Goal: Information Seeking & Learning: Learn about a topic

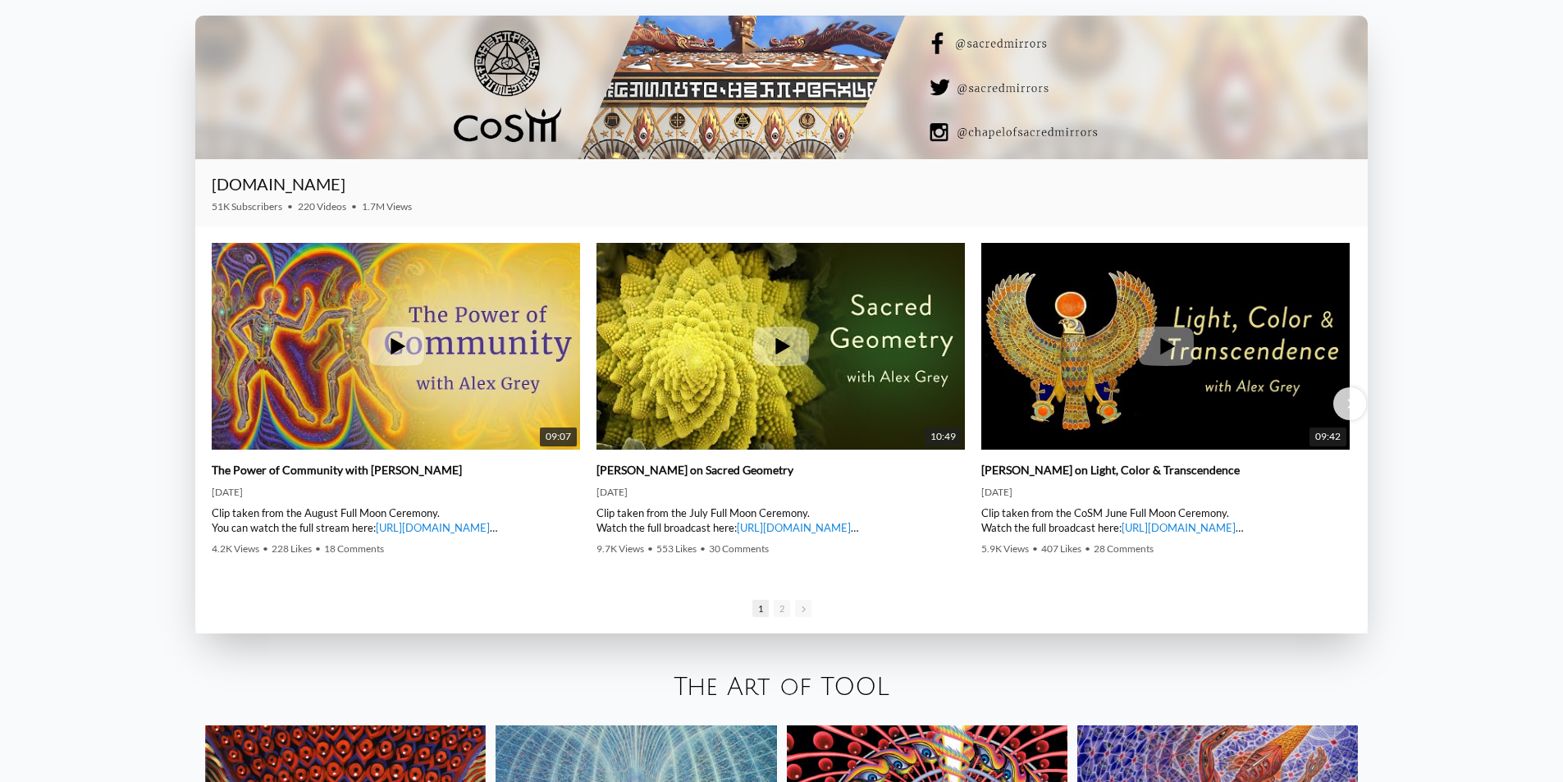
scroll to position [2790, 0]
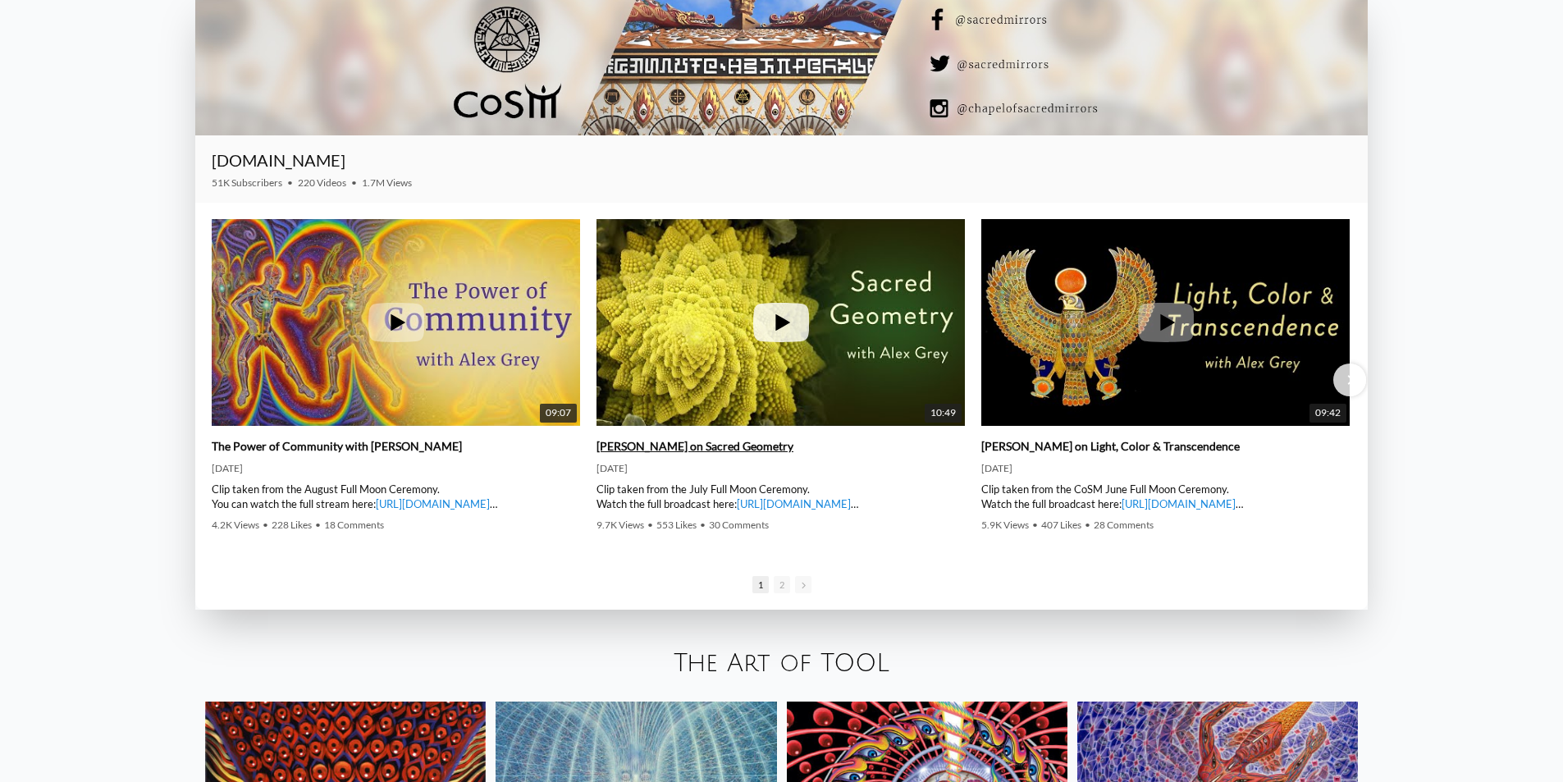
click at [749, 330] on img at bounding box center [781, 323] width 368 height 277
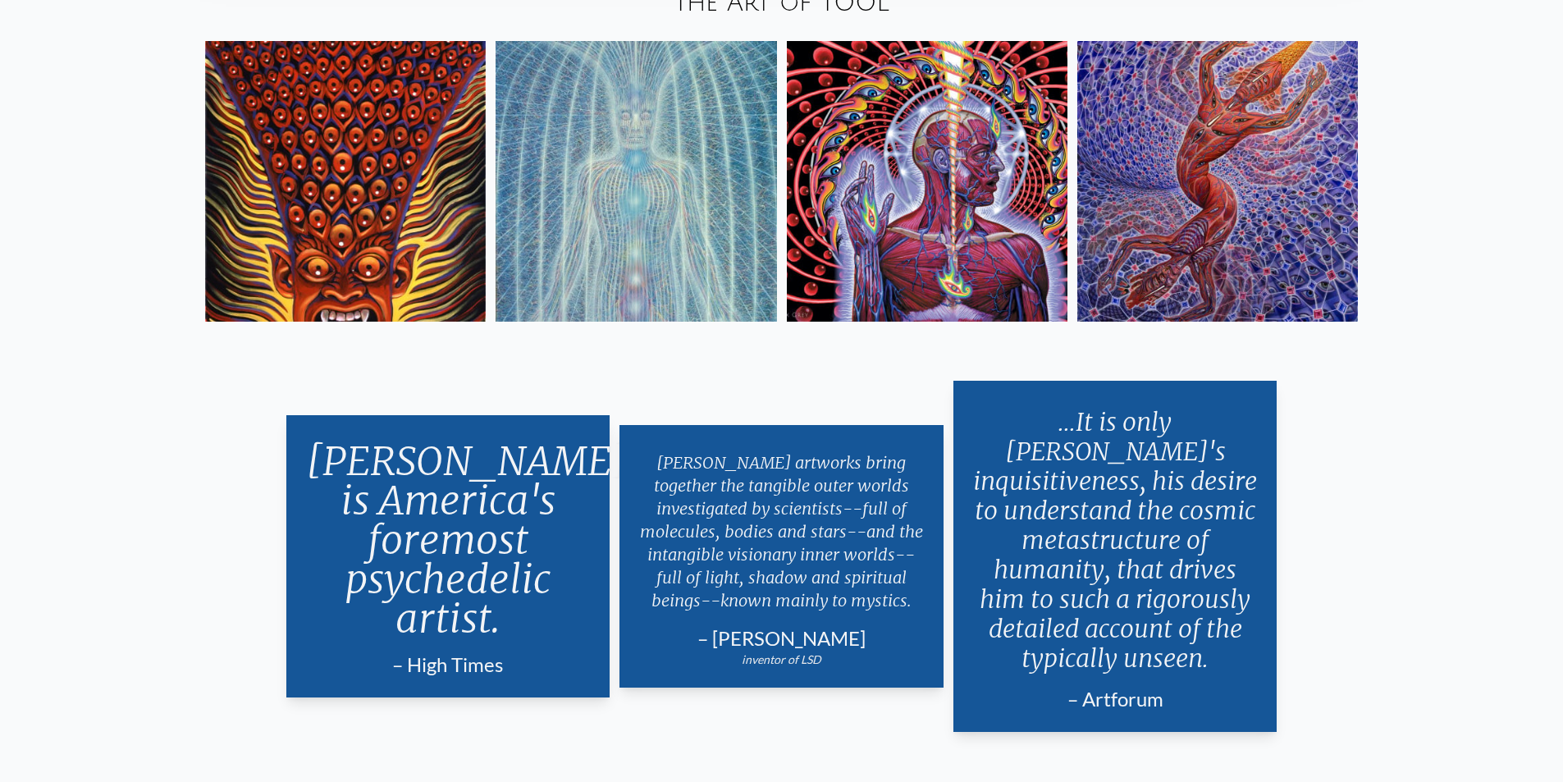
scroll to position [3447, 0]
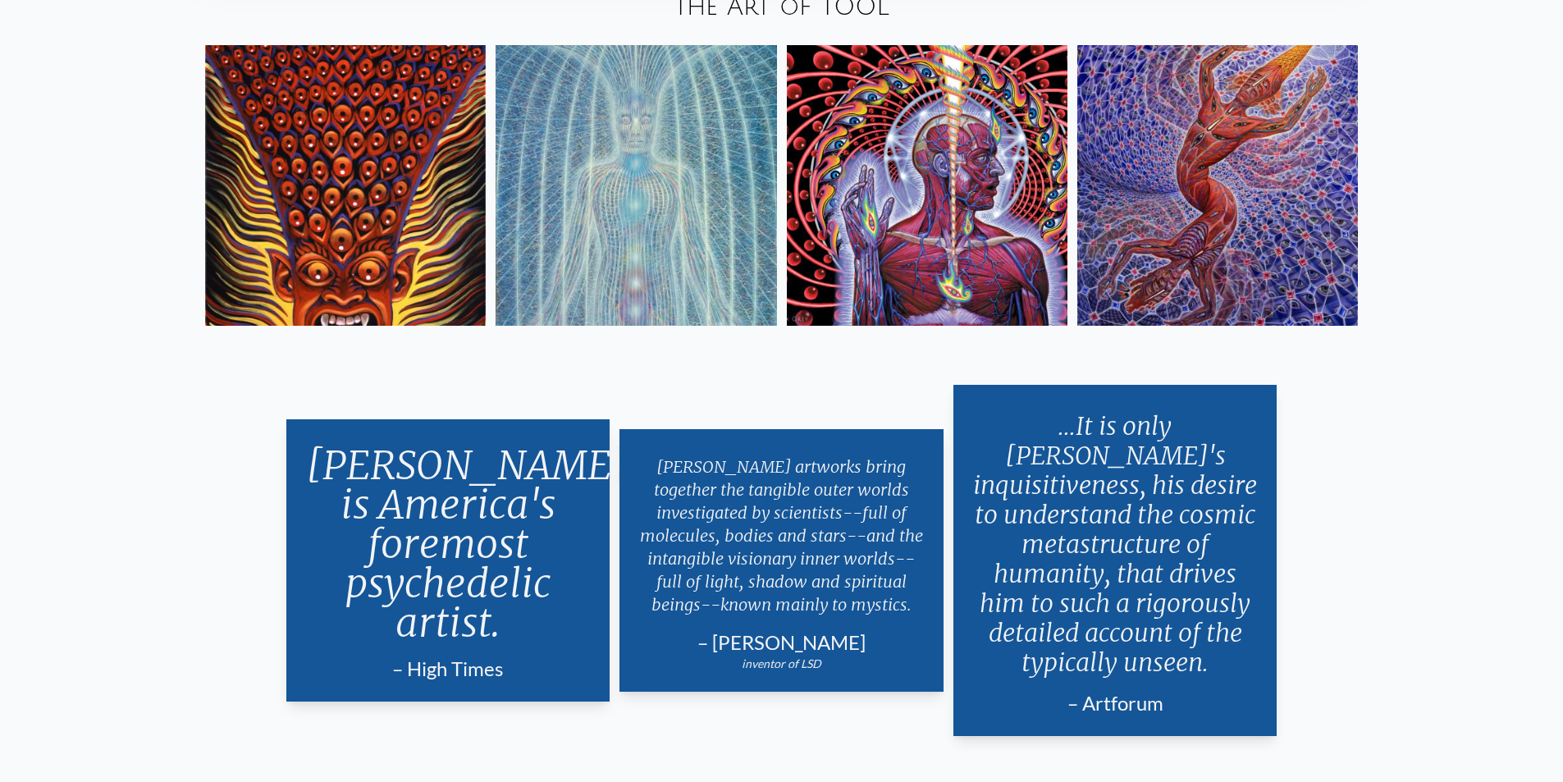
click at [1204, 307] on img at bounding box center [1218, 185] width 281 height 281
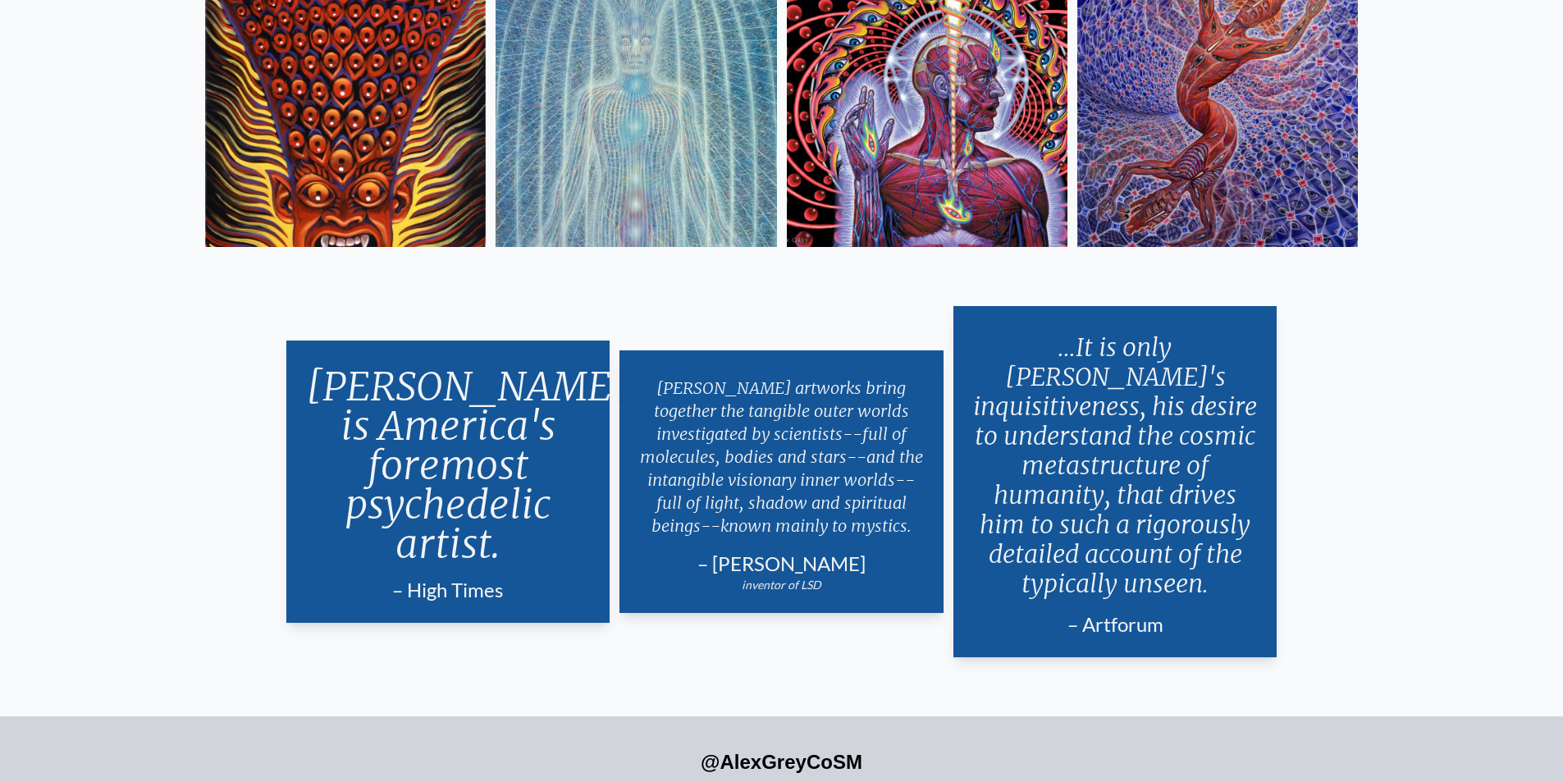
scroll to position [3527, 0]
click at [889, 162] on img at bounding box center [927, 106] width 281 height 281
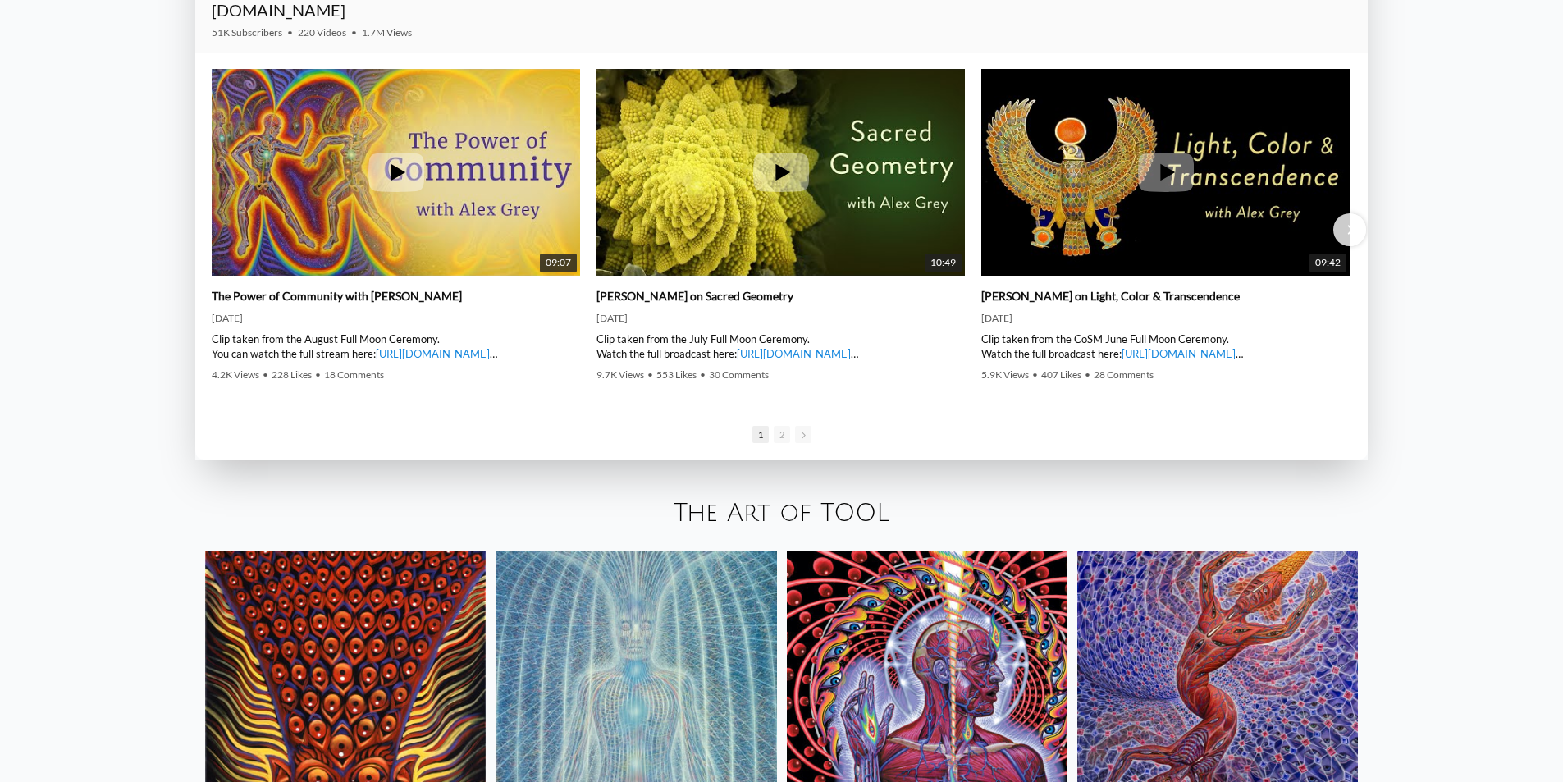
scroll to position [2950, 0]
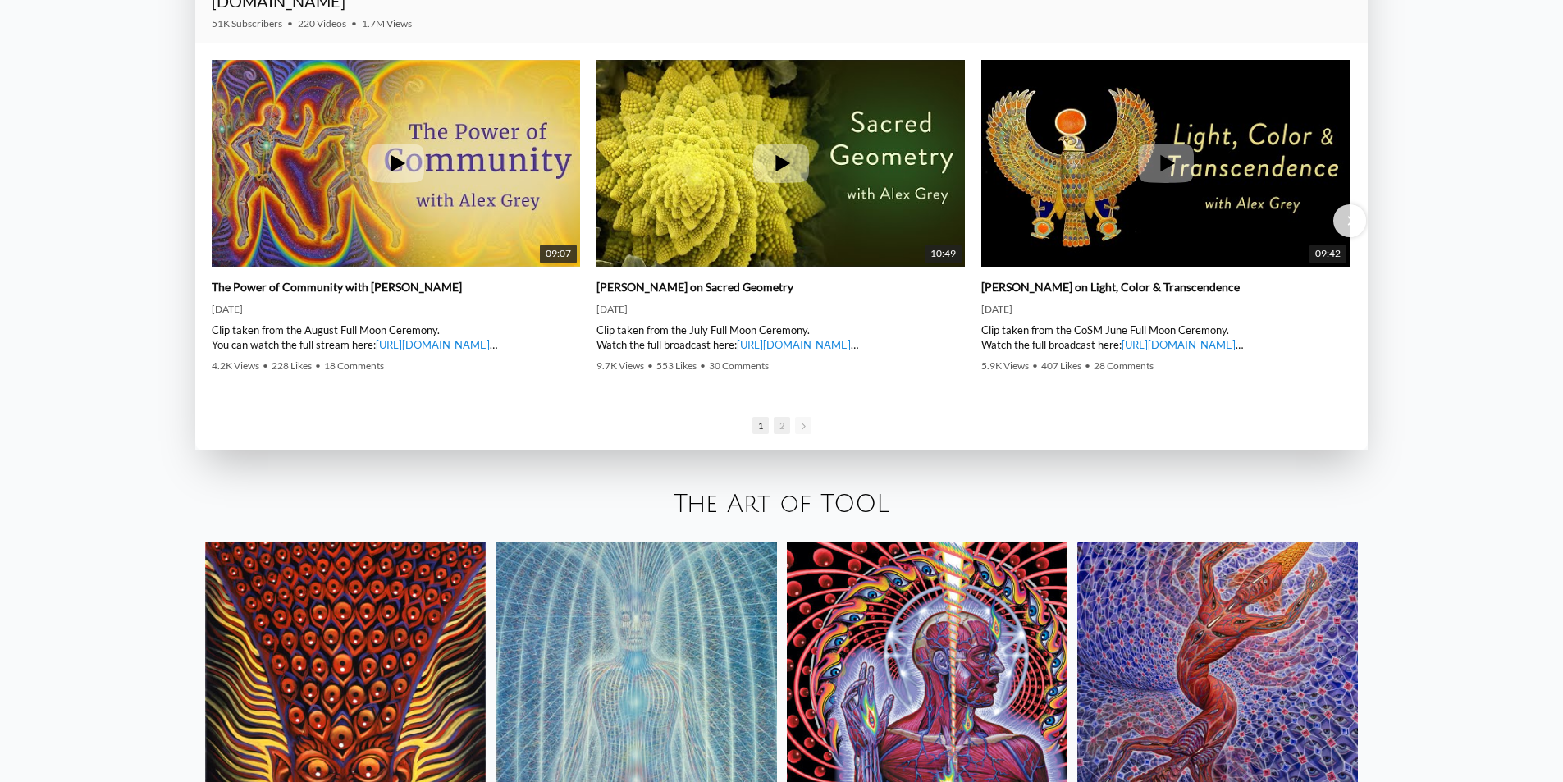
click at [780, 429] on span "2" at bounding box center [782, 425] width 16 height 17
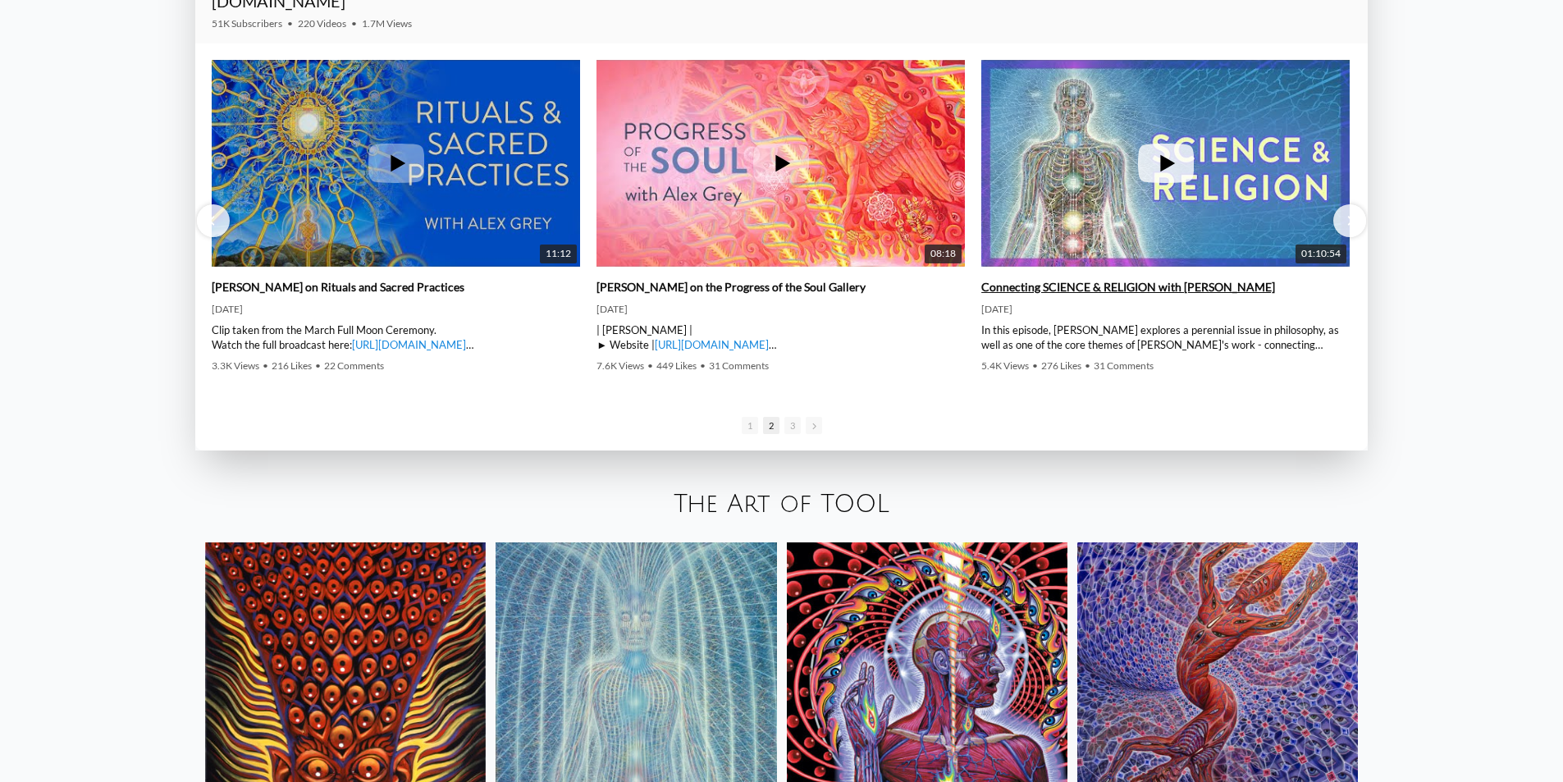
click at [1215, 170] on img at bounding box center [1166, 163] width 368 height 277
click at [819, 429] on span at bounding box center [814, 425] width 16 height 17
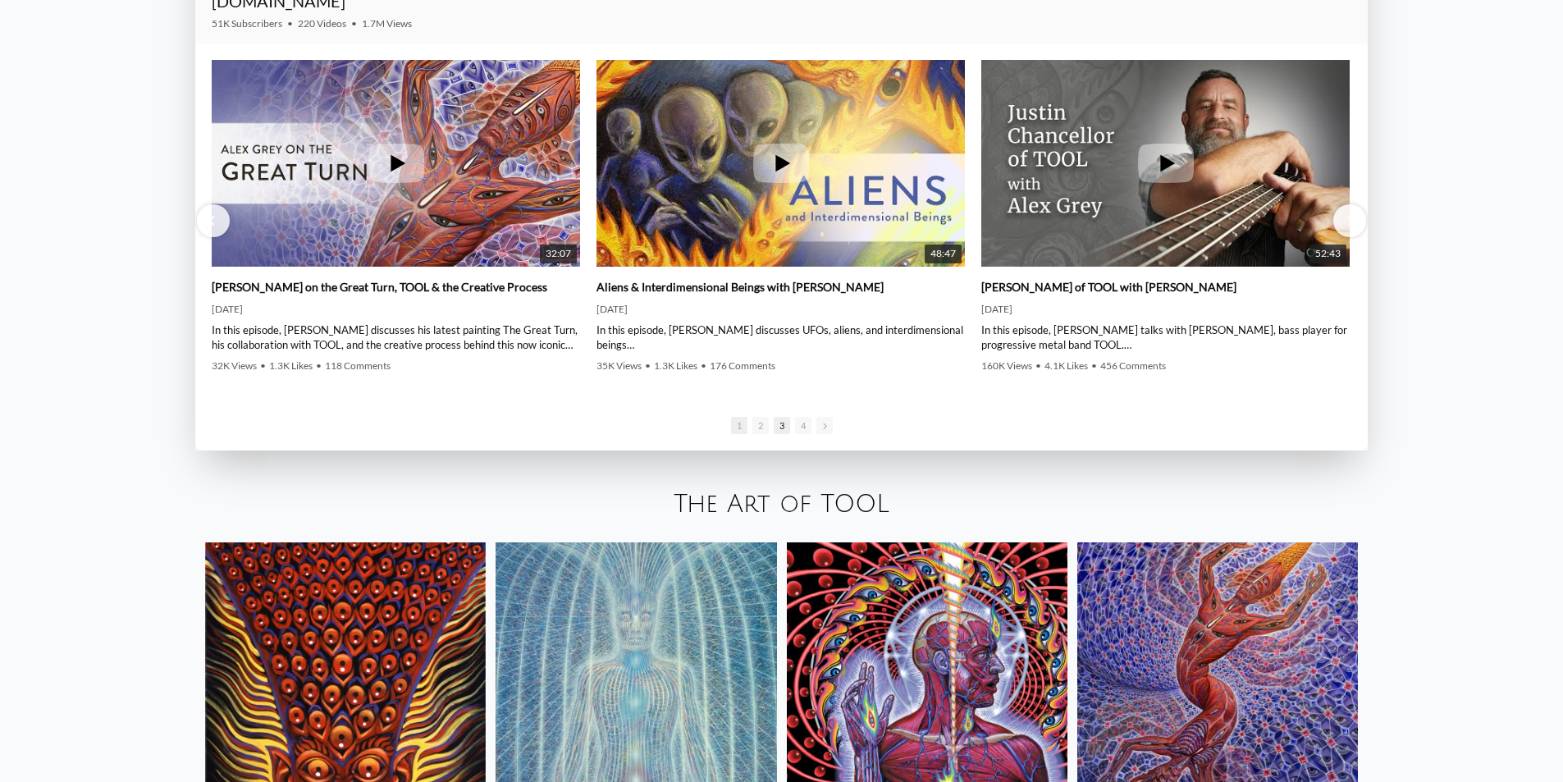
click at [738, 423] on span "1" at bounding box center [739, 425] width 16 height 17
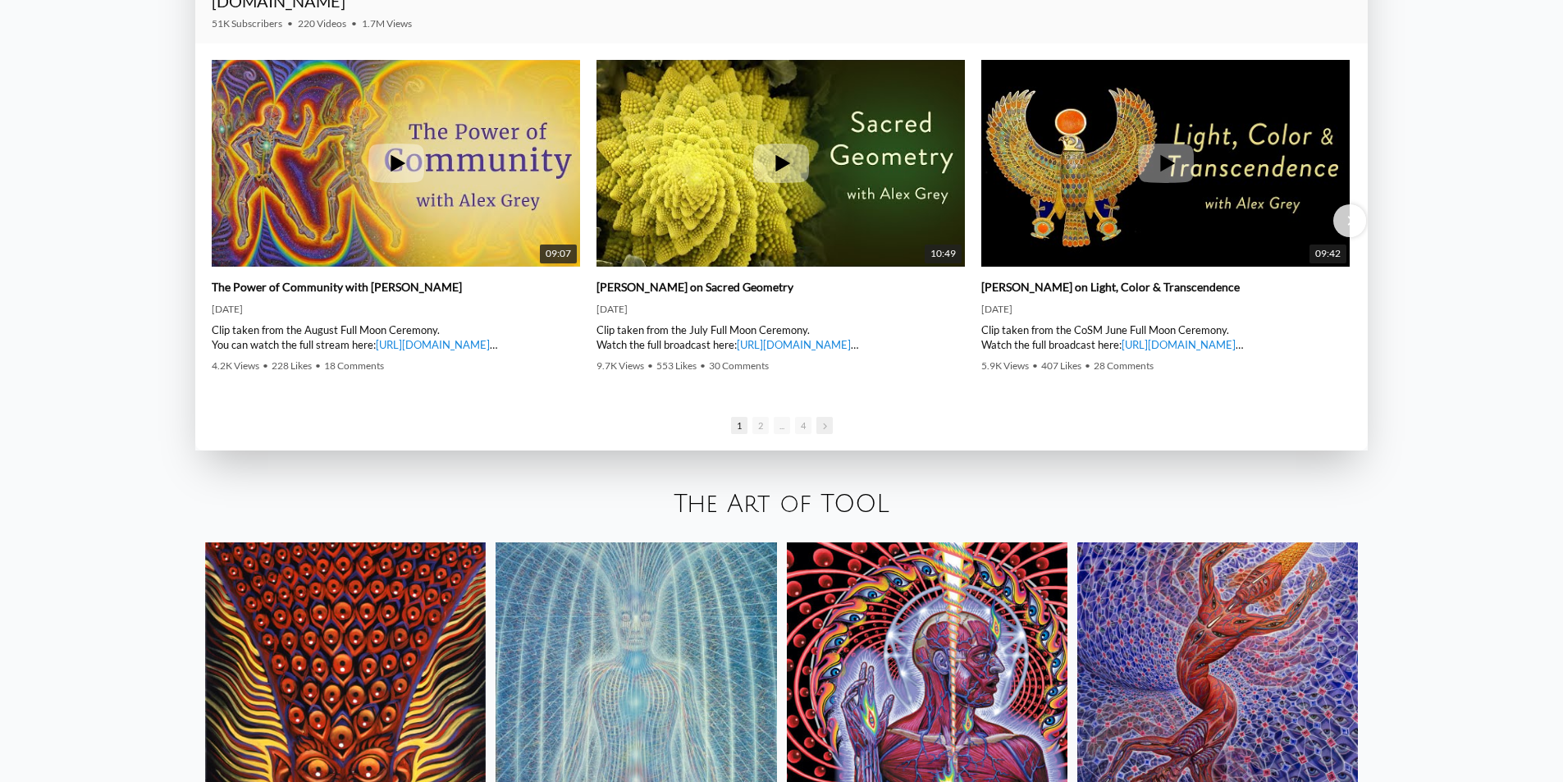
click at [825, 433] on span at bounding box center [825, 425] width 16 height 17
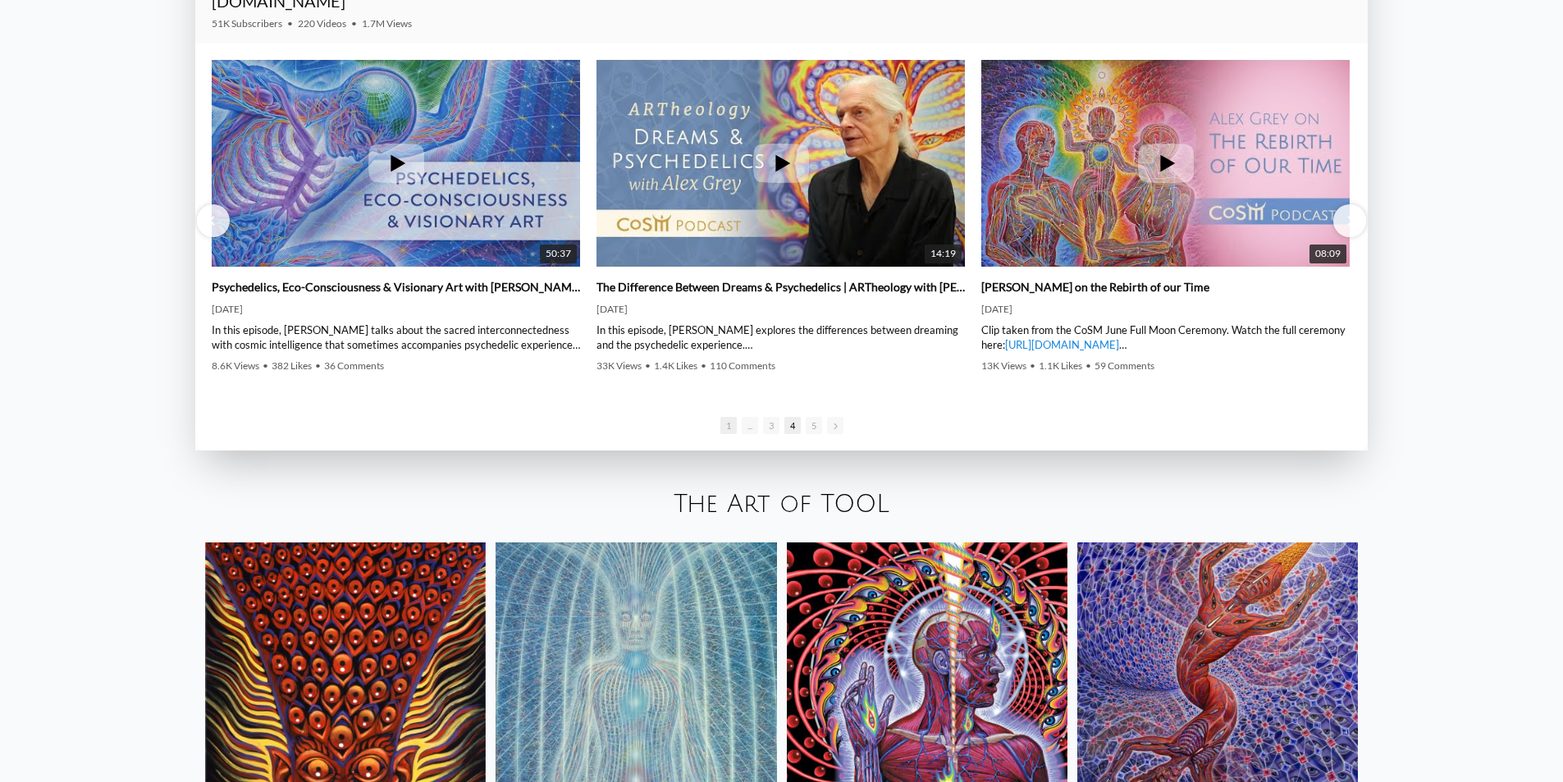
click at [729, 424] on span "1" at bounding box center [729, 425] width 16 height 17
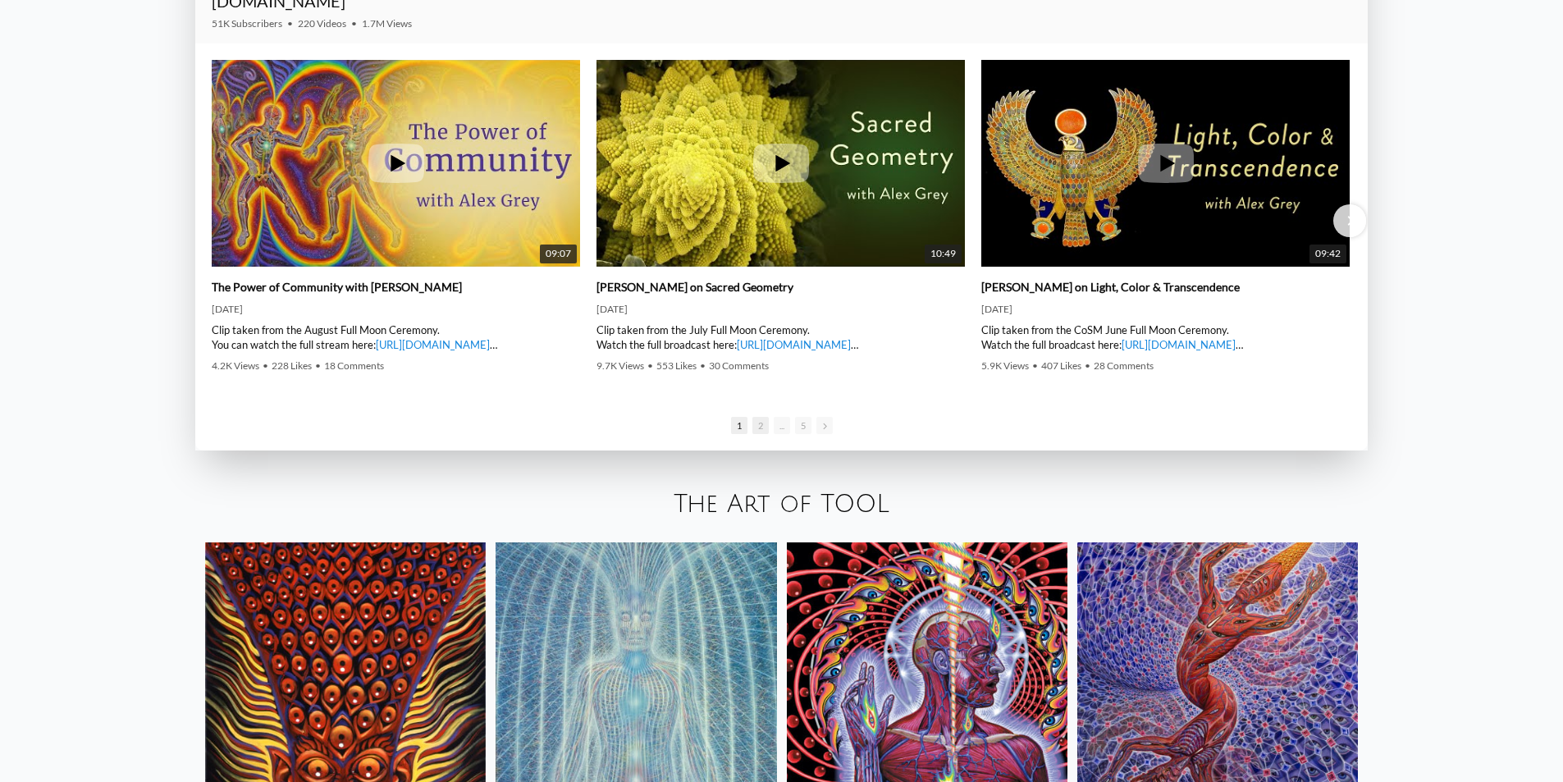
click at [758, 430] on span "2" at bounding box center [761, 425] width 16 height 17
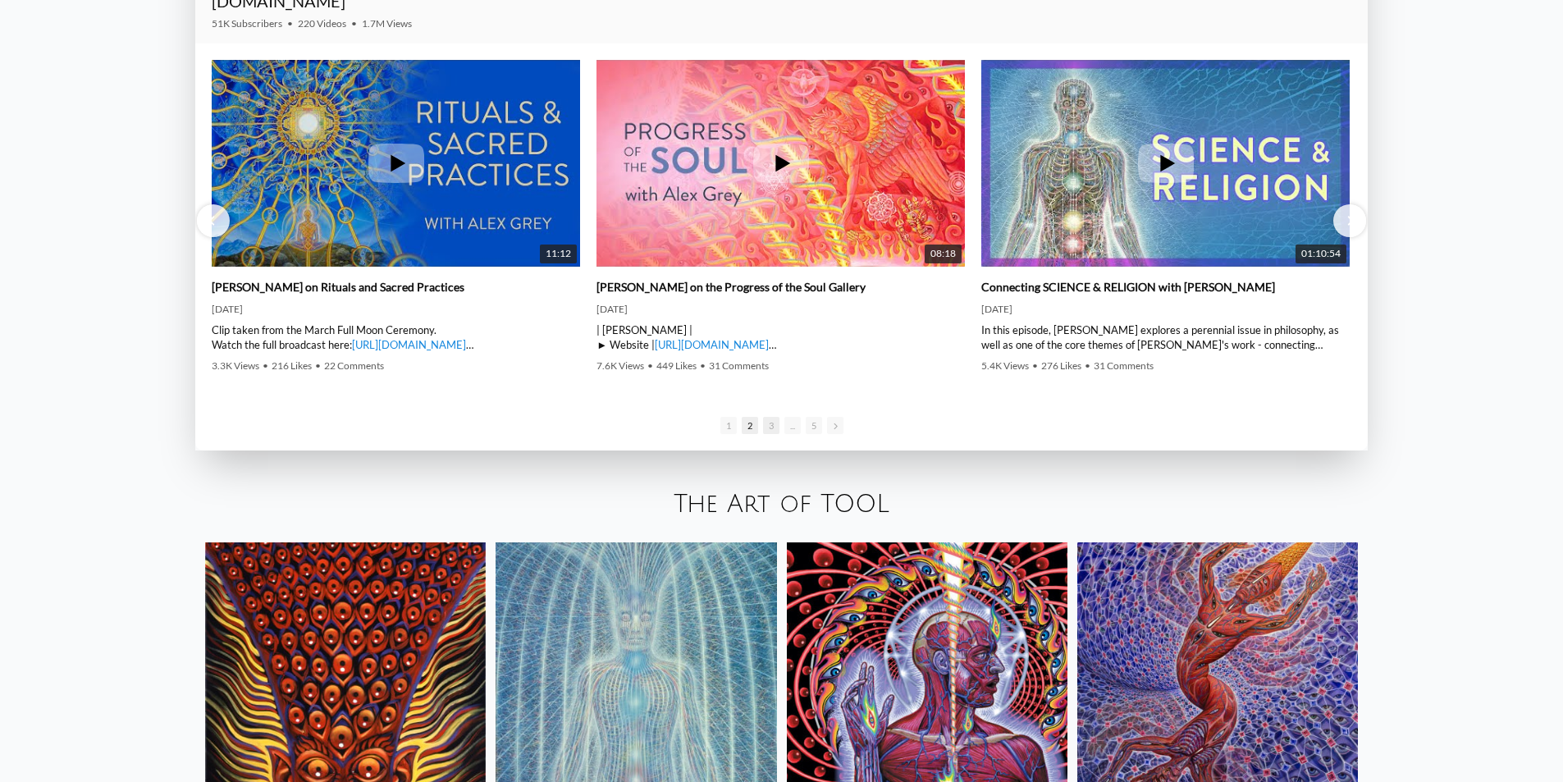
click at [775, 431] on span "3" at bounding box center [771, 425] width 16 height 17
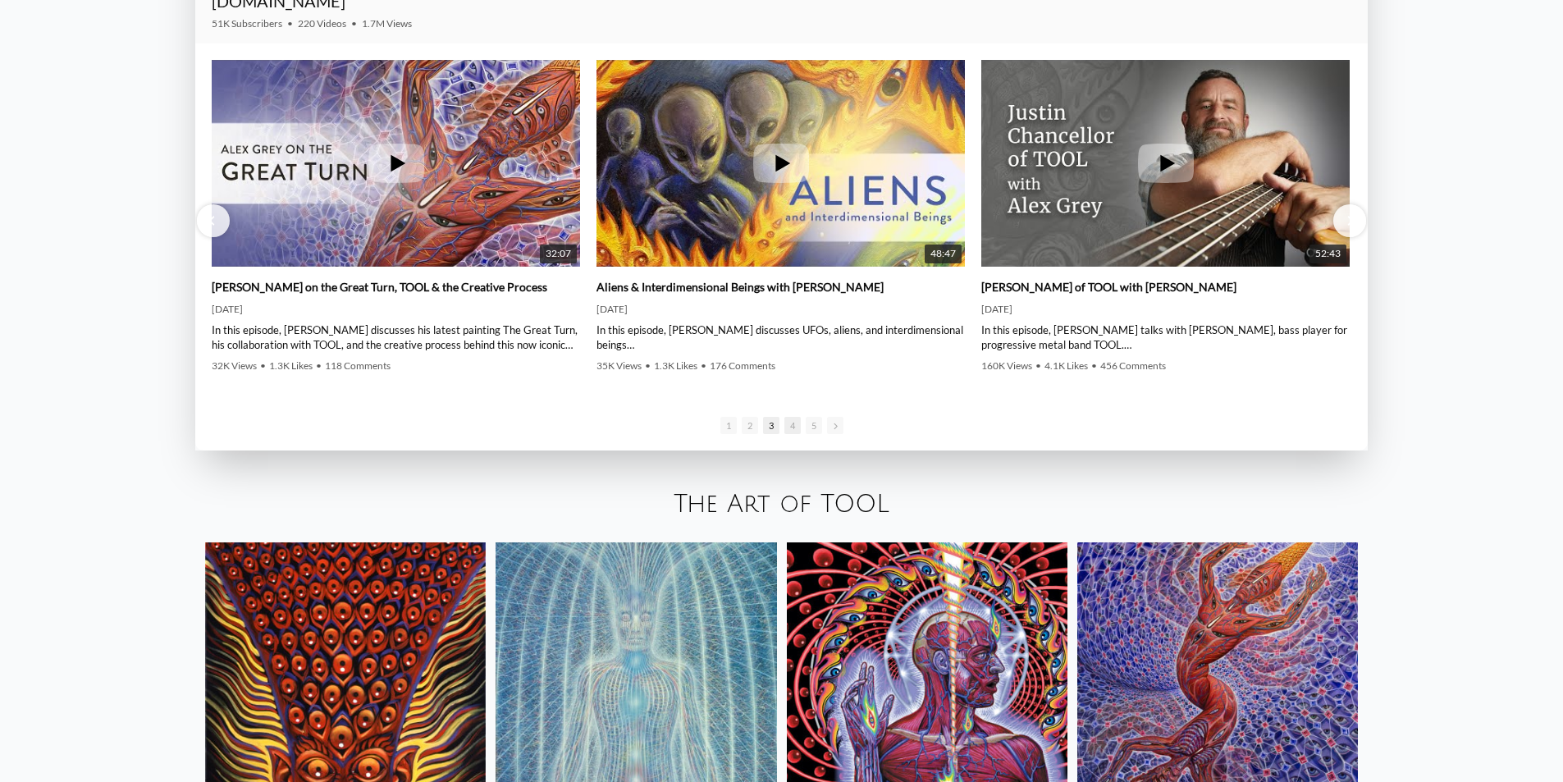
click at [789, 426] on span "4" at bounding box center [793, 425] width 16 height 17
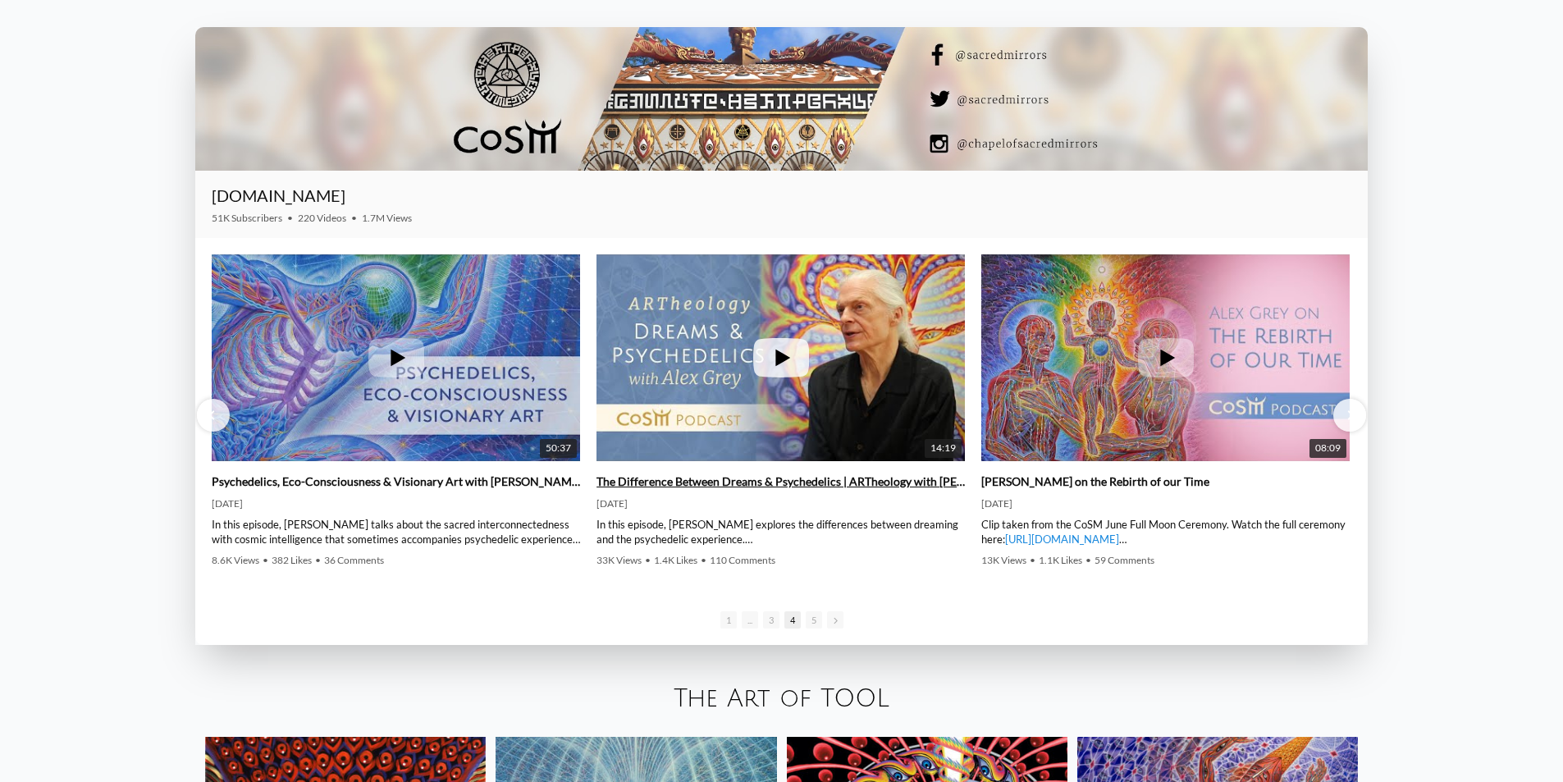
scroll to position [2703, 0]
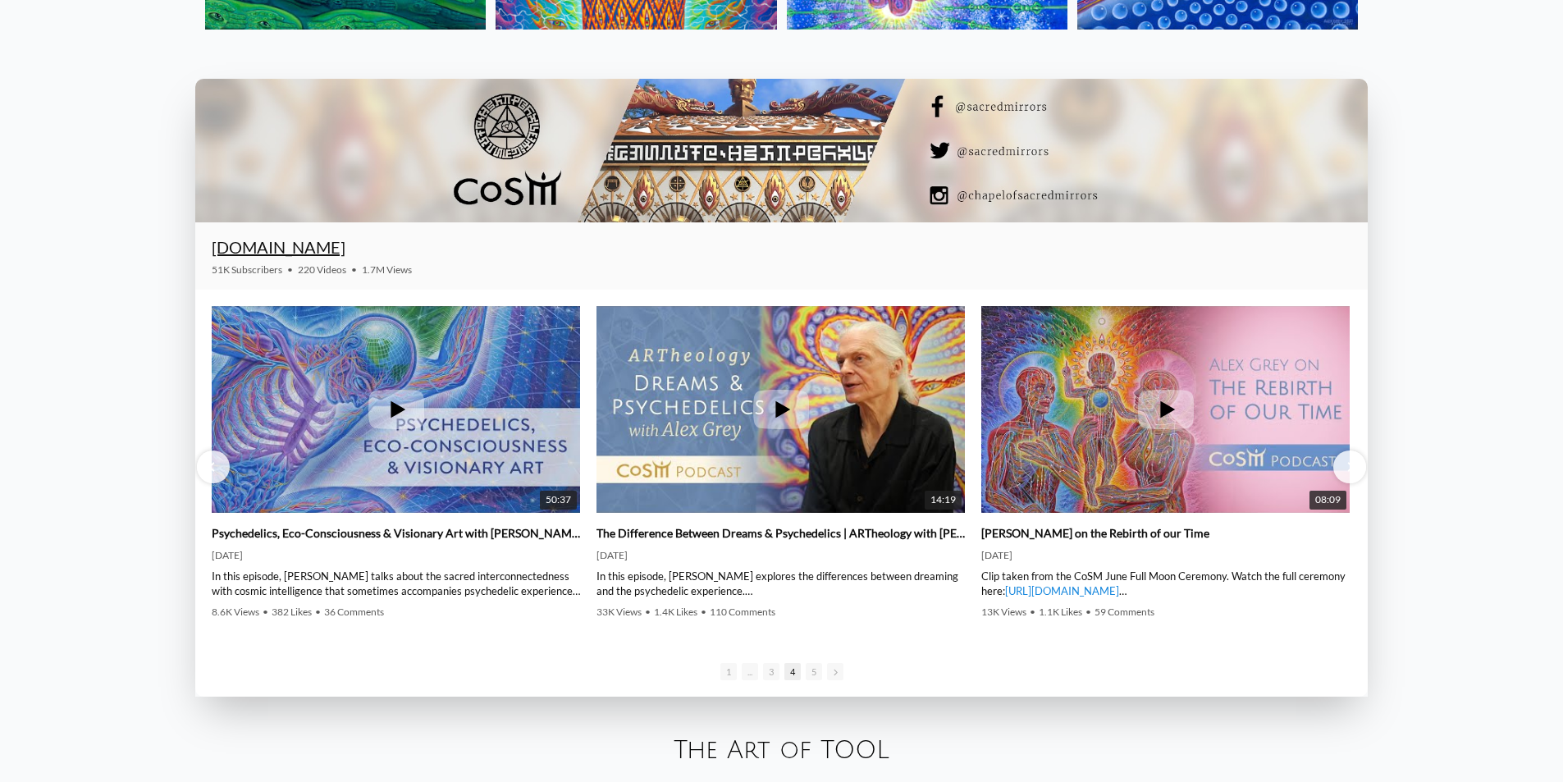
click at [257, 245] on link "CoSM.TV" at bounding box center [279, 247] width 134 height 20
click at [268, 245] on link "CoSM.TV" at bounding box center [279, 247] width 134 height 20
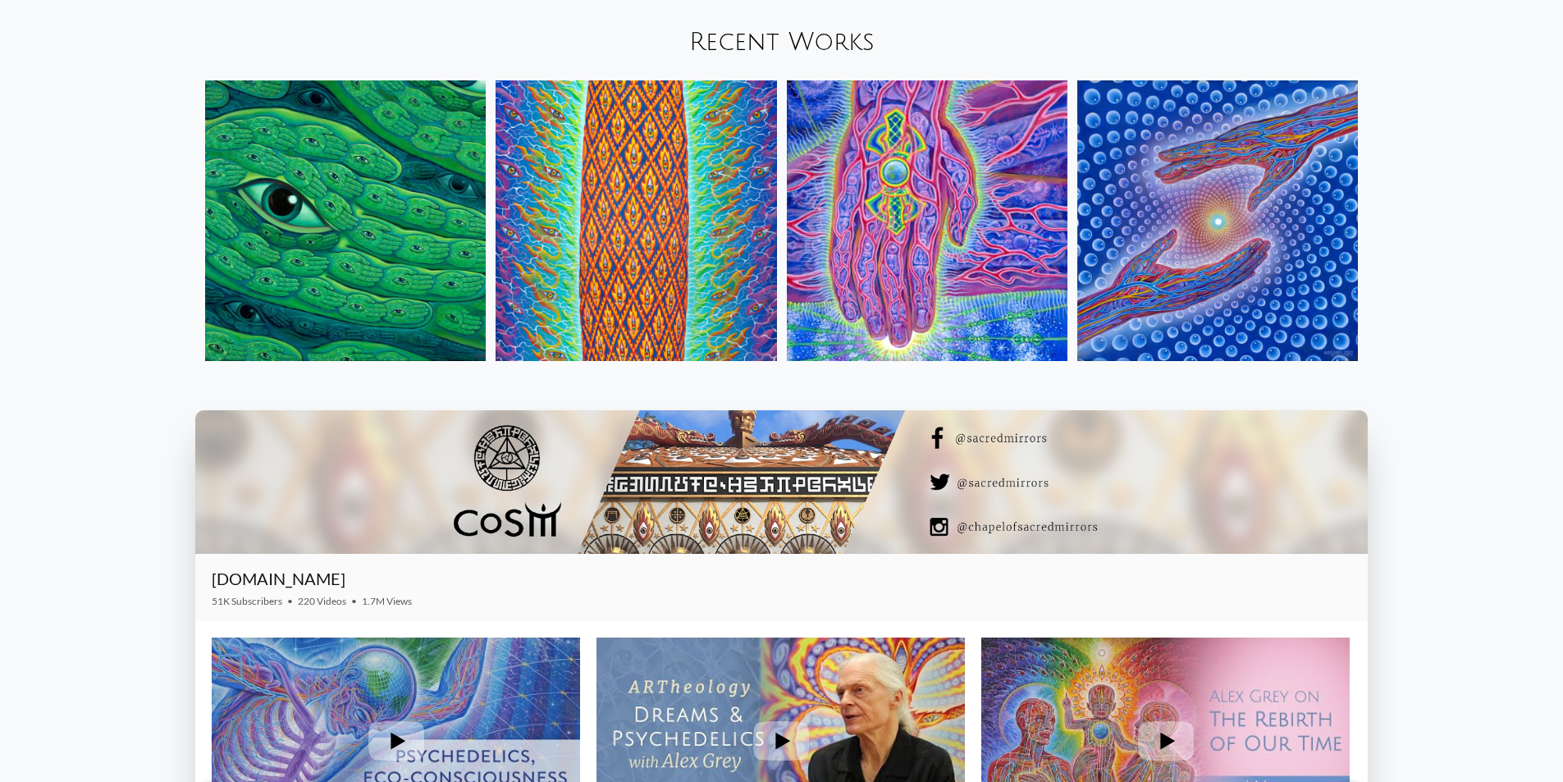
scroll to position [2293, 0]
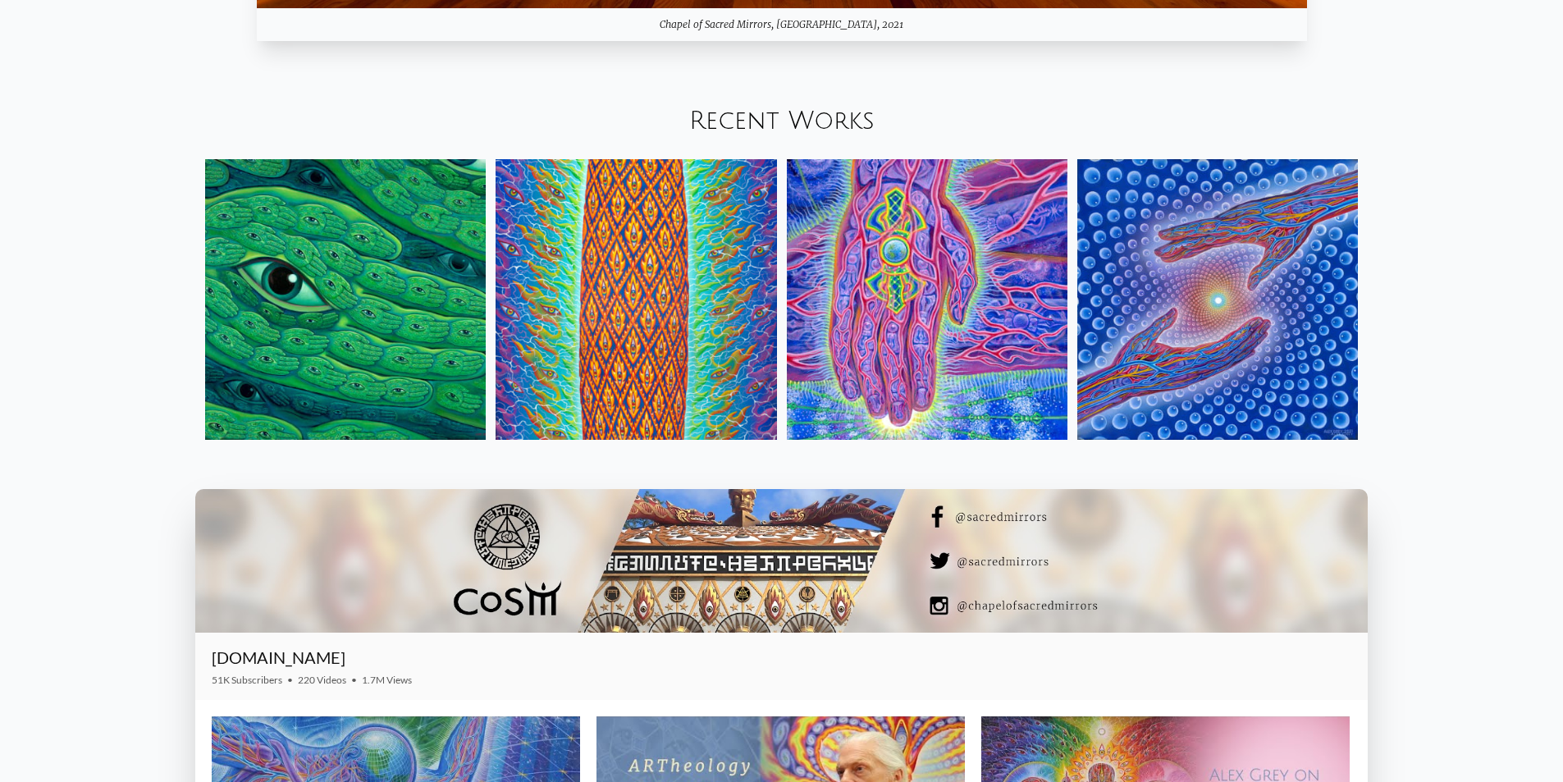
click at [848, 341] on img at bounding box center [927, 299] width 281 height 281
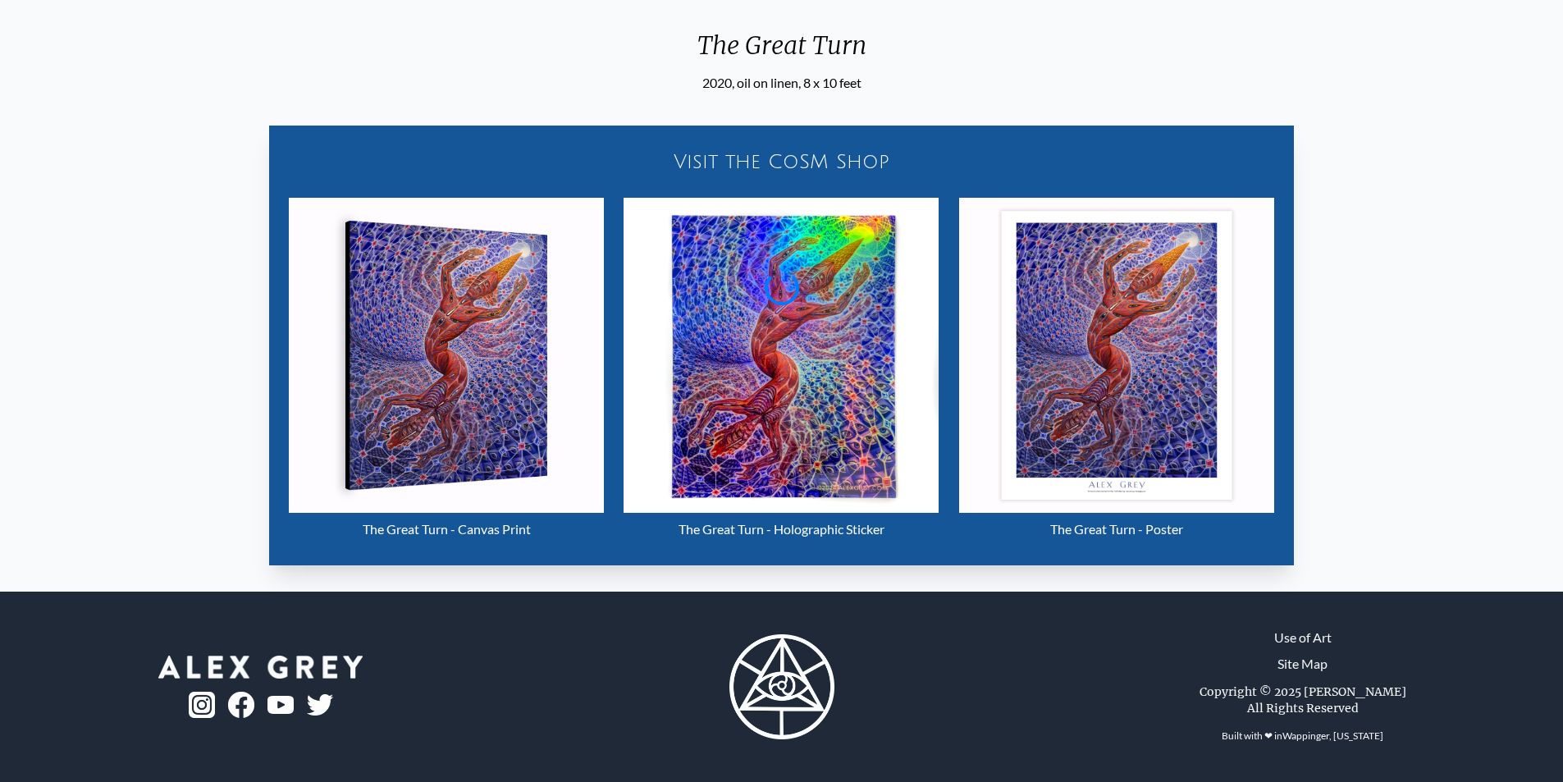
scroll to position [657, 0]
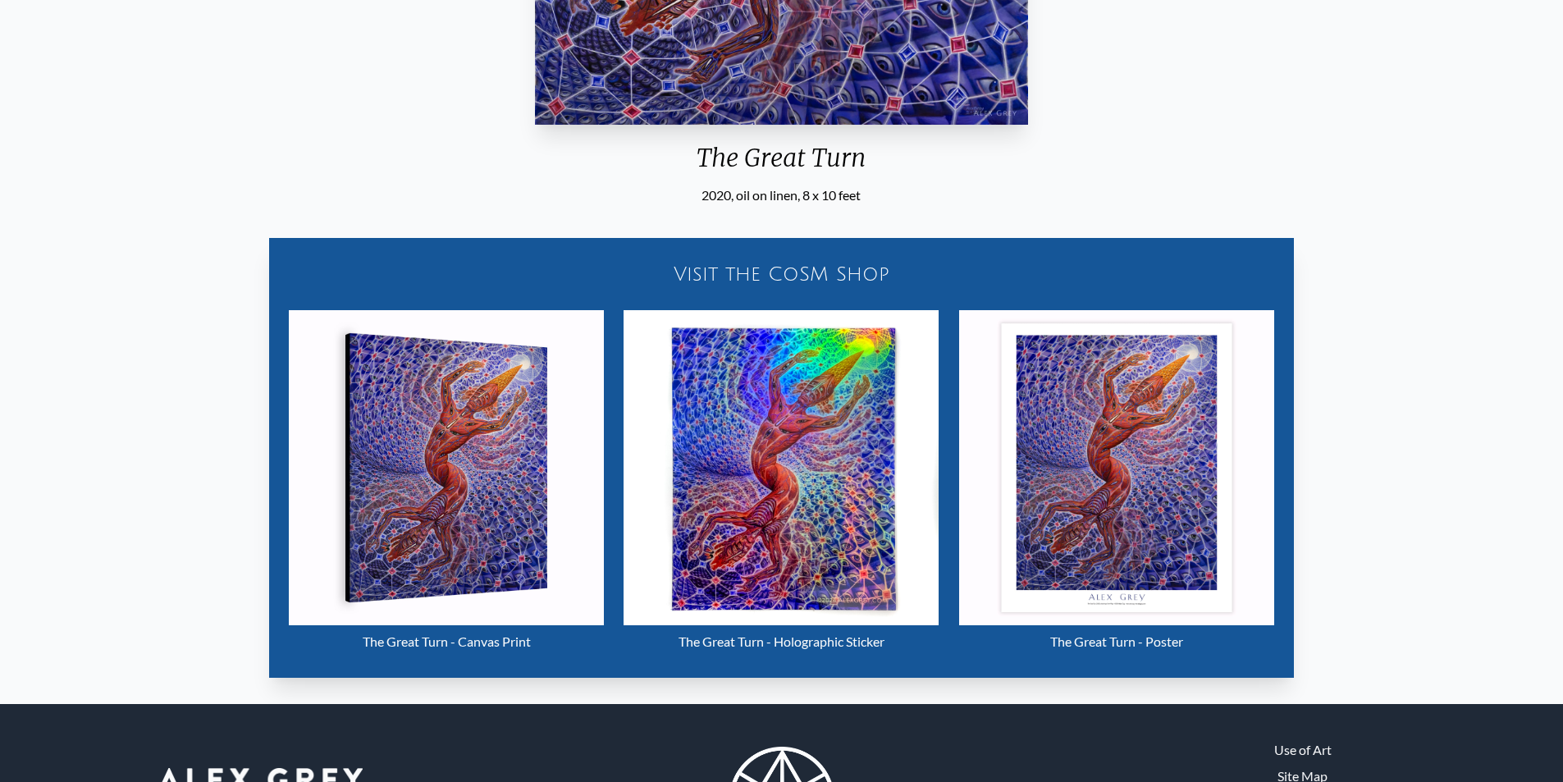
click at [754, 442] on img "29 / 33" at bounding box center [781, 467] width 315 height 315
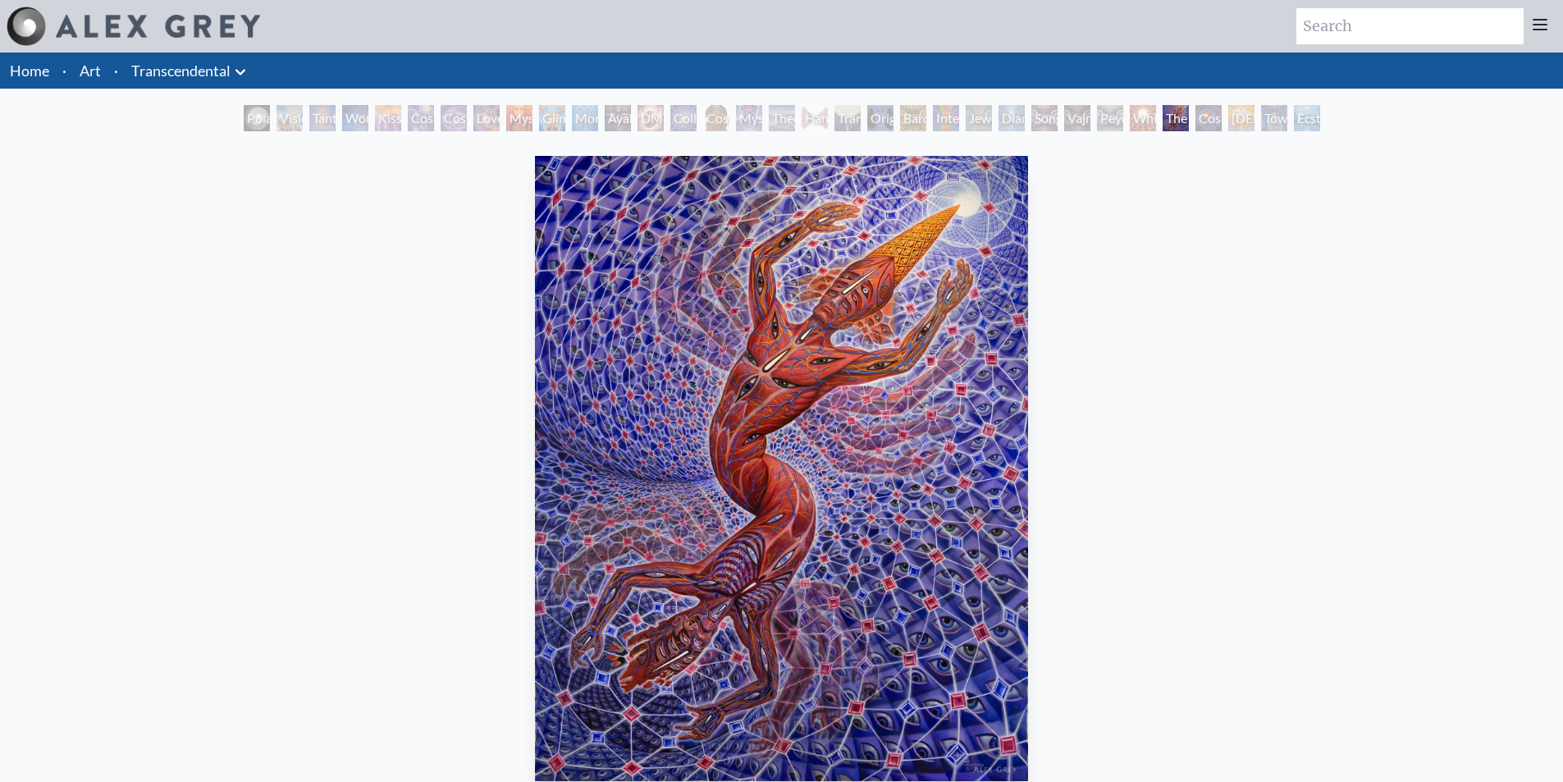
scroll to position [82, 0]
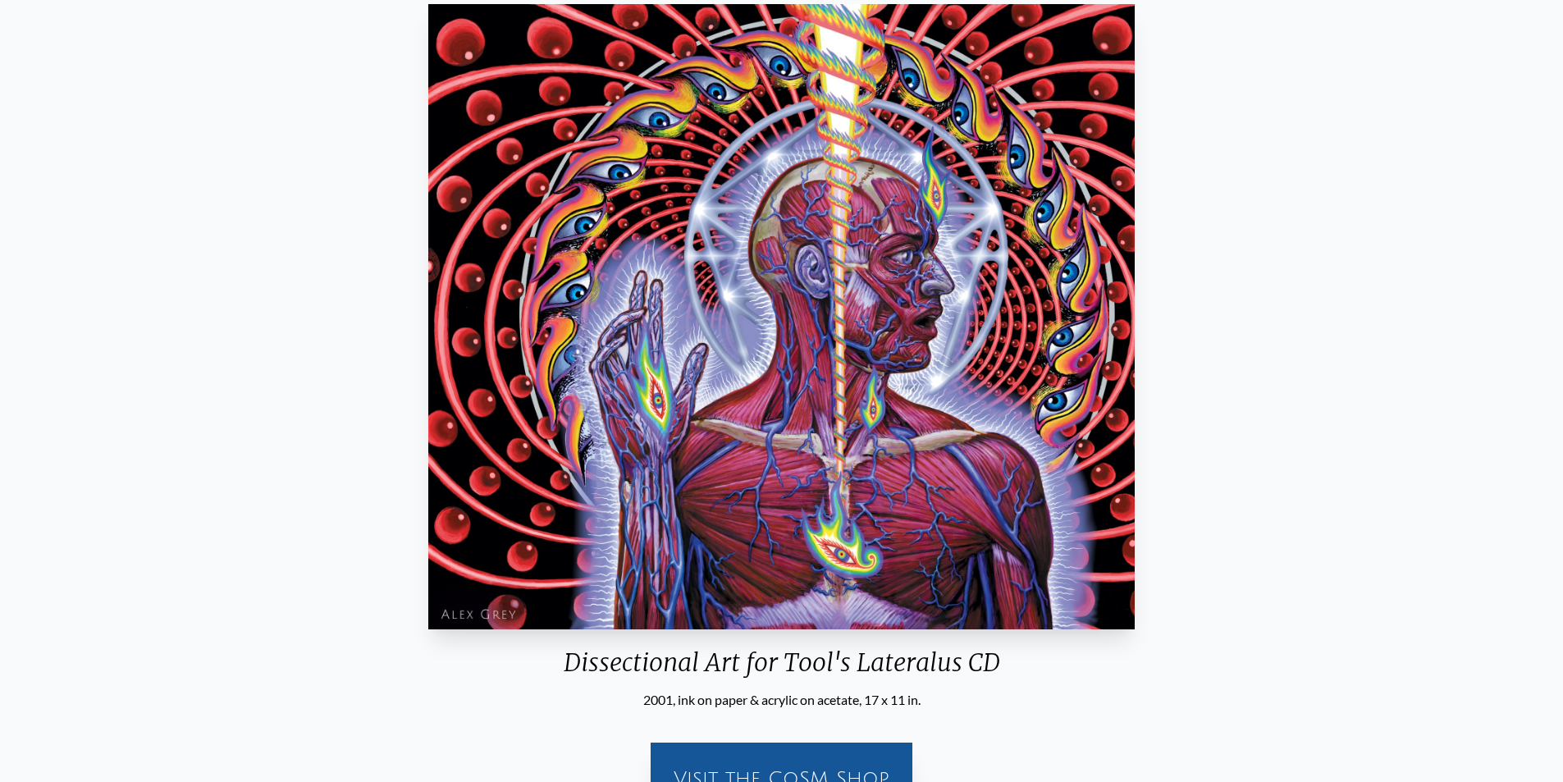
scroll to position [217, 0]
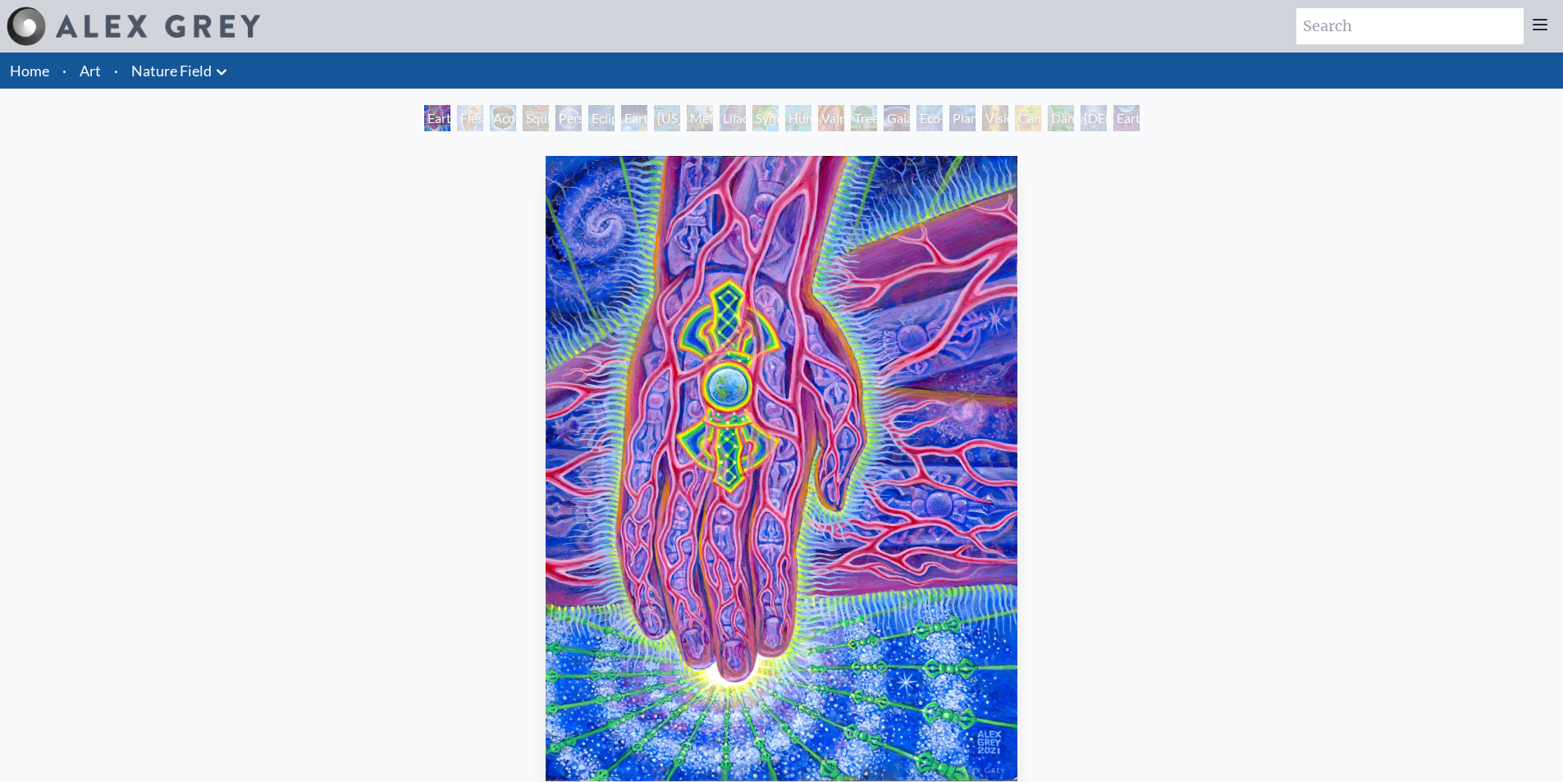
click at [648, 116] on div "Earth Energies" at bounding box center [634, 118] width 26 height 26
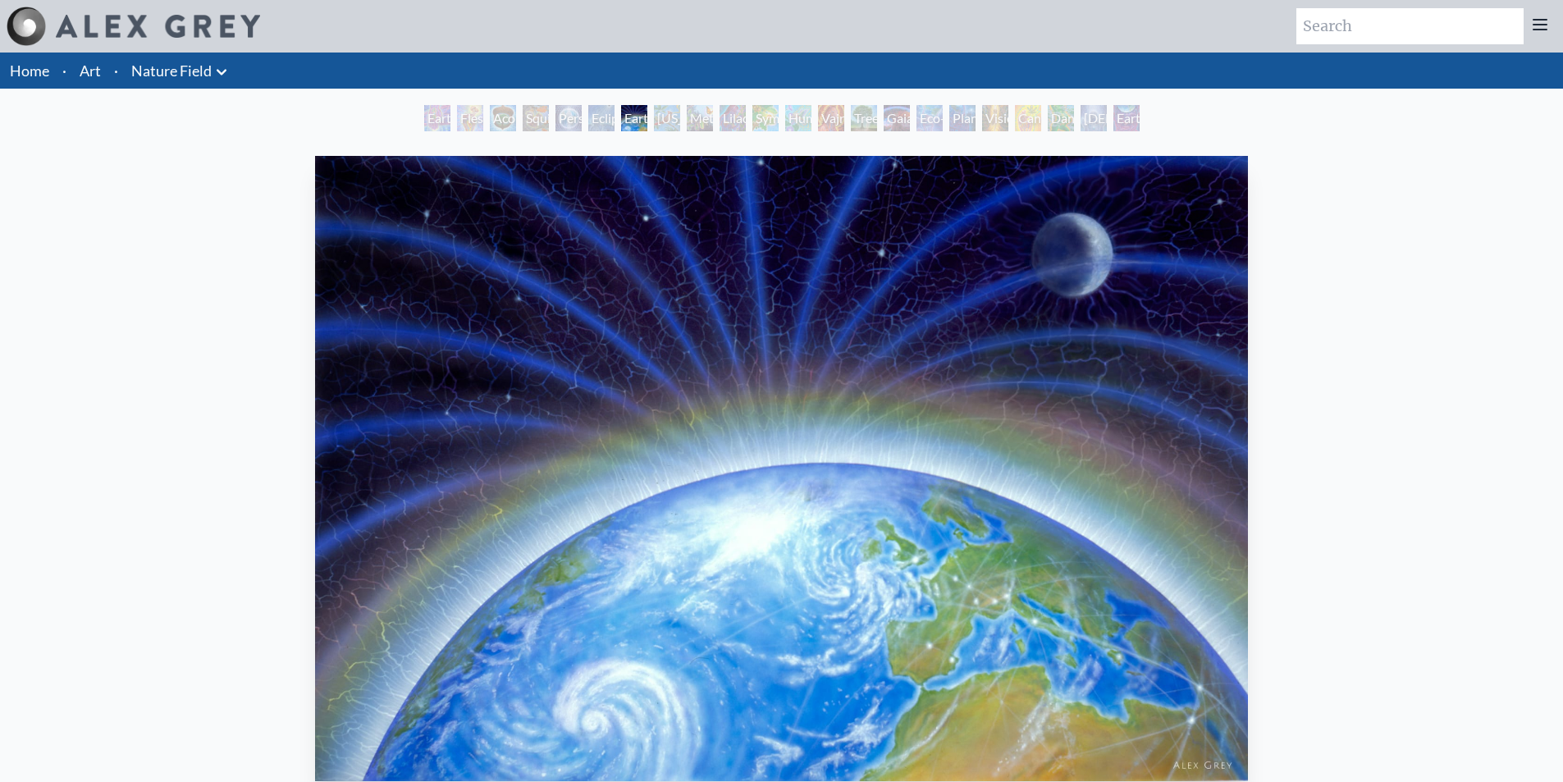
click at [665, 120] on div "Ohio Song" at bounding box center [667, 118] width 26 height 26
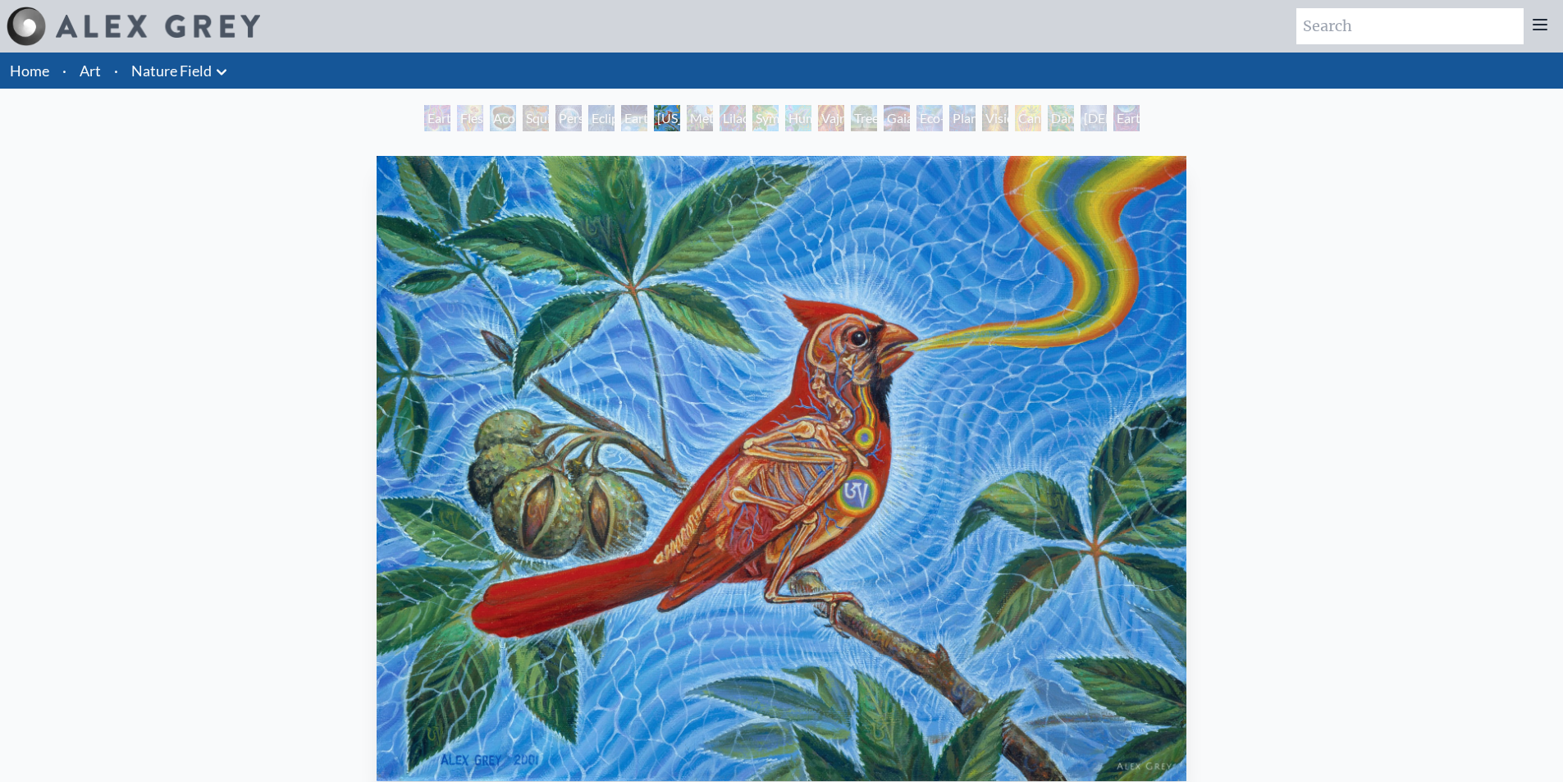
click at [695, 114] on div "Metamorphosis" at bounding box center [700, 118] width 26 height 26
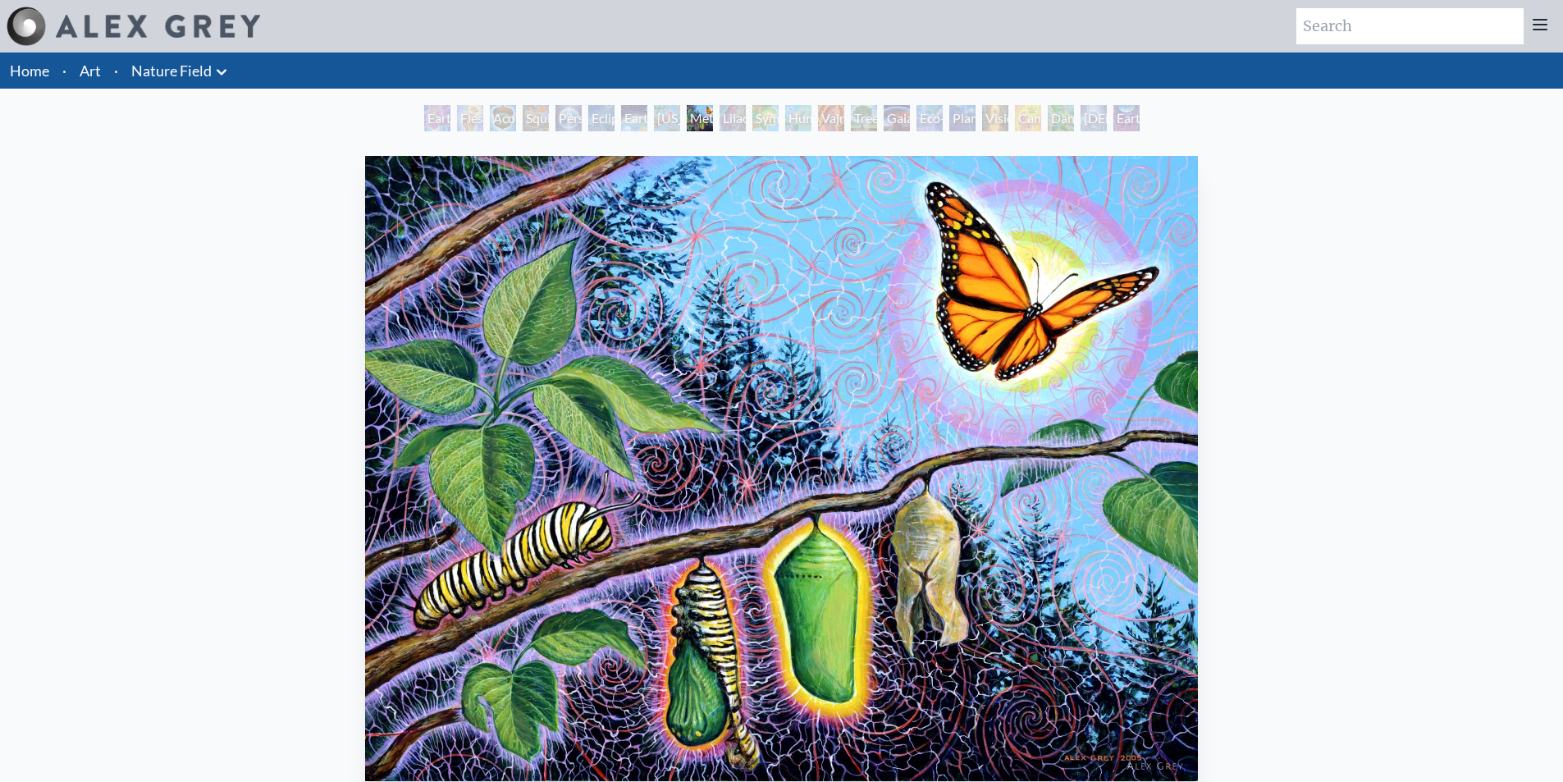
click at [753, 123] on div "Symbiosis: Gall Wasp & Oak Tree" at bounding box center [766, 118] width 26 height 26
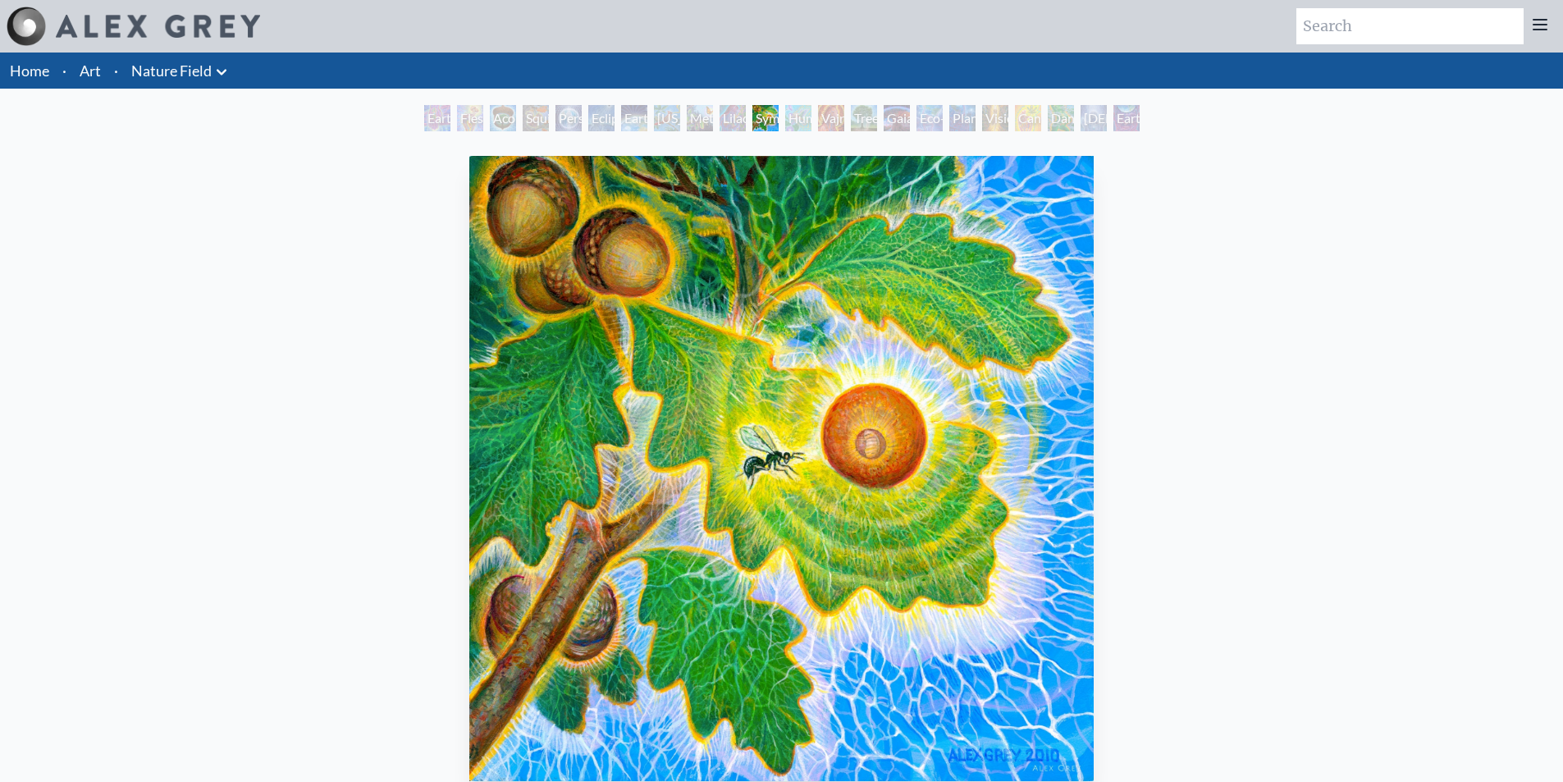
click at [171, 76] on link "Nature Field" at bounding box center [171, 70] width 80 height 23
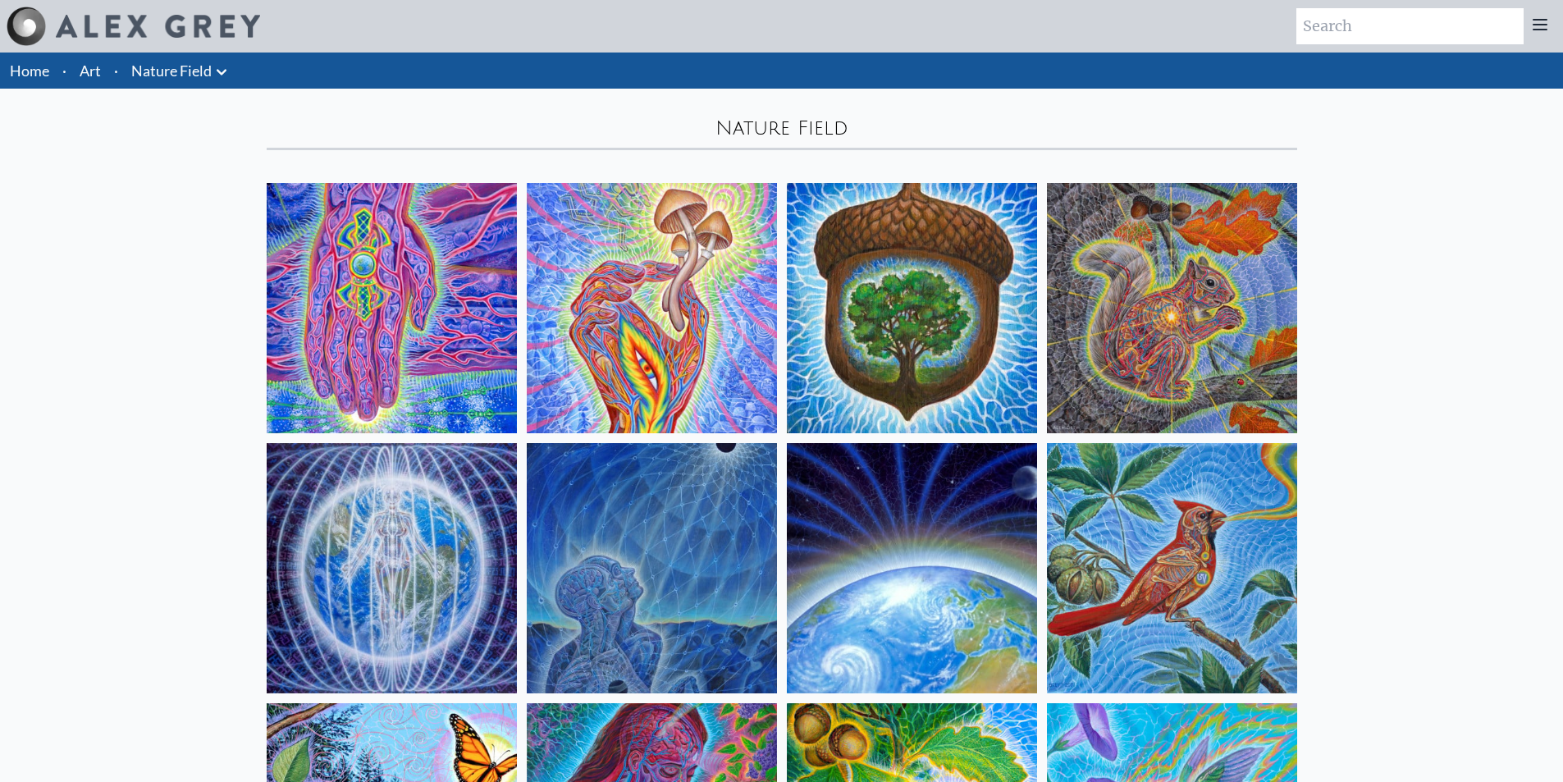
click at [632, 292] on img at bounding box center [652, 308] width 250 height 250
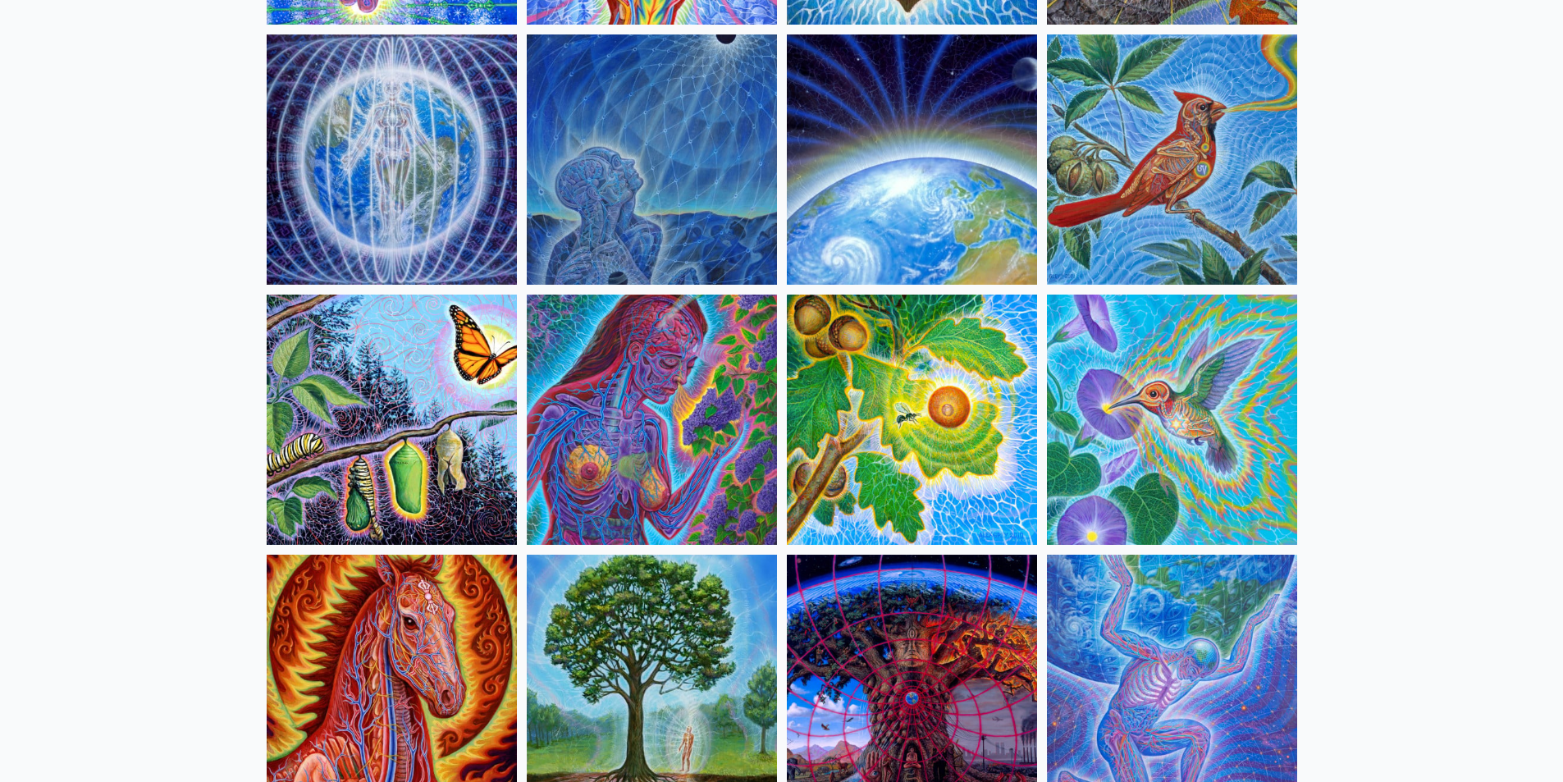
scroll to position [410, 0]
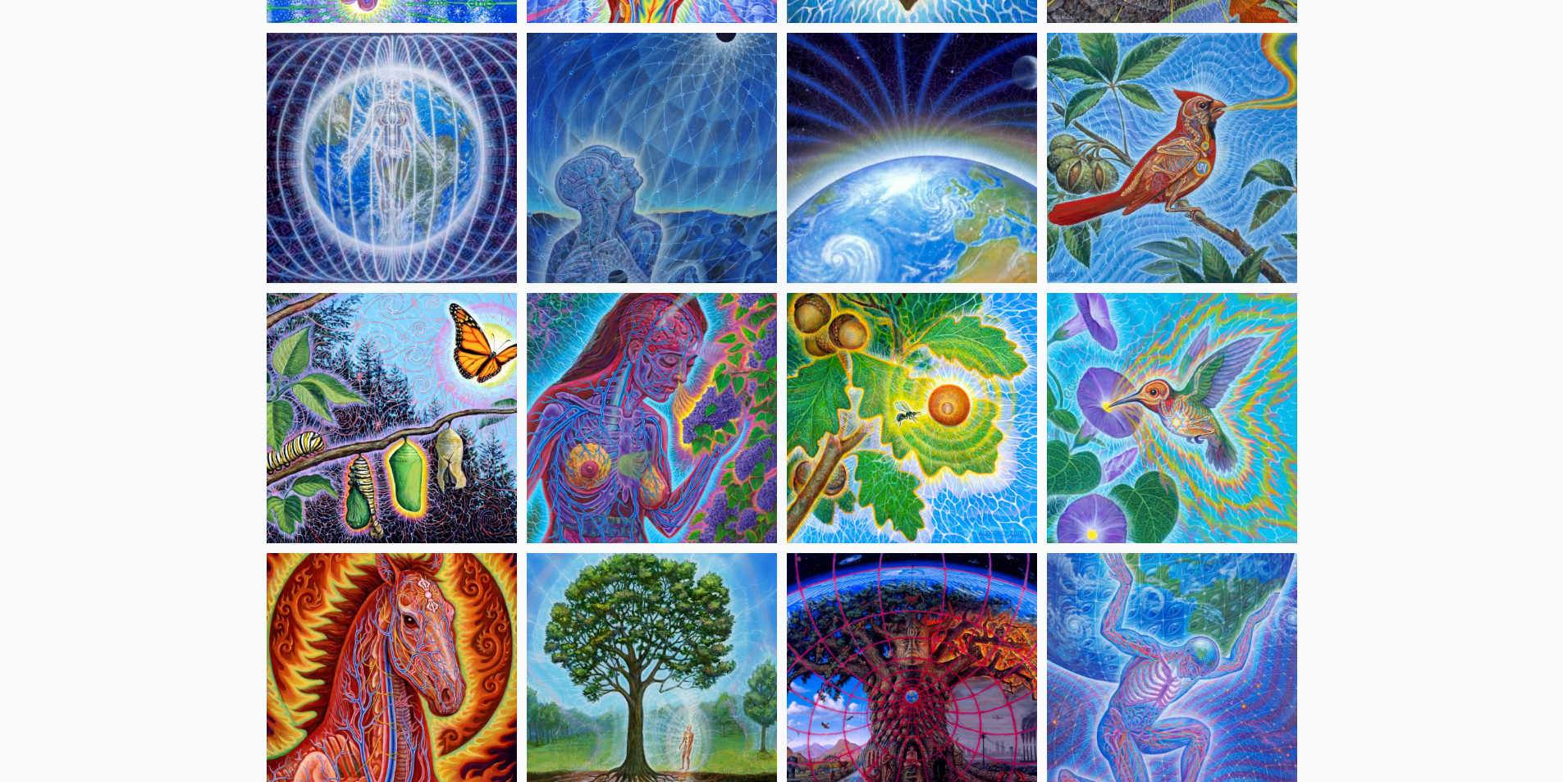
click at [665, 395] on img at bounding box center [652, 418] width 250 height 250
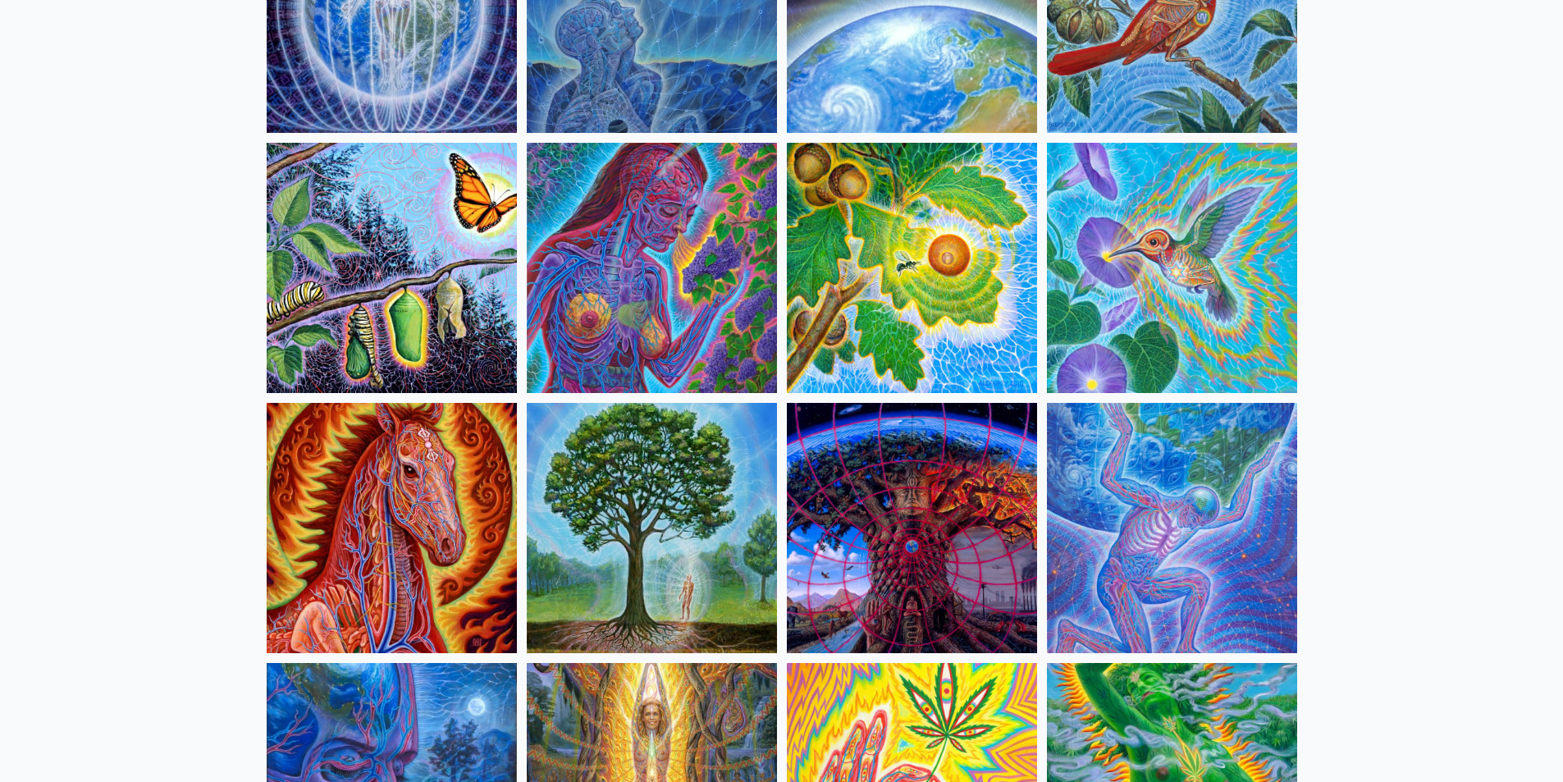
scroll to position [574, 0]
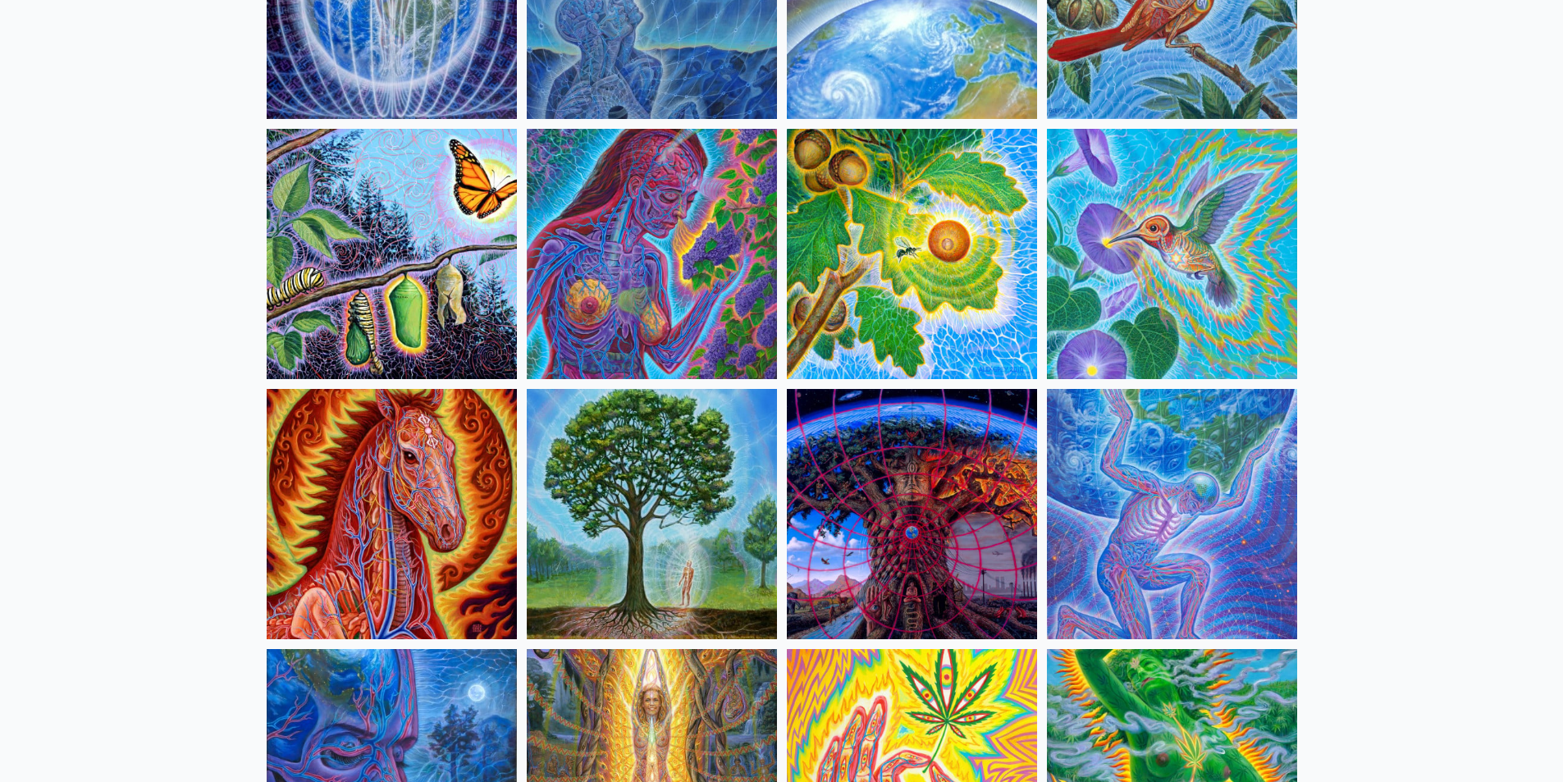
click at [892, 483] on img at bounding box center [912, 514] width 250 height 250
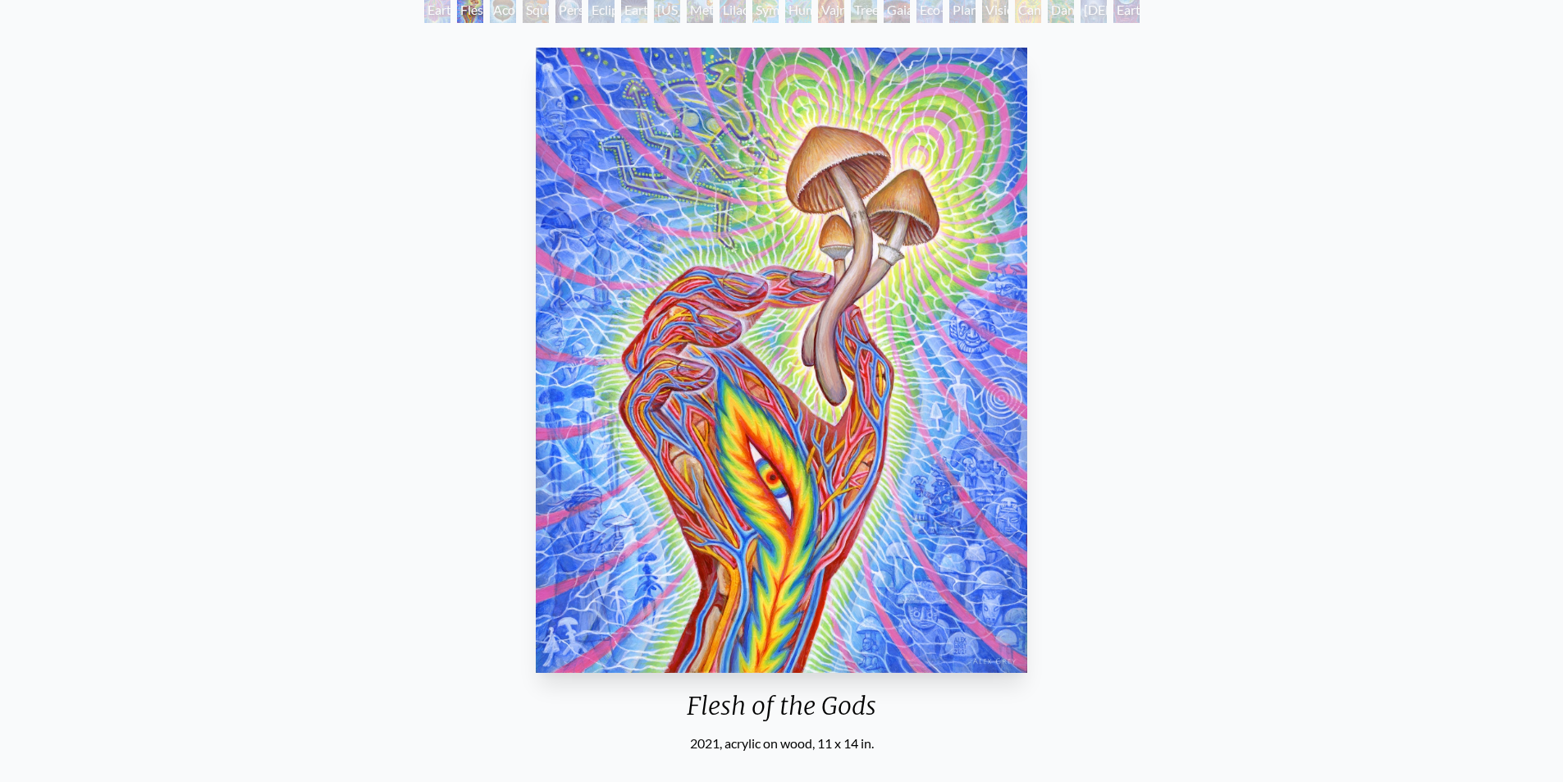
scroll to position [82, 0]
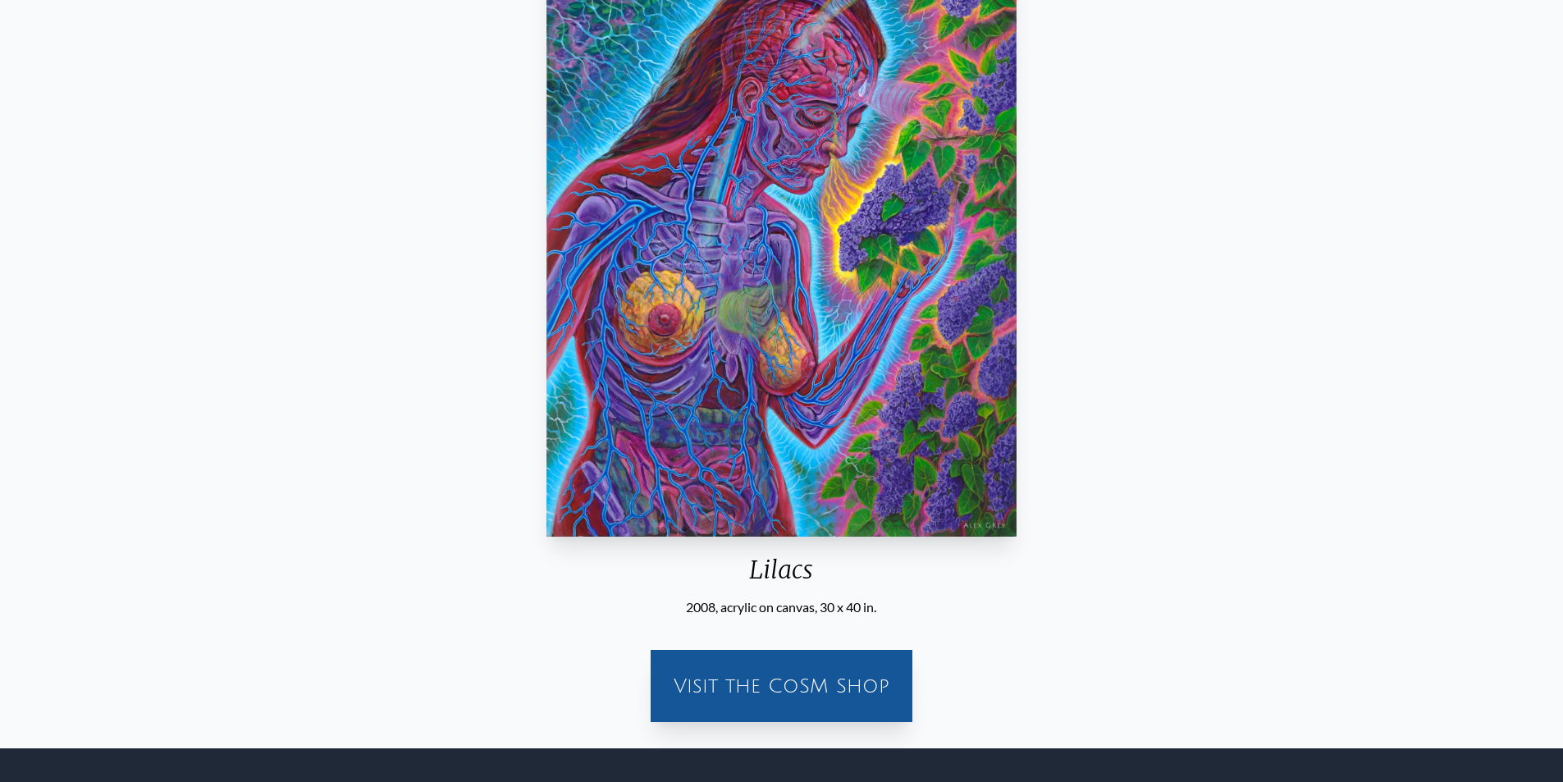
scroll to position [246, 0]
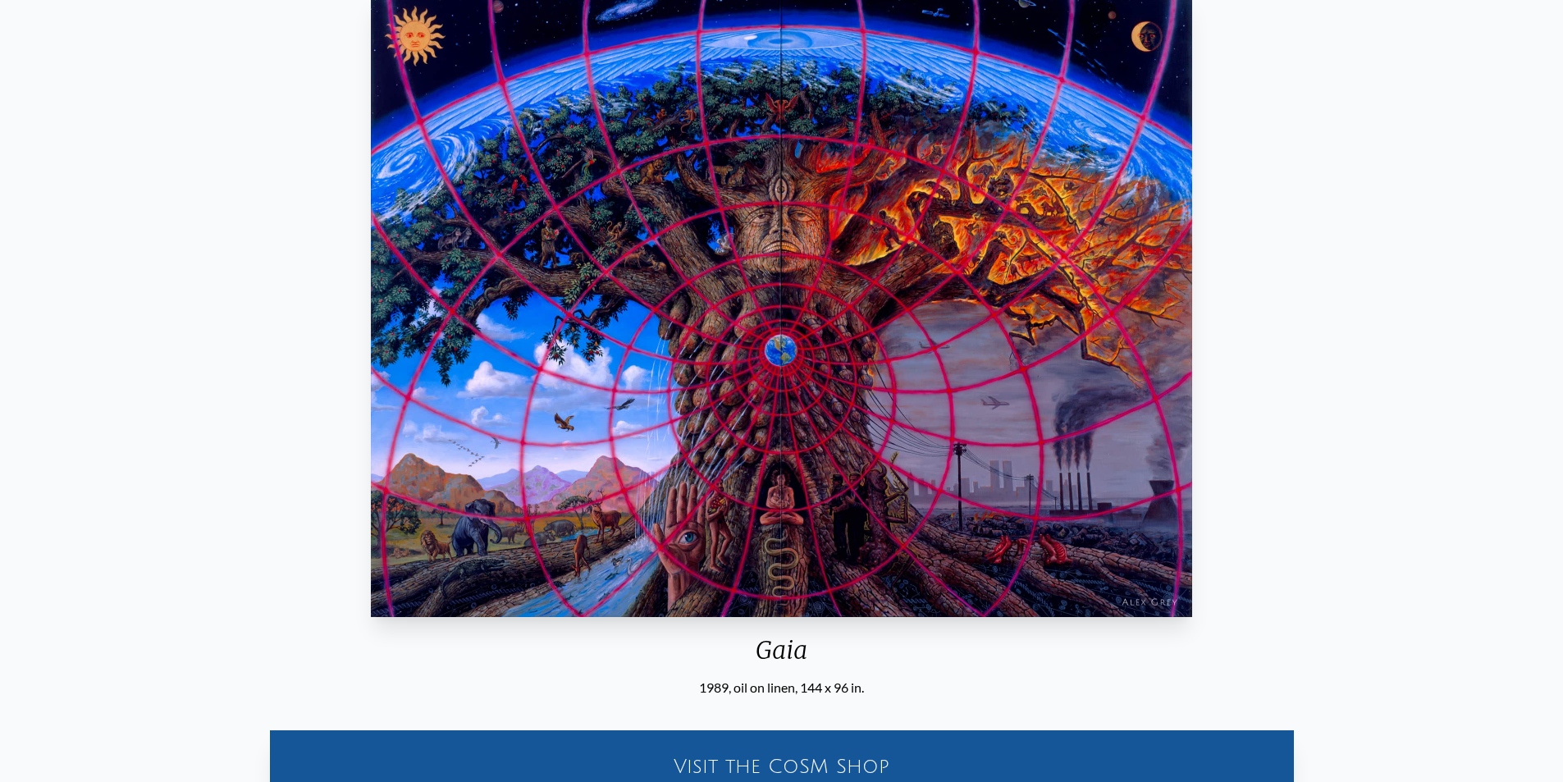
scroll to position [82, 0]
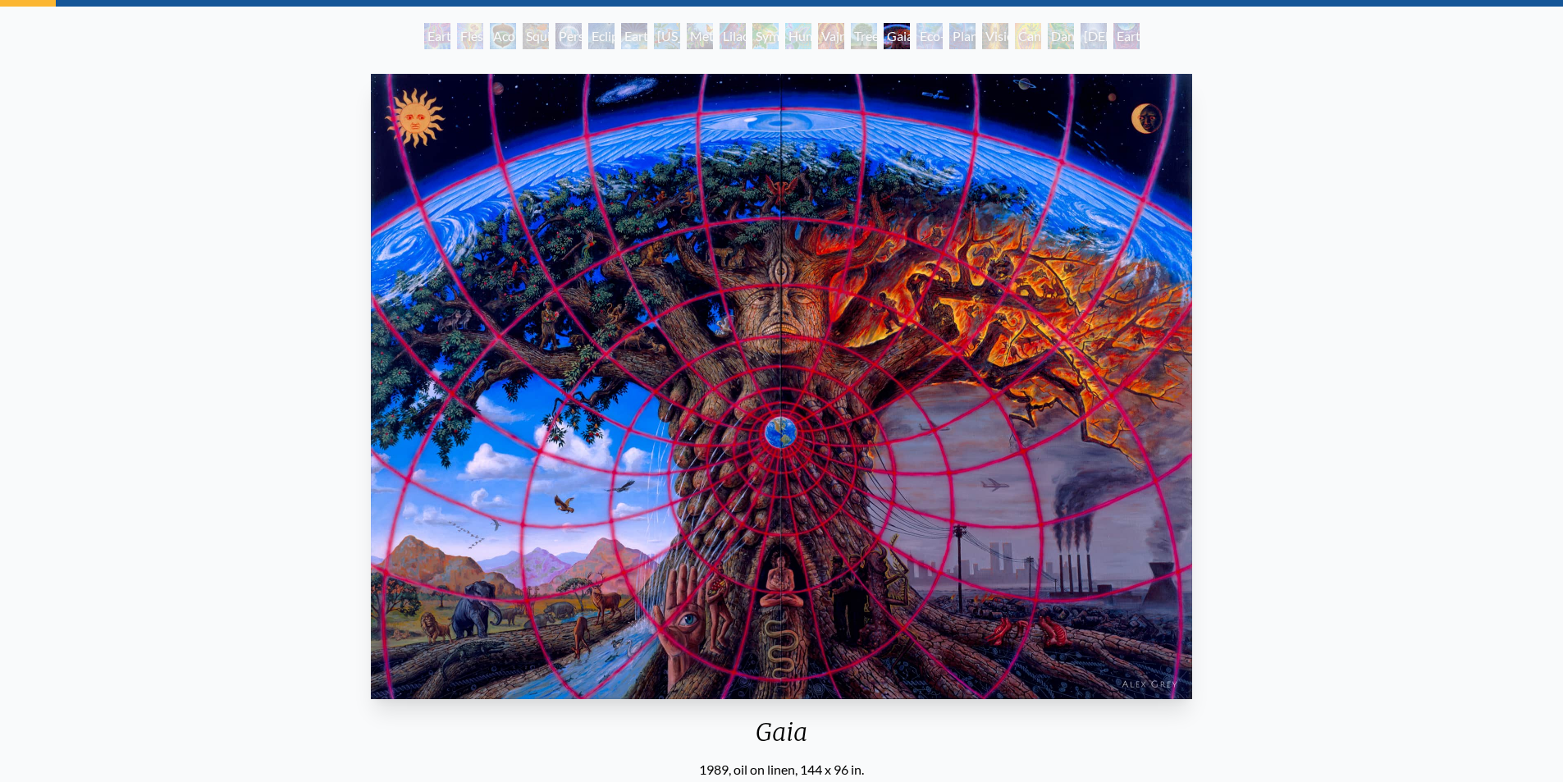
click at [731, 388] on img "15 / 22" at bounding box center [782, 386] width 822 height 625
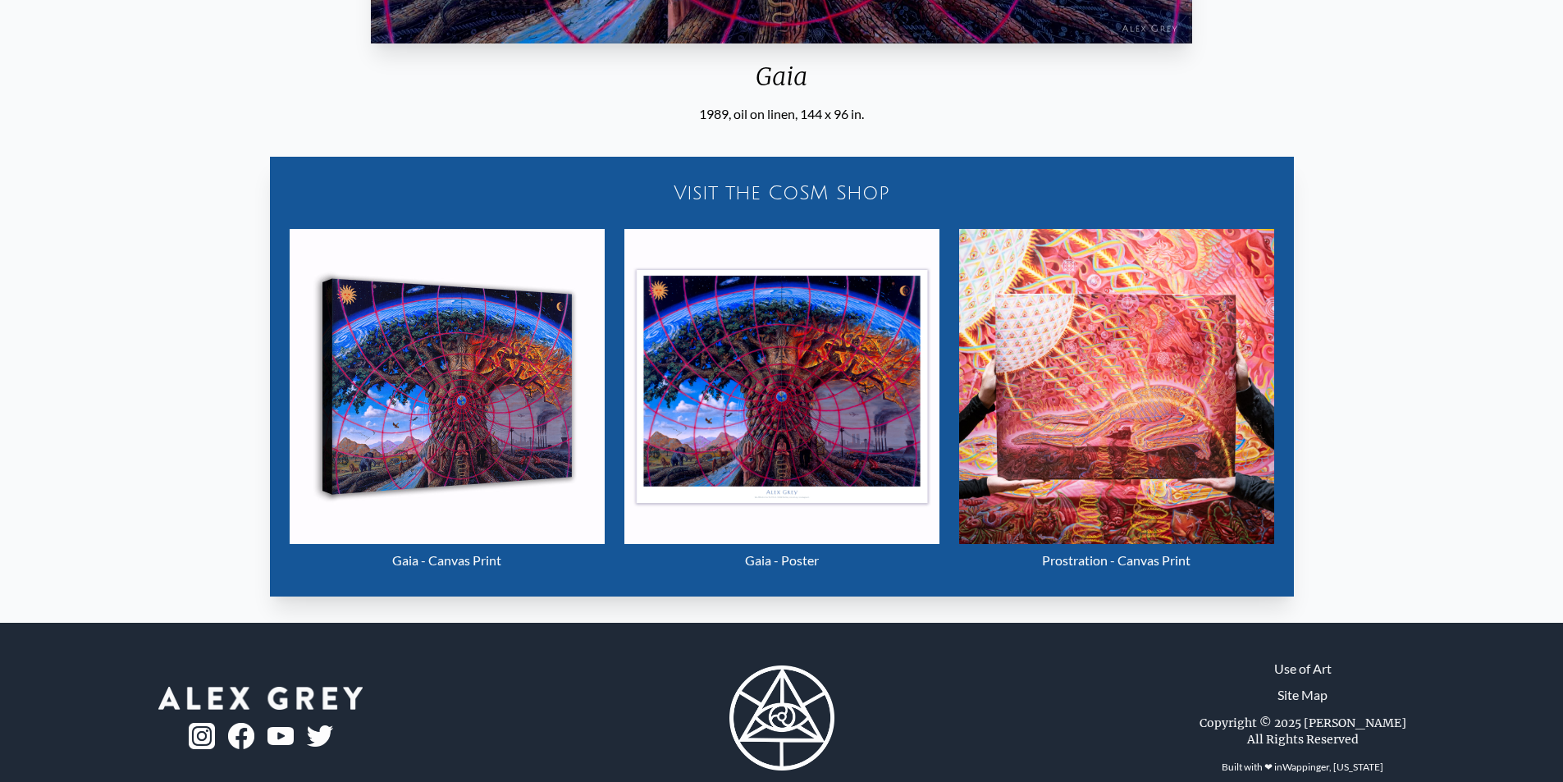
scroll to position [739, 0]
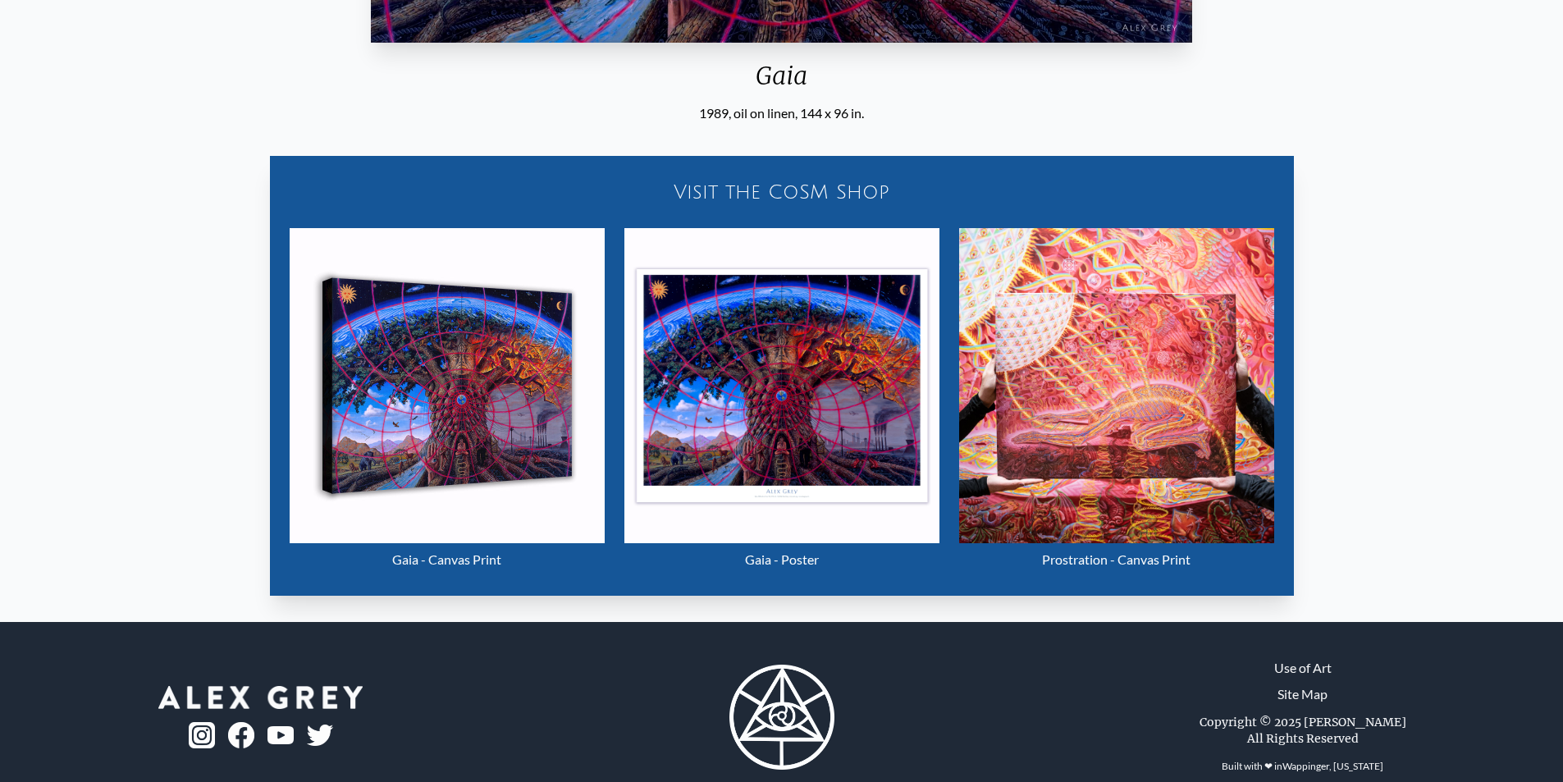
click at [1085, 390] on img "15 / 22" at bounding box center [1116, 385] width 315 height 315
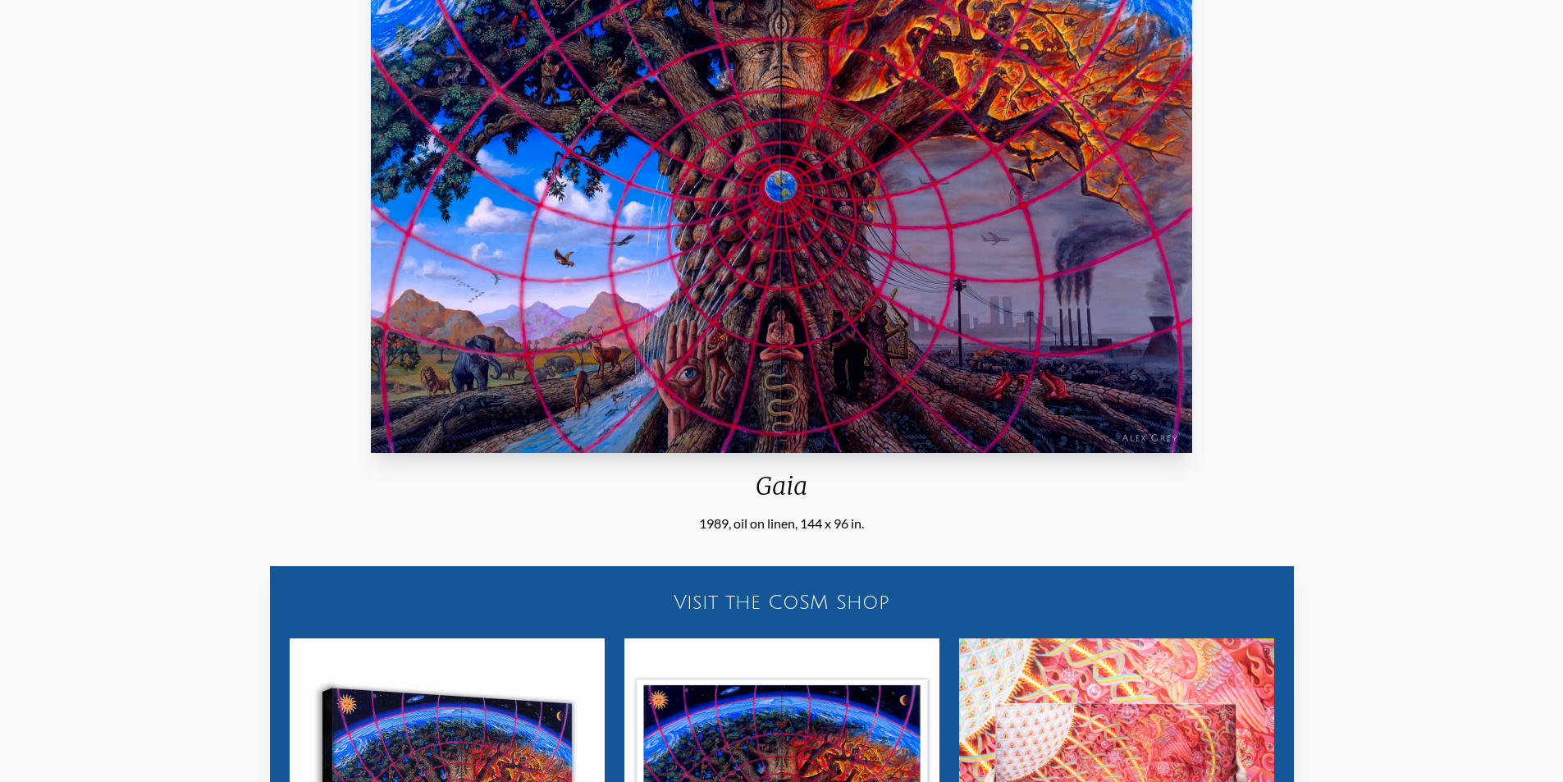
scroll to position [0, 0]
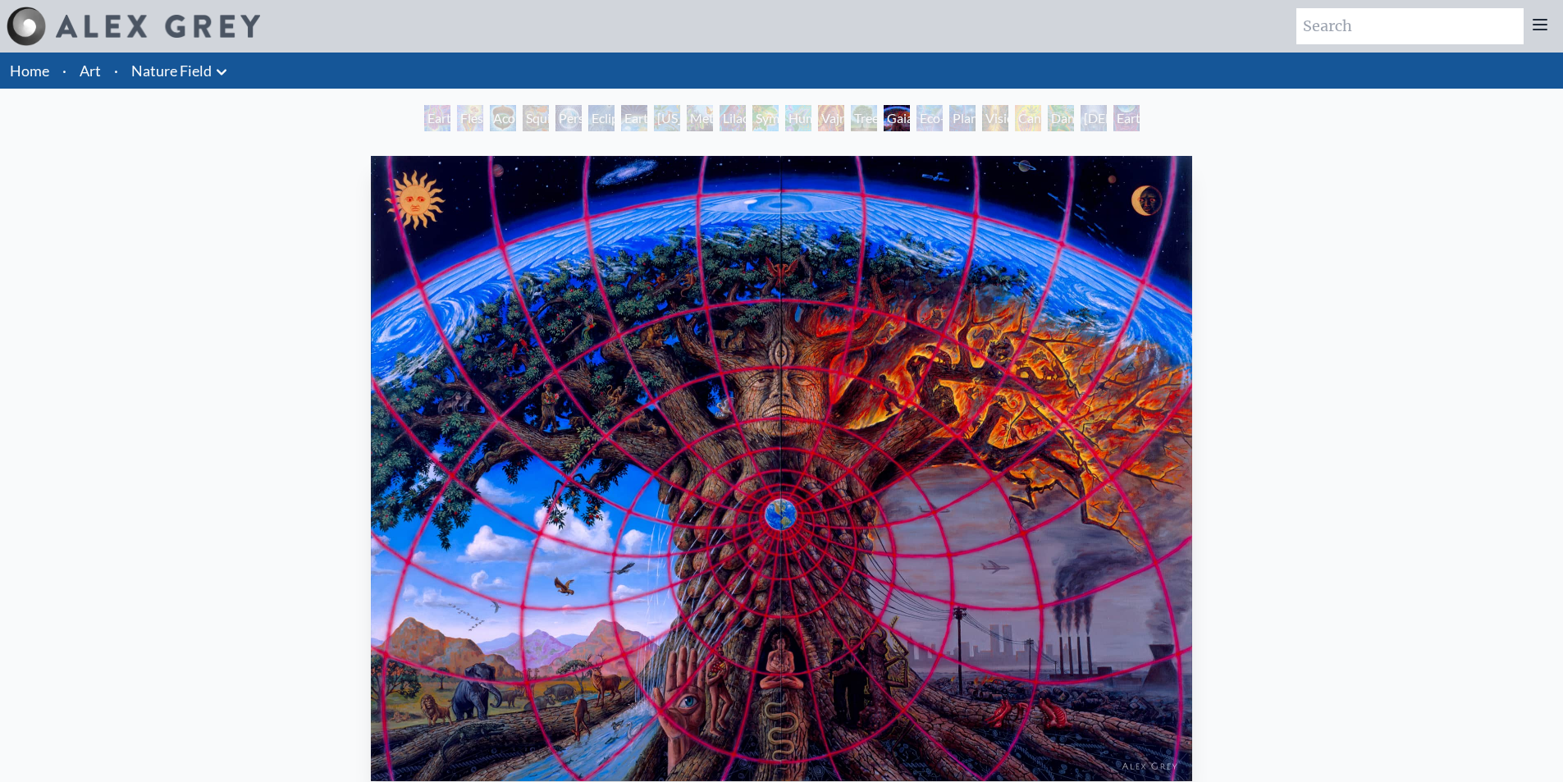
click at [943, 117] on div "Eco-Atlas" at bounding box center [930, 118] width 26 height 26
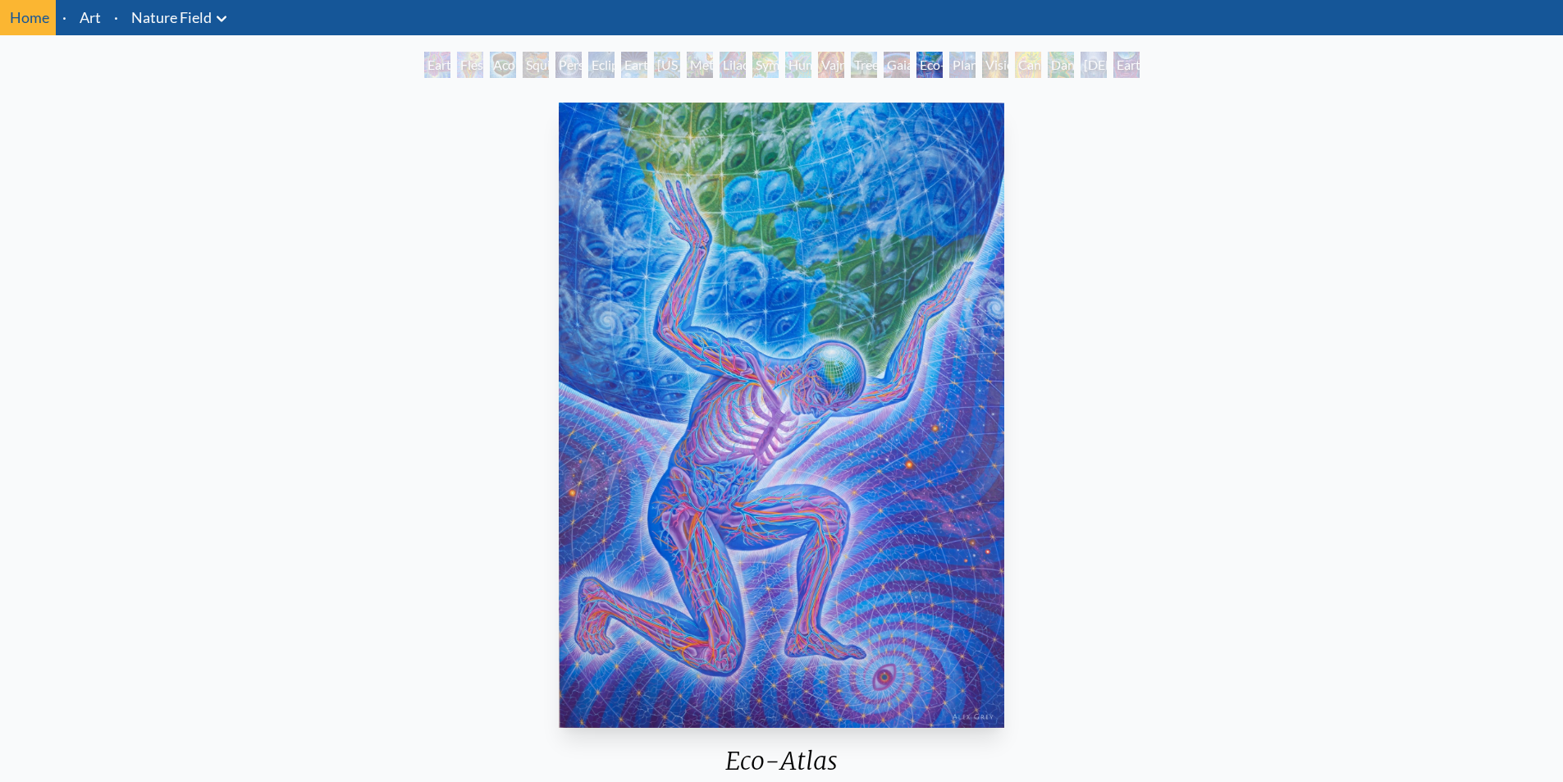
scroll to position [82, 0]
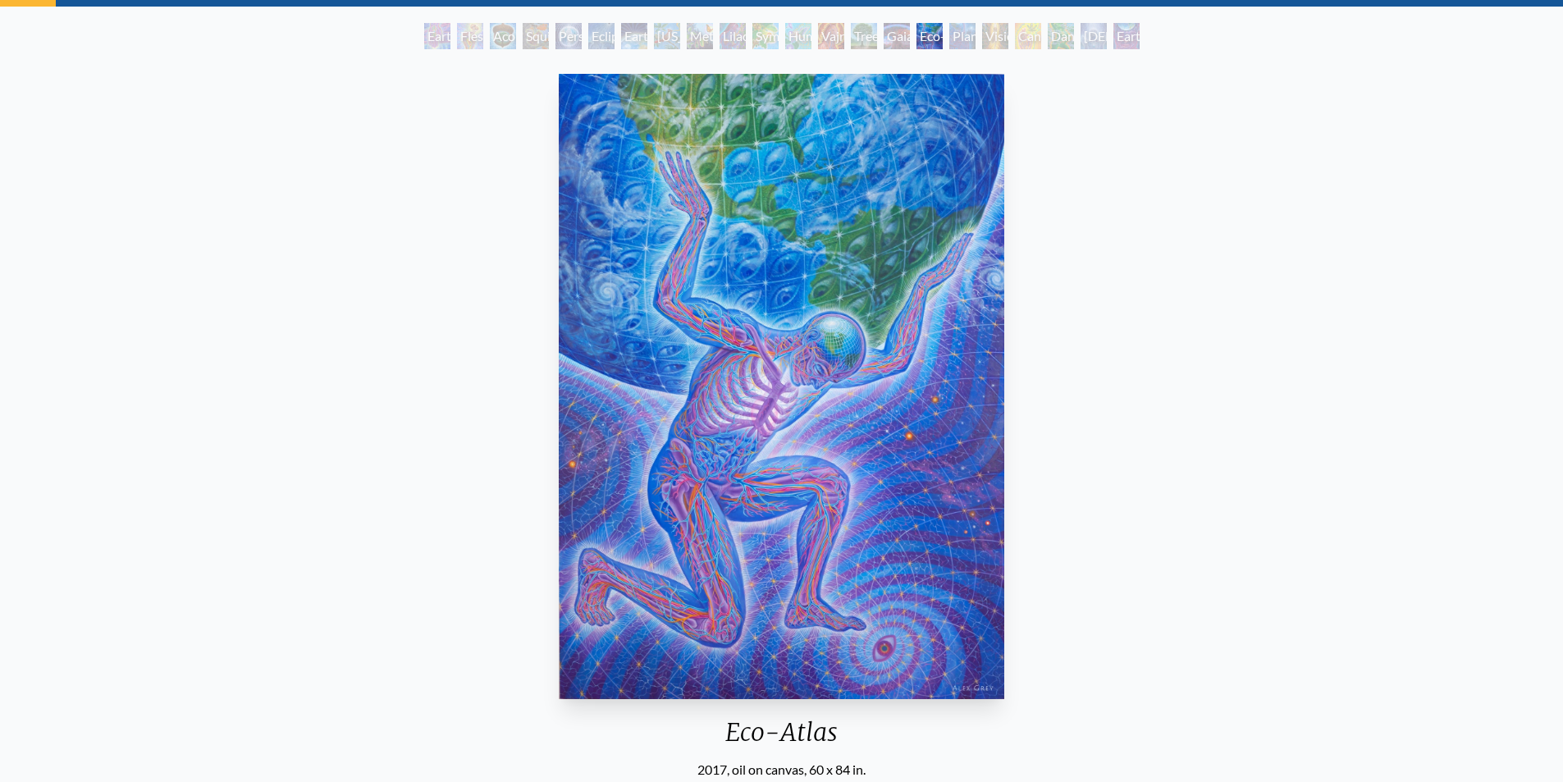
click at [943, 30] on div "Eco-Atlas" at bounding box center [930, 36] width 26 height 26
click at [975, 36] on div "Planetary Prayers" at bounding box center [963, 36] width 26 height 26
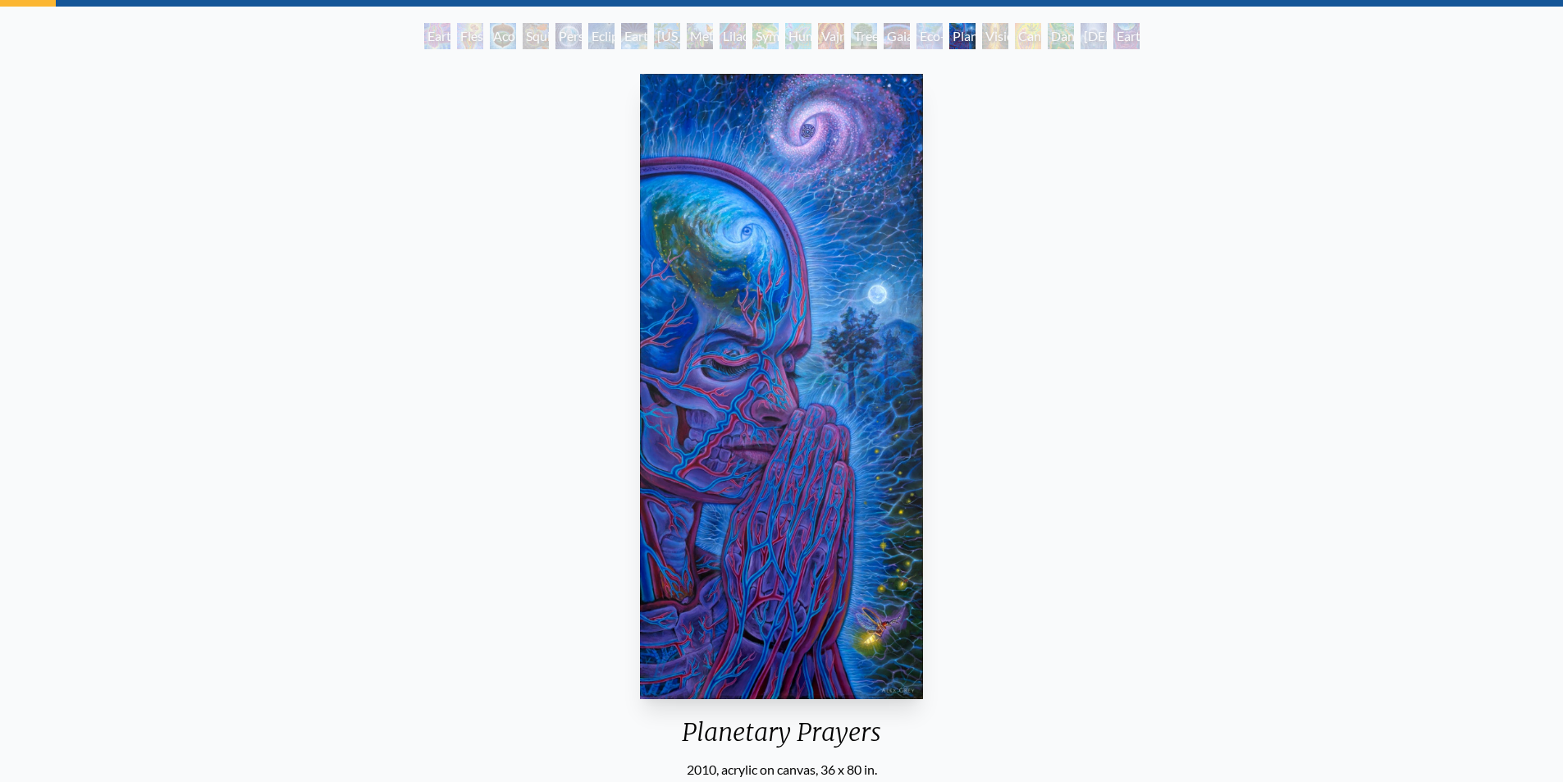
click at [983, 39] on div "Vision Tree" at bounding box center [995, 36] width 26 height 26
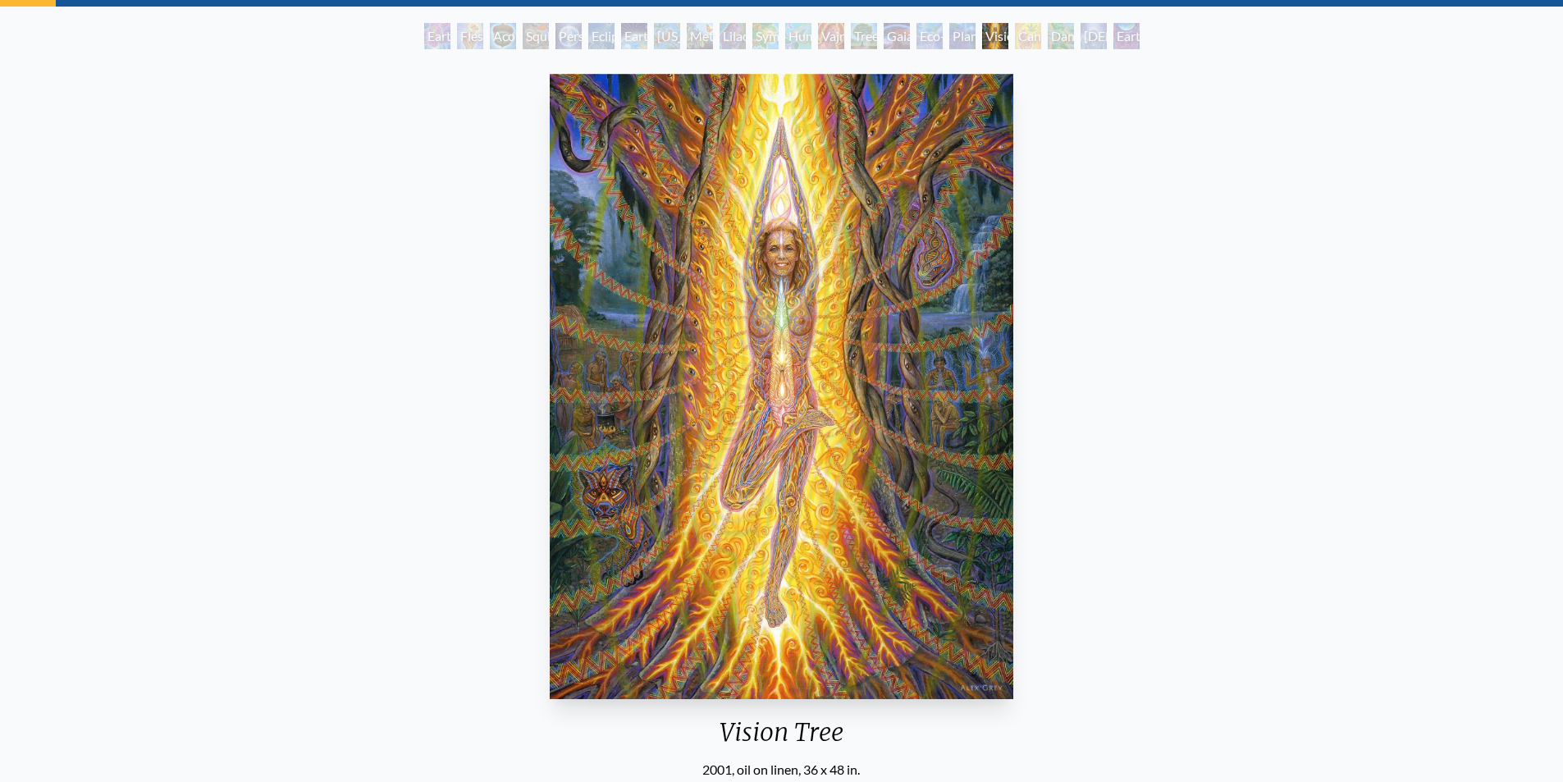
click at [1018, 31] on div "Cannabis Mudra" at bounding box center [1028, 36] width 26 height 26
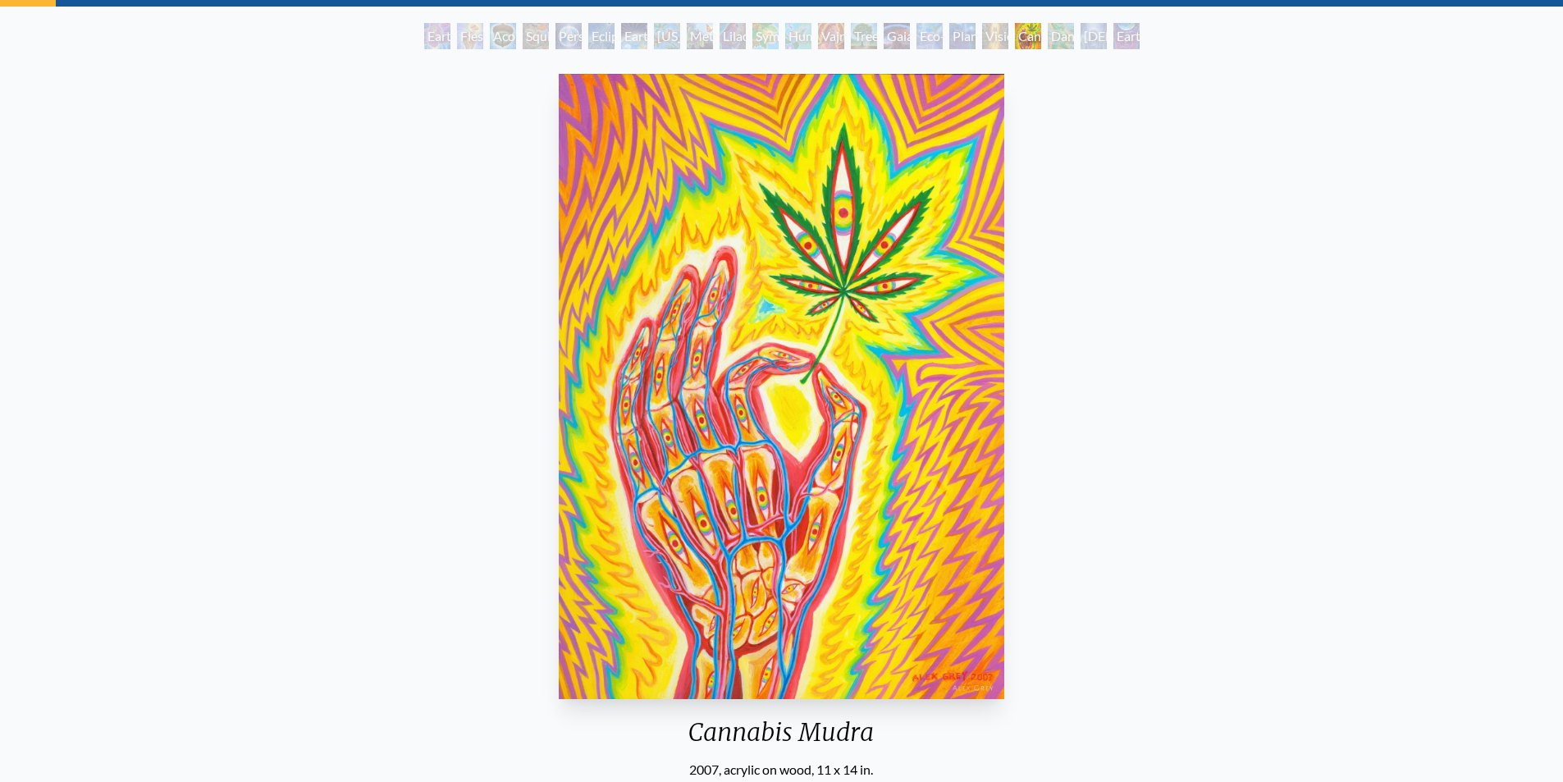
click at [976, 35] on div "Planetary Prayers" at bounding box center [963, 36] width 26 height 26
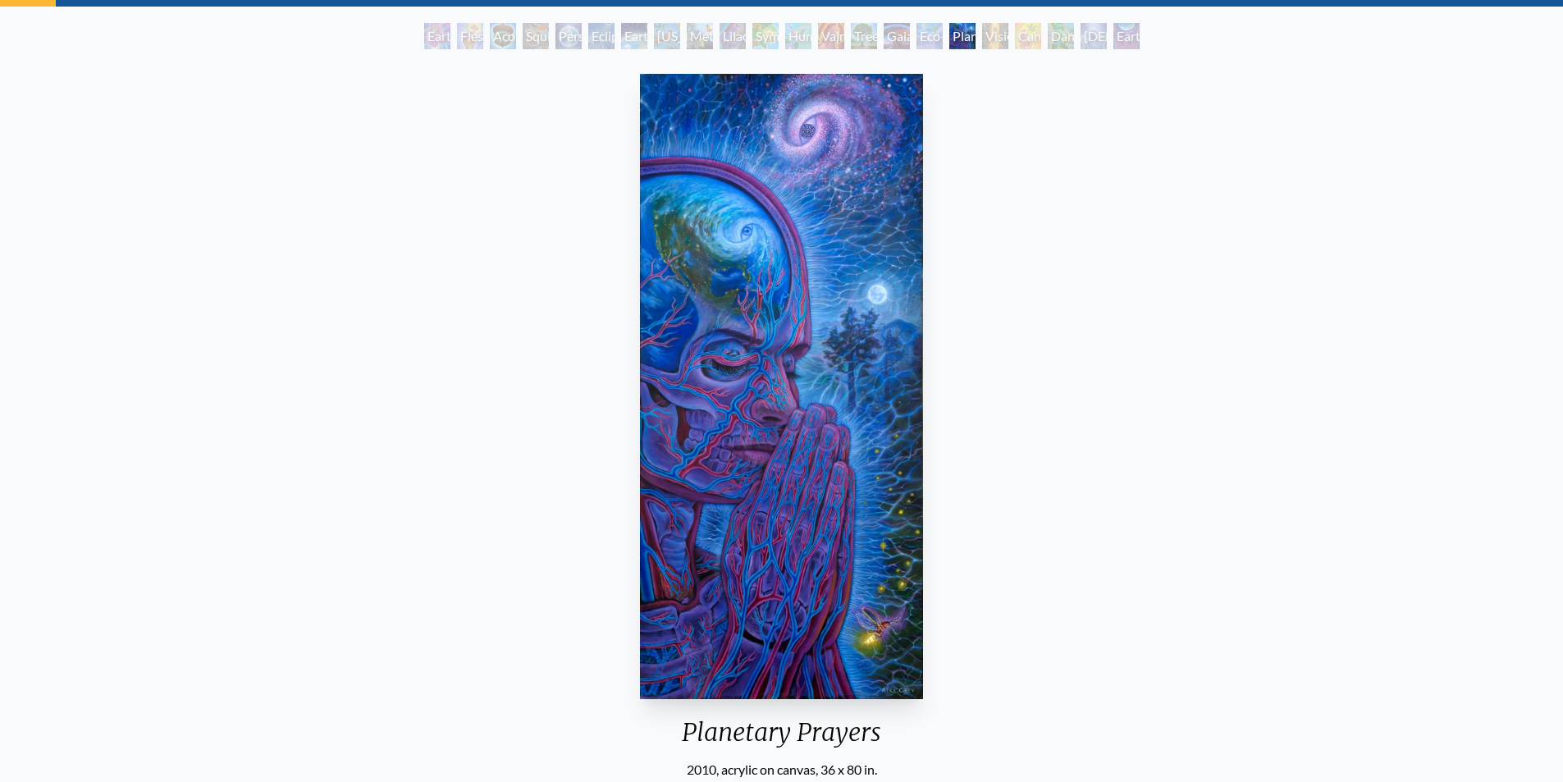
click at [1033, 31] on div "Cannabis Mudra" at bounding box center [1028, 36] width 26 height 26
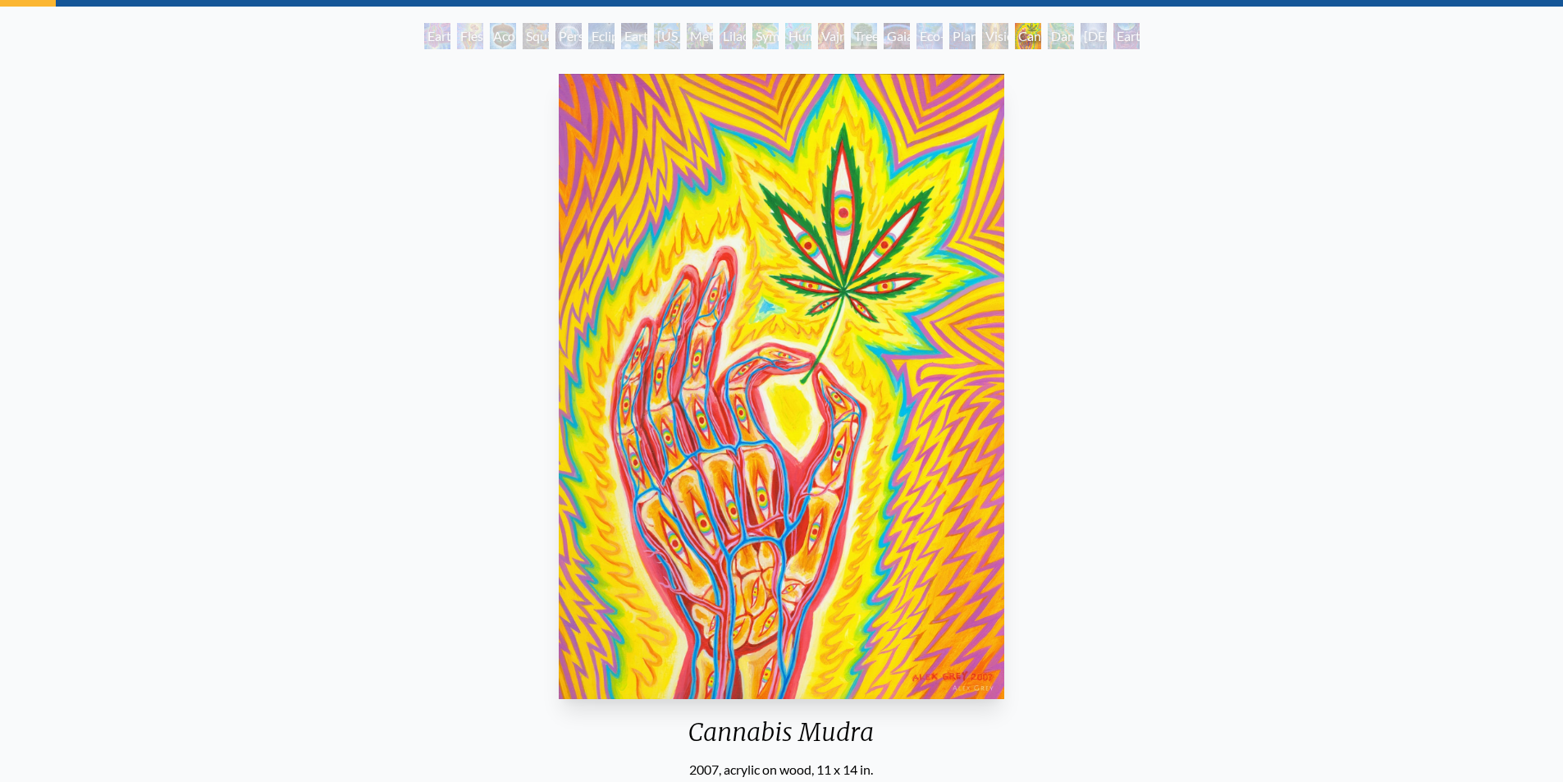
click at [1062, 44] on div "Dance of Cannabia" at bounding box center [1061, 36] width 26 height 26
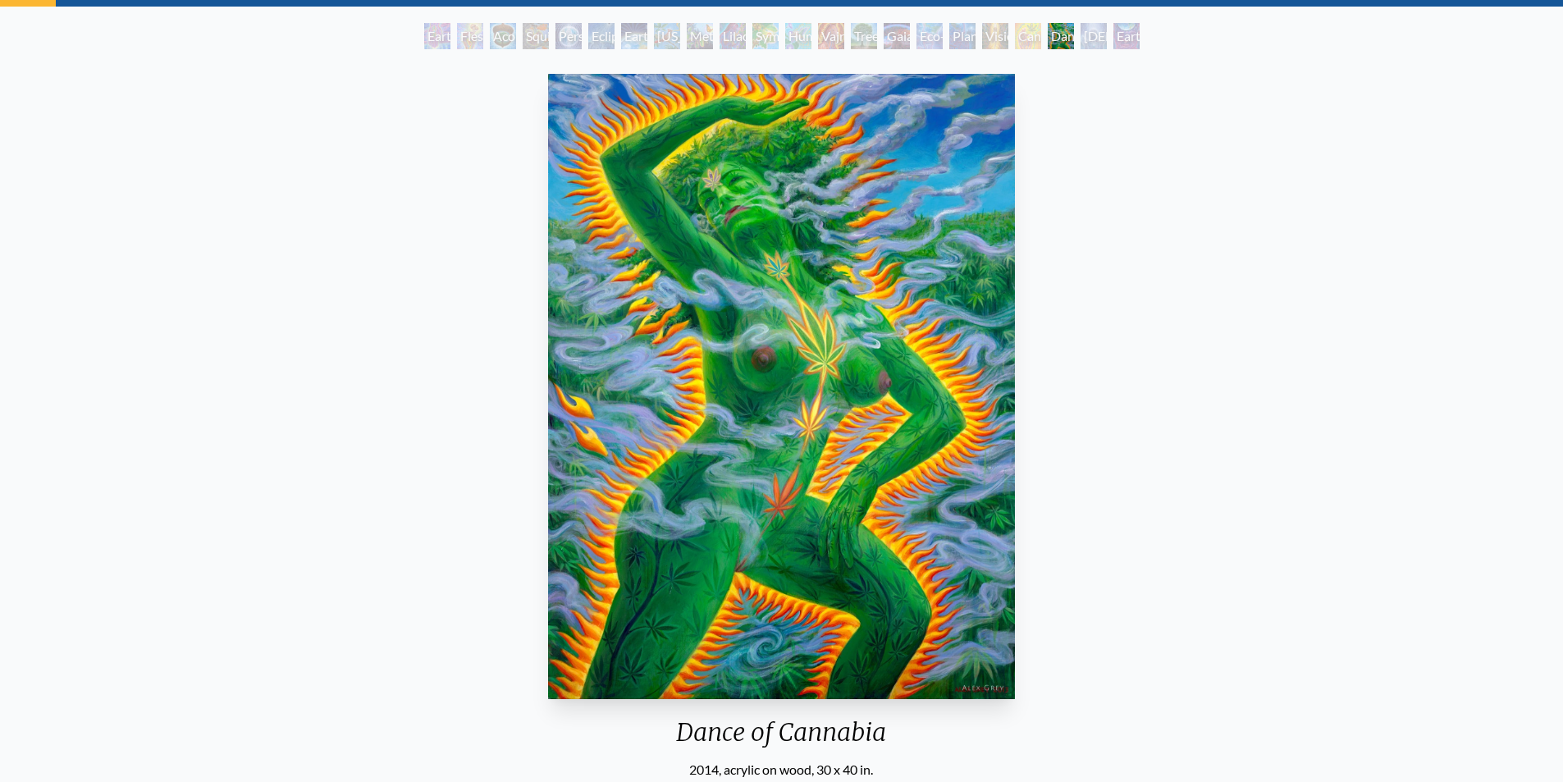
click at [1100, 47] on div "Baptism in the Ocean of Awareness" at bounding box center [1094, 36] width 26 height 26
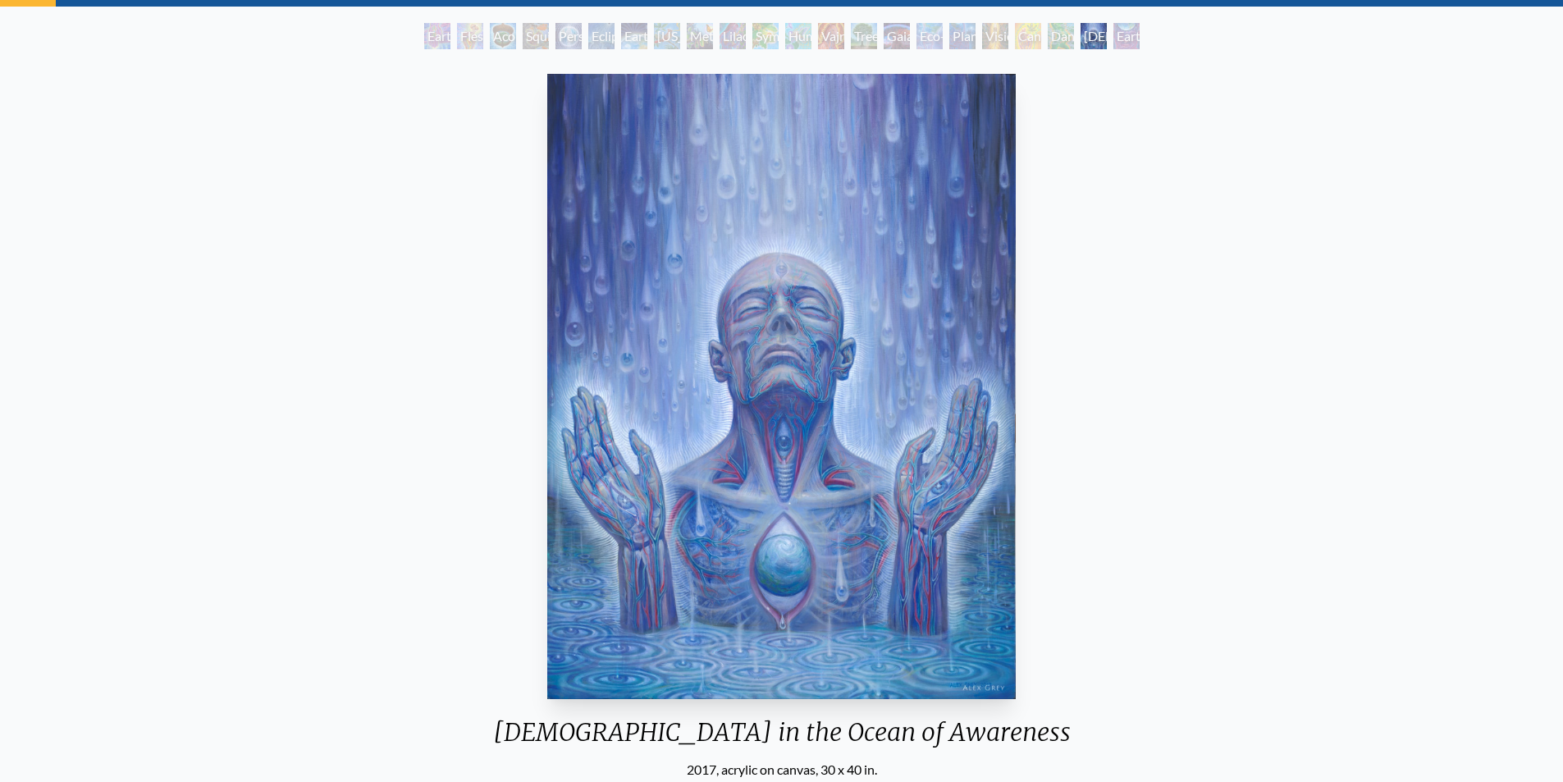
click at [1127, 43] on div "Earthmind" at bounding box center [1127, 36] width 26 height 26
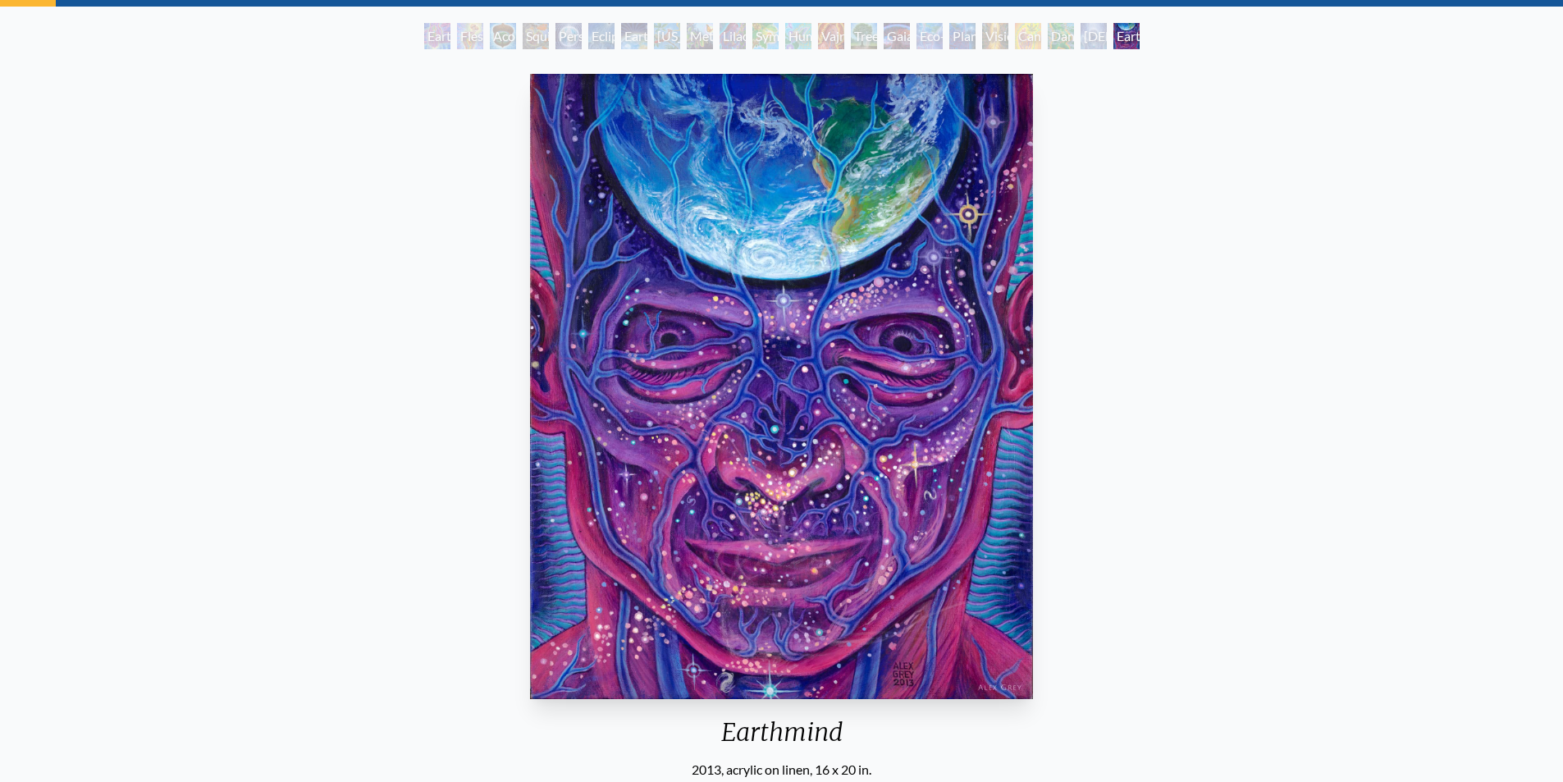
click at [447, 32] on div "Earth Witness" at bounding box center [437, 36] width 26 height 26
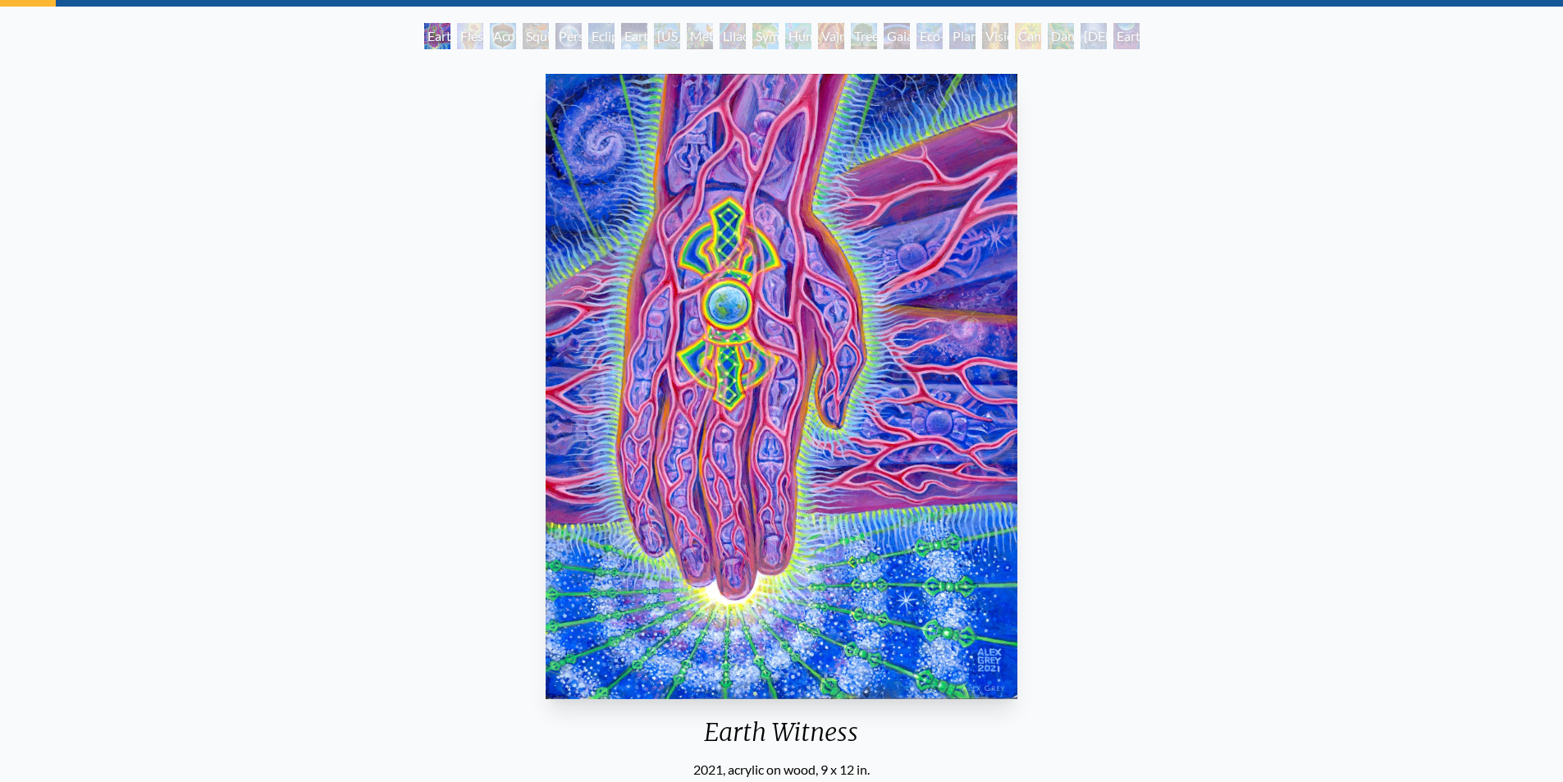
click at [468, 43] on div "Flesh of the Gods" at bounding box center [470, 36] width 26 height 26
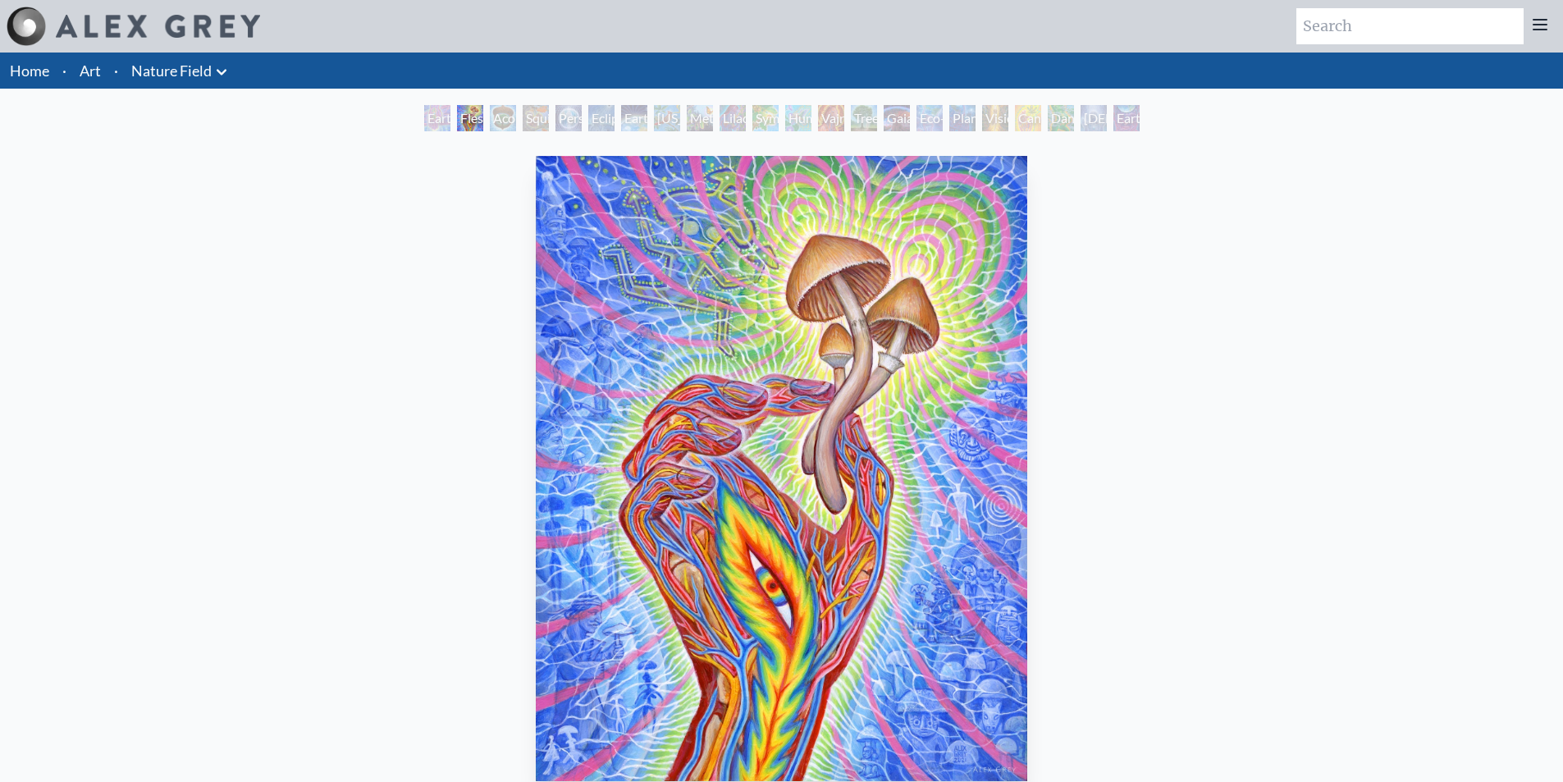
click at [231, 67] on icon at bounding box center [222, 72] width 20 height 20
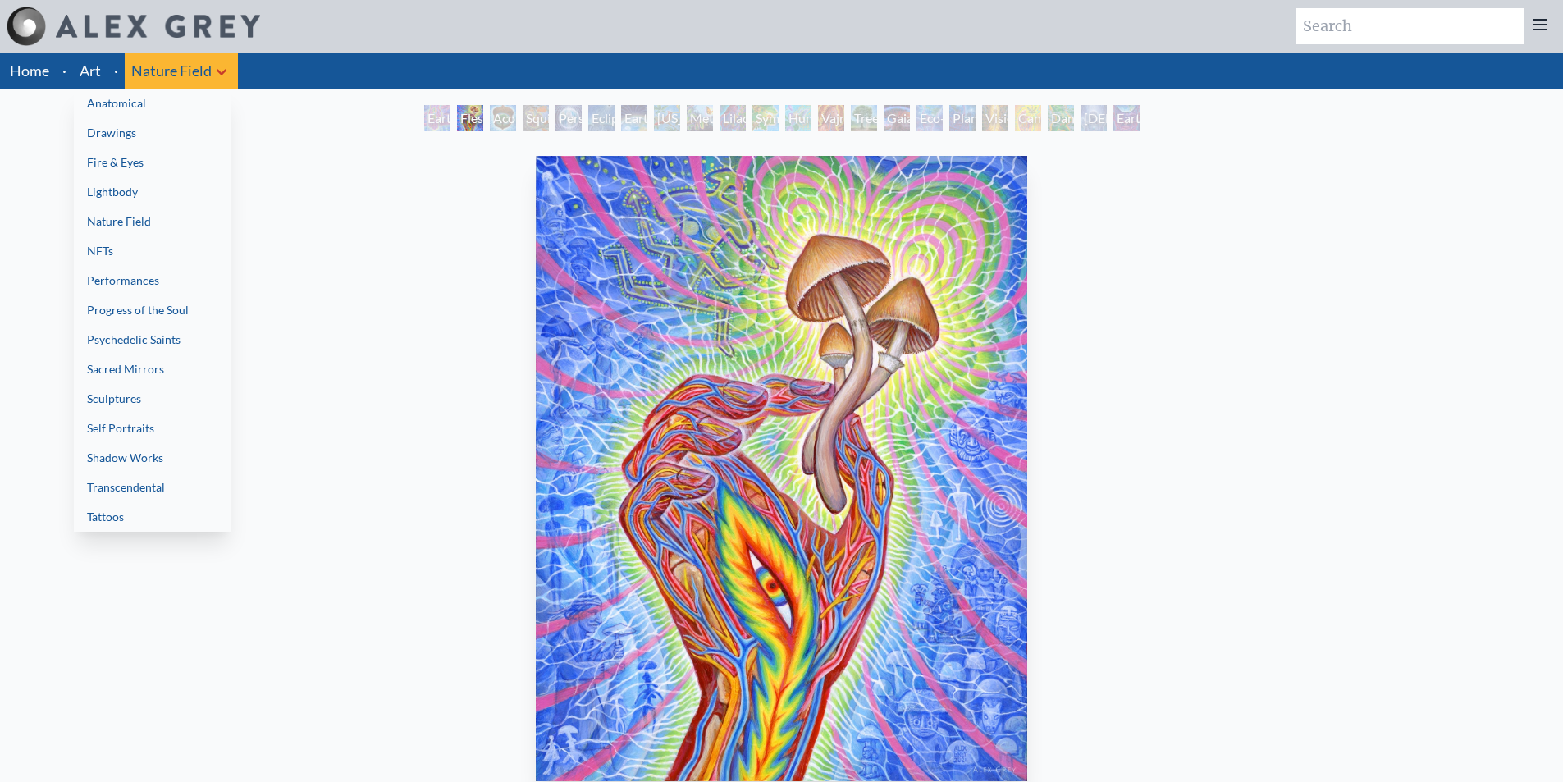
click at [204, 195] on link "Lightbody" at bounding box center [153, 192] width 158 height 30
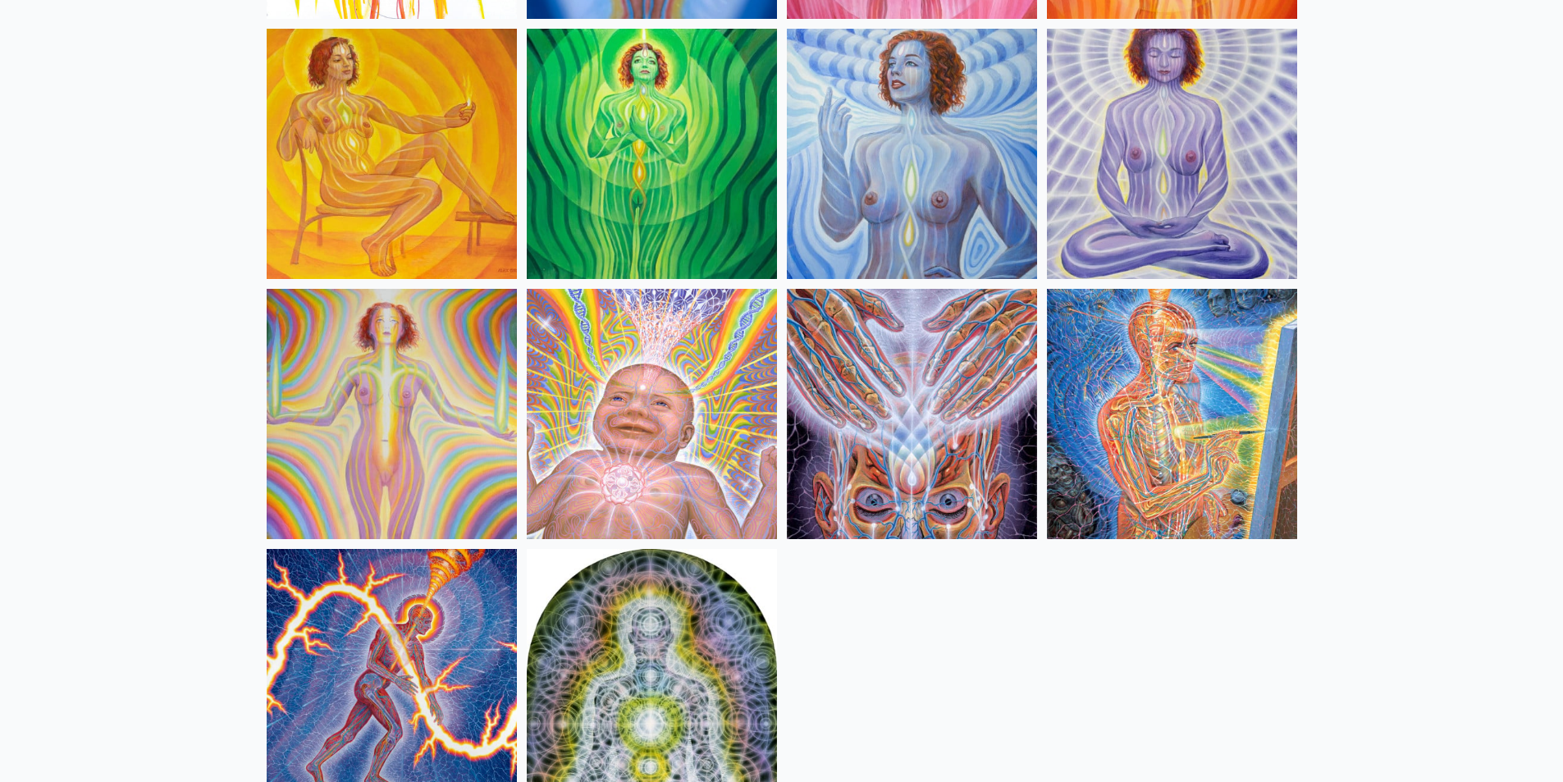
scroll to position [492, 0]
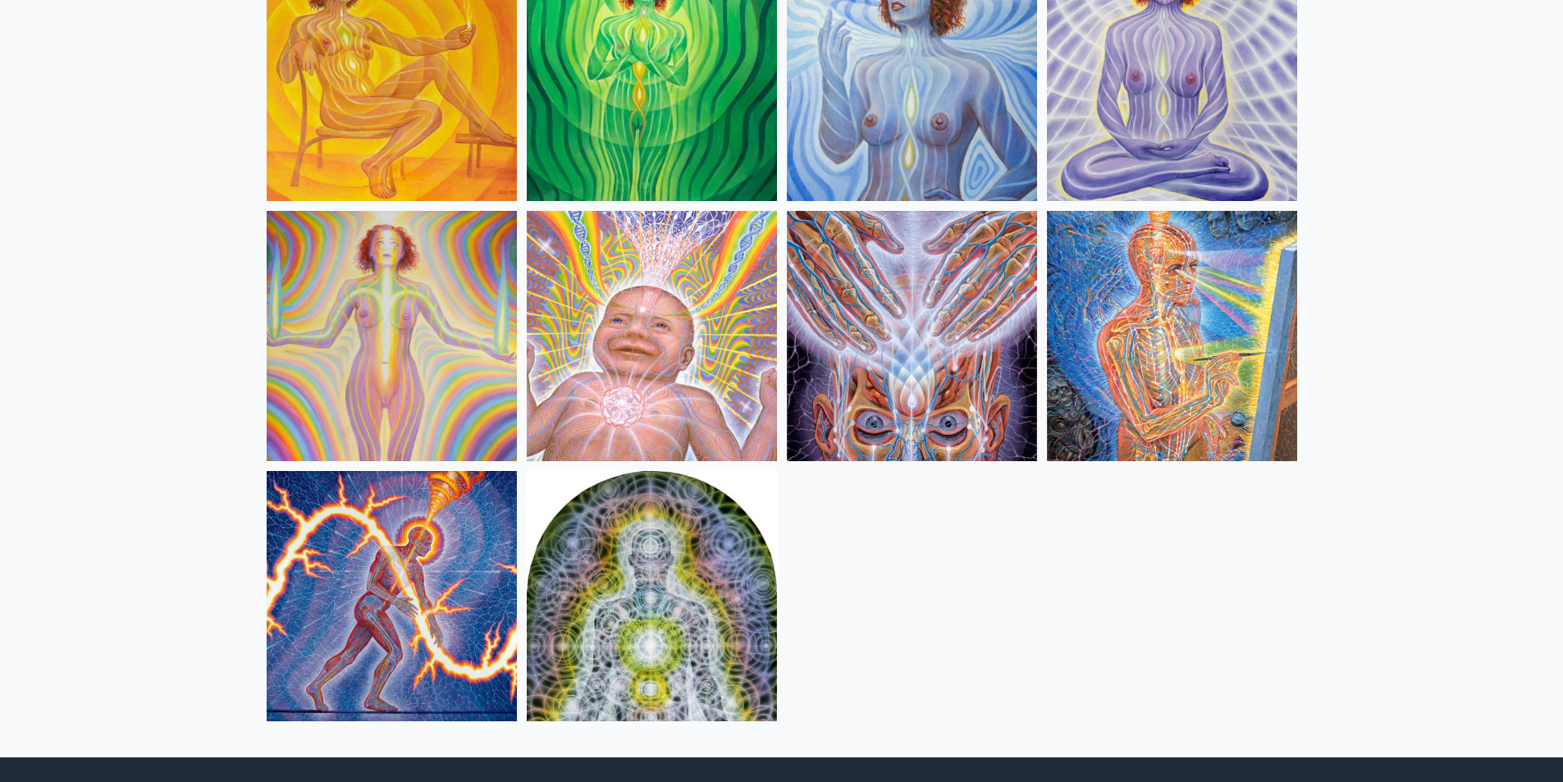
click at [612, 559] on img at bounding box center [652, 596] width 250 height 250
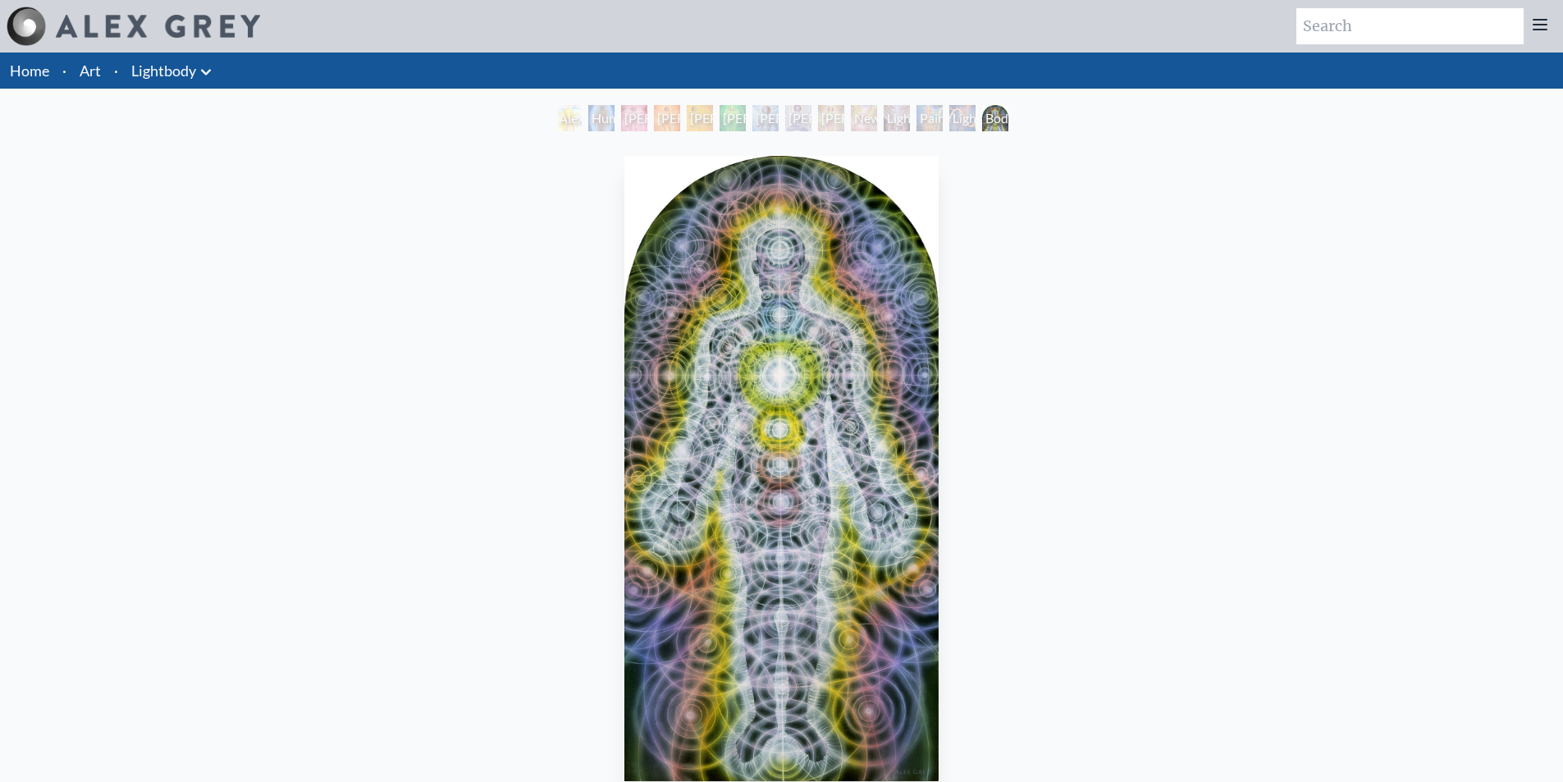
click at [974, 117] on div "Lightworker" at bounding box center [963, 118] width 26 height 26
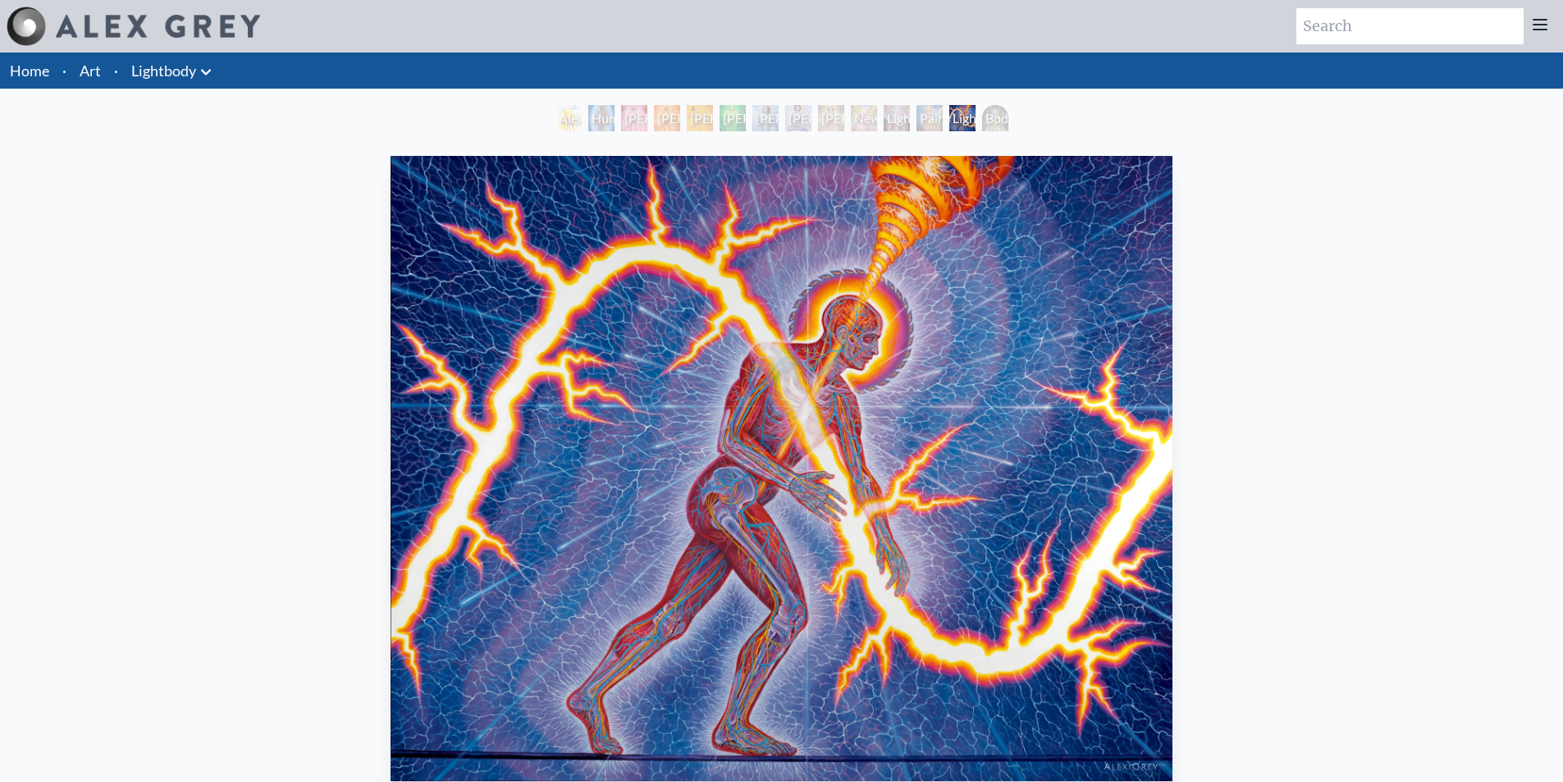
click at [1000, 114] on div "Body/Mind as a Vibratory Field of Energy" at bounding box center [995, 118] width 26 height 26
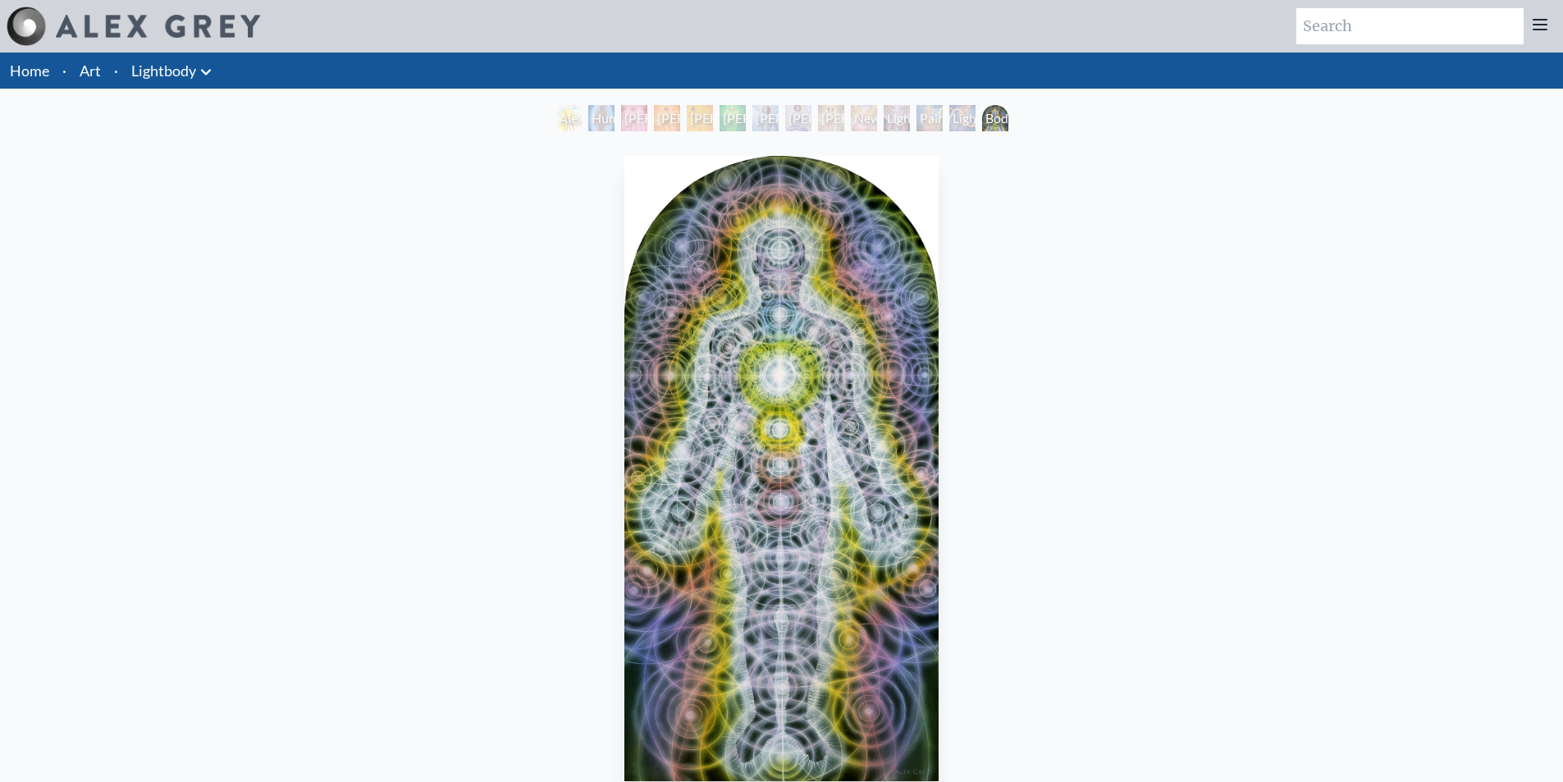
click at [966, 119] on div "Lightworker" at bounding box center [963, 118] width 26 height 26
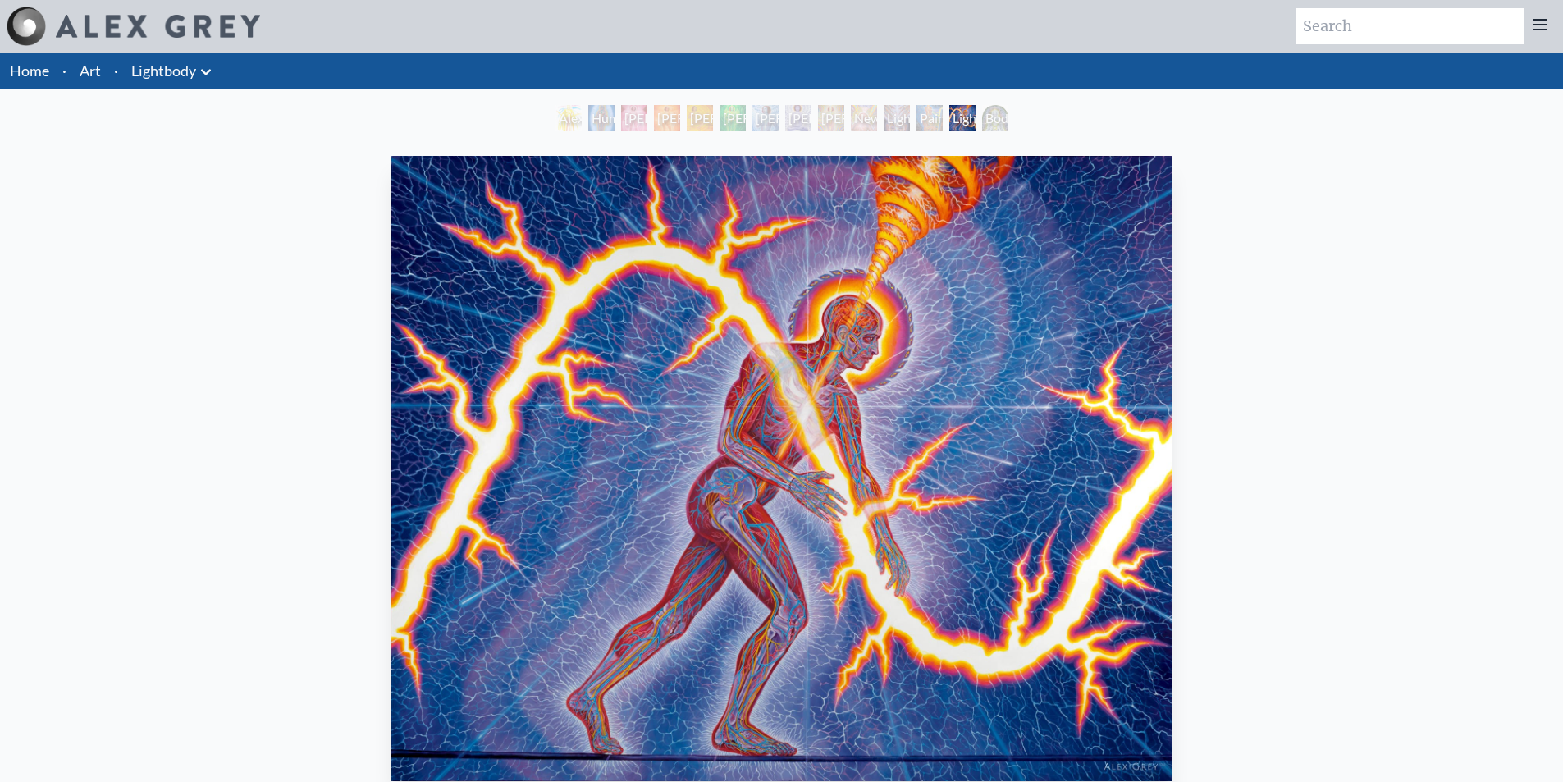
click at [893, 119] on div "Lightweaver" at bounding box center [897, 118] width 26 height 26
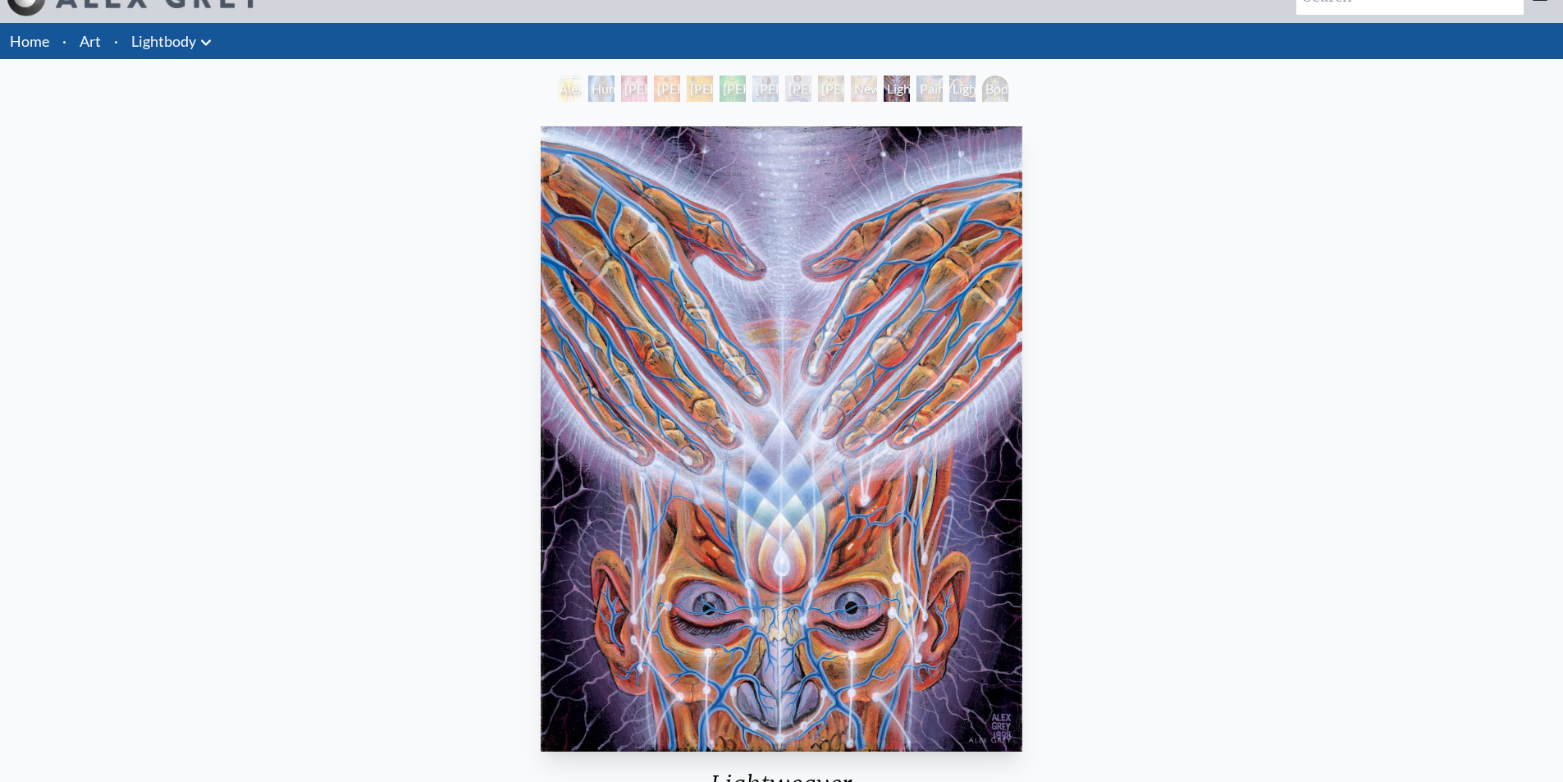
scroll to position [82, 0]
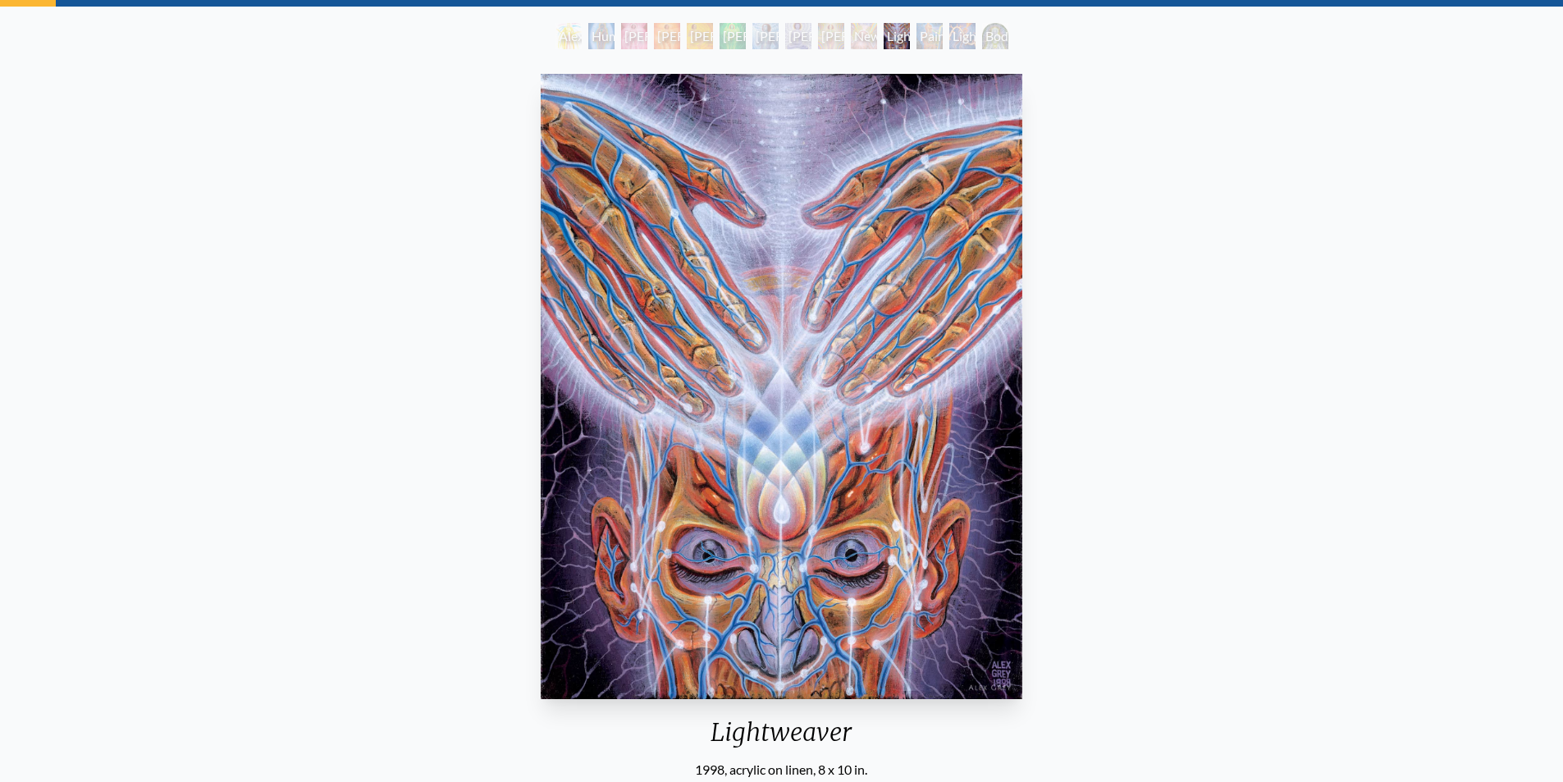
click at [919, 42] on div "Painting" at bounding box center [930, 36] width 26 height 26
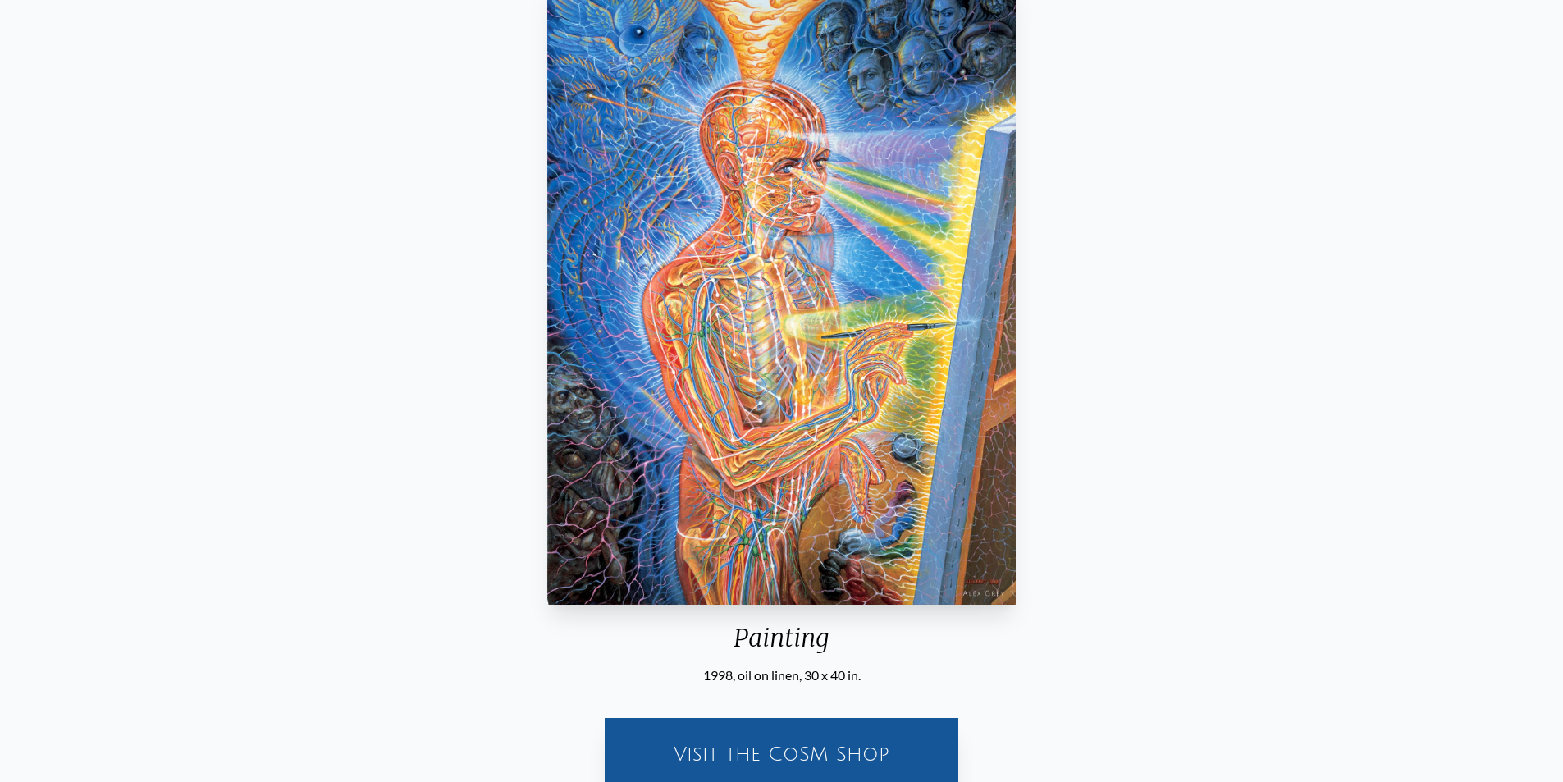
scroll to position [82, 0]
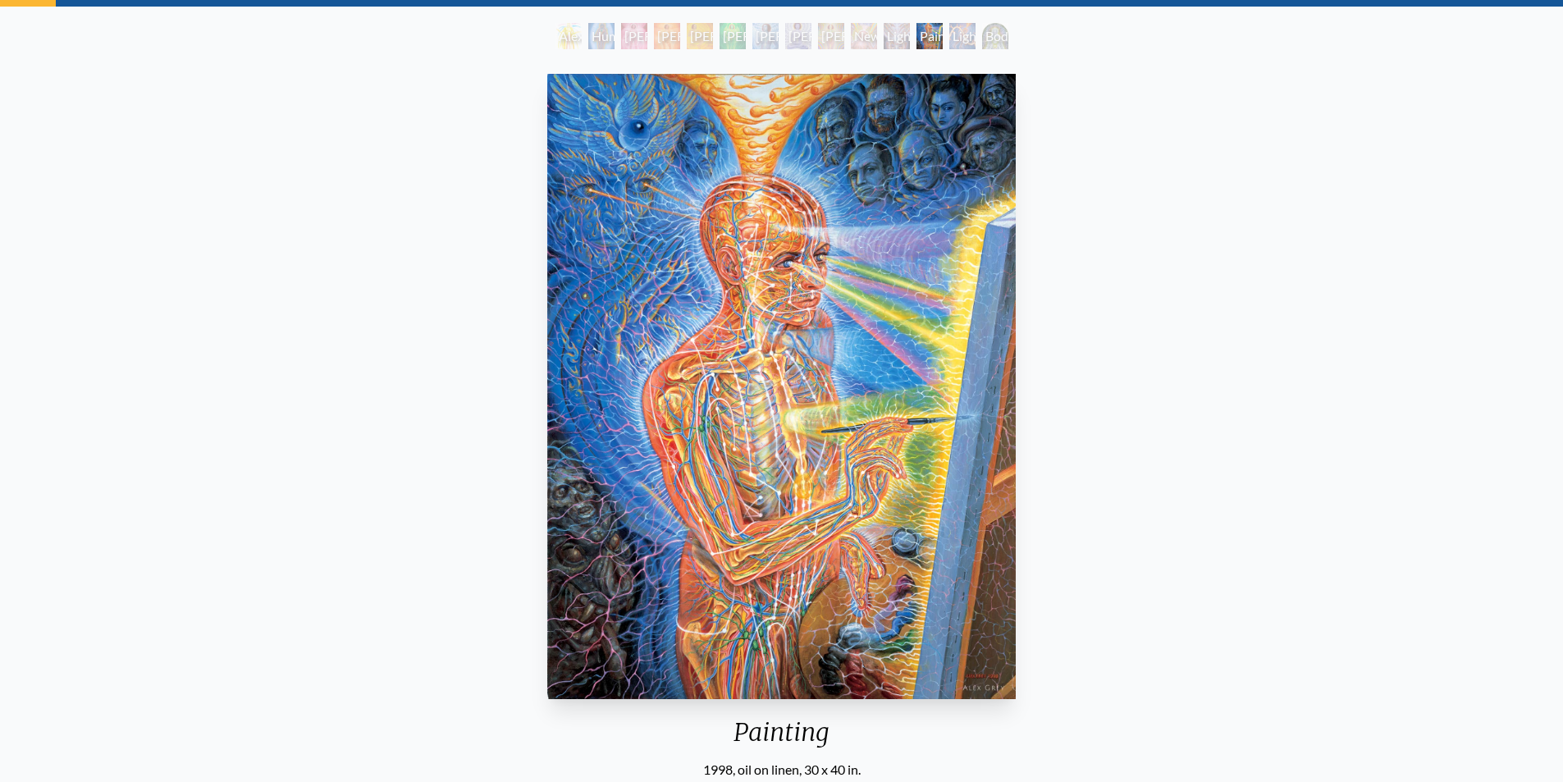
click at [964, 30] on div "Lightworker" at bounding box center [963, 36] width 26 height 26
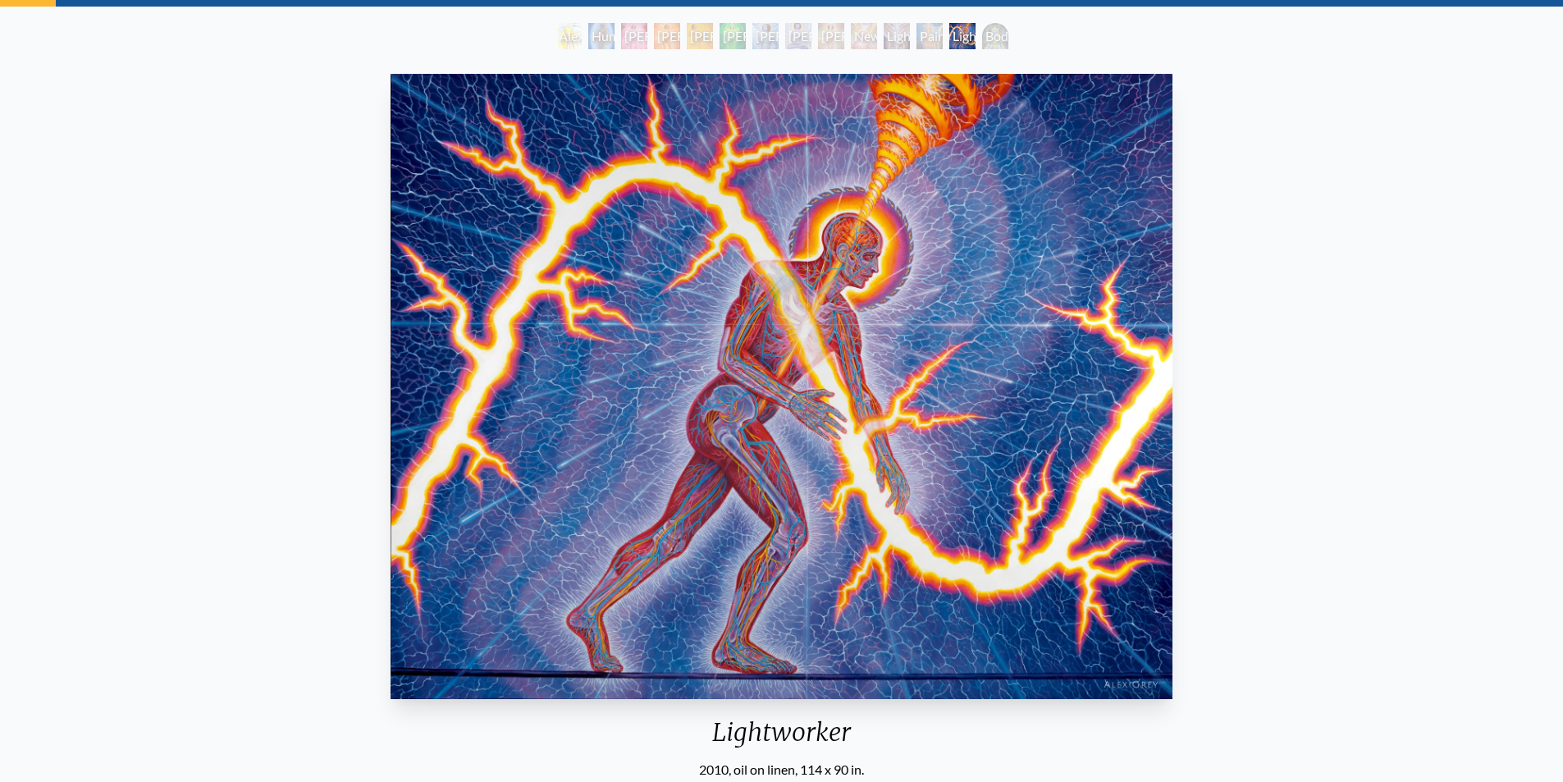
click at [891, 34] on div "Lightweaver" at bounding box center [897, 36] width 26 height 26
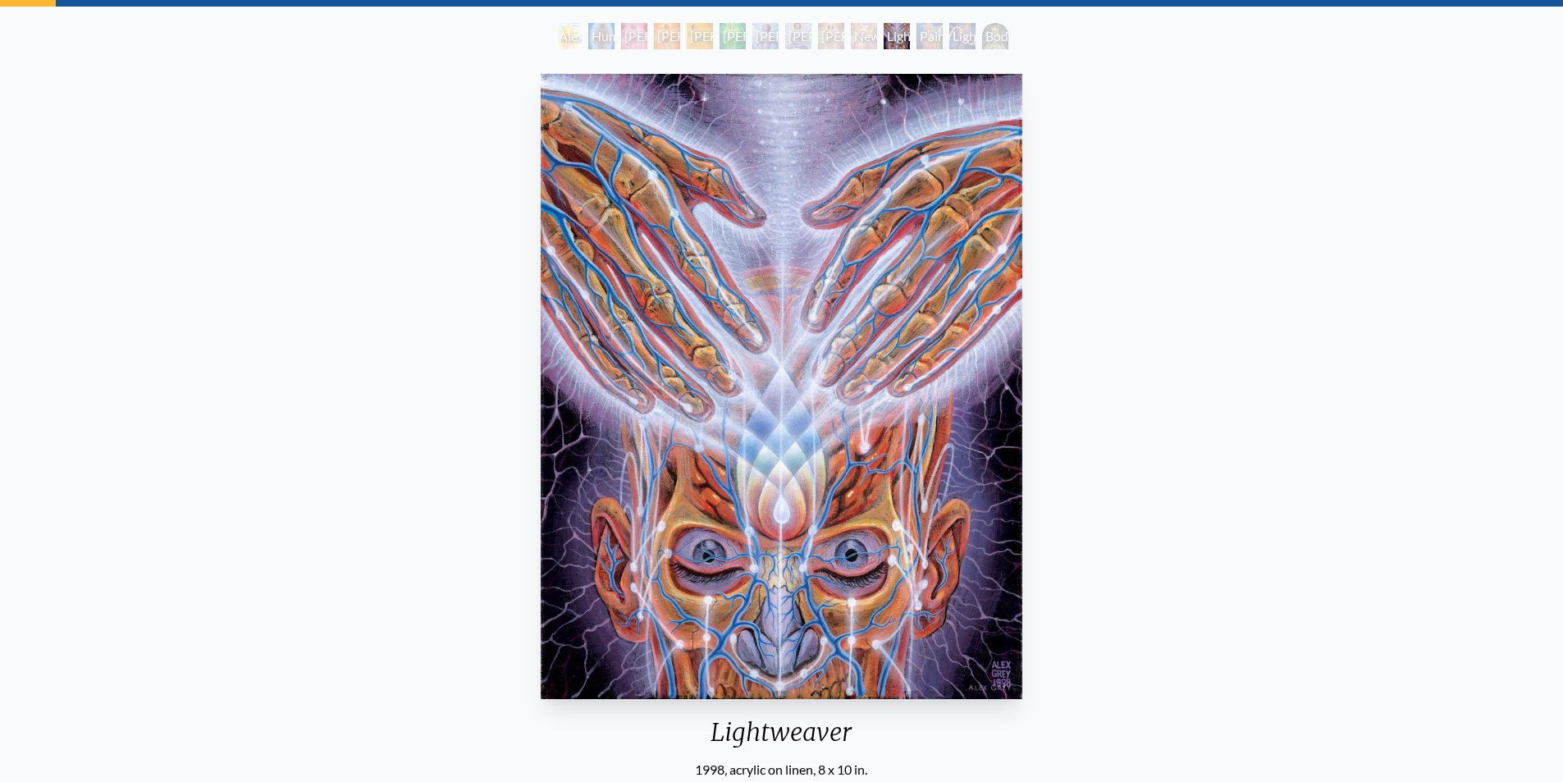
click at [853, 34] on div "Newborn" at bounding box center [864, 36] width 26 height 26
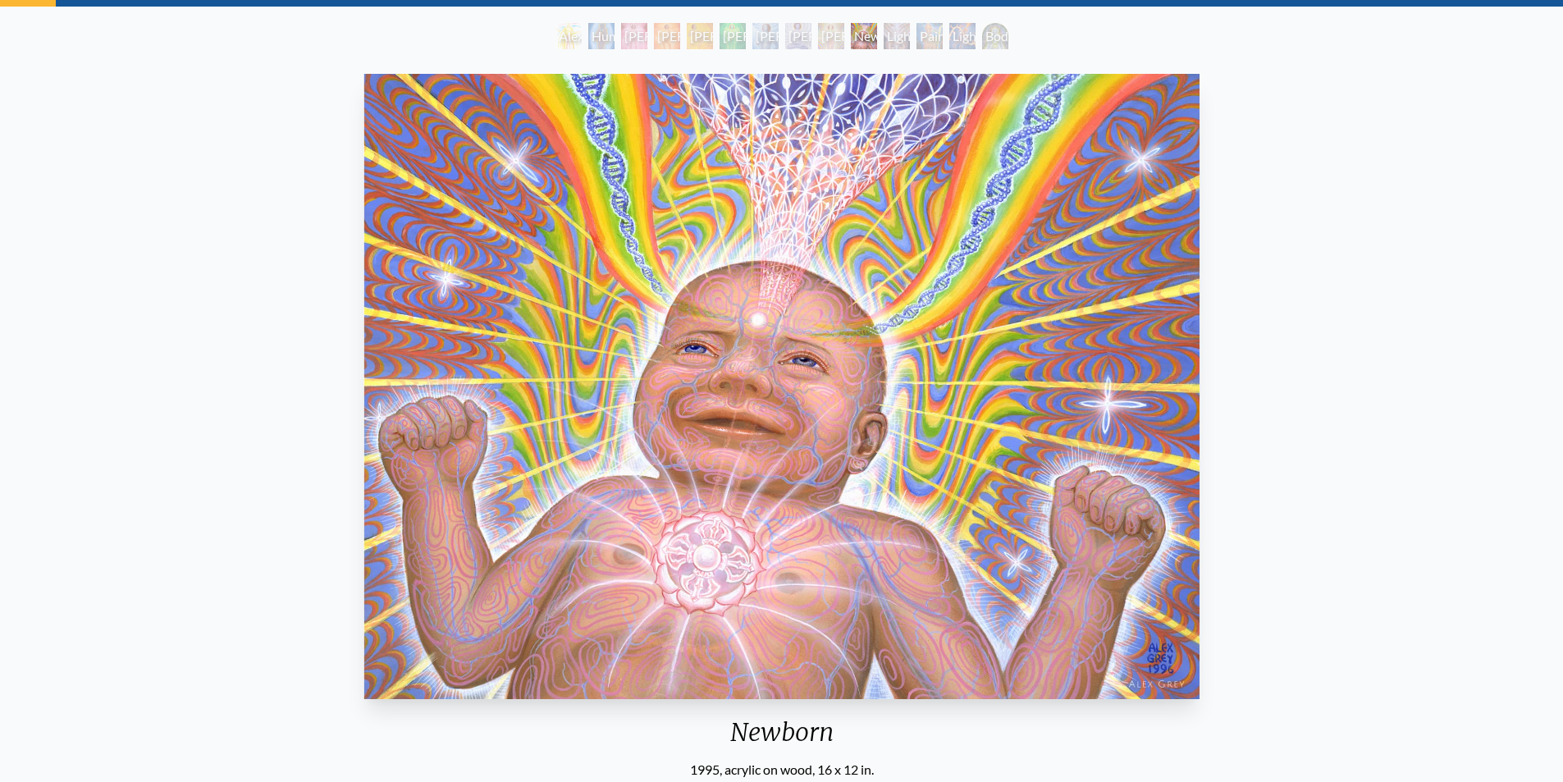
click at [835, 34] on div "Lightbody 7" at bounding box center [831, 36] width 26 height 26
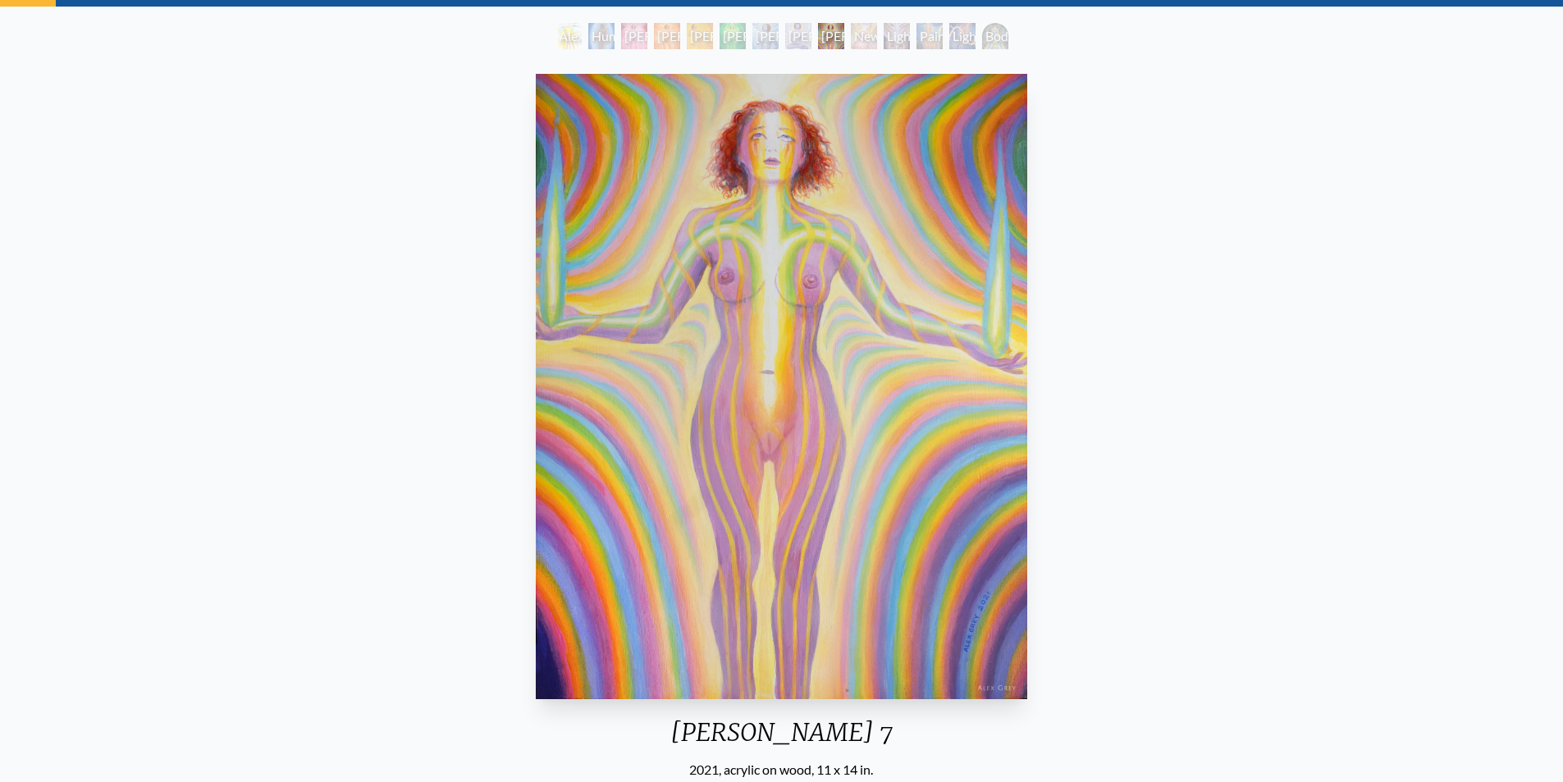
click at [792, 40] on div "Lightbody 6" at bounding box center [798, 36] width 26 height 26
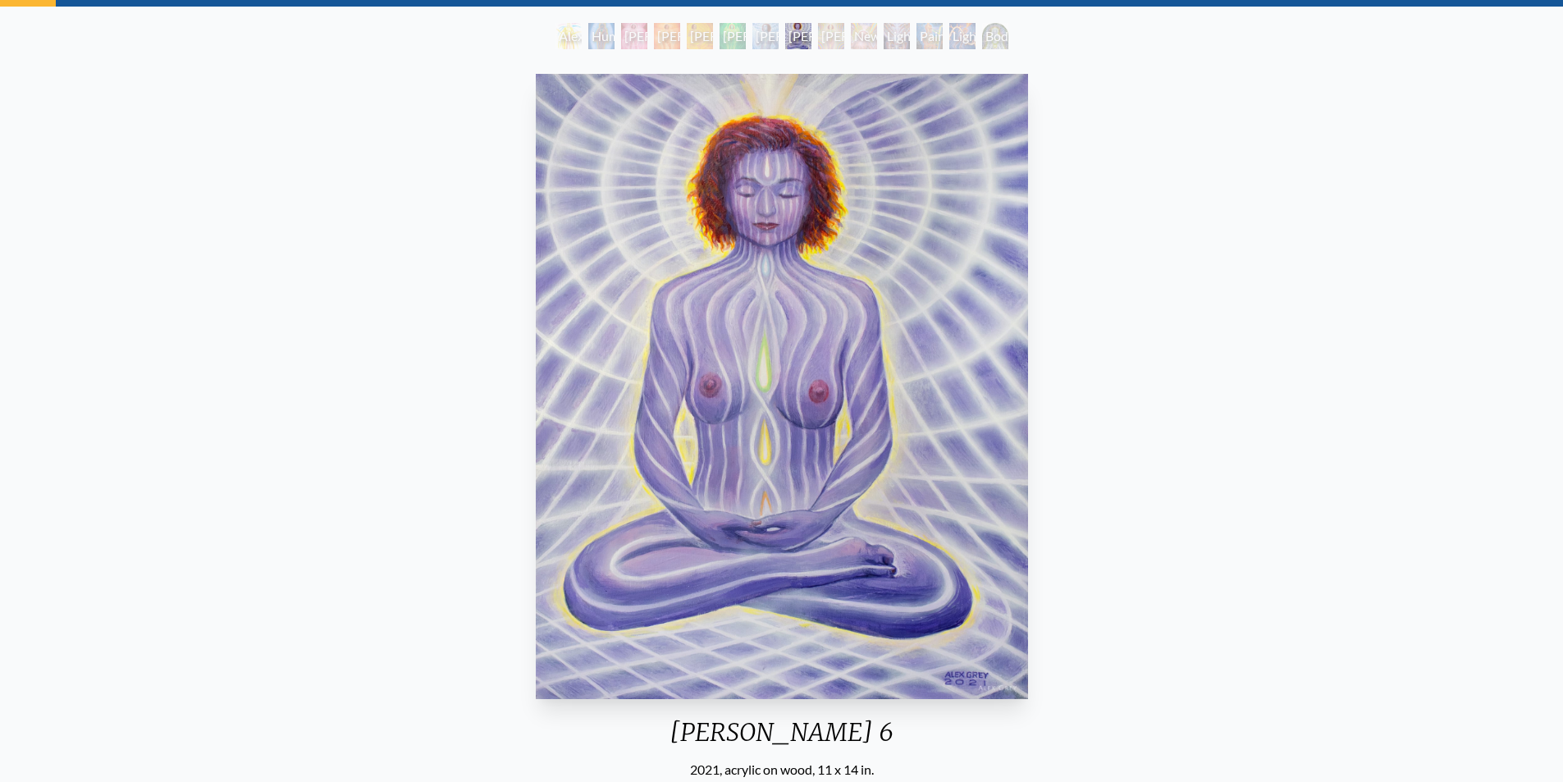
click at [763, 39] on div "Lightbody 5" at bounding box center [766, 36] width 26 height 26
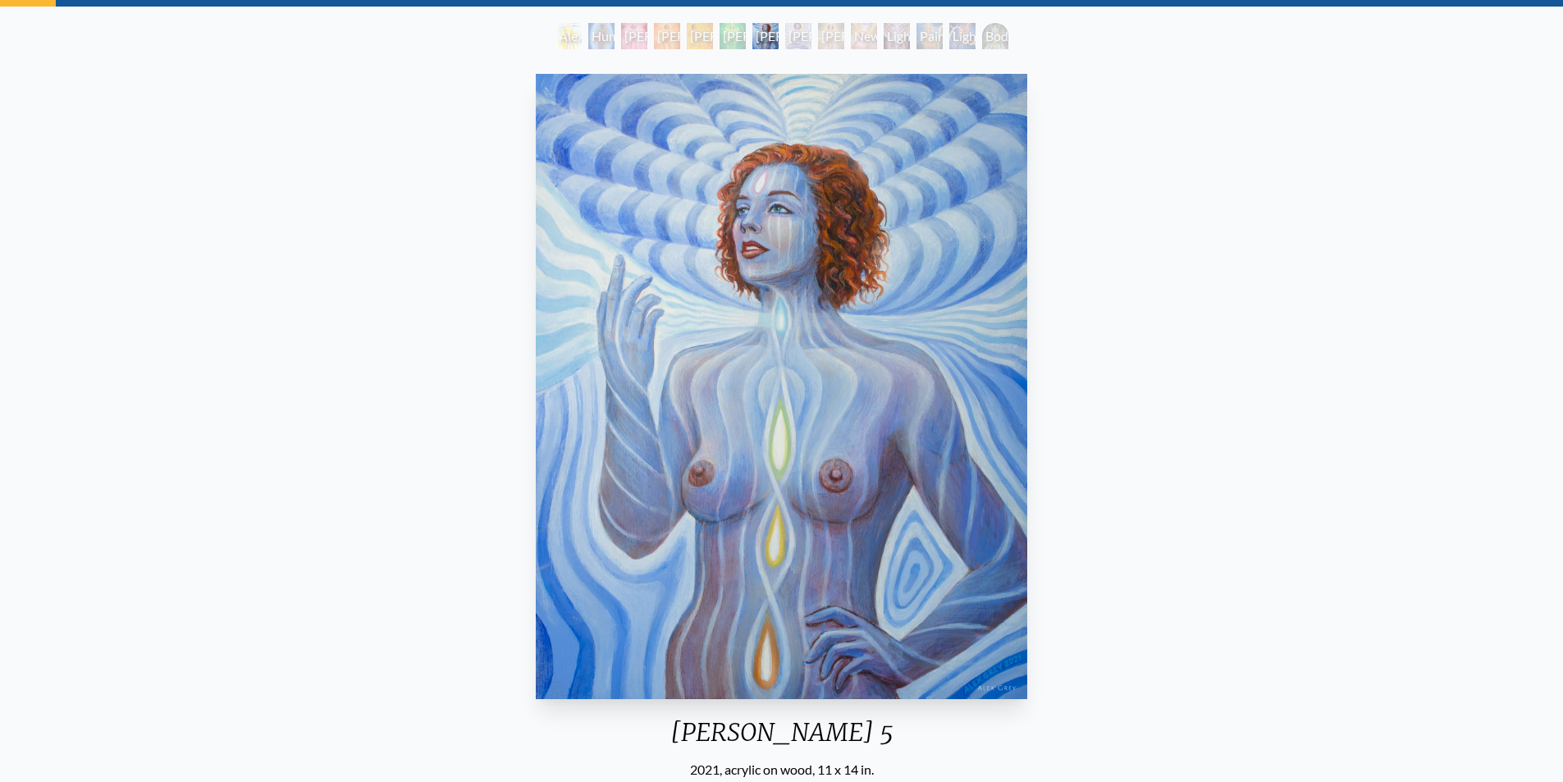
click at [735, 42] on div "Lightbody 4" at bounding box center [733, 36] width 26 height 26
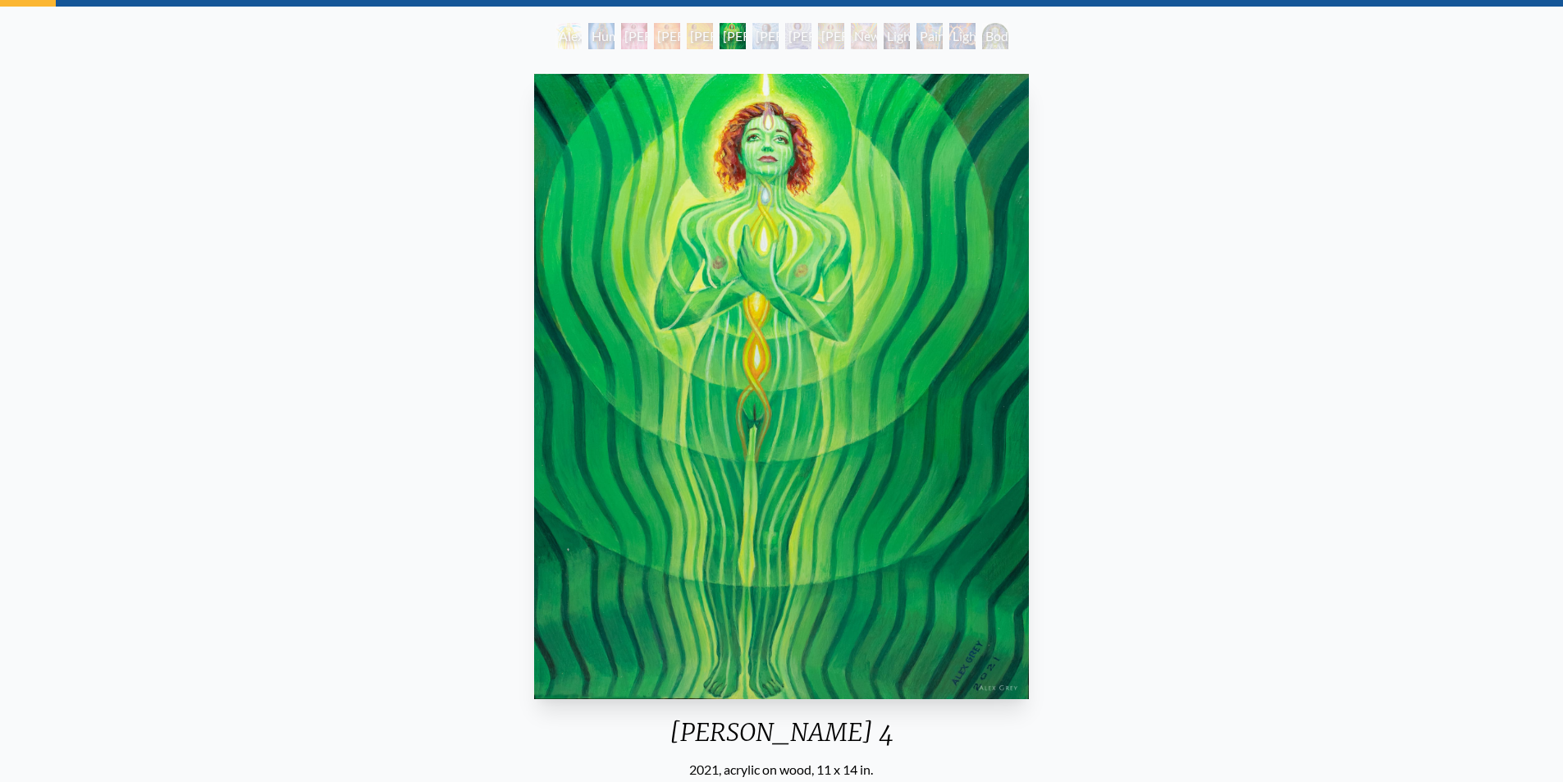
click at [693, 39] on div "Lightbody 3" at bounding box center [700, 36] width 26 height 26
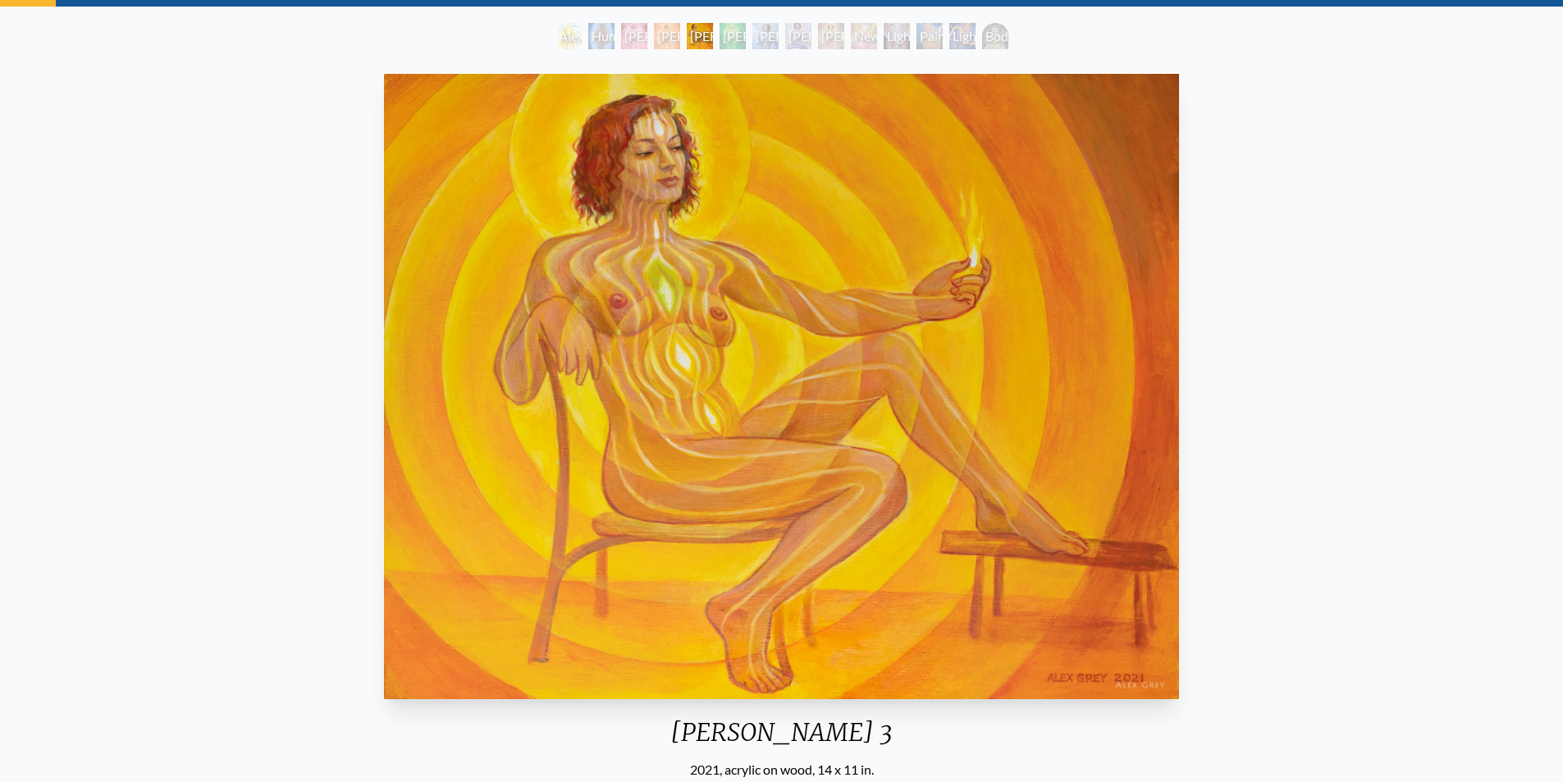
click at [633, 38] on div "Lightbody 1" at bounding box center [634, 36] width 26 height 26
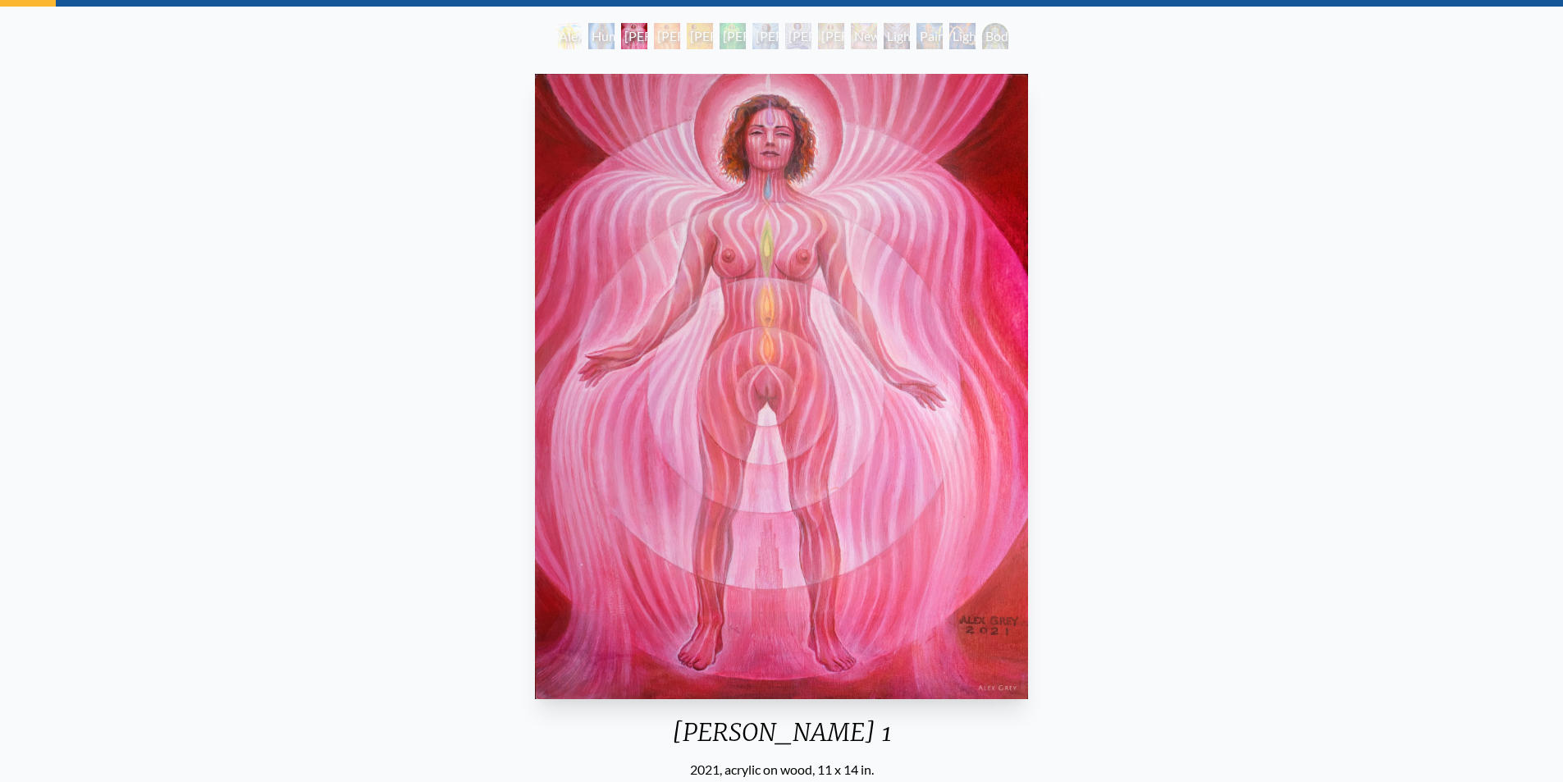
click at [658, 46] on div "Lightbody 2" at bounding box center [667, 36] width 26 height 26
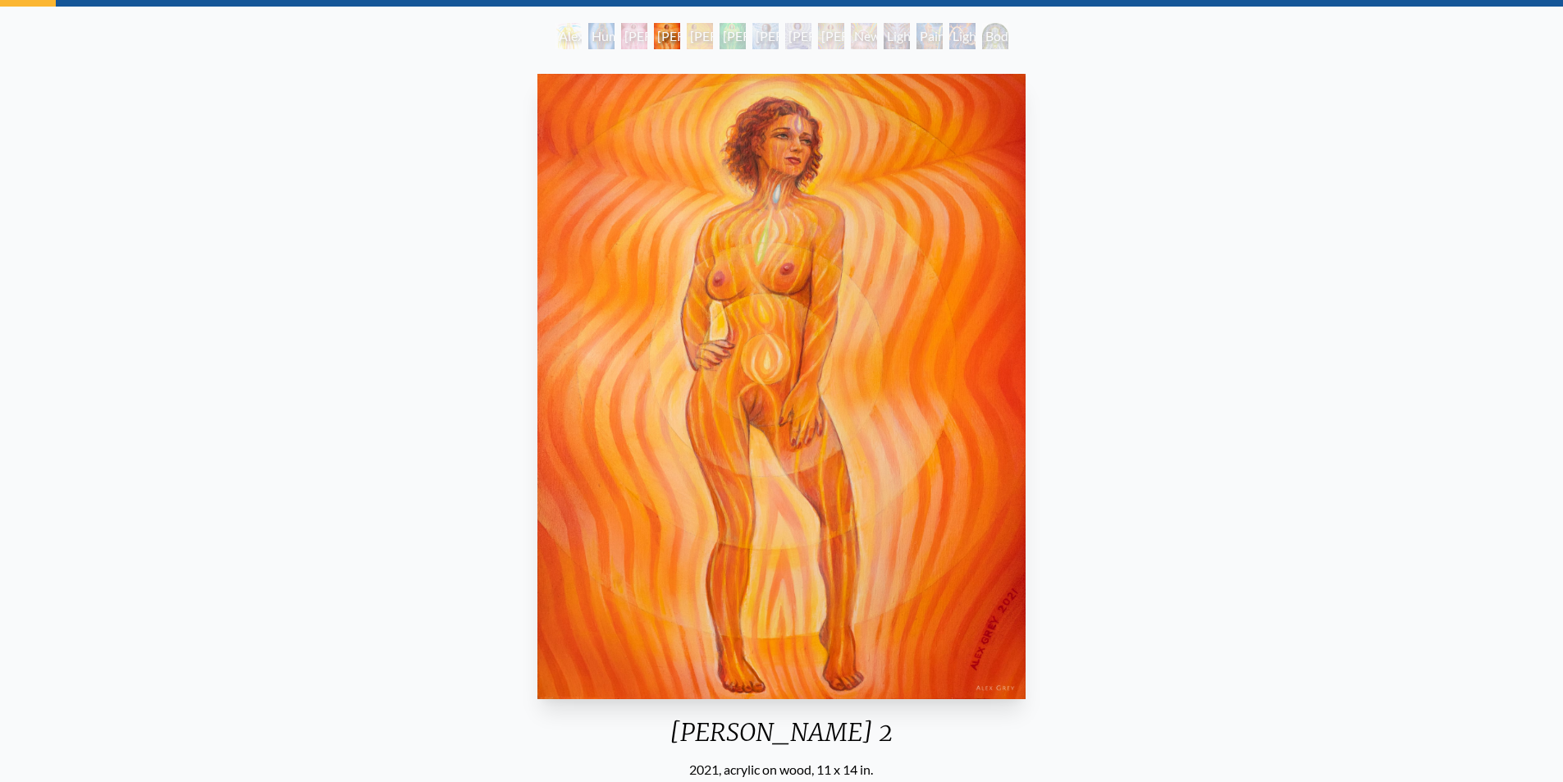
click at [638, 34] on div "Lightbody 1" at bounding box center [634, 36] width 26 height 26
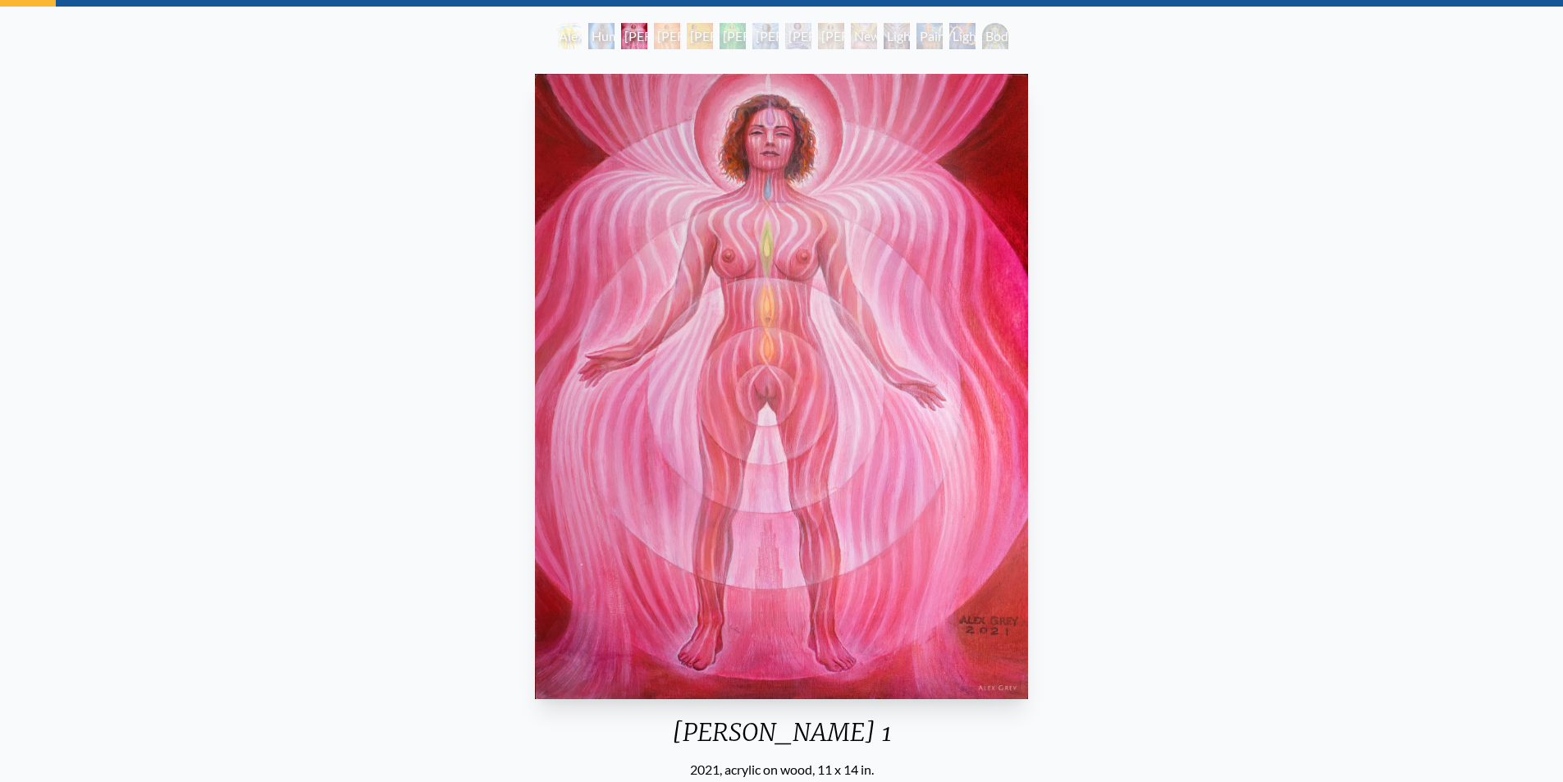
click at [594, 38] on div "Human Energy Field" at bounding box center [601, 36] width 26 height 26
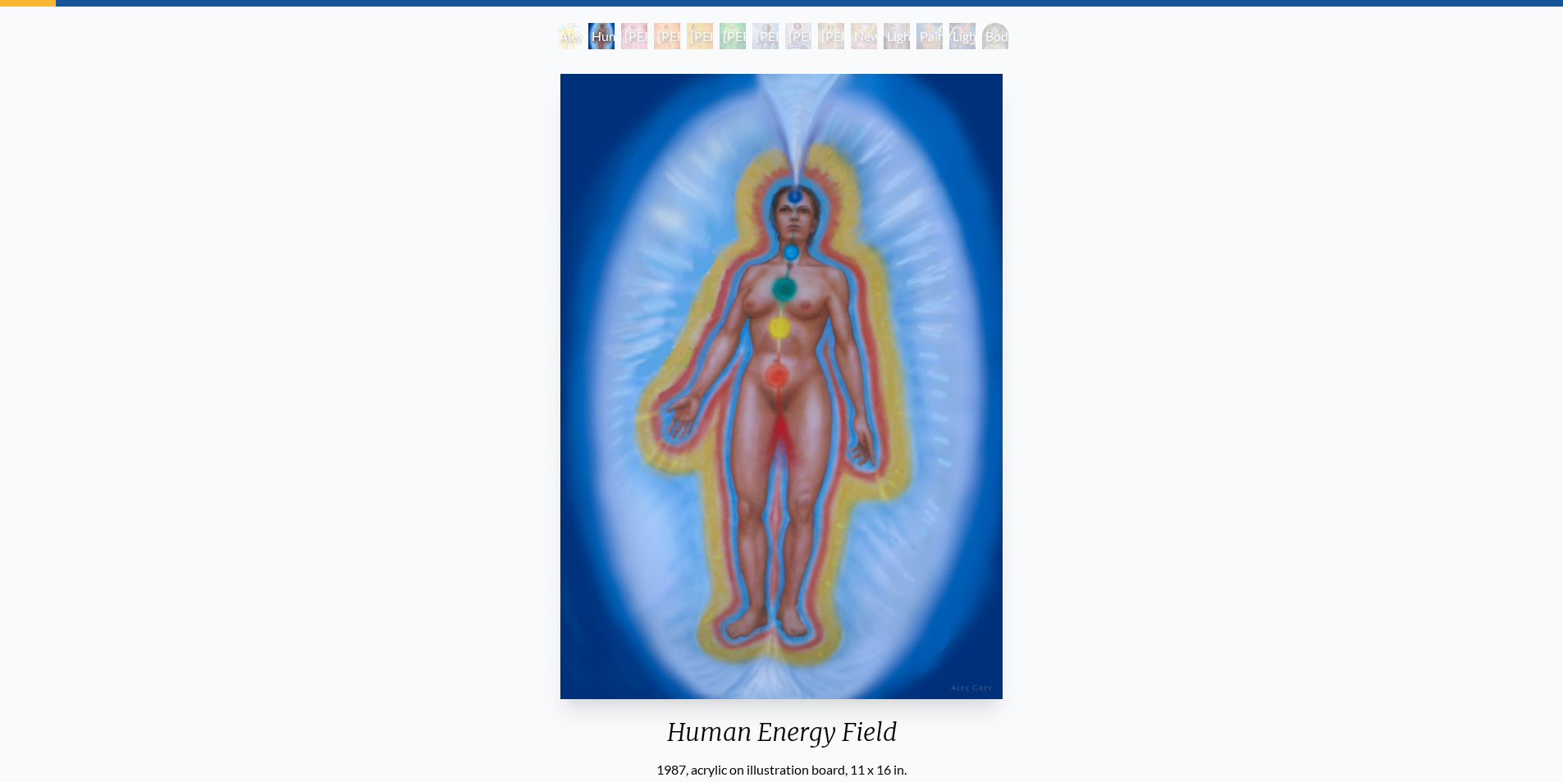
click at [562, 39] on div "Alexza" at bounding box center [569, 36] width 26 height 26
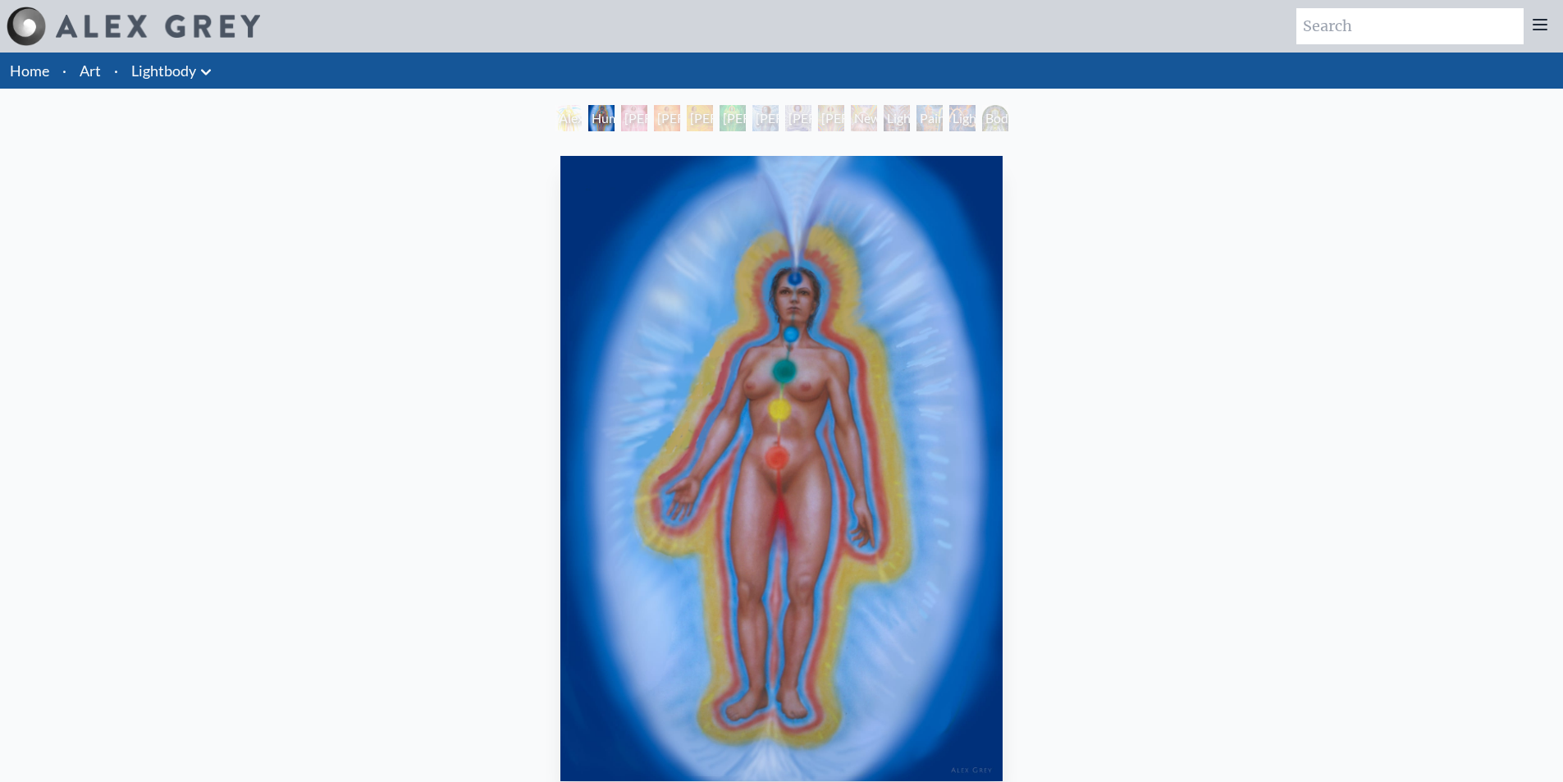
click at [211, 63] on icon at bounding box center [206, 72] width 20 height 20
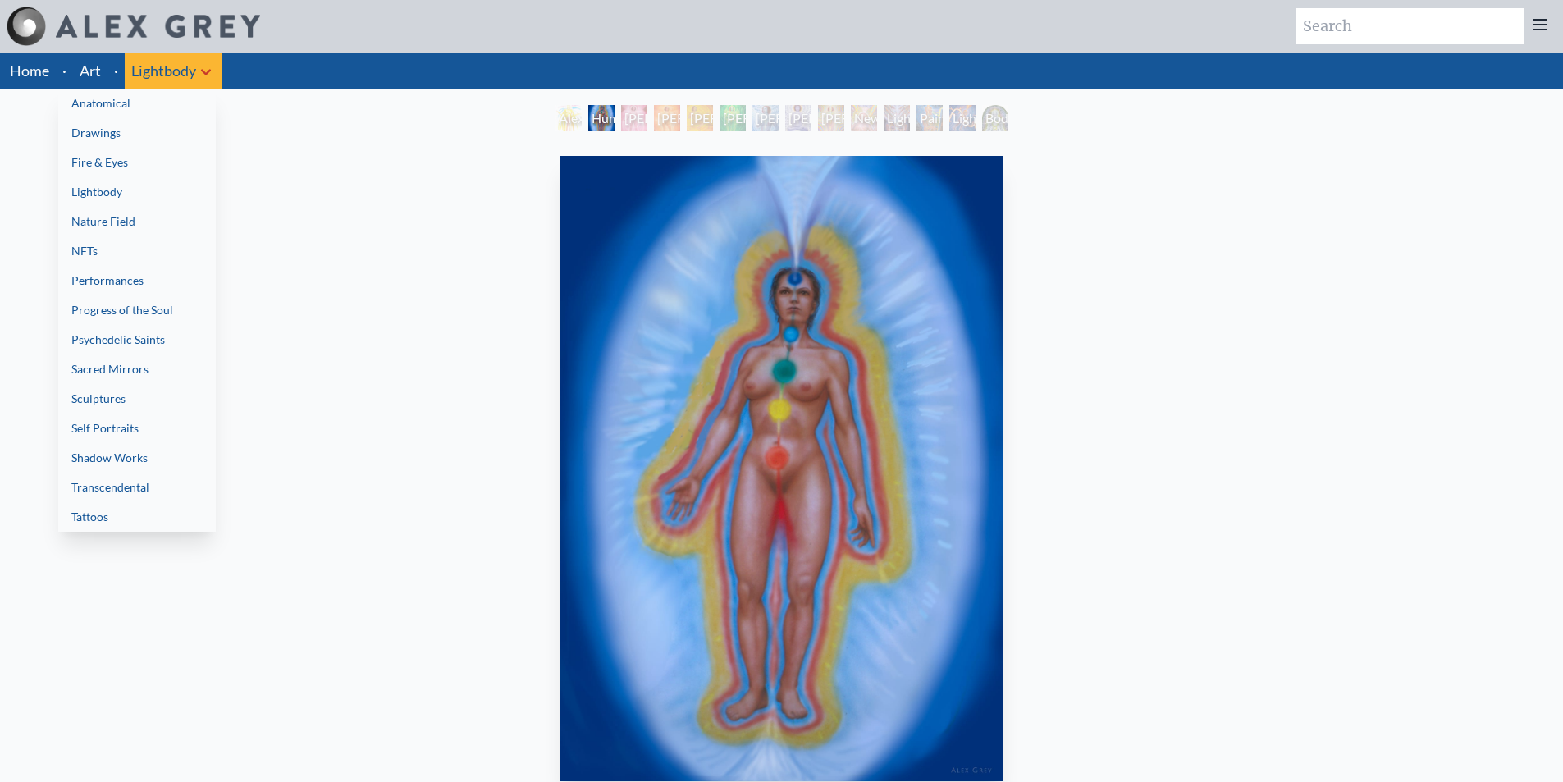
click at [153, 344] on link "Psychedelic Saints" at bounding box center [137, 340] width 158 height 30
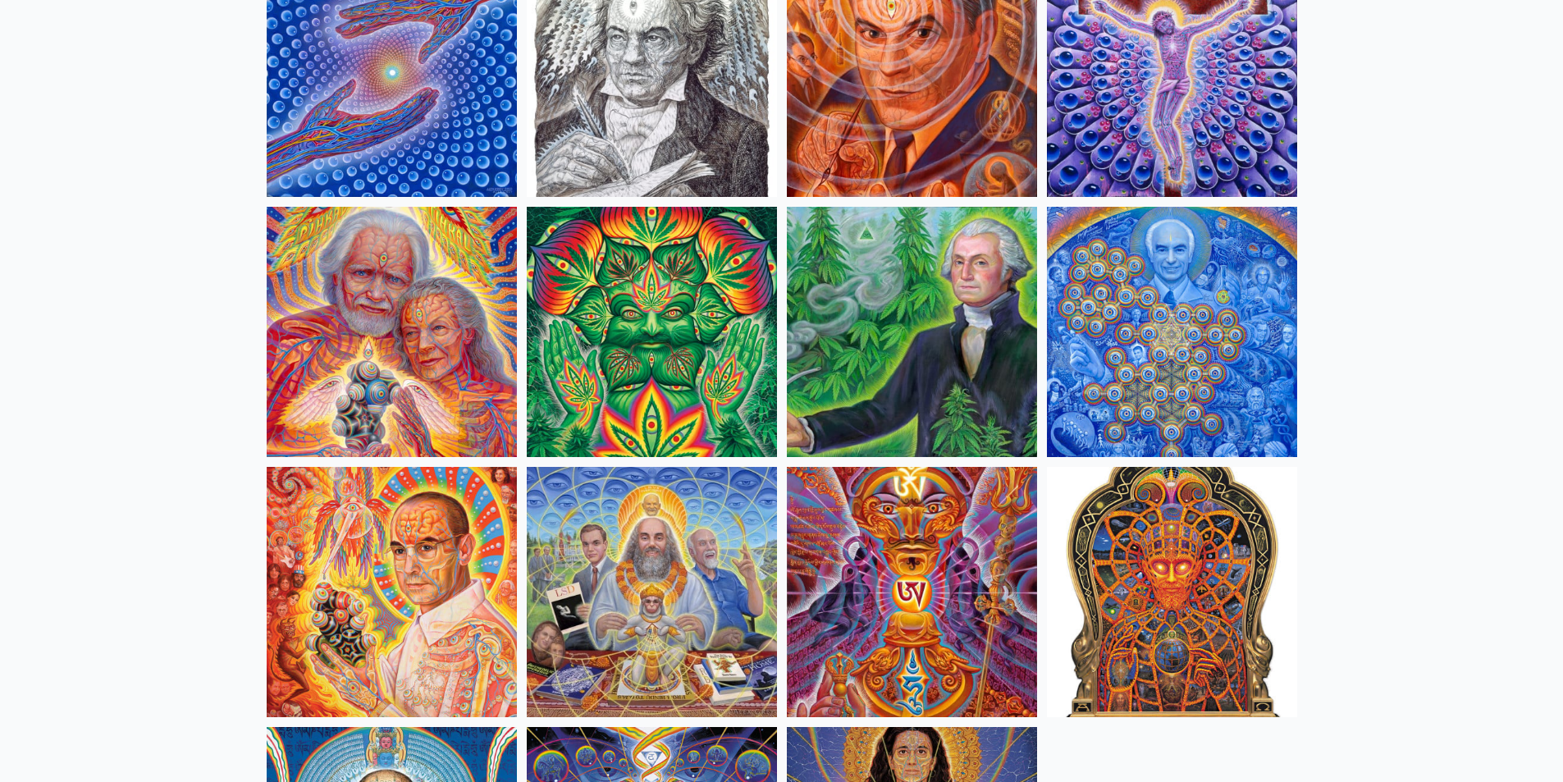
scroll to position [246, 0]
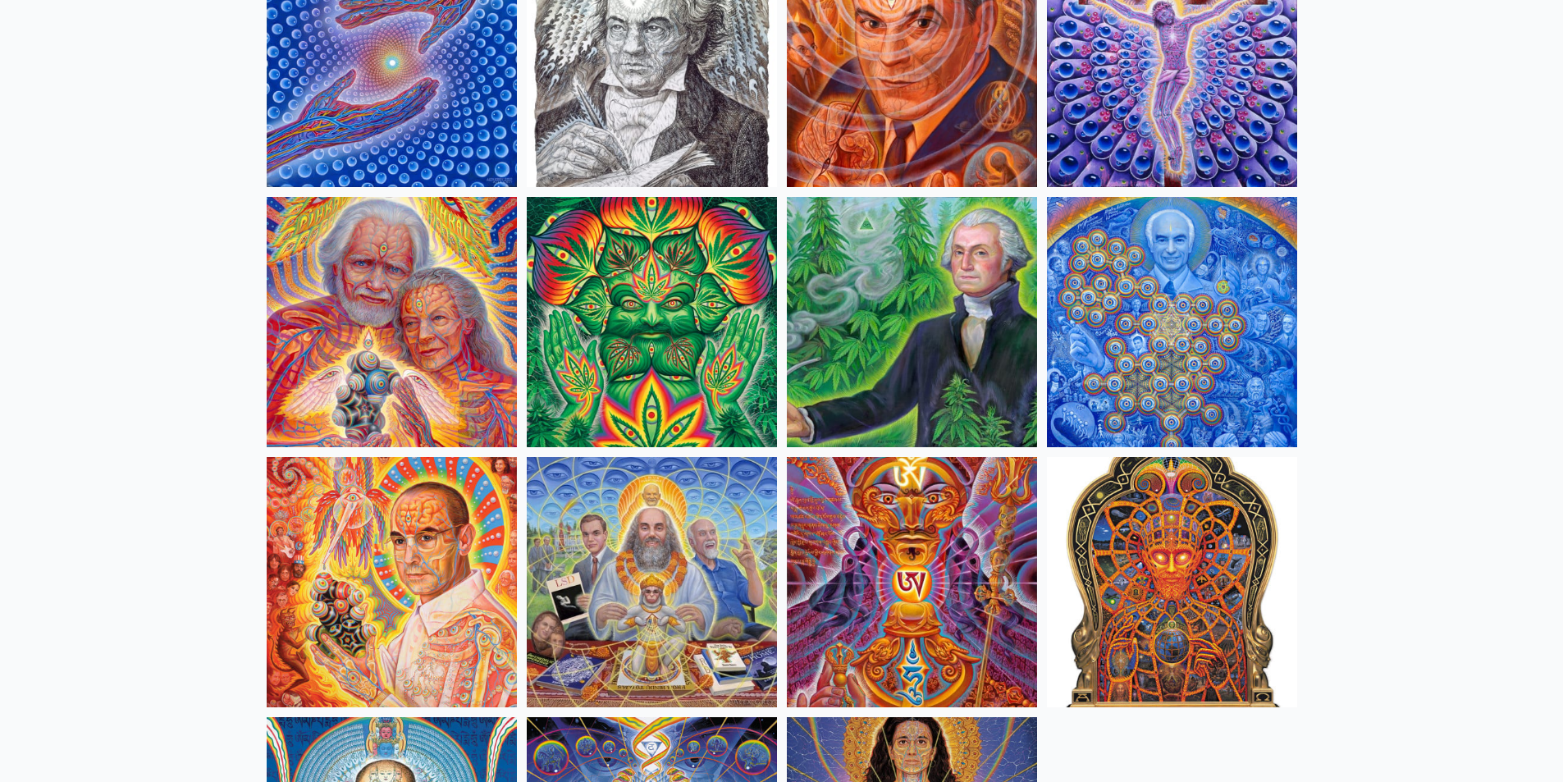
click at [346, 118] on img at bounding box center [392, 62] width 250 height 250
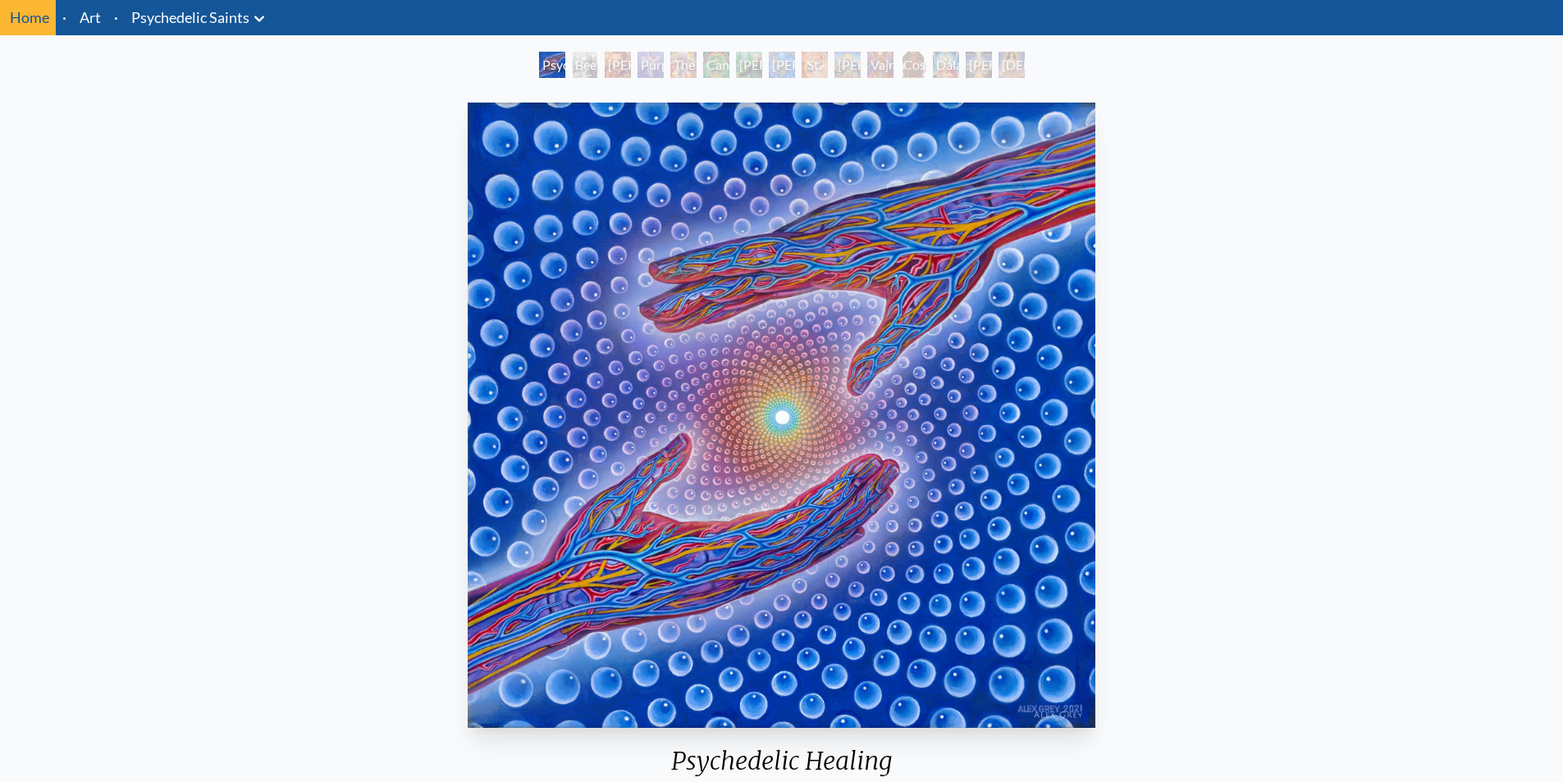
scroll to position [82, 0]
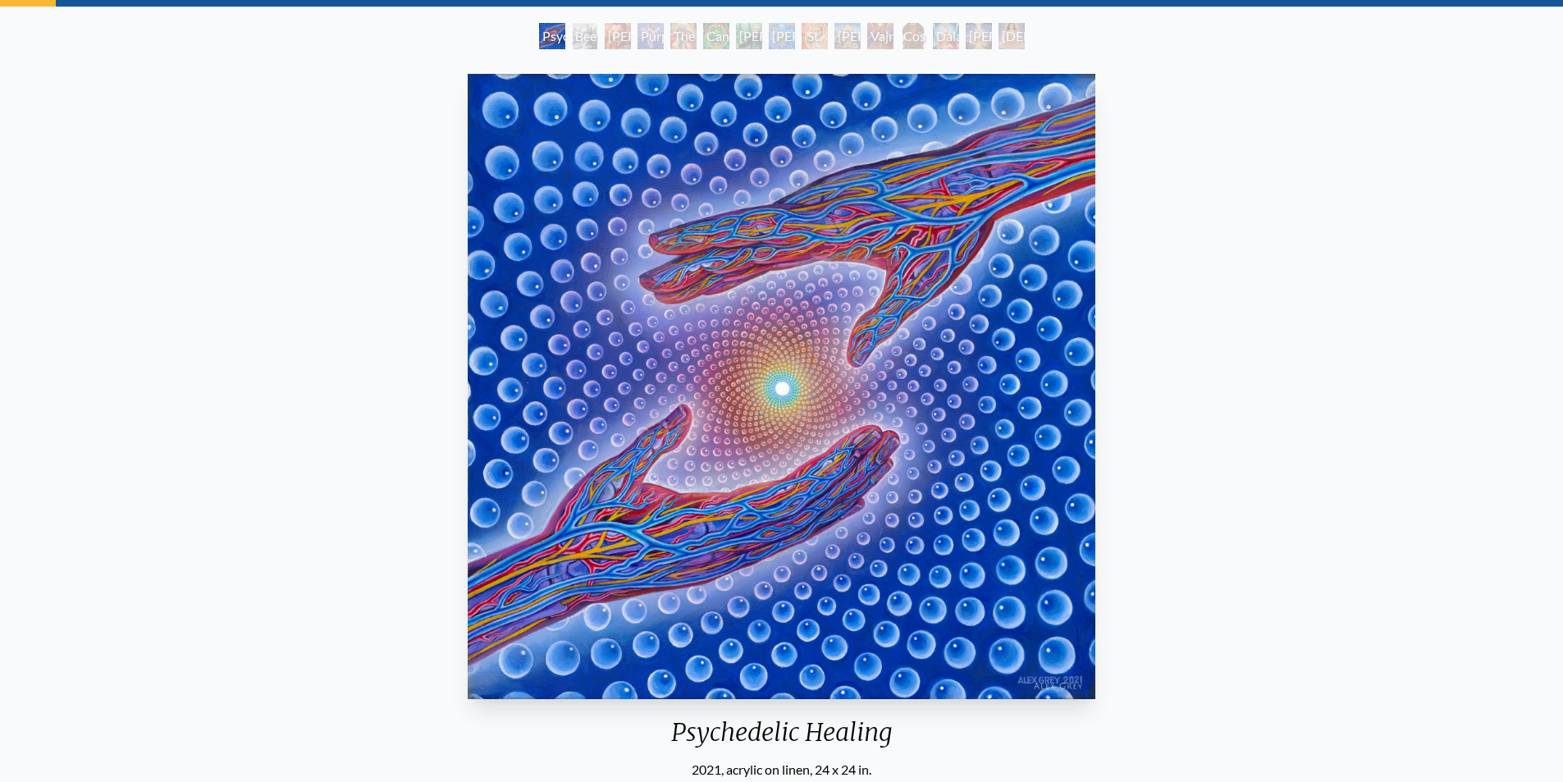
click at [585, 39] on div "Beethoven" at bounding box center [585, 36] width 26 height 26
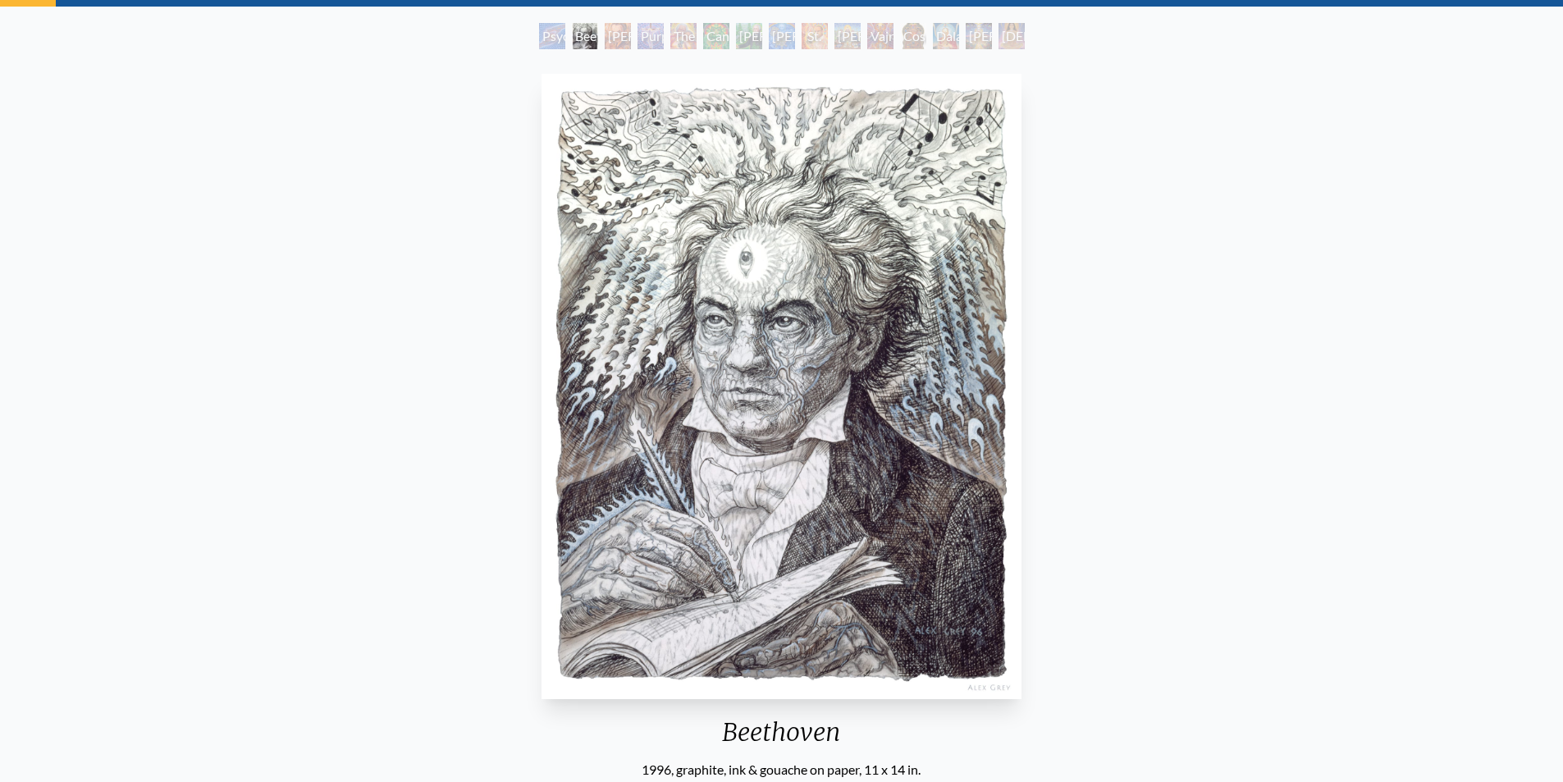
click at [611, 34] on div "[PERSON_NAME] M.D., Cartographer of Consciousness" at bounding box center [618, 36] width 26 height 26
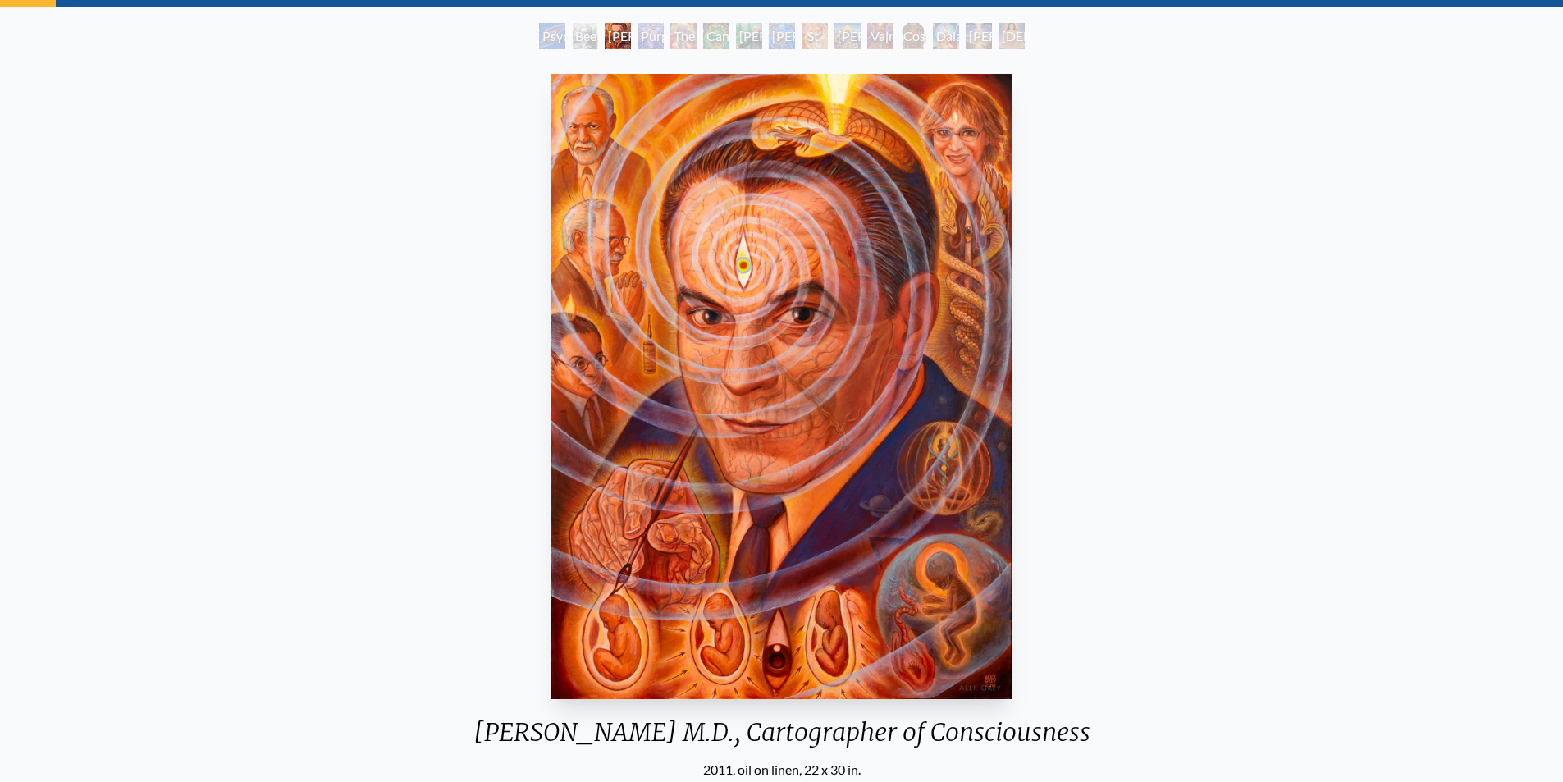
click at [647, 32] on div "Purple Jesus" at bounding box center [651, 36] width 26 height 26
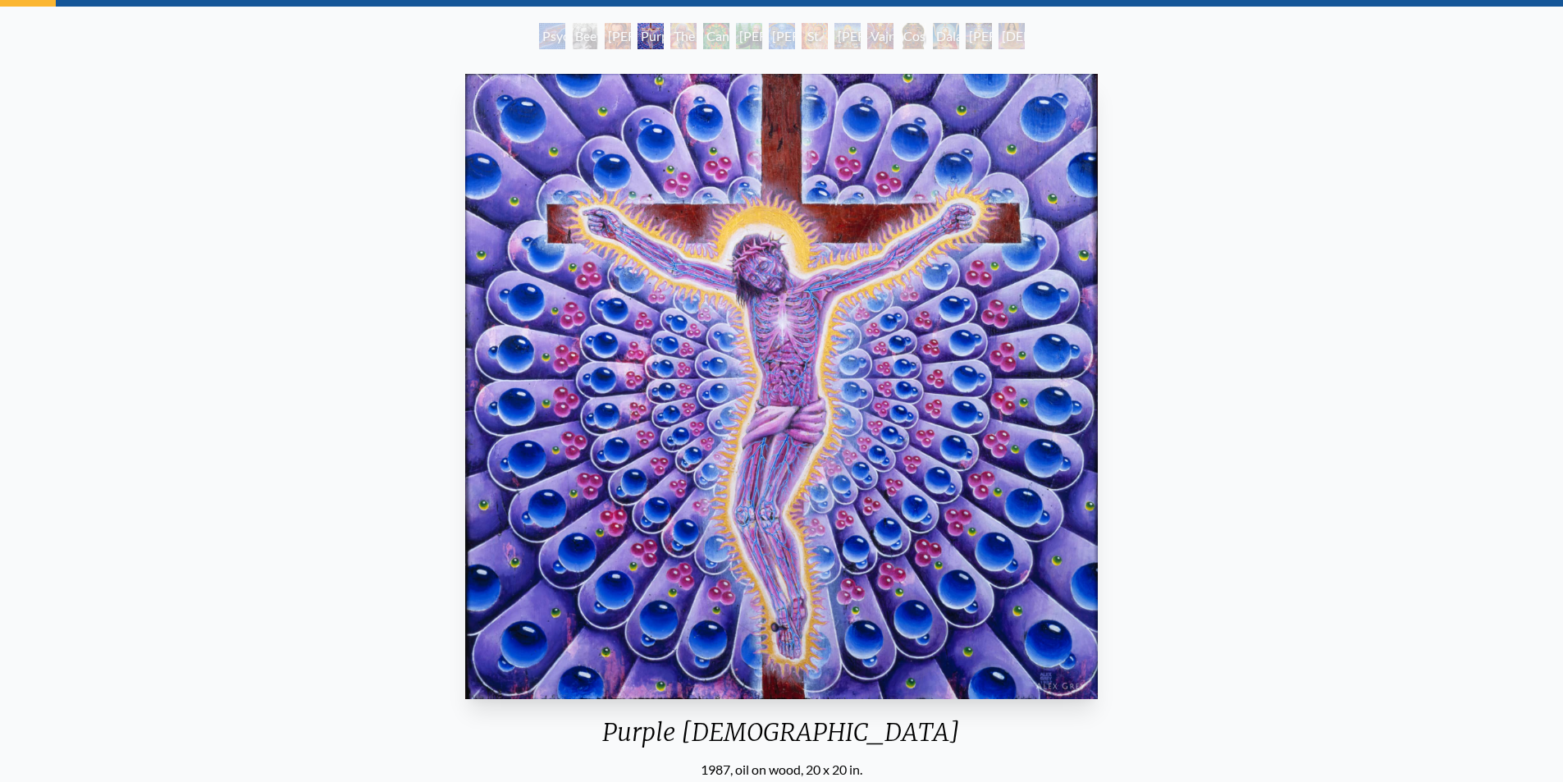
click at [685, 28] on div "The Shulgins and their Alchemical Angels" at bounding box center [684, 36] width 26 height 26
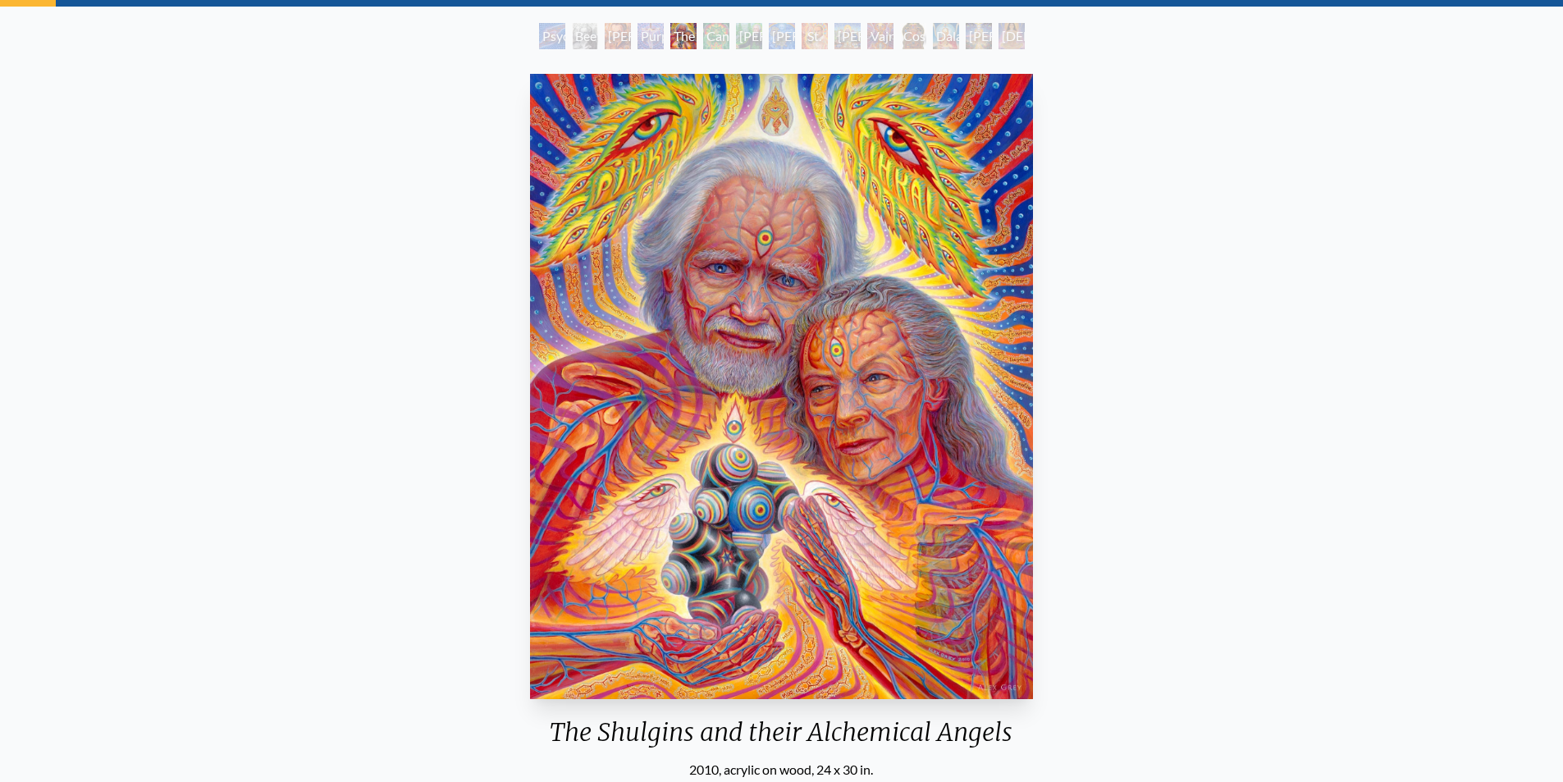
click at [704, 43] on div "Cannabacchus" at bounding box center [716, 36] width 26 height 26
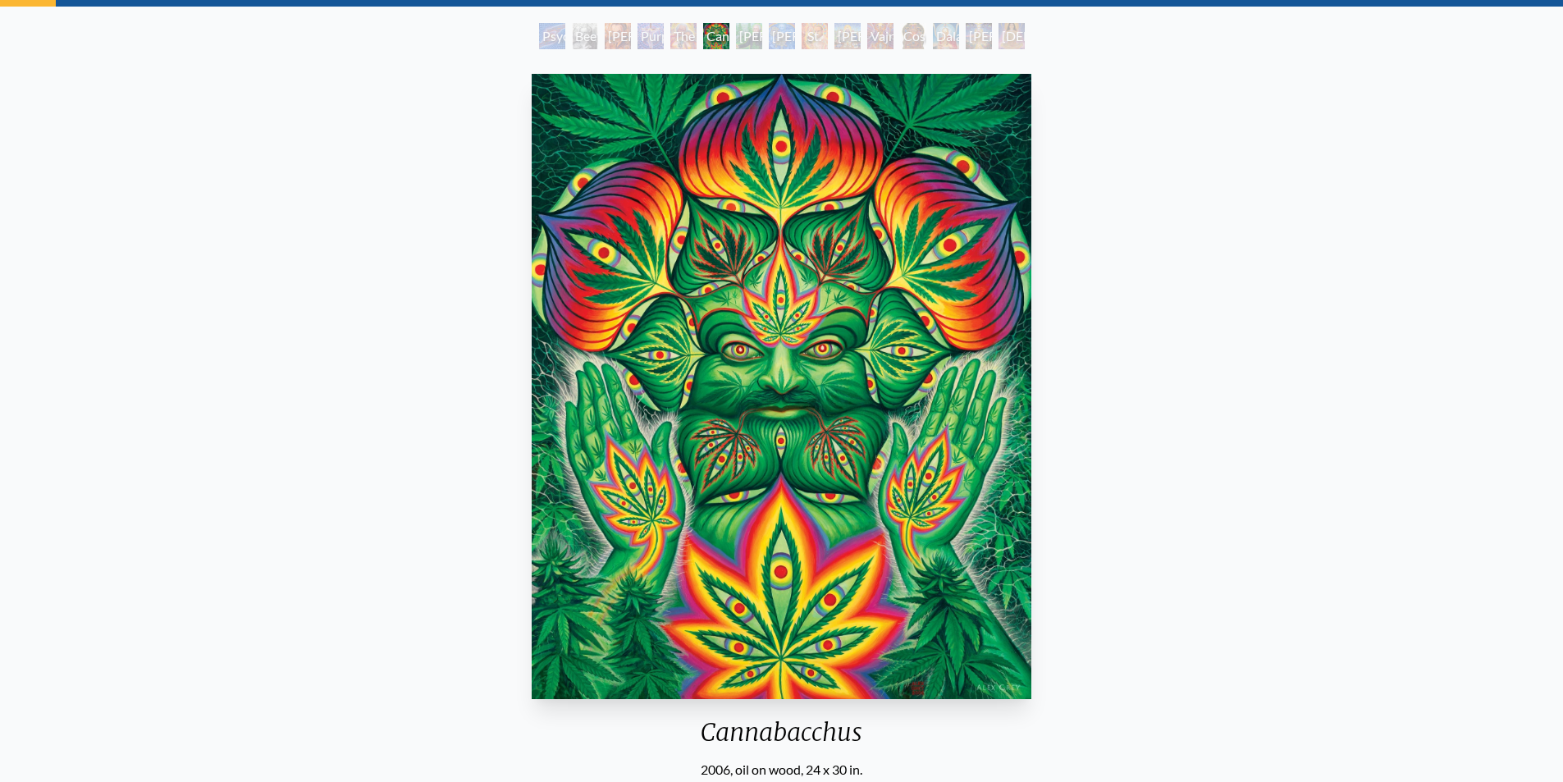
click at [749, 40] on div "George Washington - Hemp Farmer" at bounding box center [749, 36] width 26 height 26
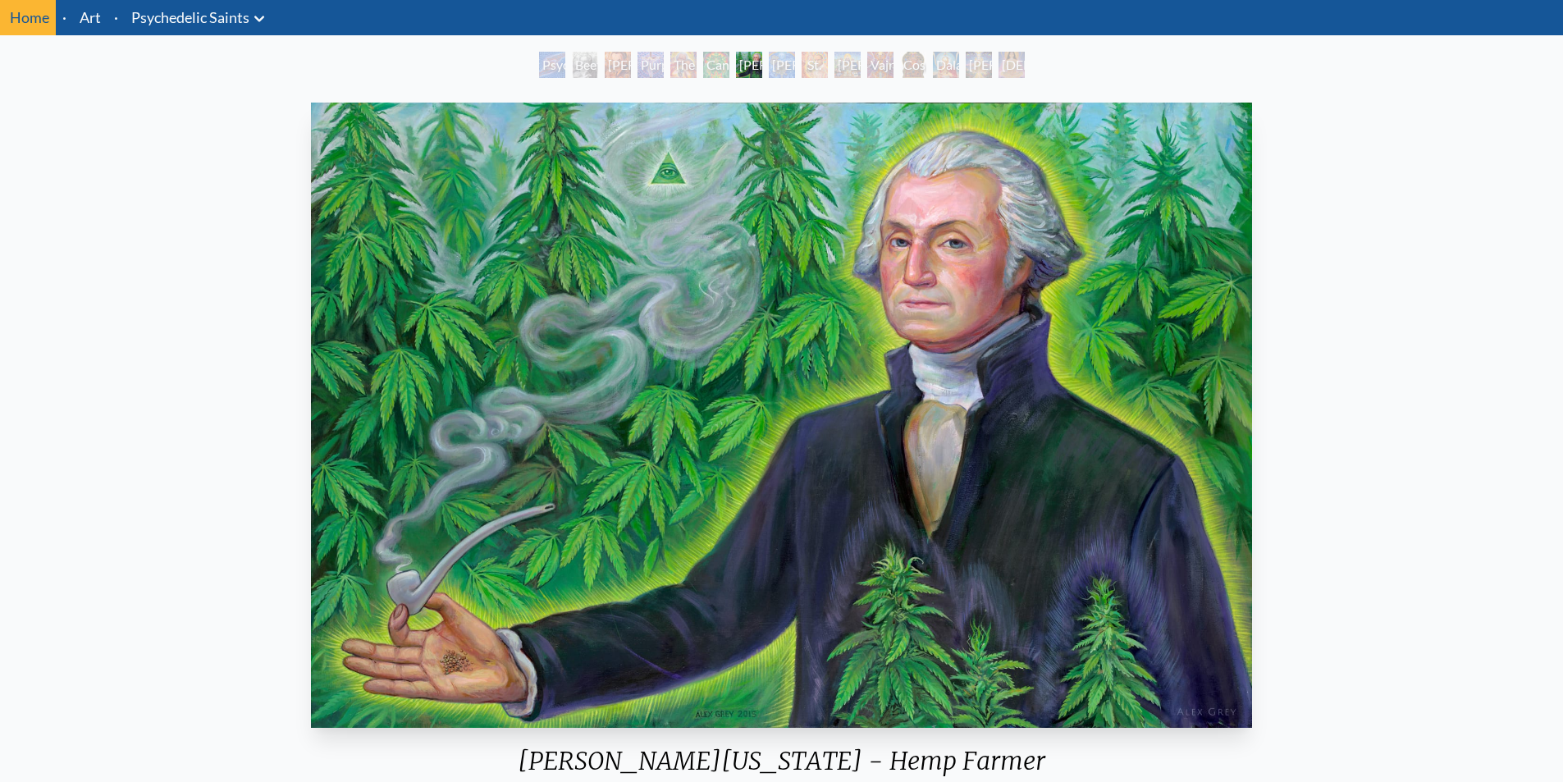
scroll to position [82, 0]
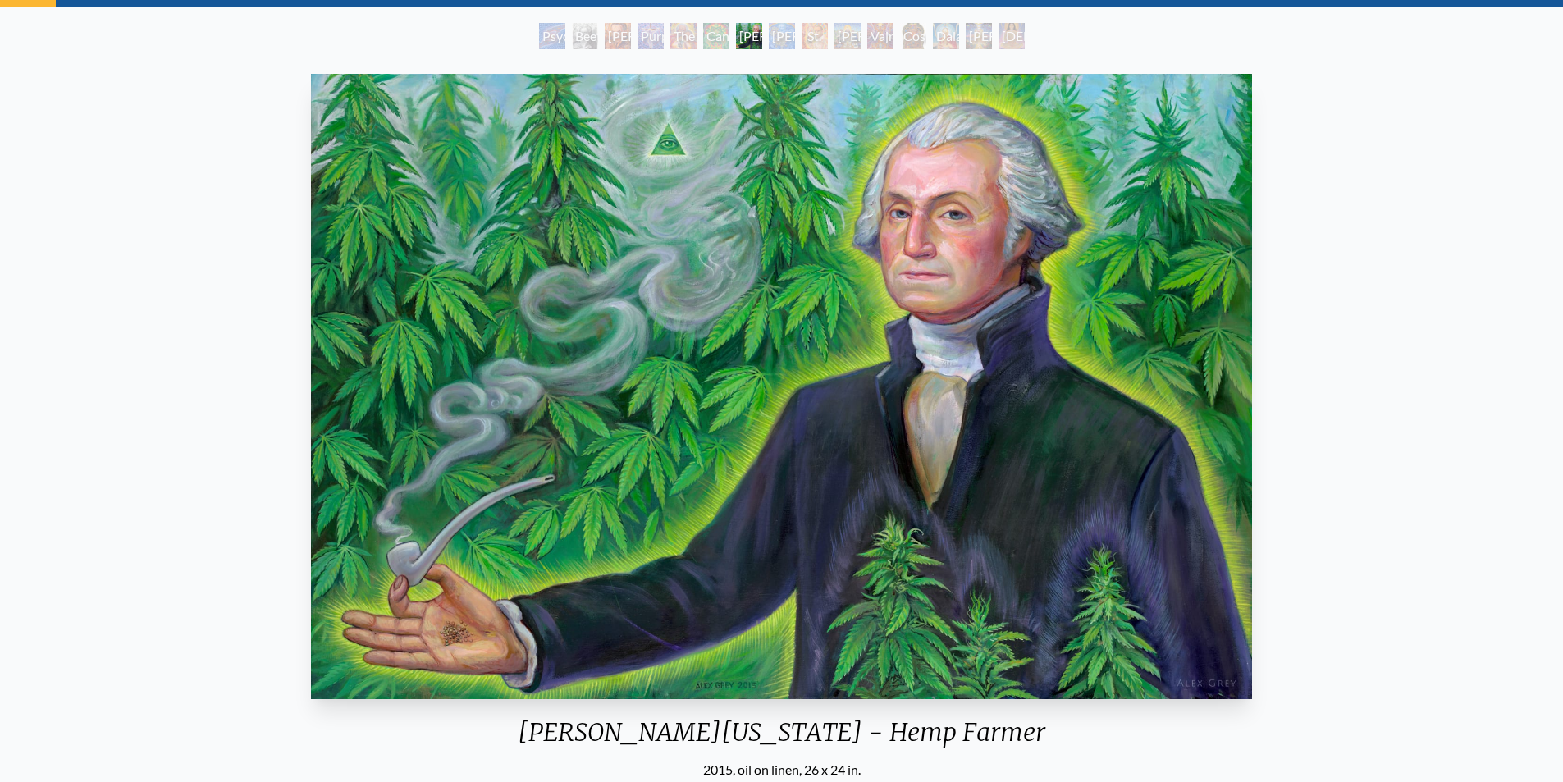
click at [780, 47] on div "Albert Hofmann & the New Eleusis" at bounding box center [782, 36] width 26 height 26
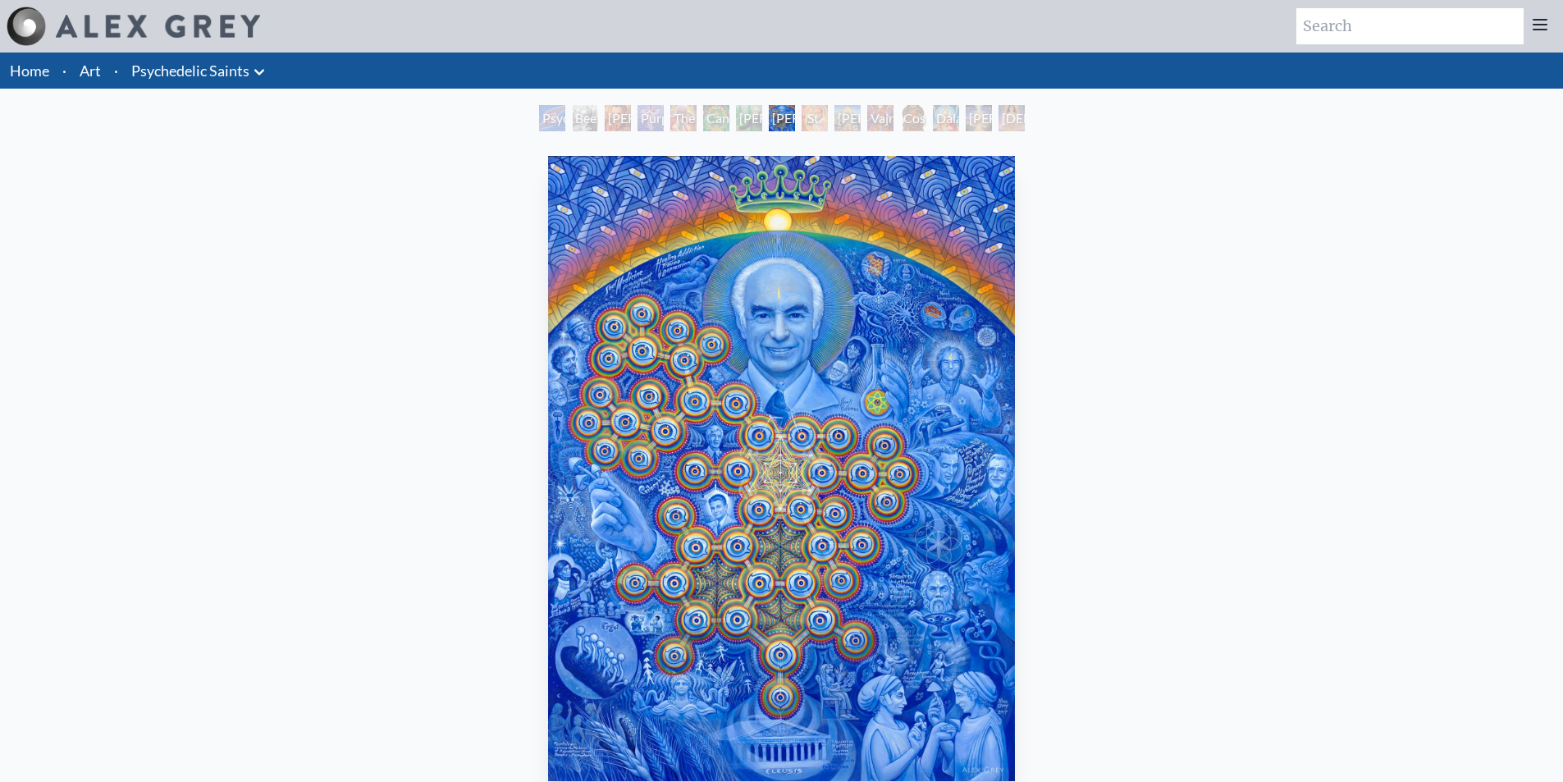
click at [815, 129] on div "St. Albert & The LSD Revelation Revolution" at bounding box center [815, 118] width 26 height 26
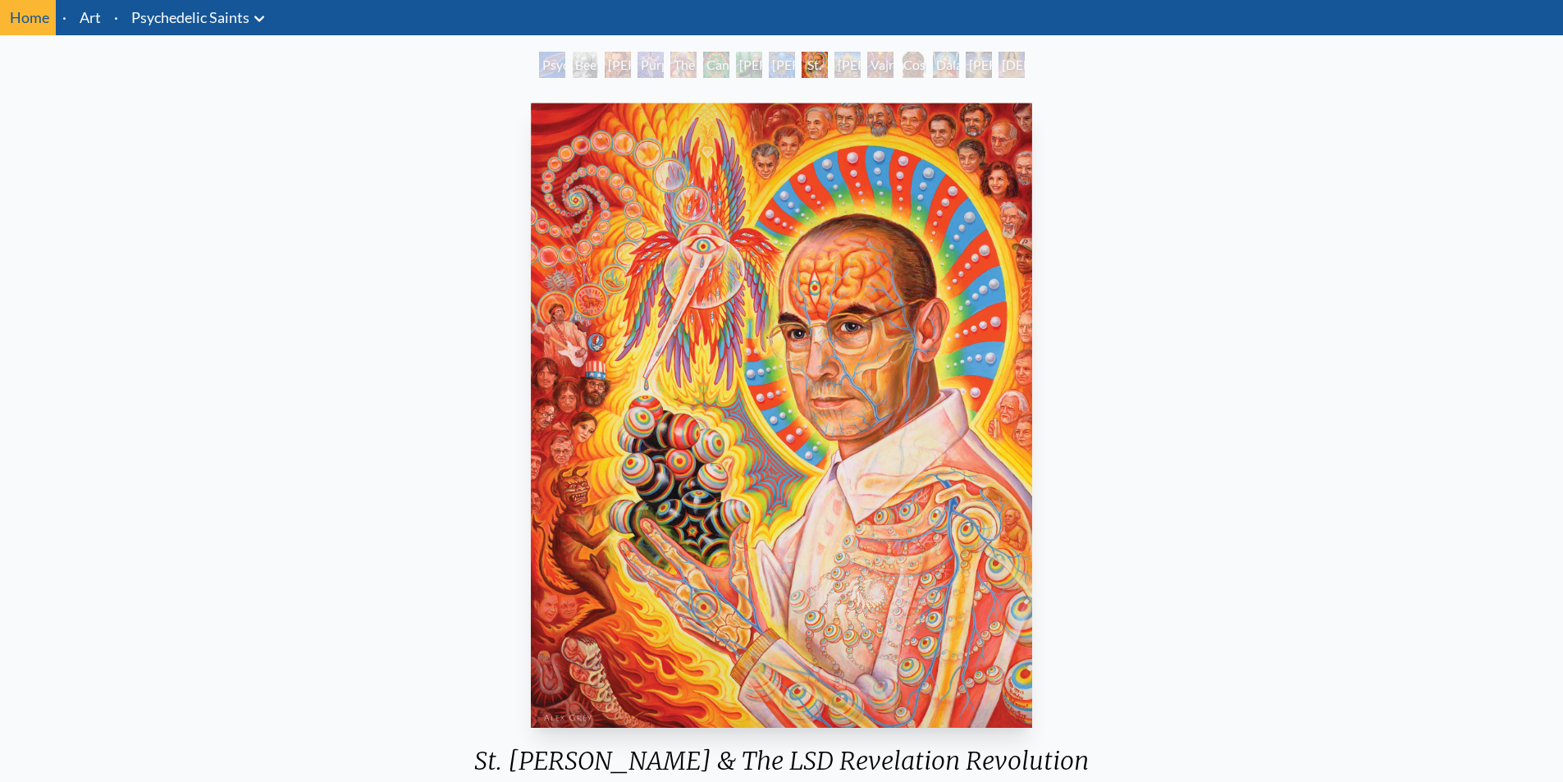
scroll to position [82, 0]
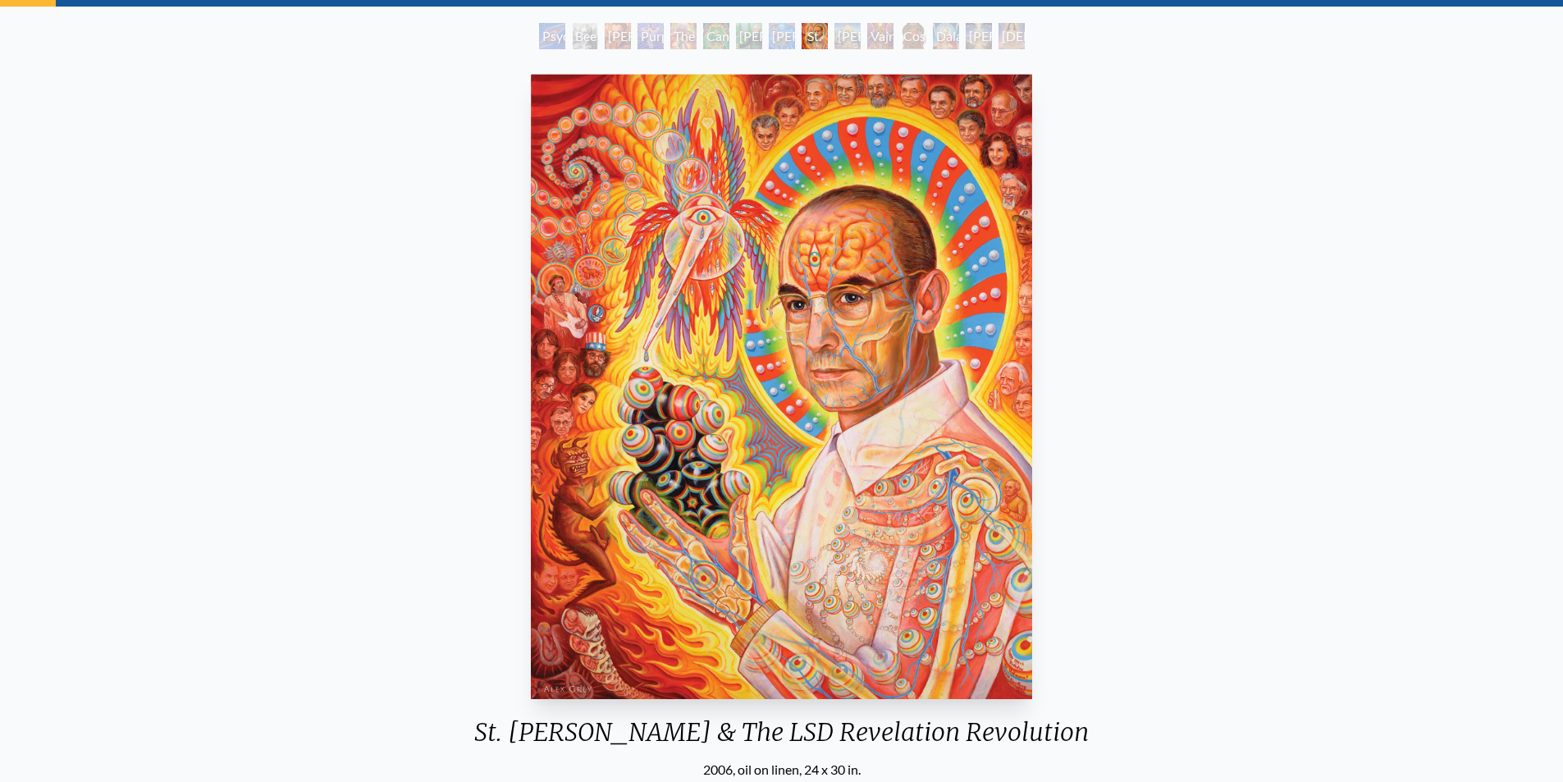
click at [1128, 556] on div "St. Albert & The LSD Revelation Revolution 2006, oil on linen, 24 x 30 in. Visi…" at bounding box center [781, 482] width 1537 height 831
click at [840, 44] on div "[PERSON_NAME]" at bounding box center [848, 36] width 26 height 26
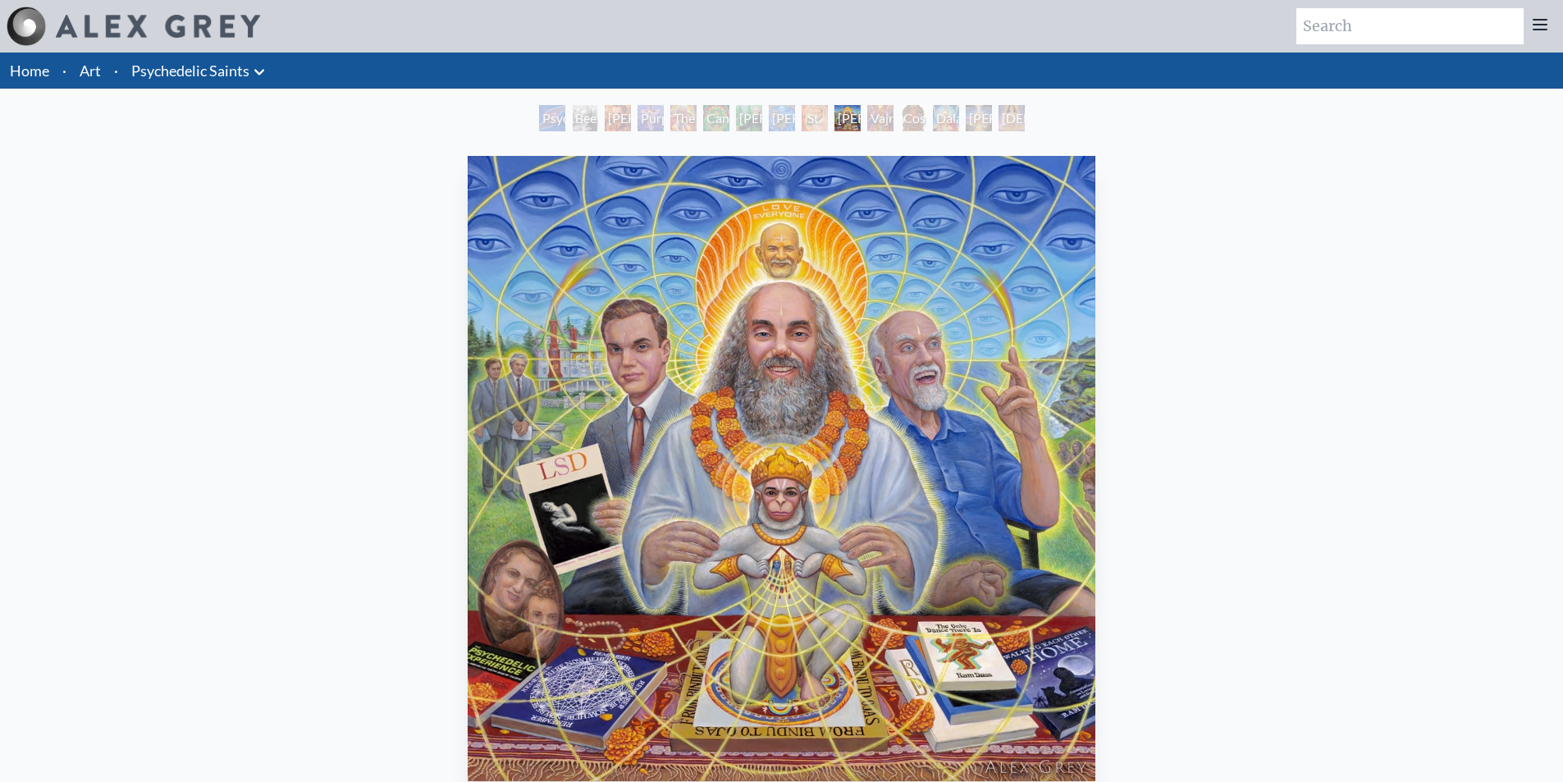
click at [878, 114] on div "Vajra Guru" at bounding box center [880, 118] width 26 height 26
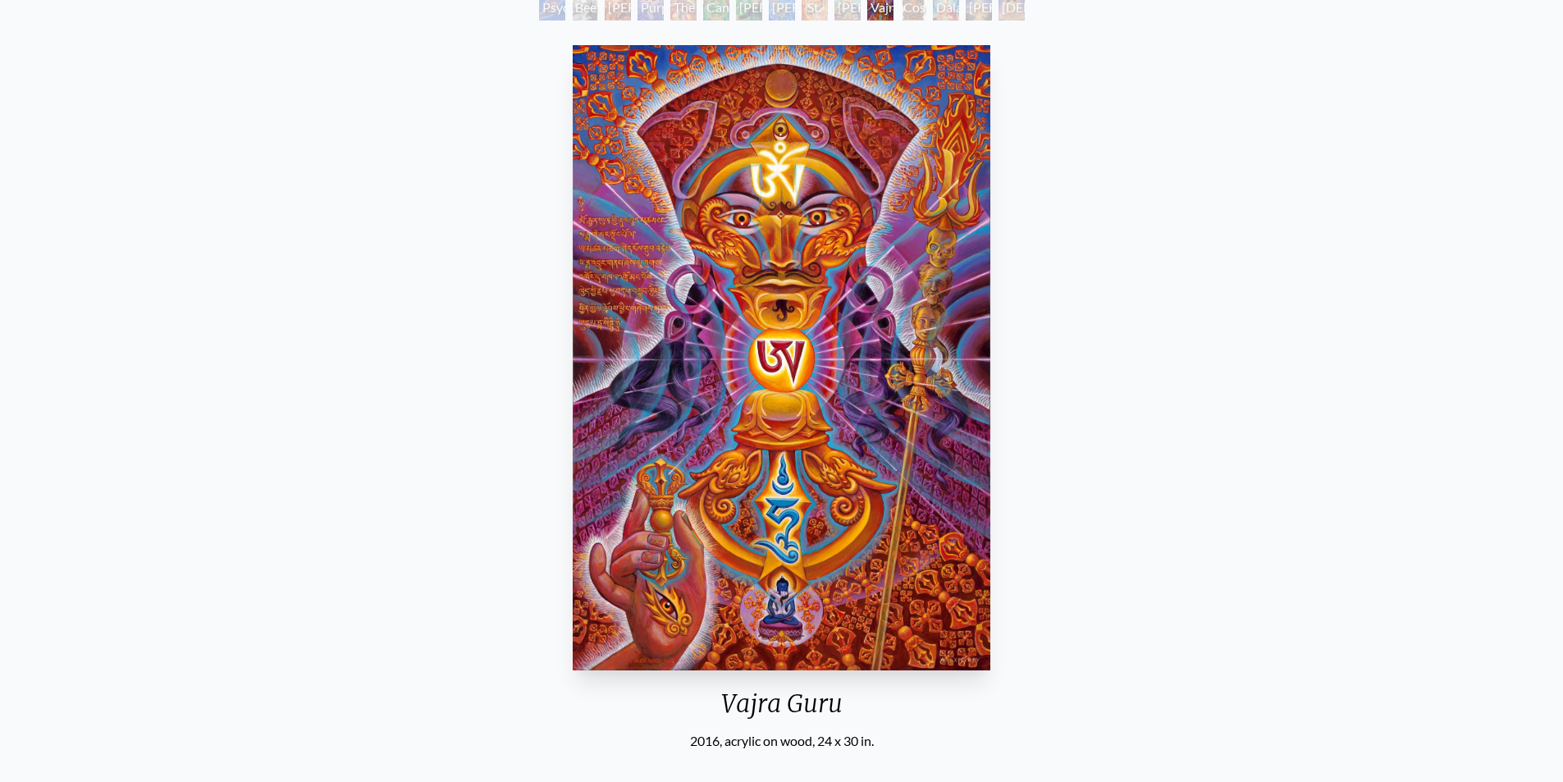
scroll to position [82, 0]
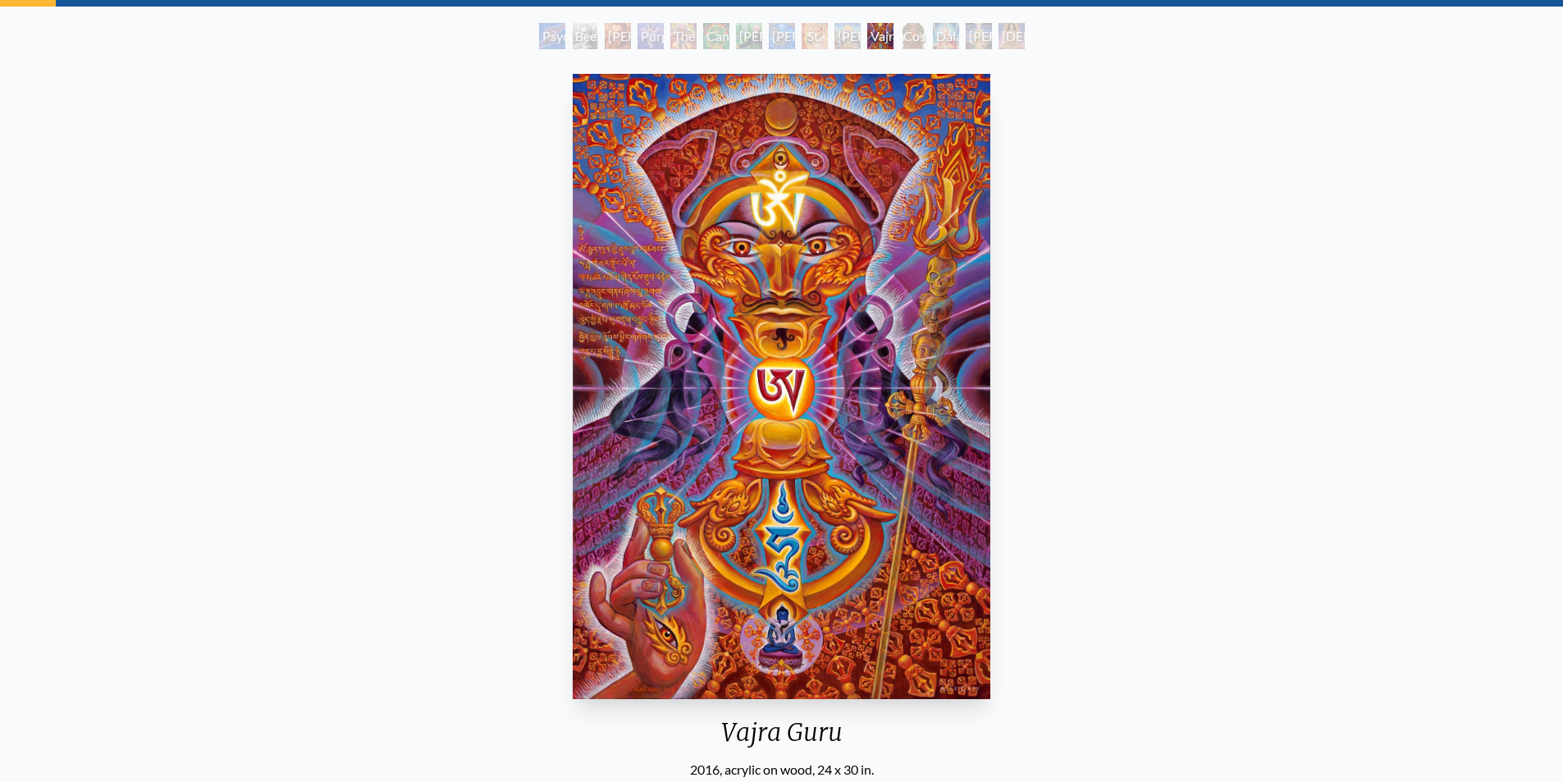
click at [909, 43] on div "Cosmic [DEMOGRAPHIC_DATA]" at bounding box center [913, 36] width 26 height 26
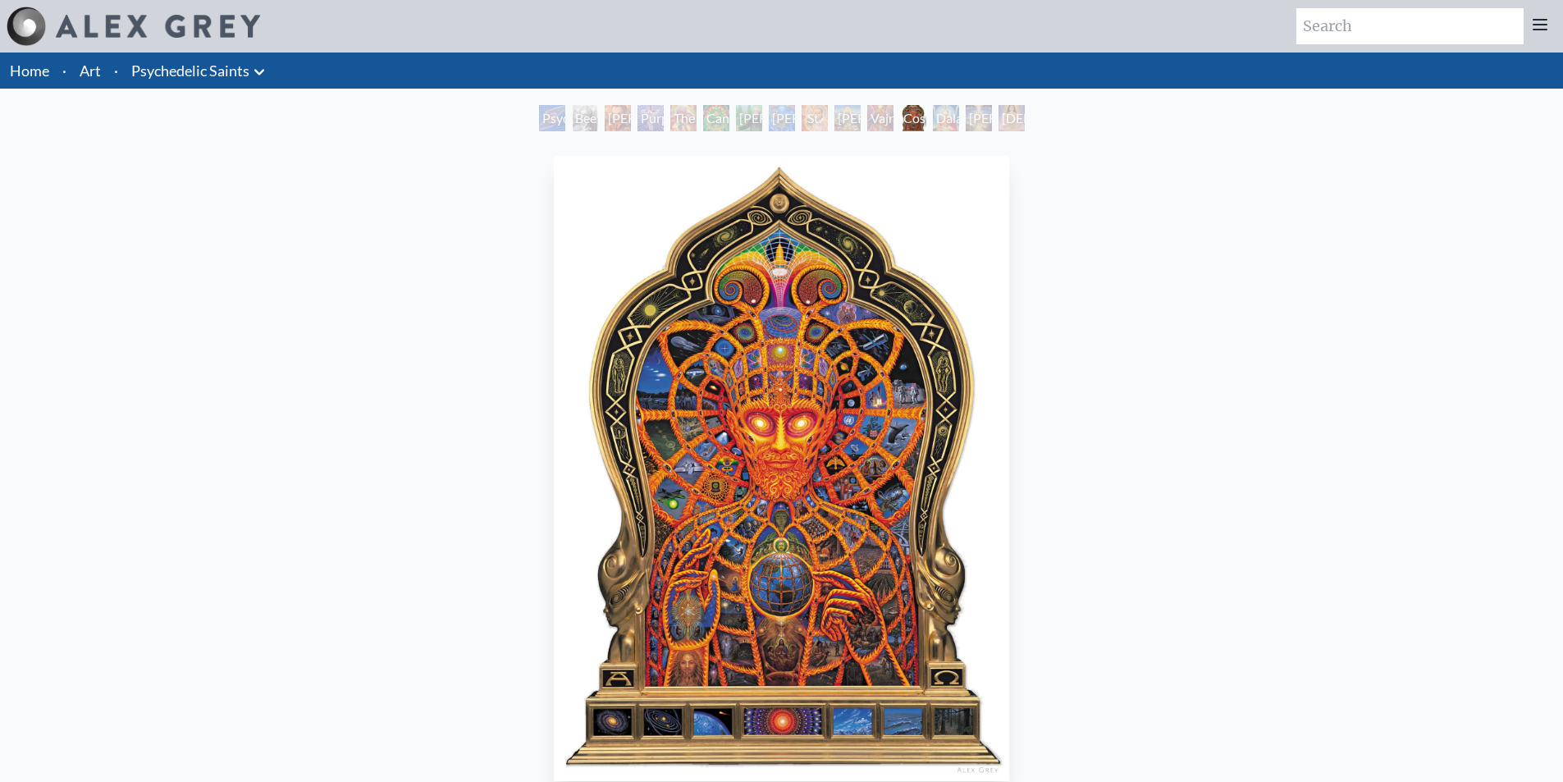
click at [941, 126] on div "Dalai Lama" at bounding box center [946, 118] width 26 height 26
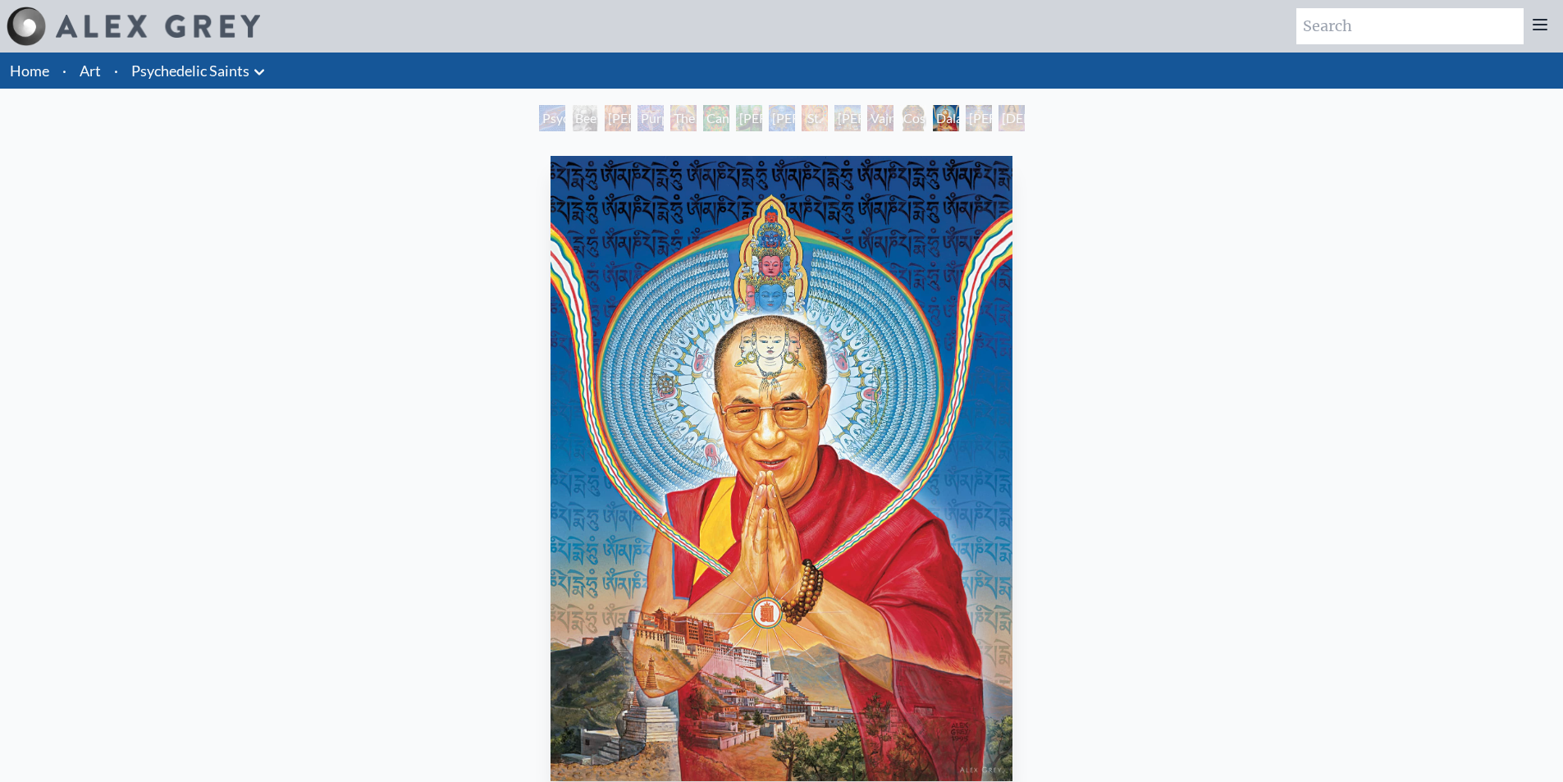
click at [959, 123] on div "Dalai Lama" at bounding box center [946, 118] width 26 height 26
click at [992, 119] on div "[PERSON_NAME]" at bounding box center [979, 118] width 26 height 26
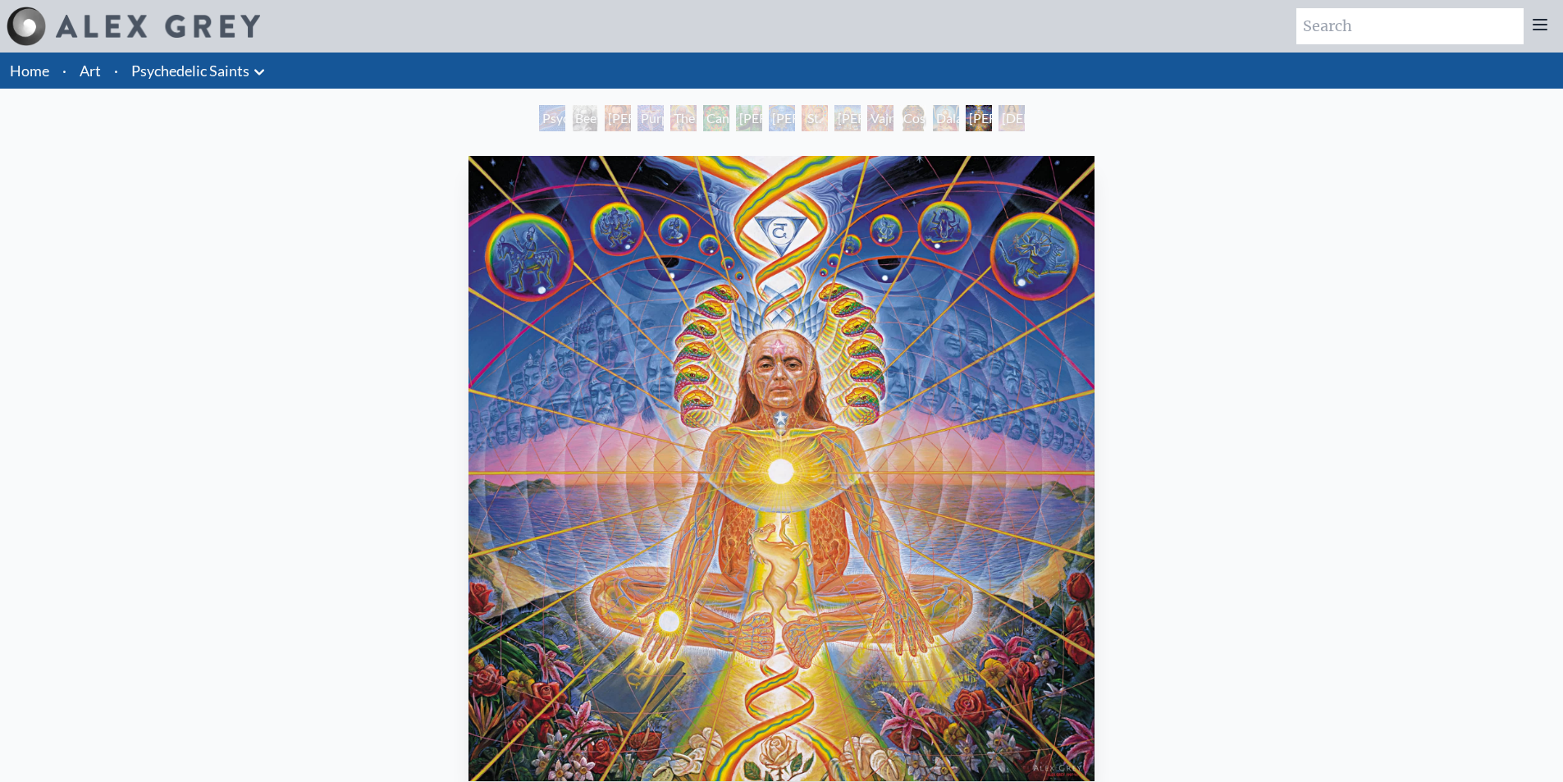
click at [1012, 117] on div "Namaste" at bounding box center [1012, 118] width 26 height 26
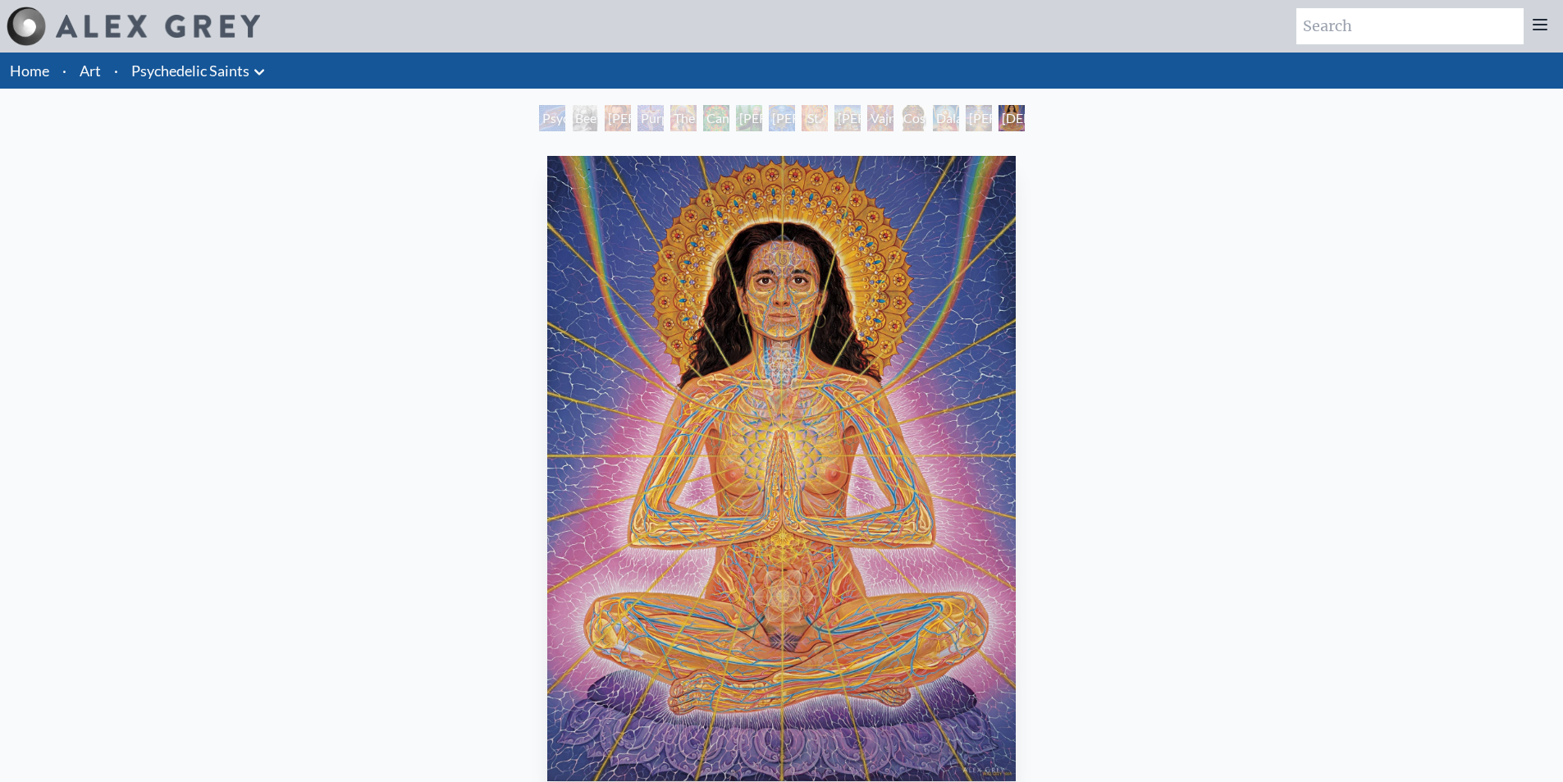
click at [550, 121] on div "Psychedelic Healing" at bounding box center [552, 118] width 26 height 26
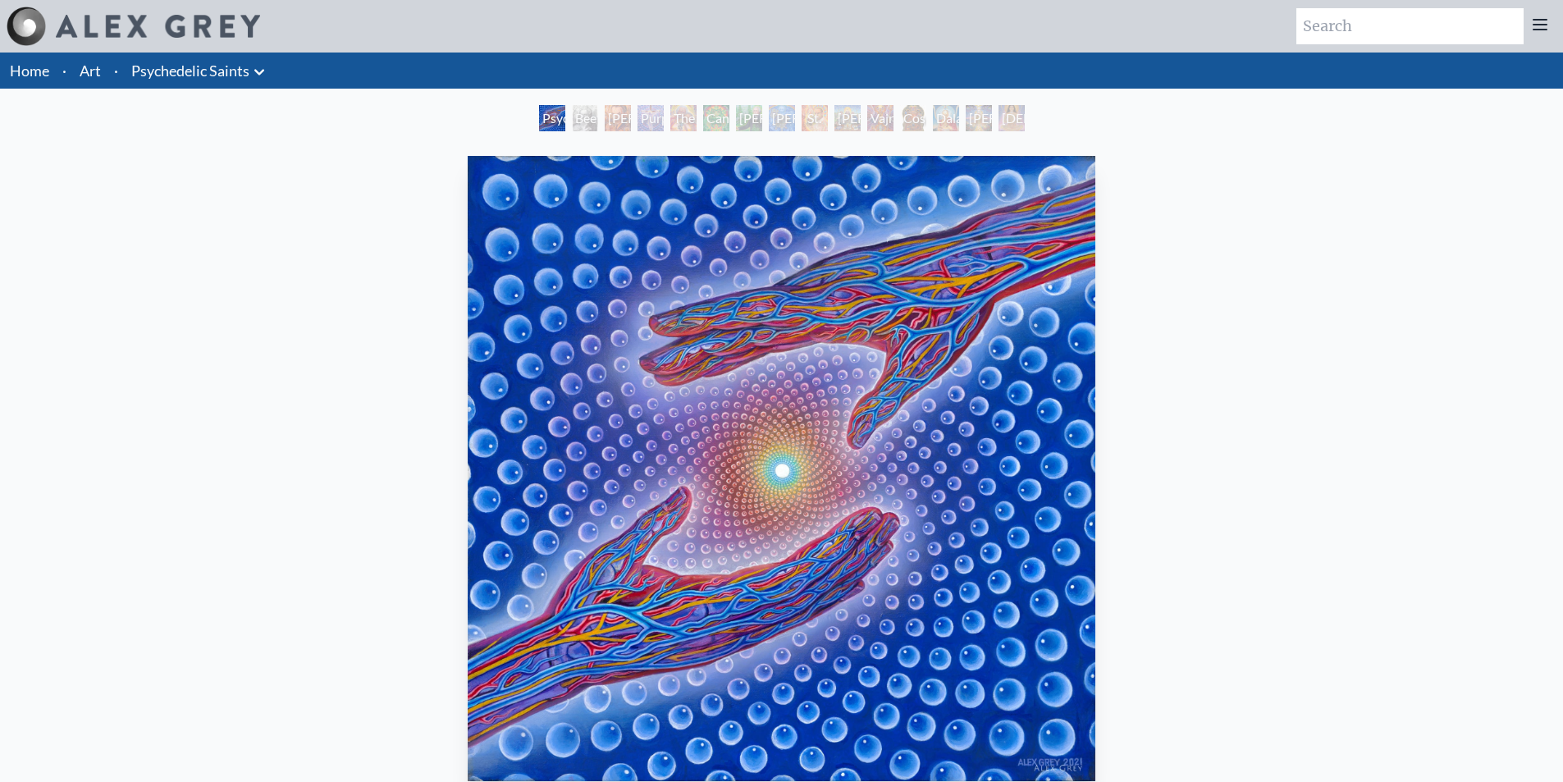
click at [249, 65] on icon at bounding box center [259, 72] width 20 height 20
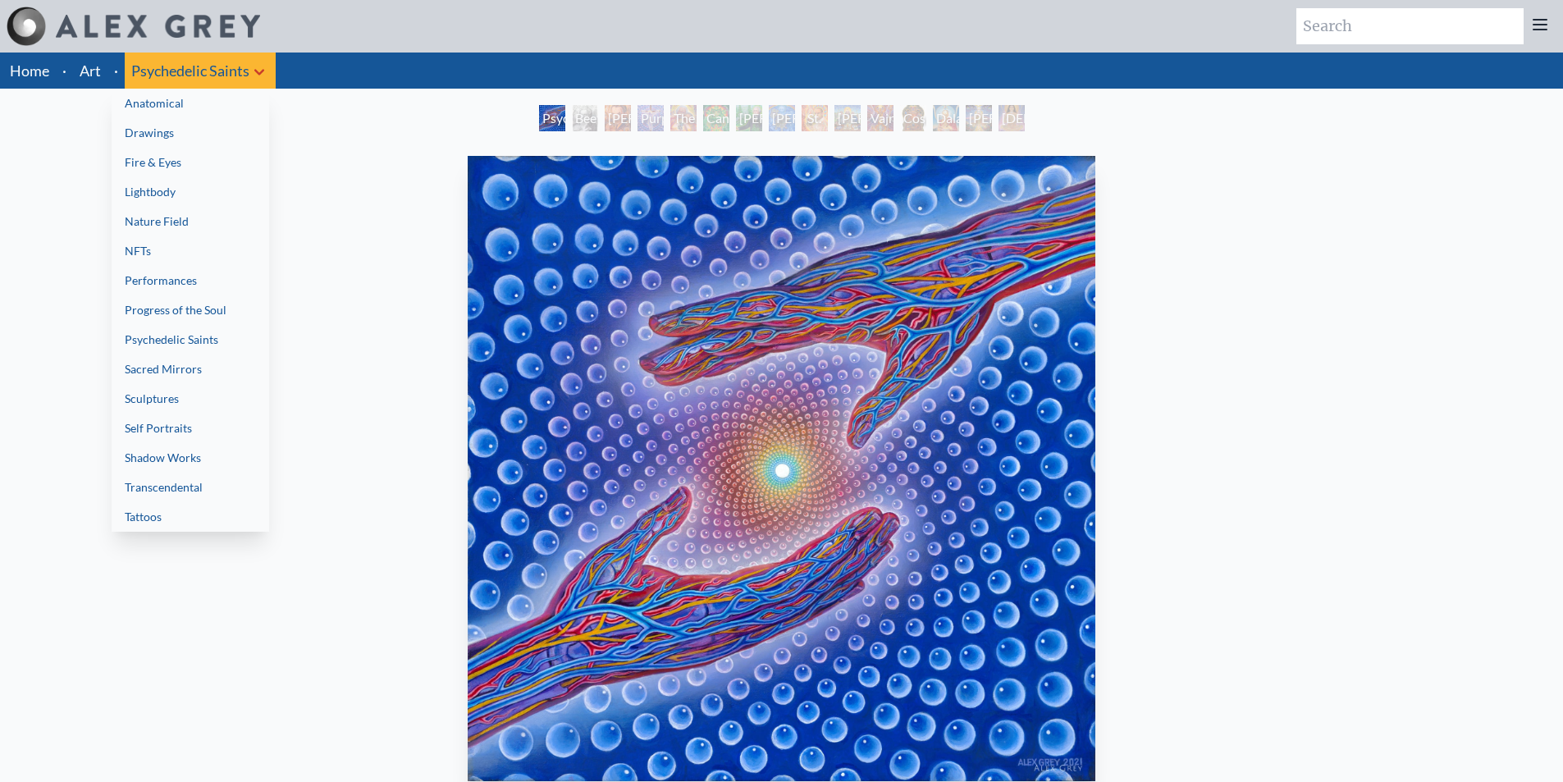
click at [200, 314] on link "Progress of the Soul" at bounding box center [191, 310] width 158 height 30
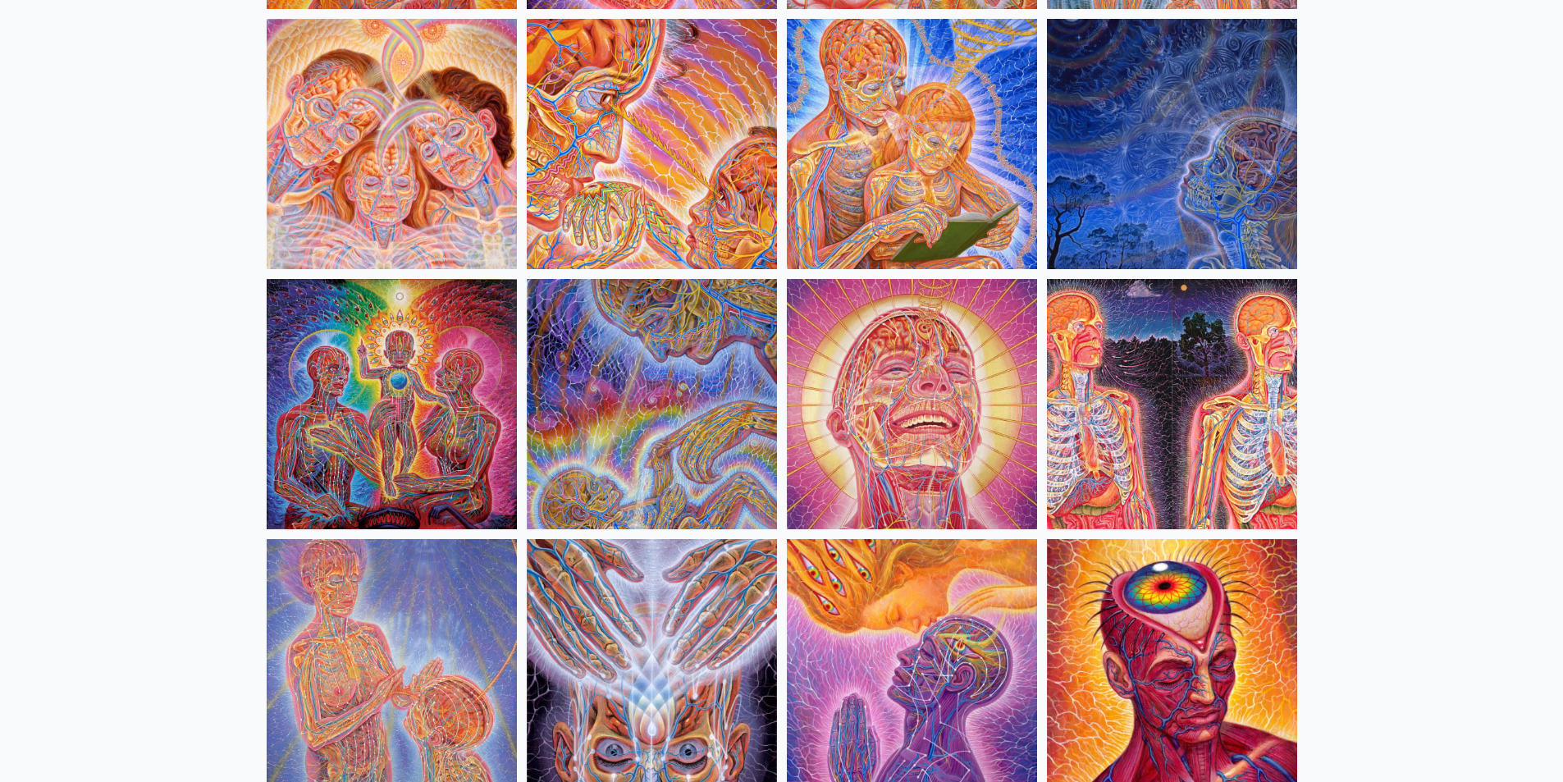
scroll to position [1723, 0]
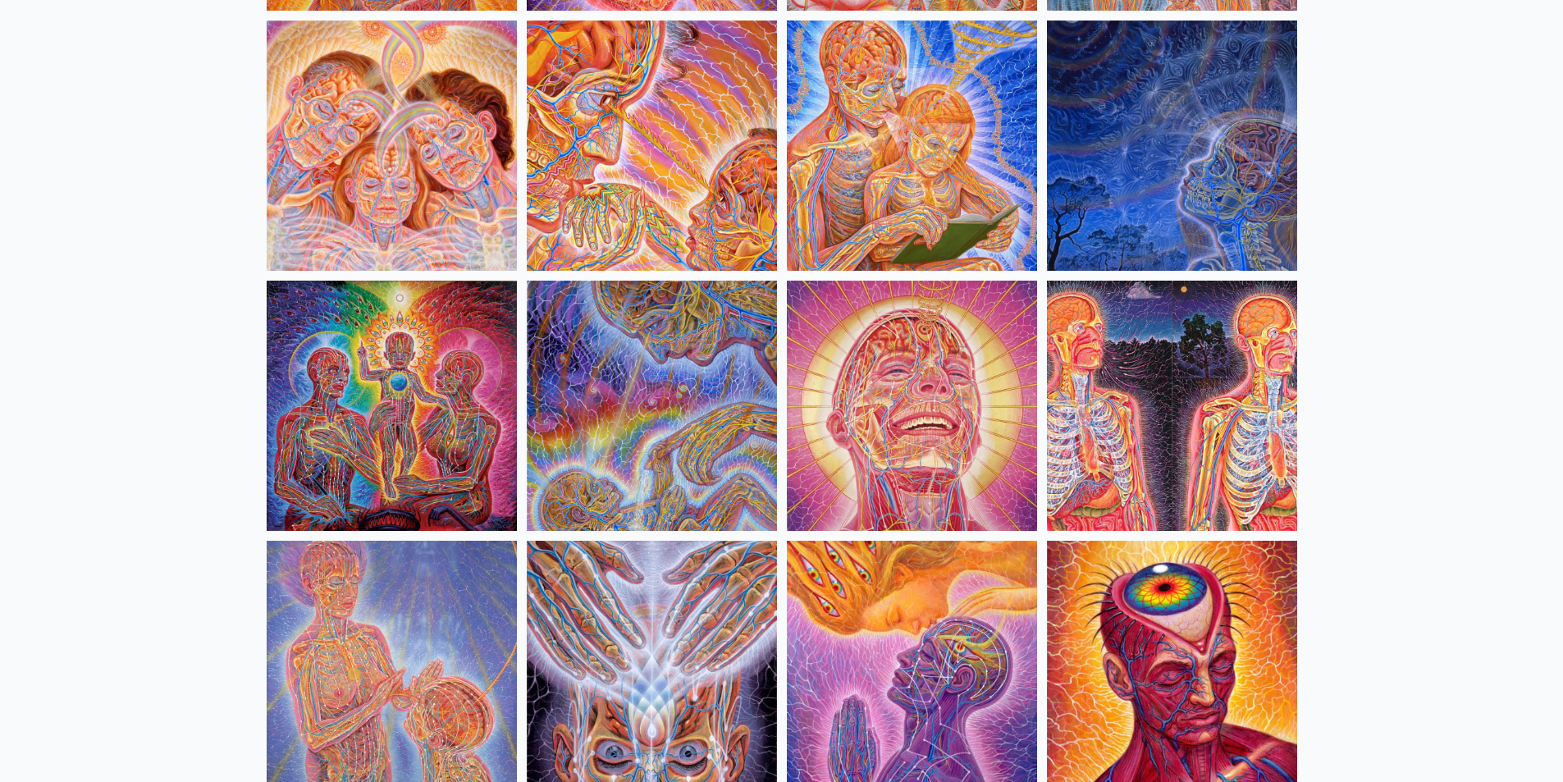
click at [661, 446] on img at bounding box center [652, 406] width 250 height 250
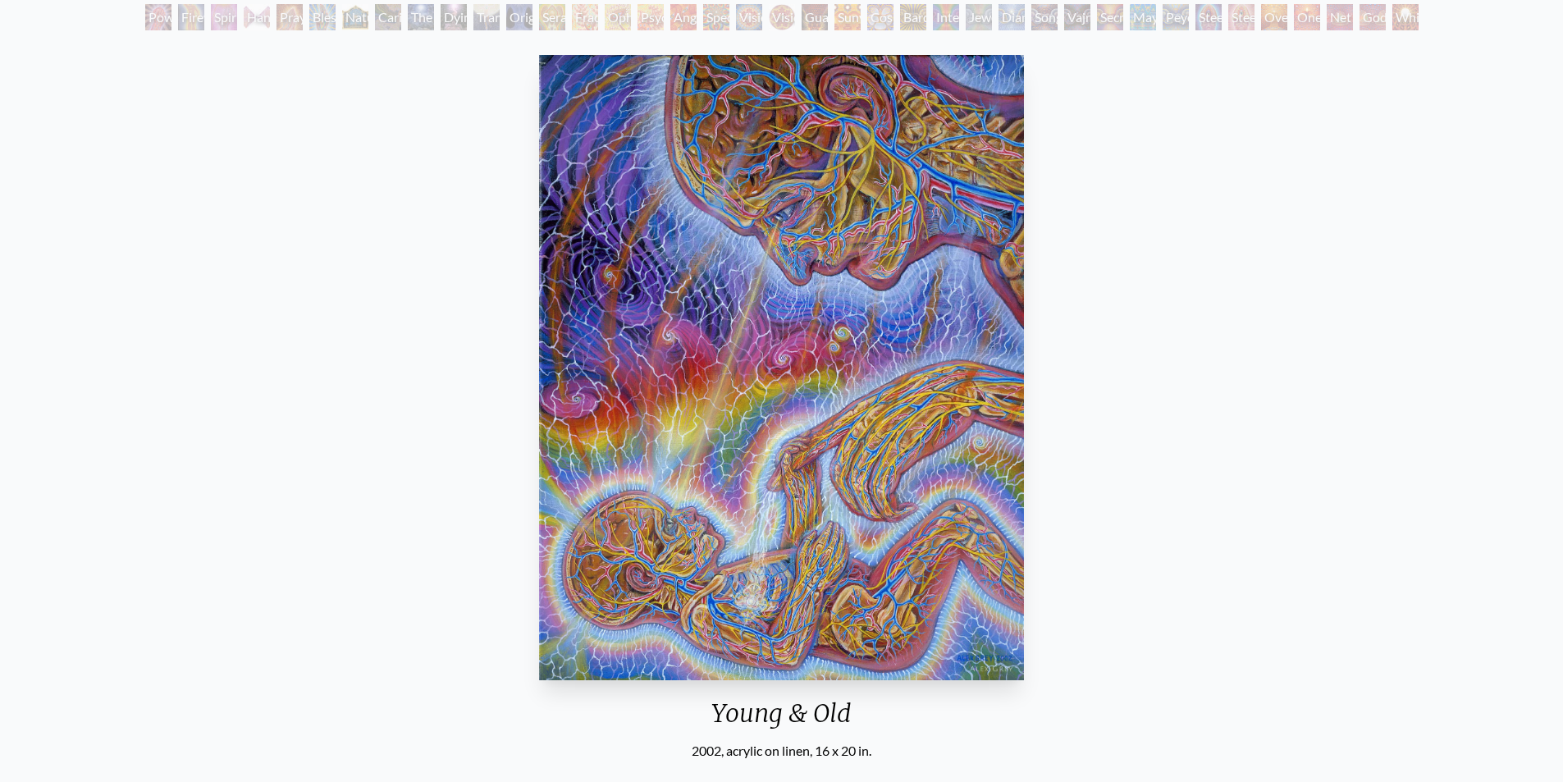
scroll to position [164, 0]
click at [951, 421] on img "30 / 133" at bounding box center [782, 366] width 486 height 625
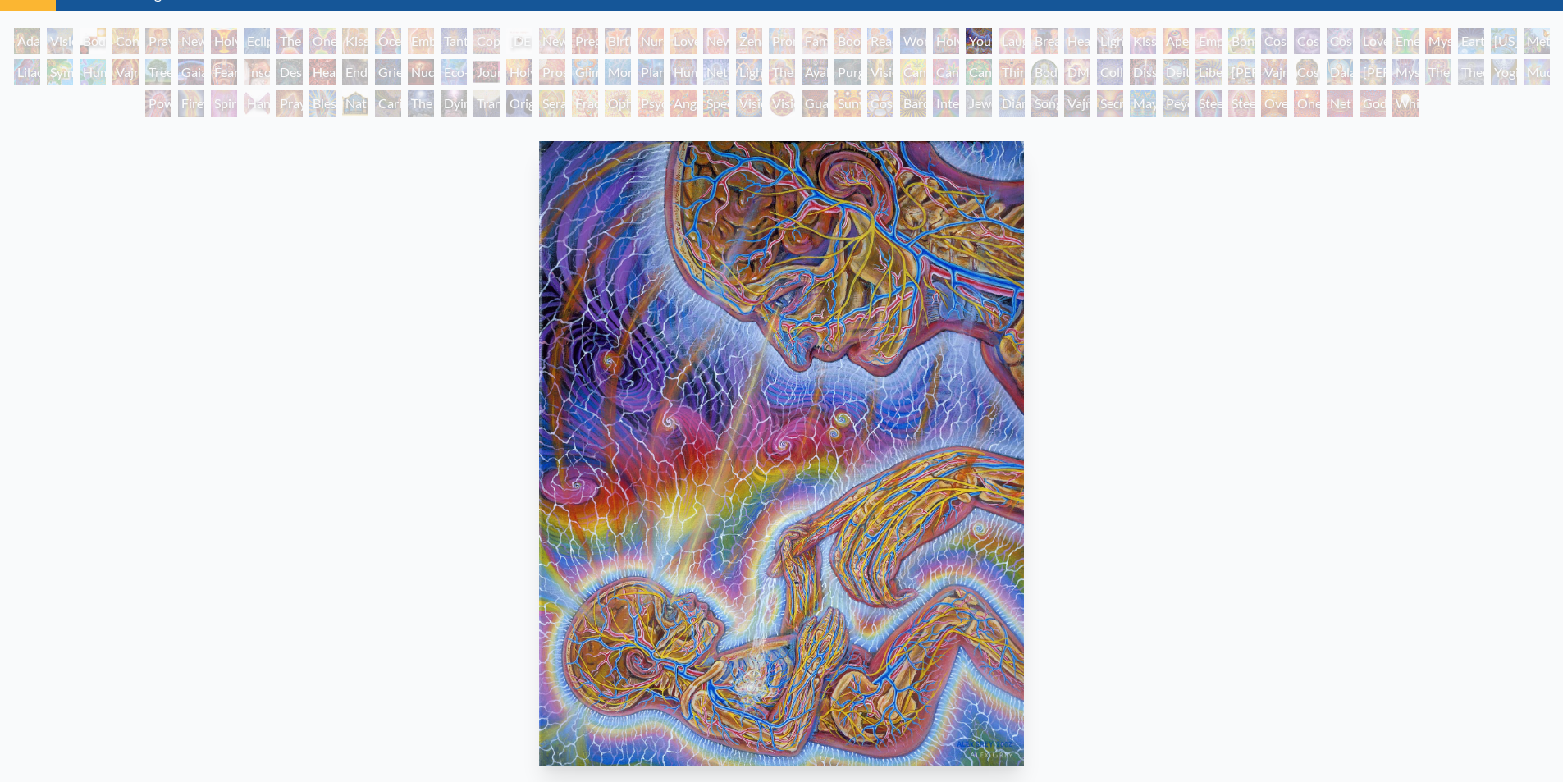
scroll to position [0, 0]
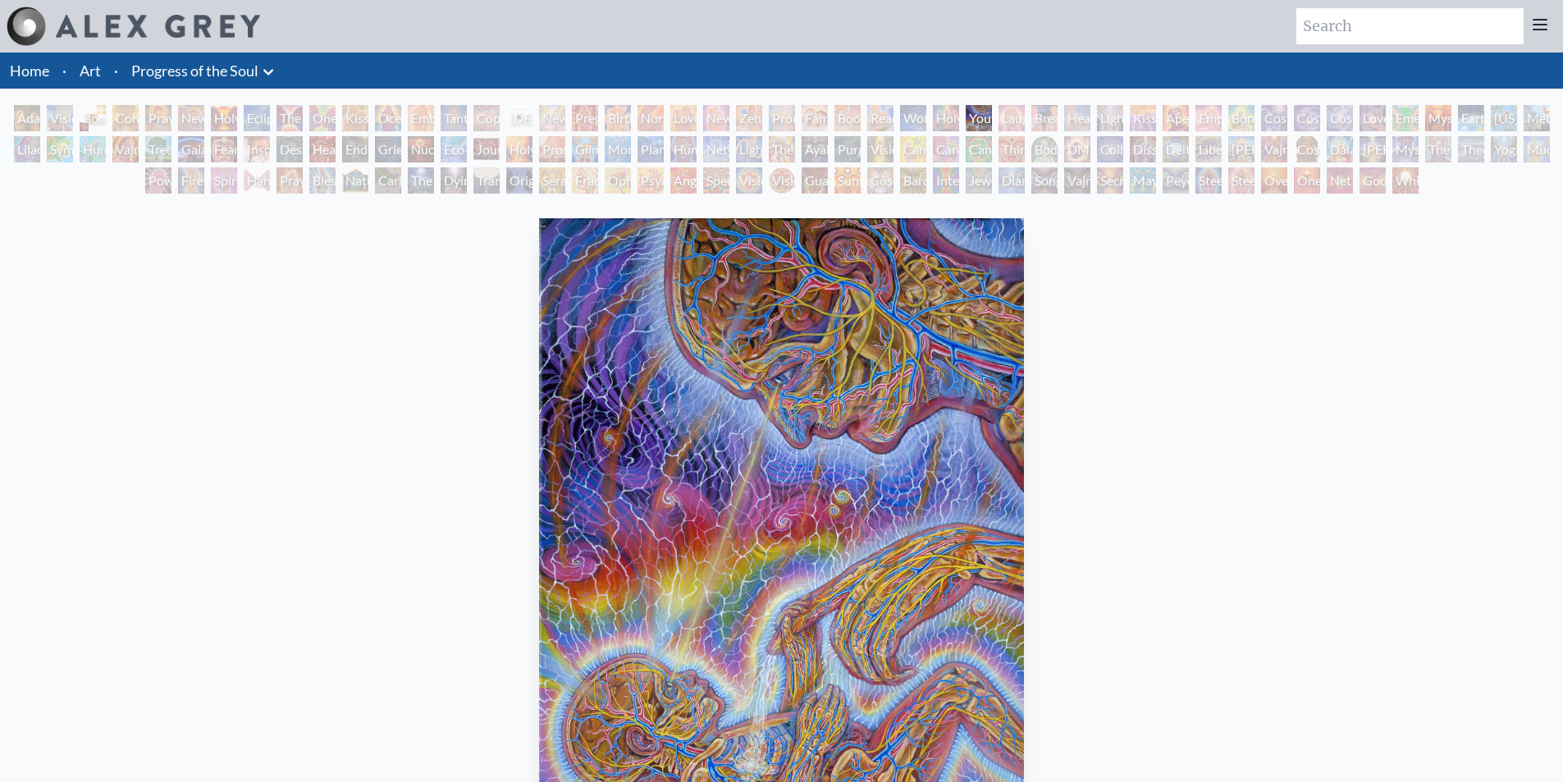
click at [515, 158] on div "Holy Fire" at bounding box center [519, 149] width 26 height 26
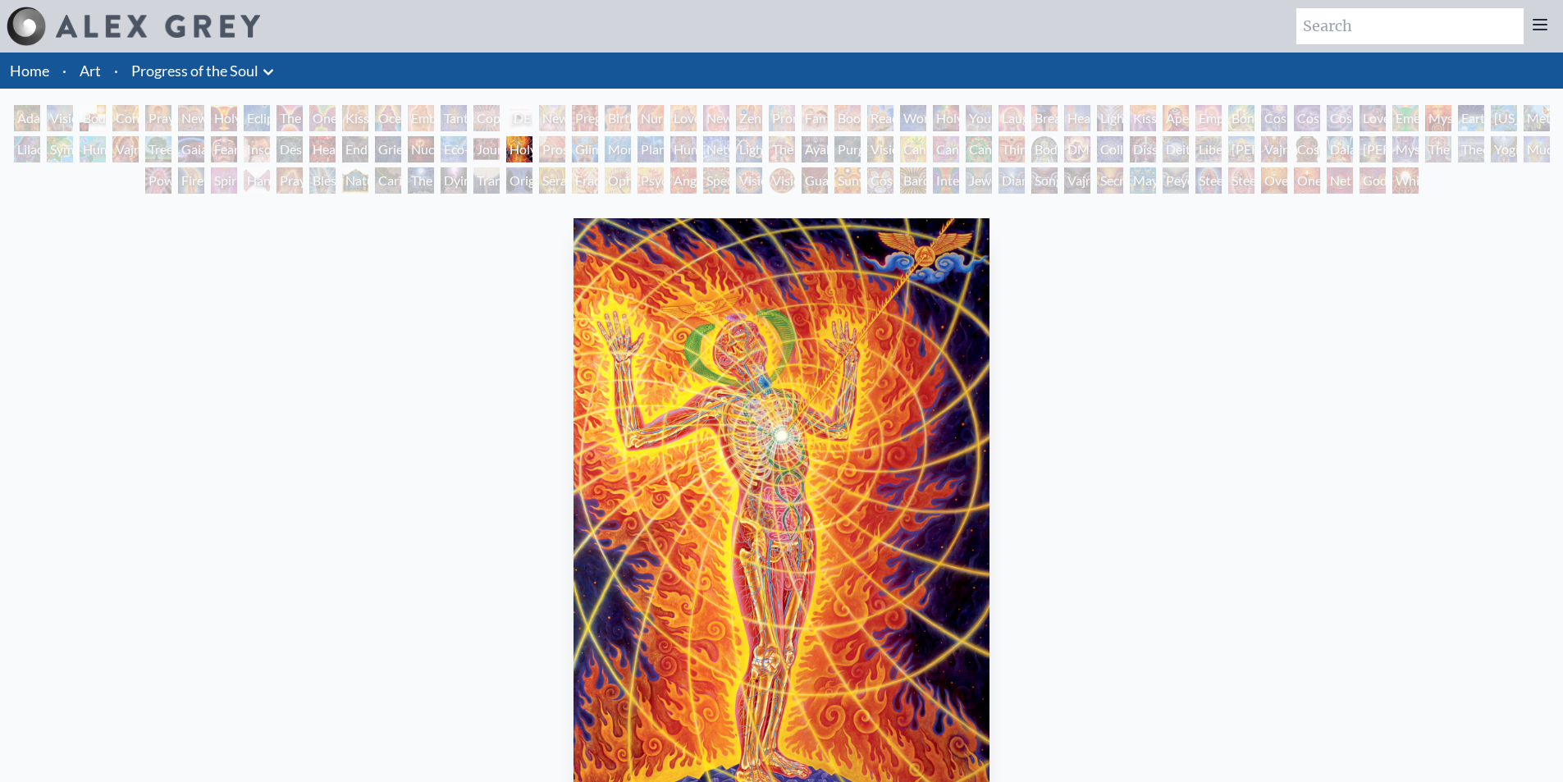
click at [448, 140] on div "Eco-Atlas" at bounding box center [454, 149] width 26 height 26
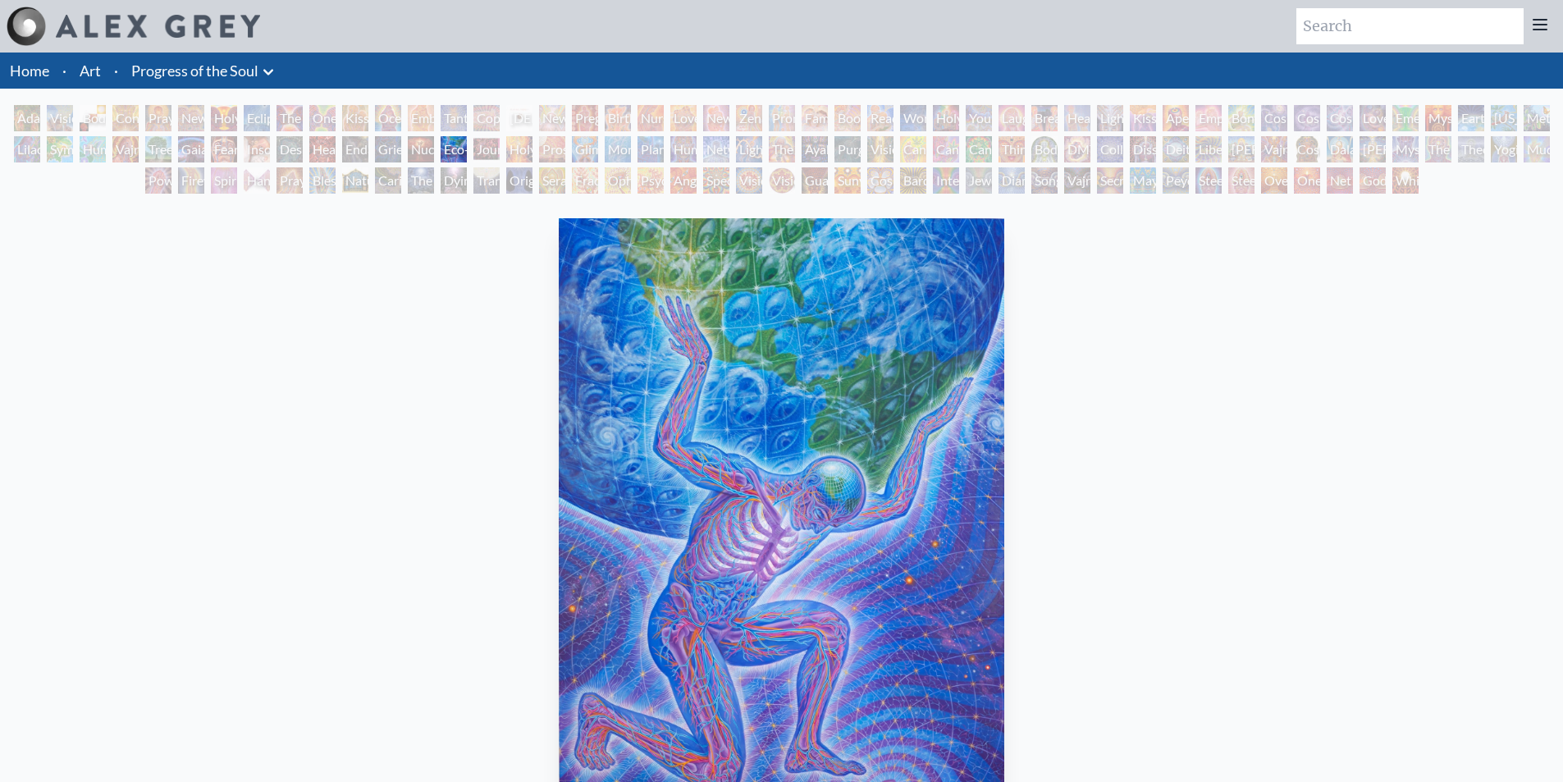
click at [386, 144] on div "Grieving" at bounding box center [388, 149] width 26 height 26
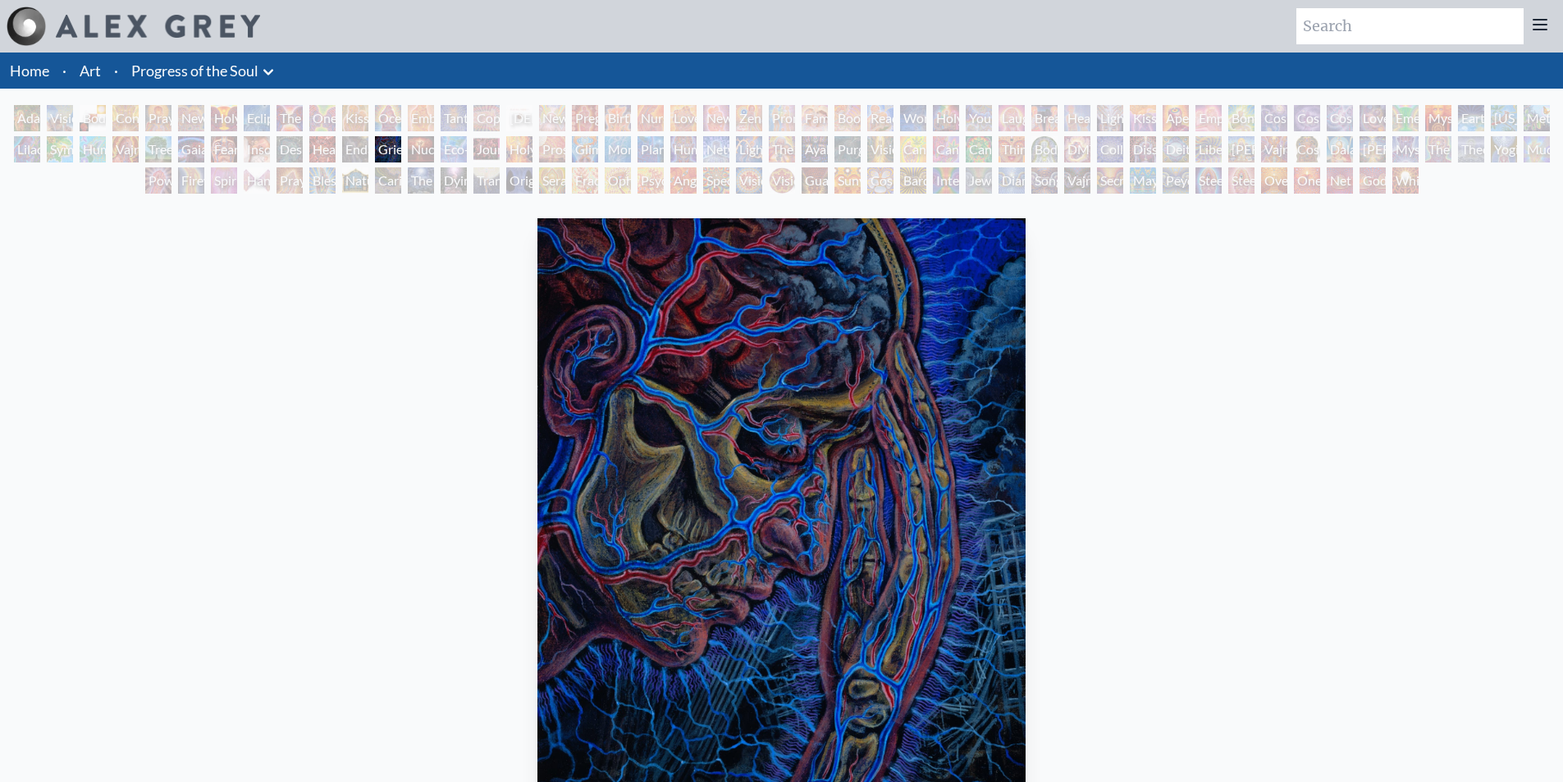
scroll to position [82, 0]
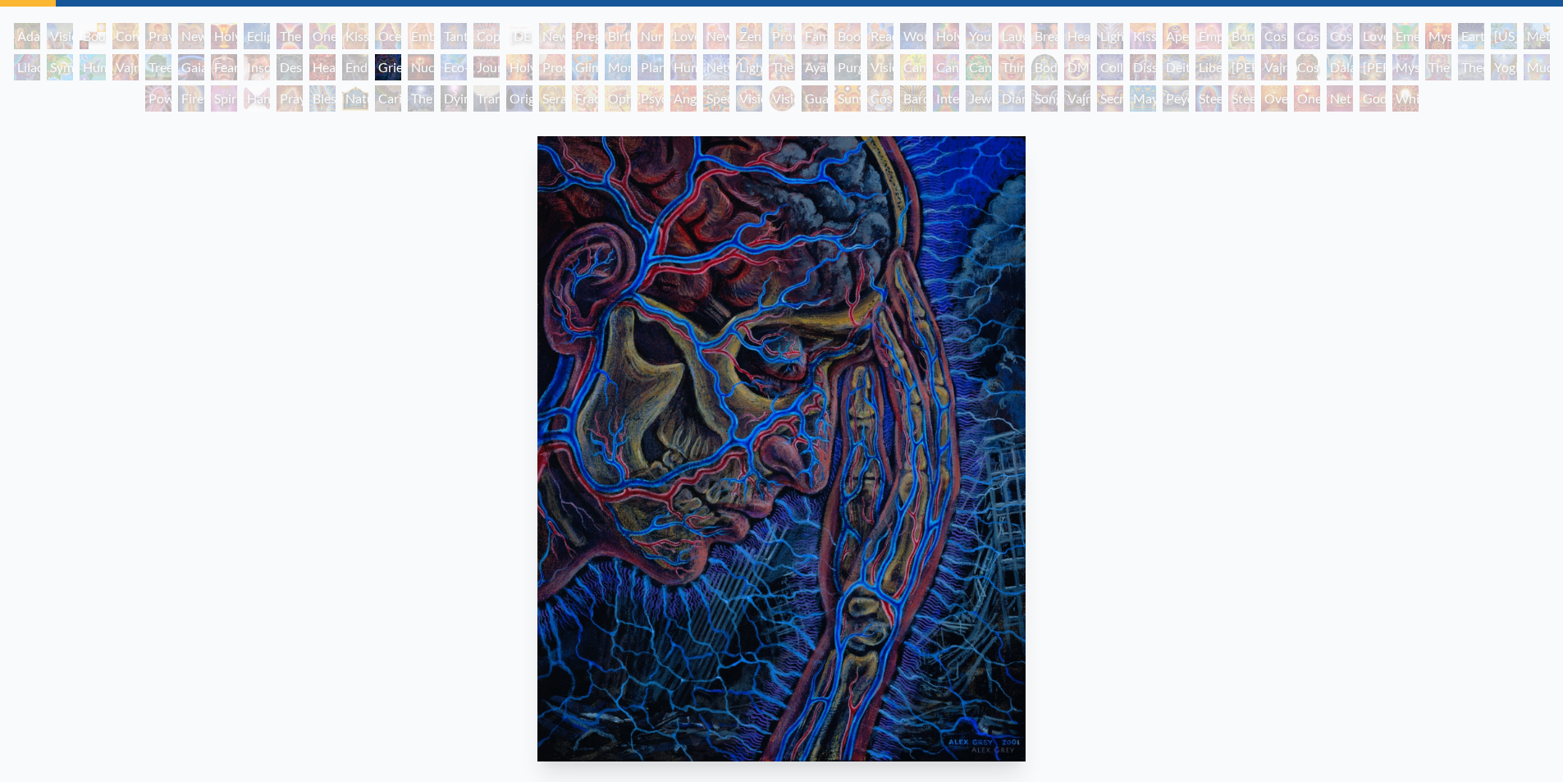
click at [363, 66] on div "Endarkenment" at bounding box center [355, 67] width 26 height 26
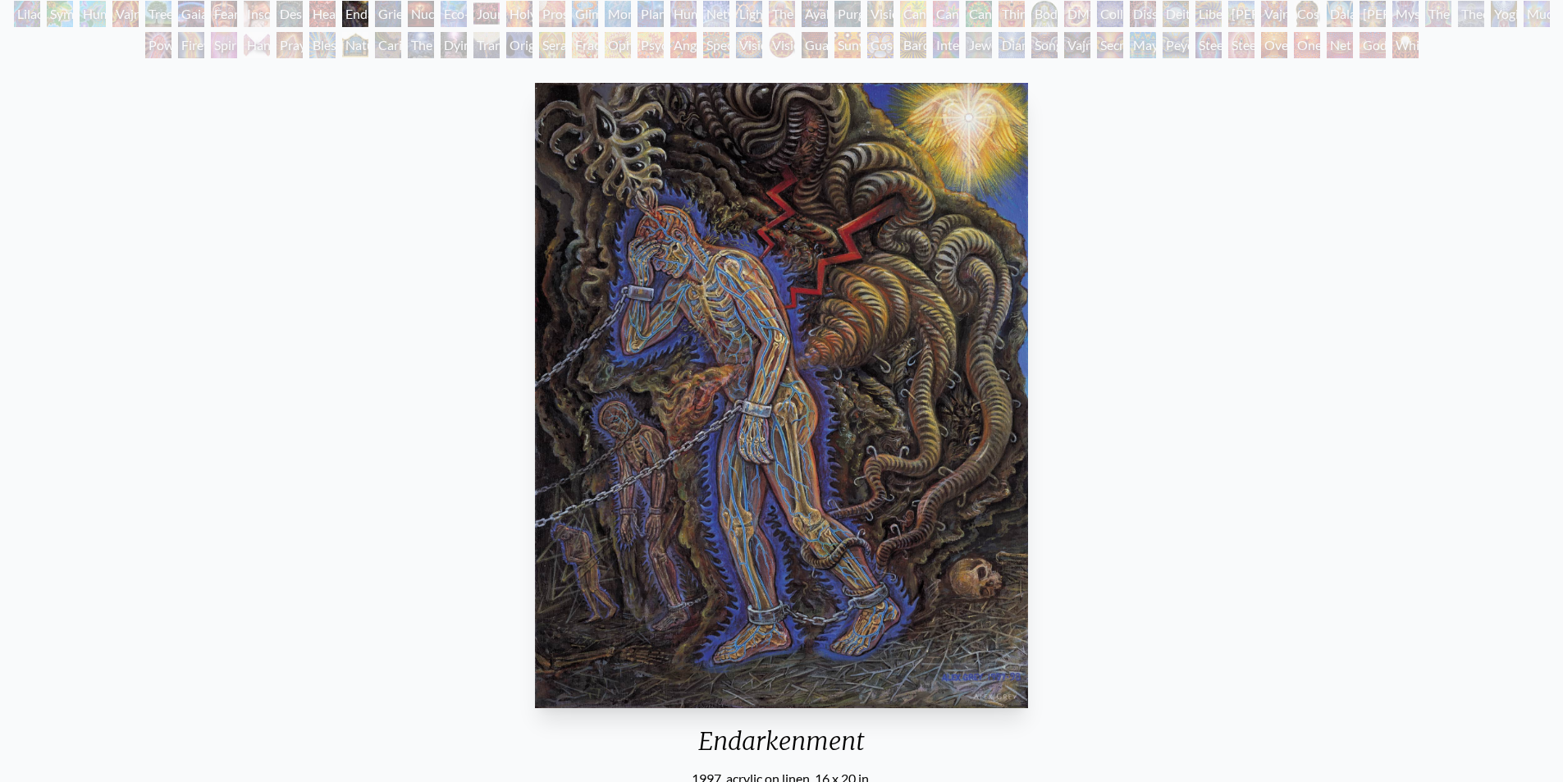
scroll to position [164, 0]
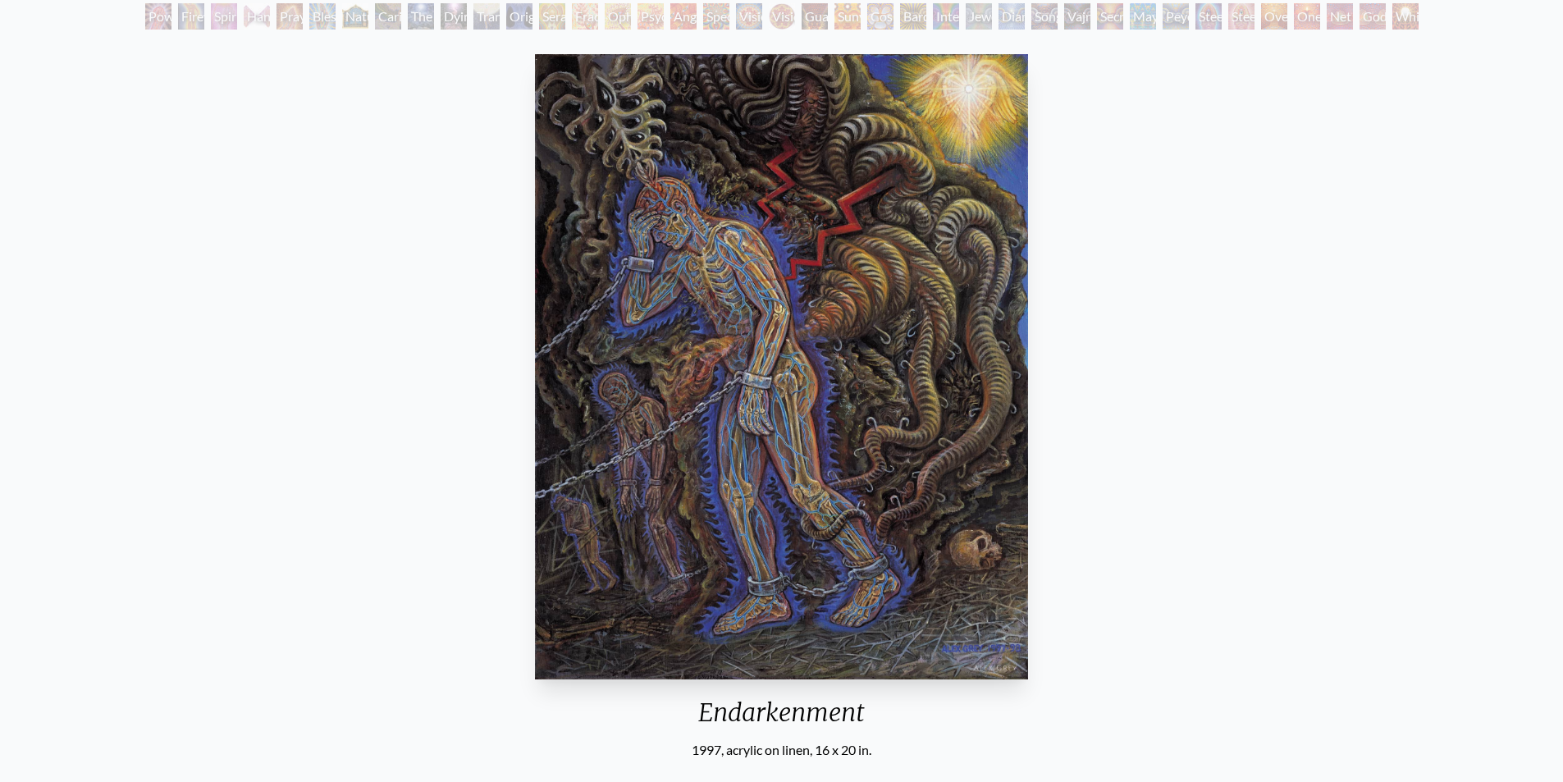
click at [703, 297] on img "58 / 133" at bounding box center [781, 366] width 492 height 625
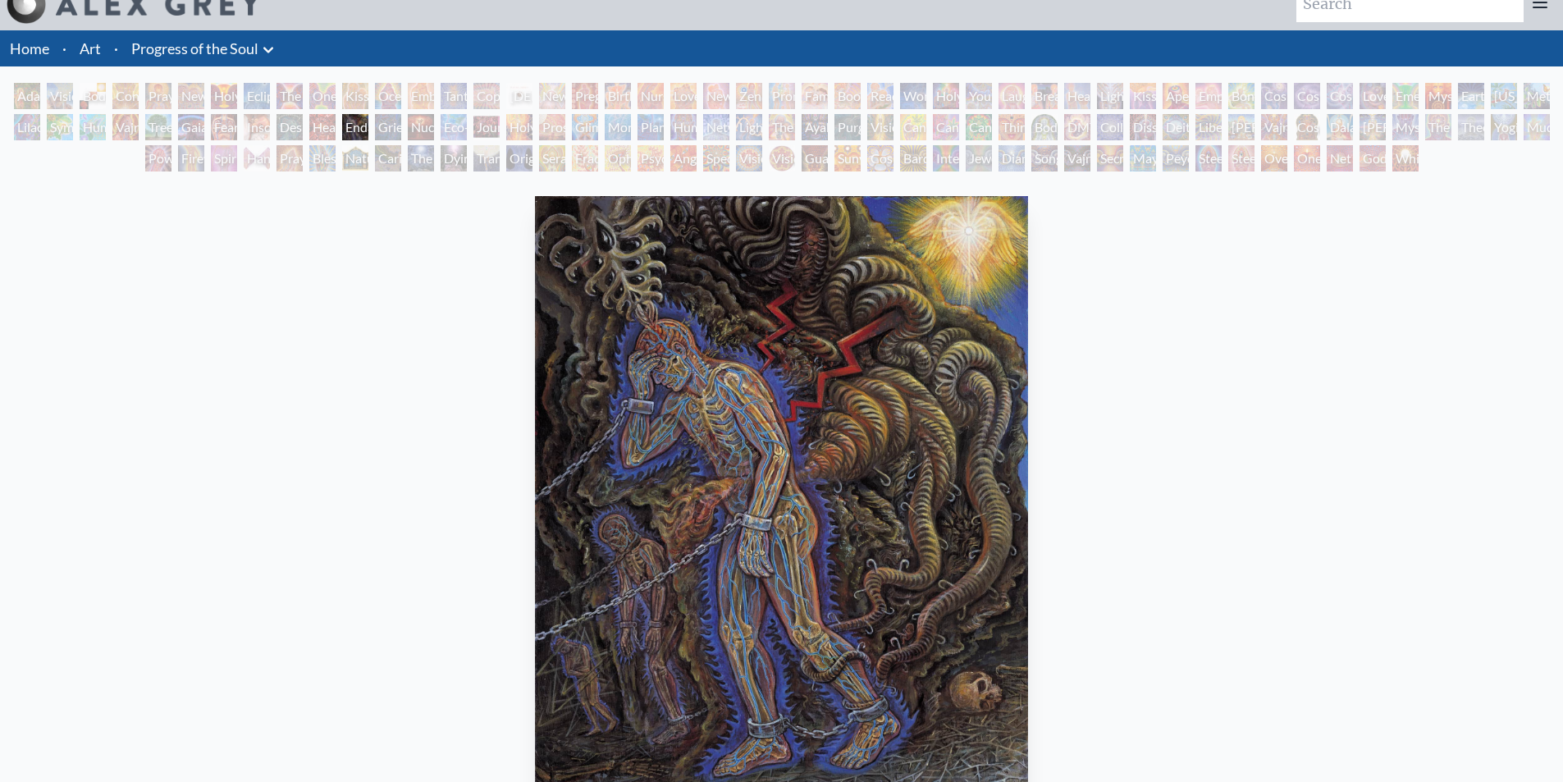
scroll to position [0, 0]
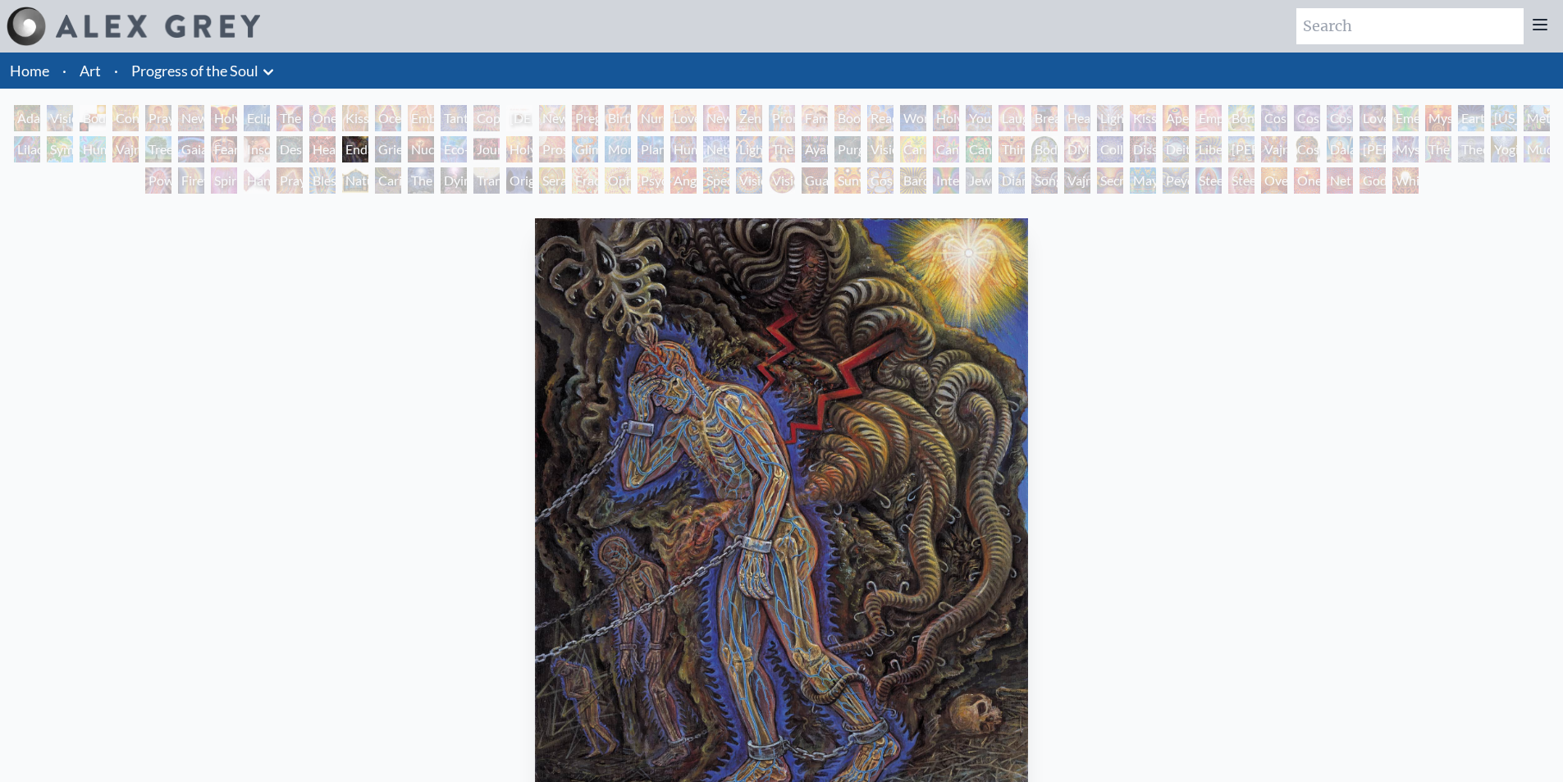
click at [318, 152] on div "Headache" at bounding box center [322, 149] width 26 height 26
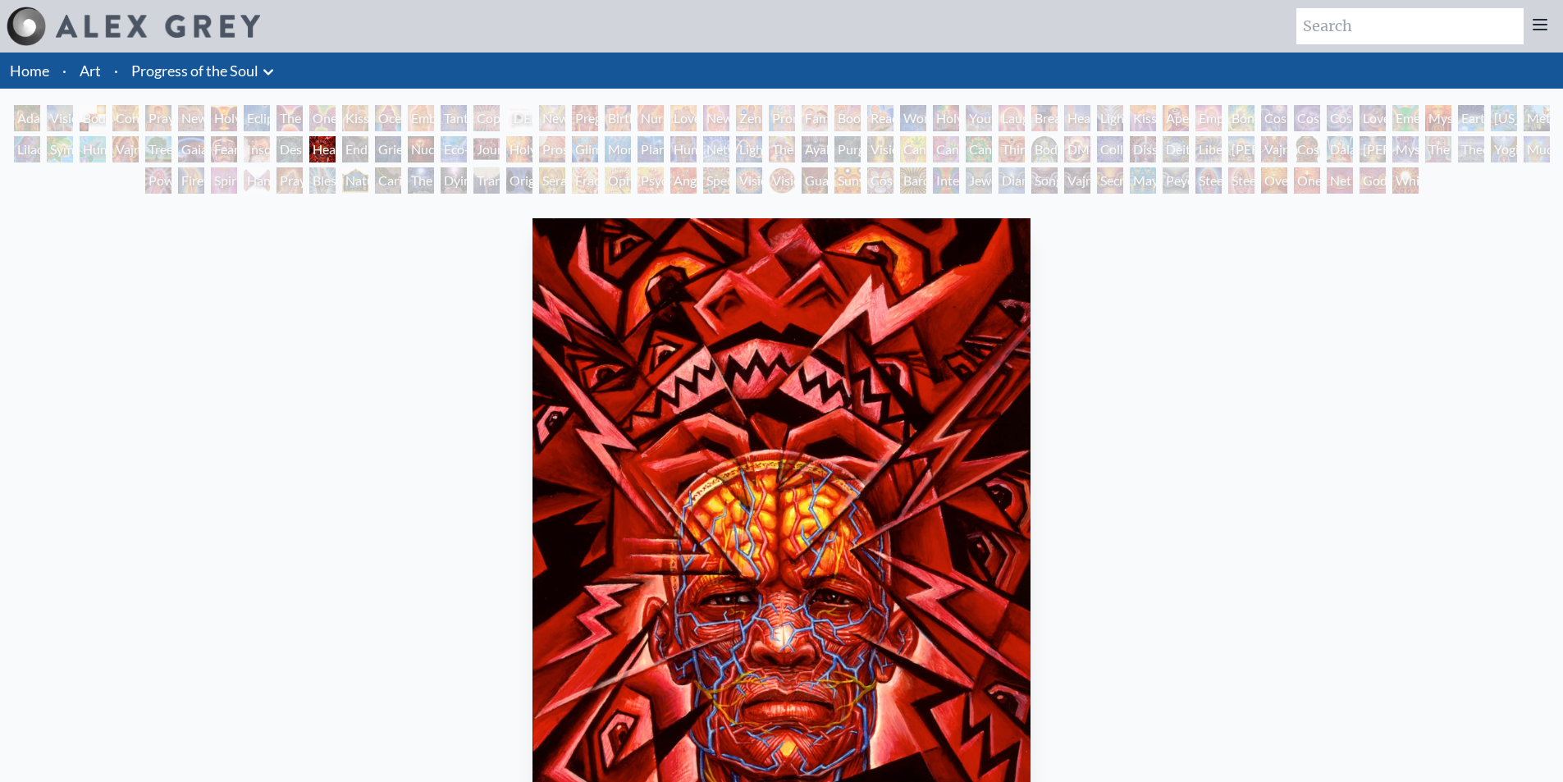
click at [293, 153] on div "Despair" at bounding box center [290, 149] width 26 height 26
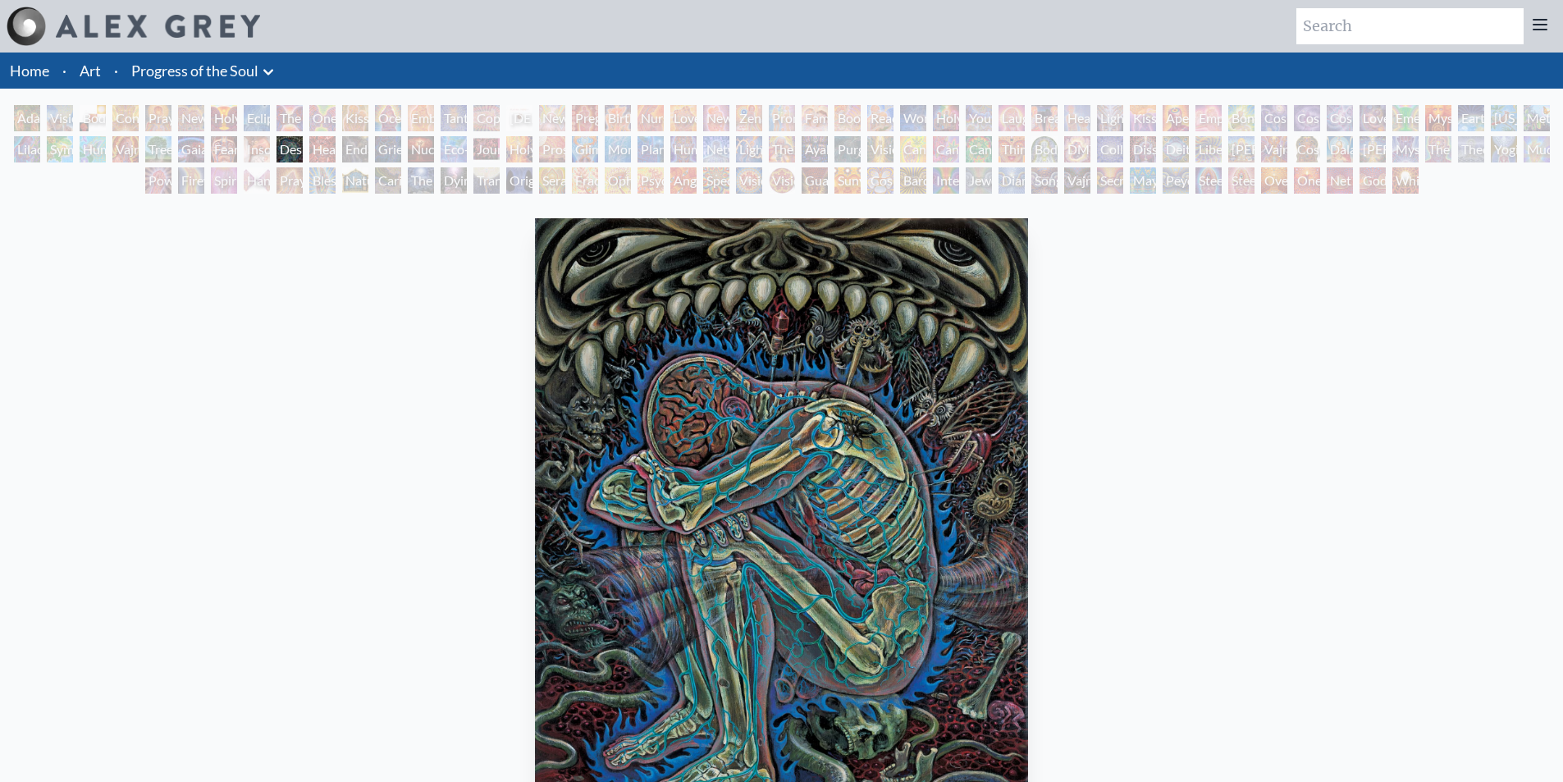
click at [336, 184] on div "Blessing Hand" at bounding box center [322, 180] width 26 height 26
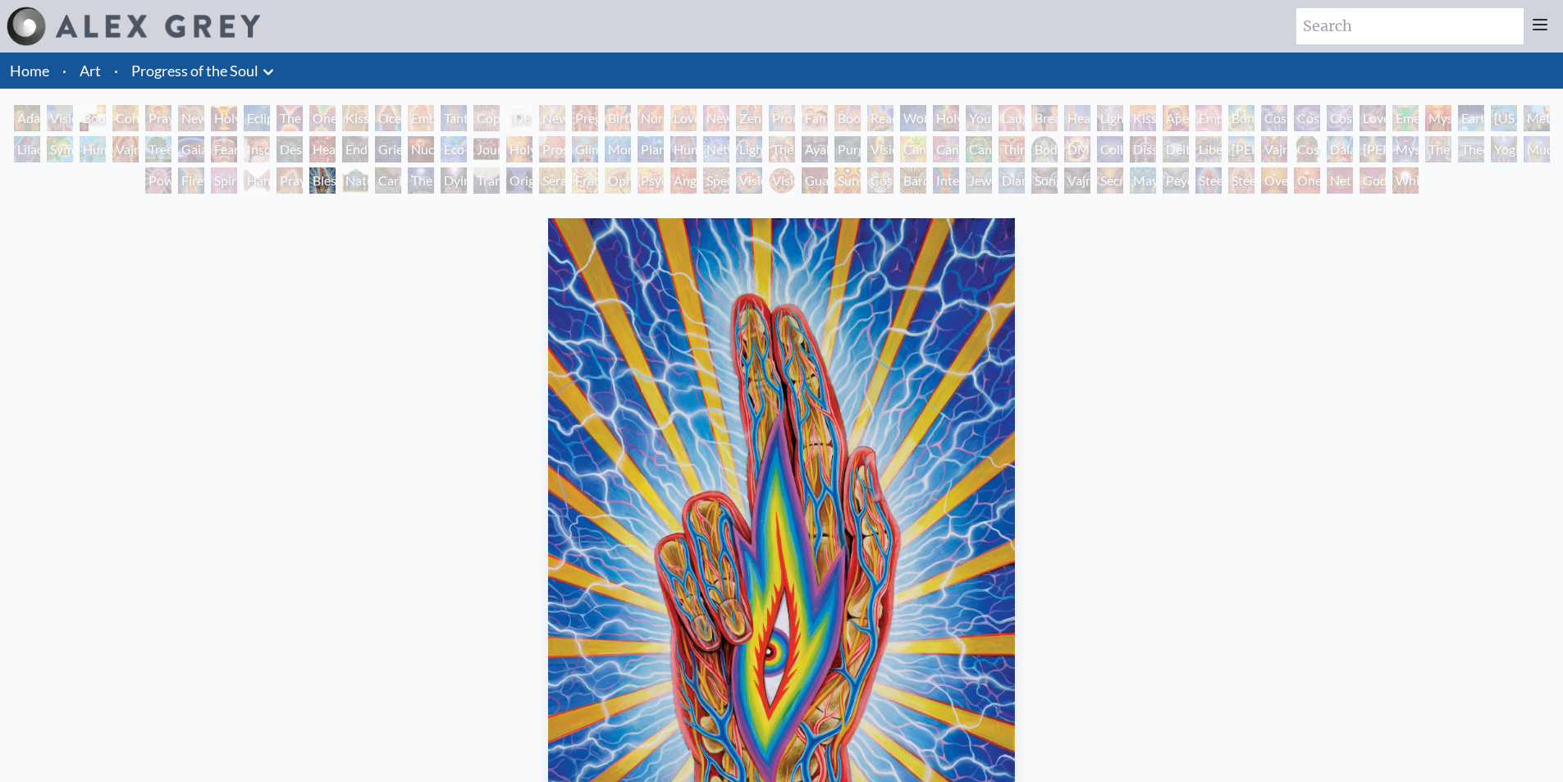
click at [277, 179] on div "Praying Hands" at bounding box center [290, 180] width 26 height 26
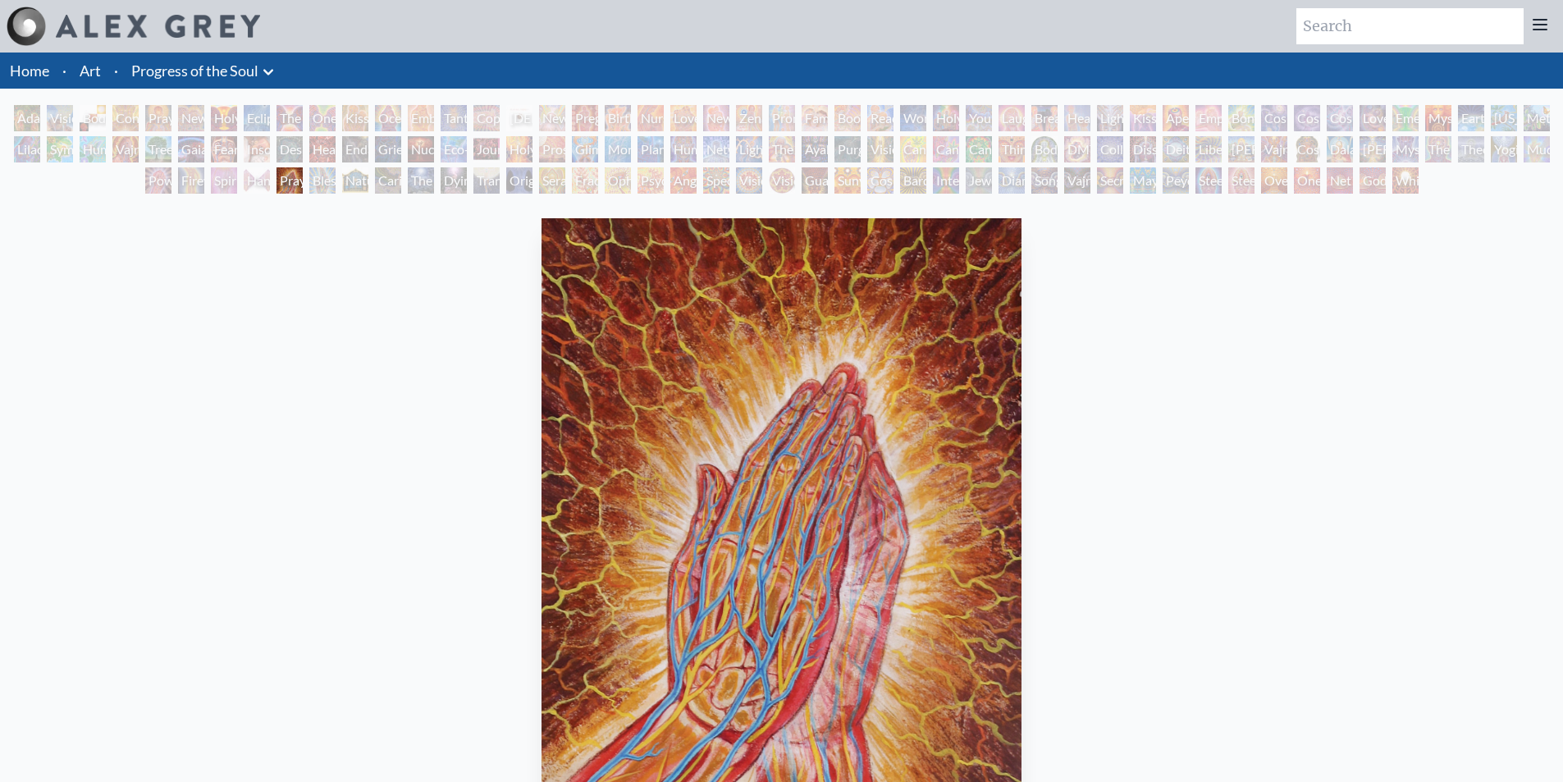
click at [257, 181] on div "Hands that See" at bounding box center [257, 180] width 26 height 26
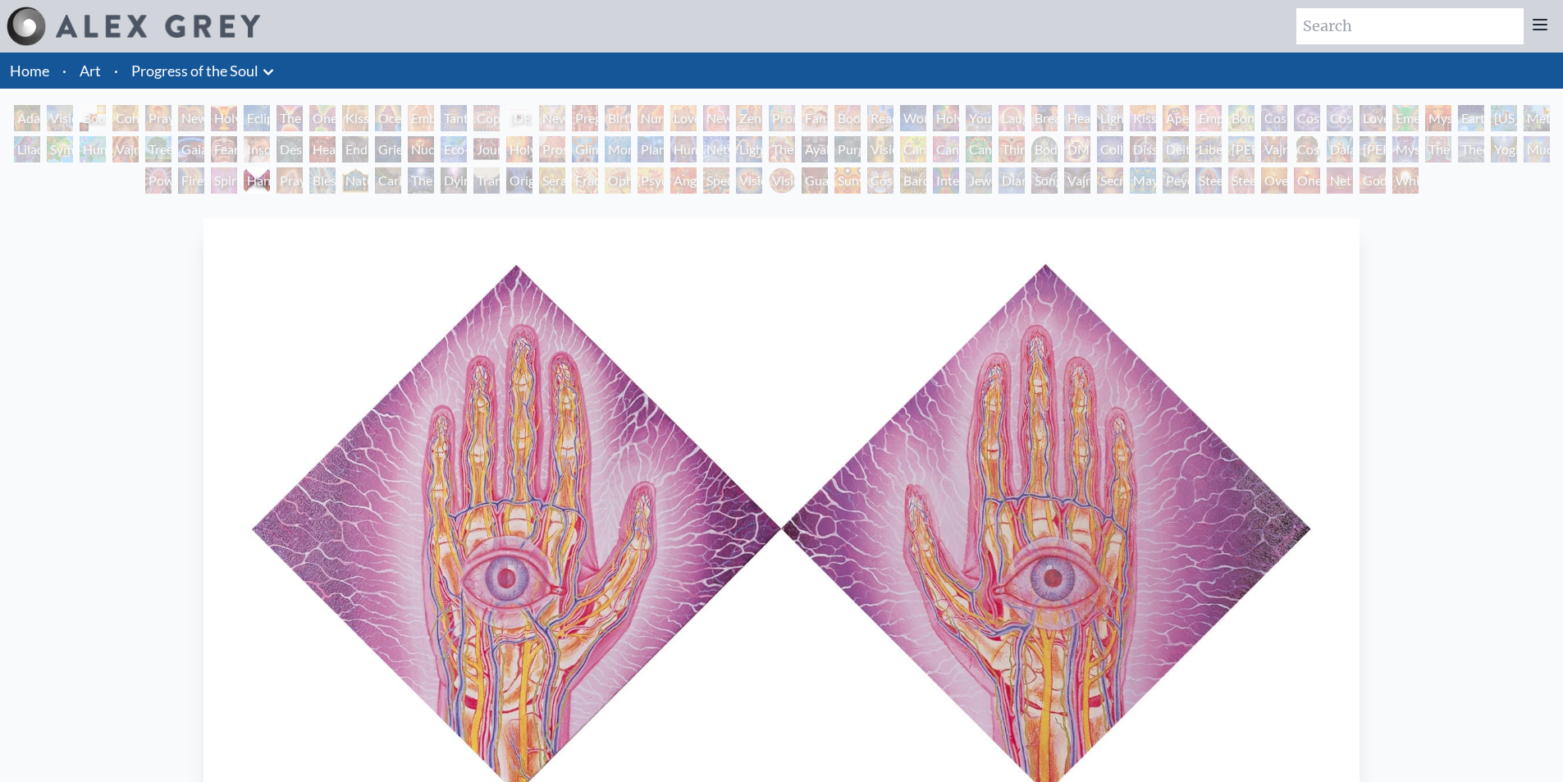
click at [212, 183] on div "Spirit Animates the Flesh" at bounding box center [224, 180] width 26 height 26
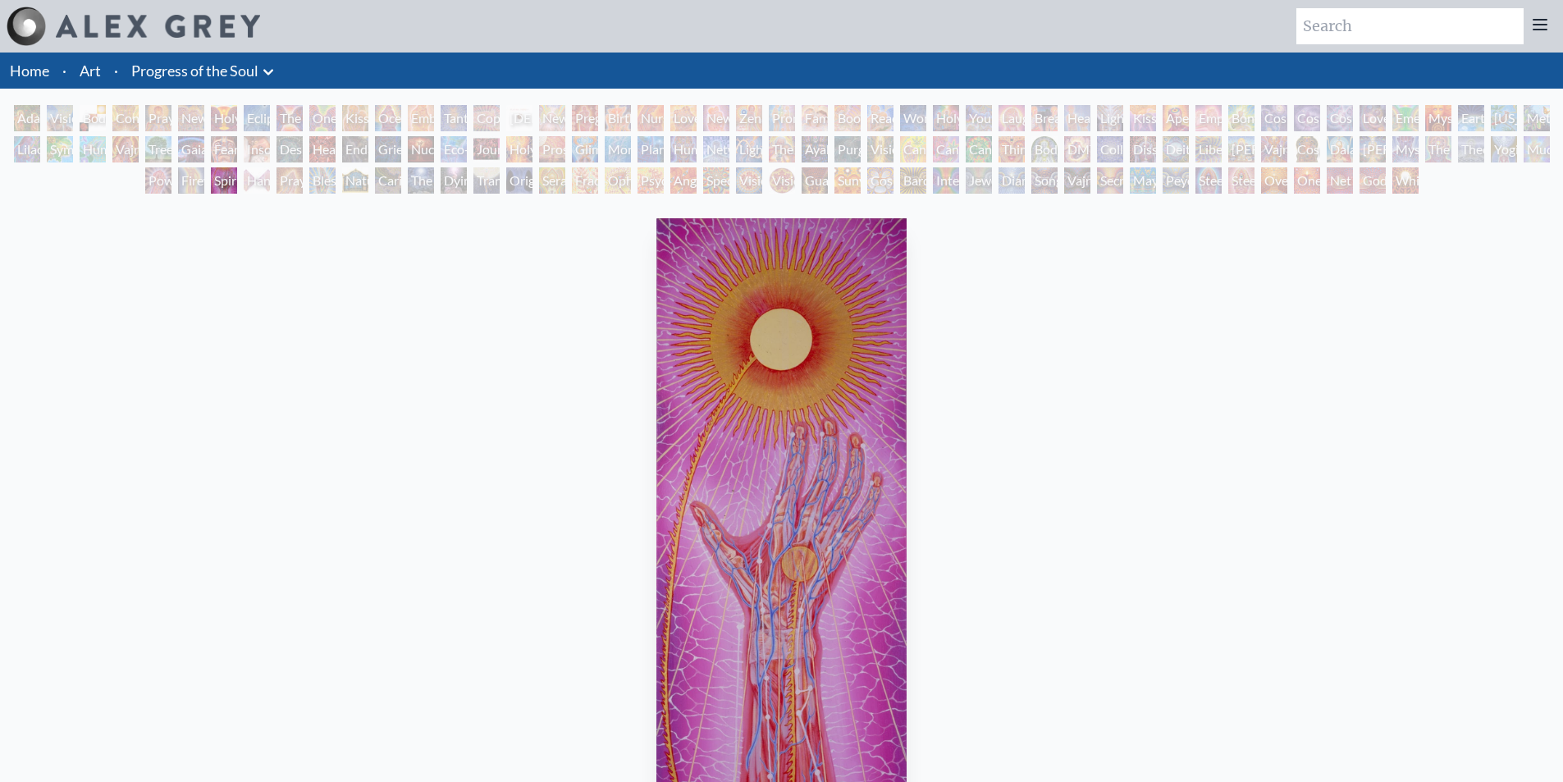
click at [195, 178] on div "Firewalking" at bounding box center [191, 180] width 26 height 26
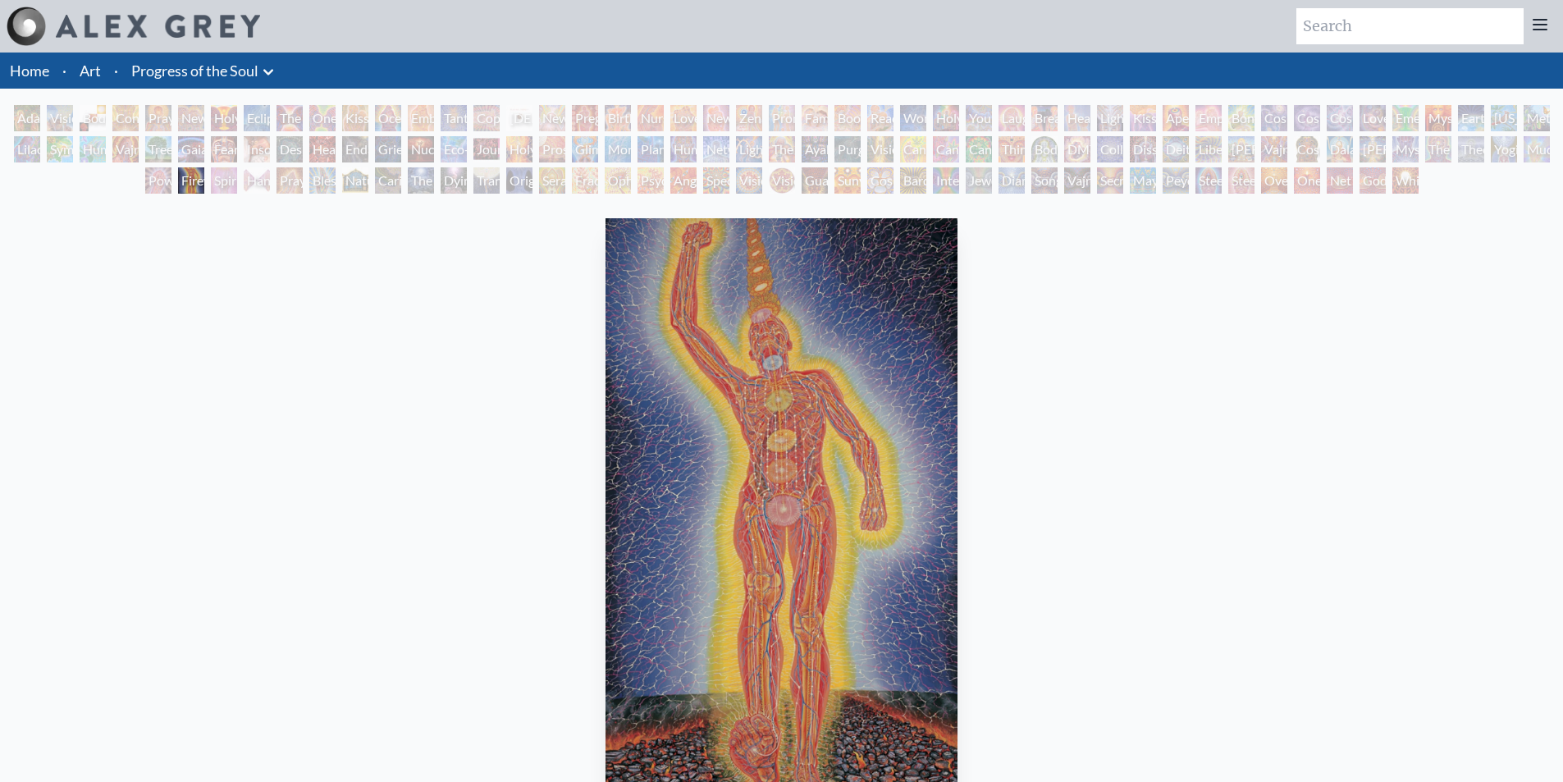
click at [151, 173] on div "Power to the Peaceful" at bounding box center [158, 180] width 26 height 26
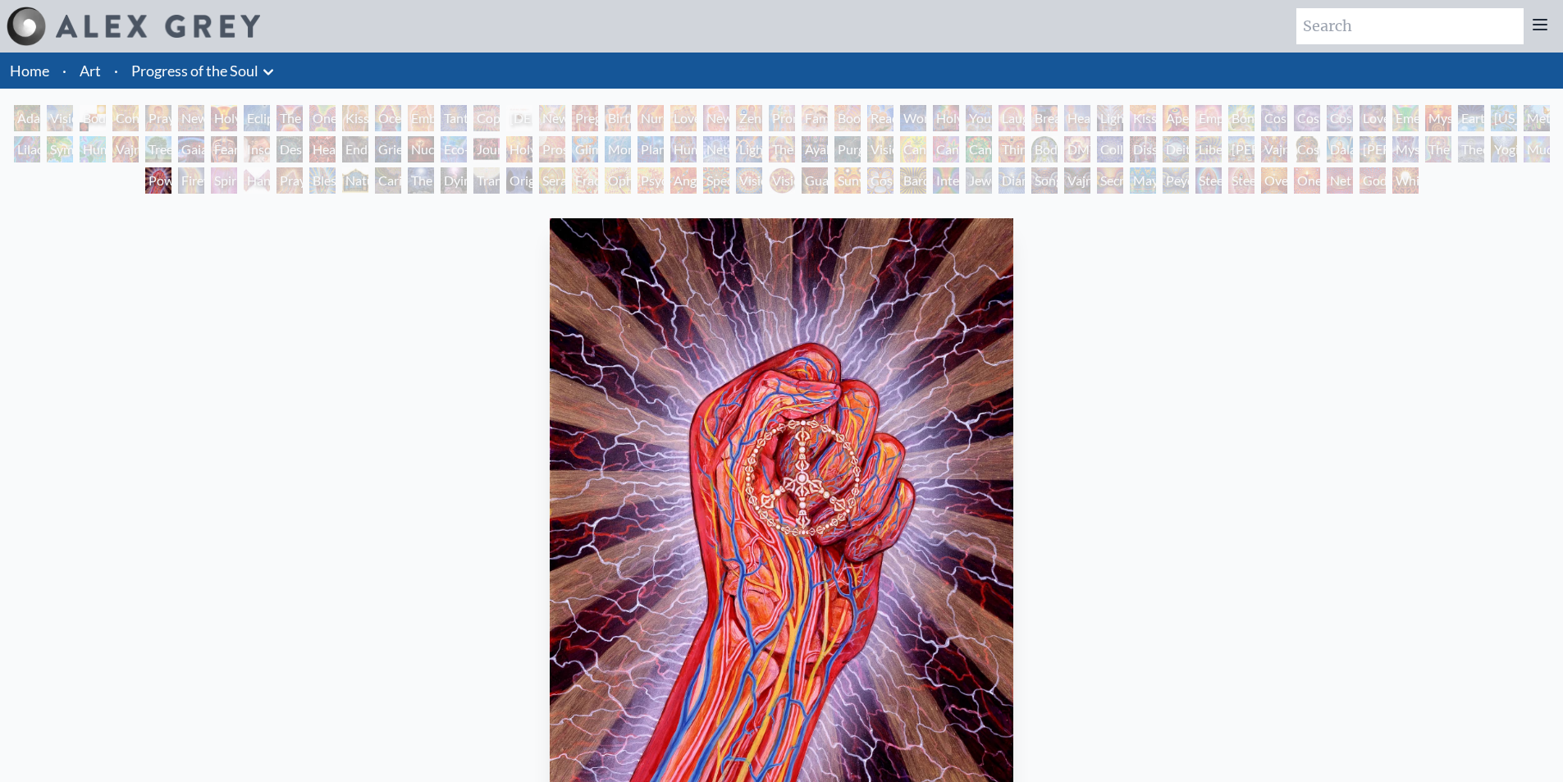
click at [1353, 185] on div "Net of Being" at bounding box center [1340, 180] width 26 height 26
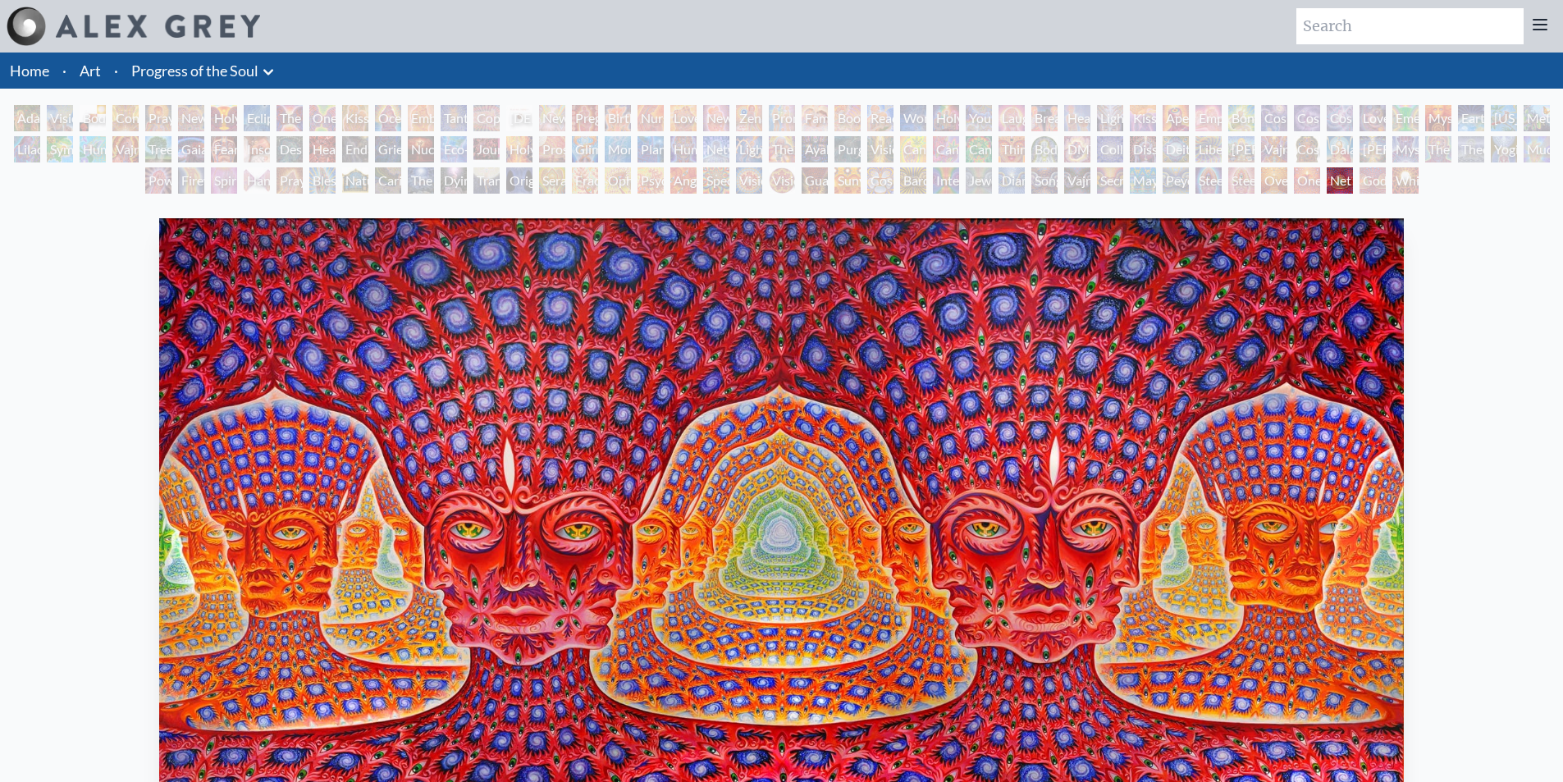
click at [1363, 176] on div "Godself" at bounding box center [1373, 180] width 26 height 26
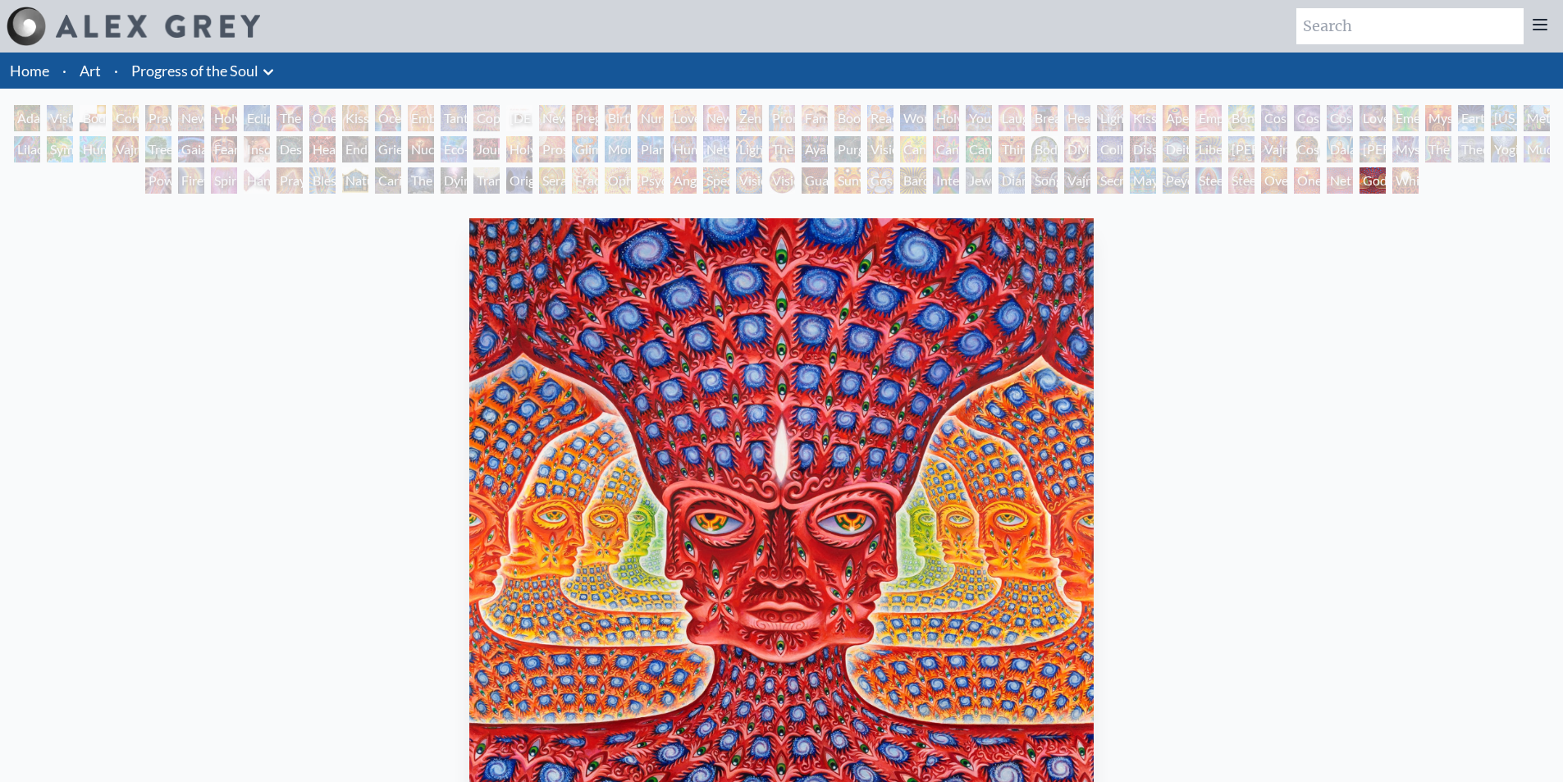
click at [1407, 188] on div "White Light" at bounding box center [1406, 180] width 26 height 26
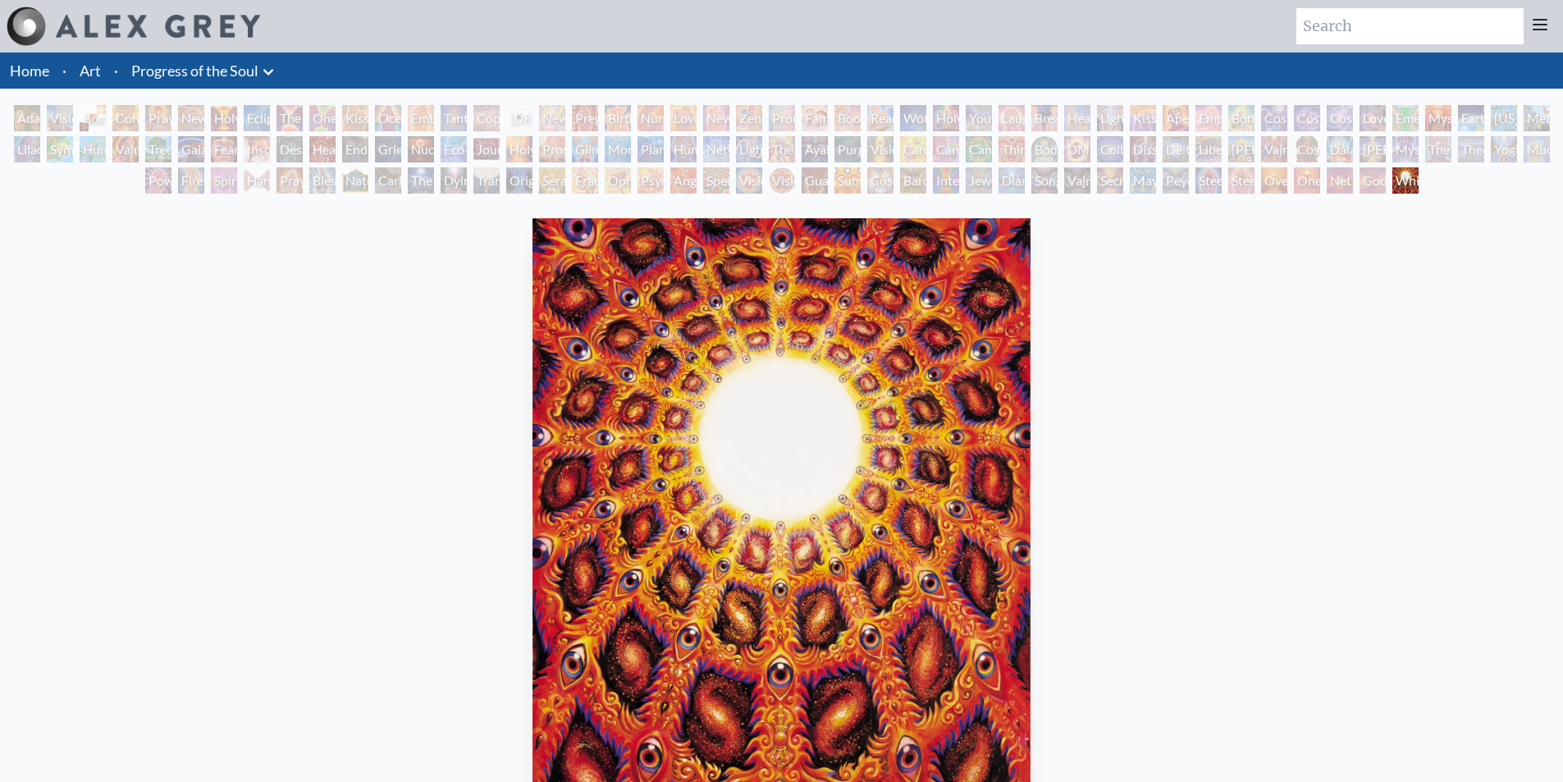
click at [1244, 184] on div "Steeplehead 2" at bounding box center [1242, 180] width 26 height 26
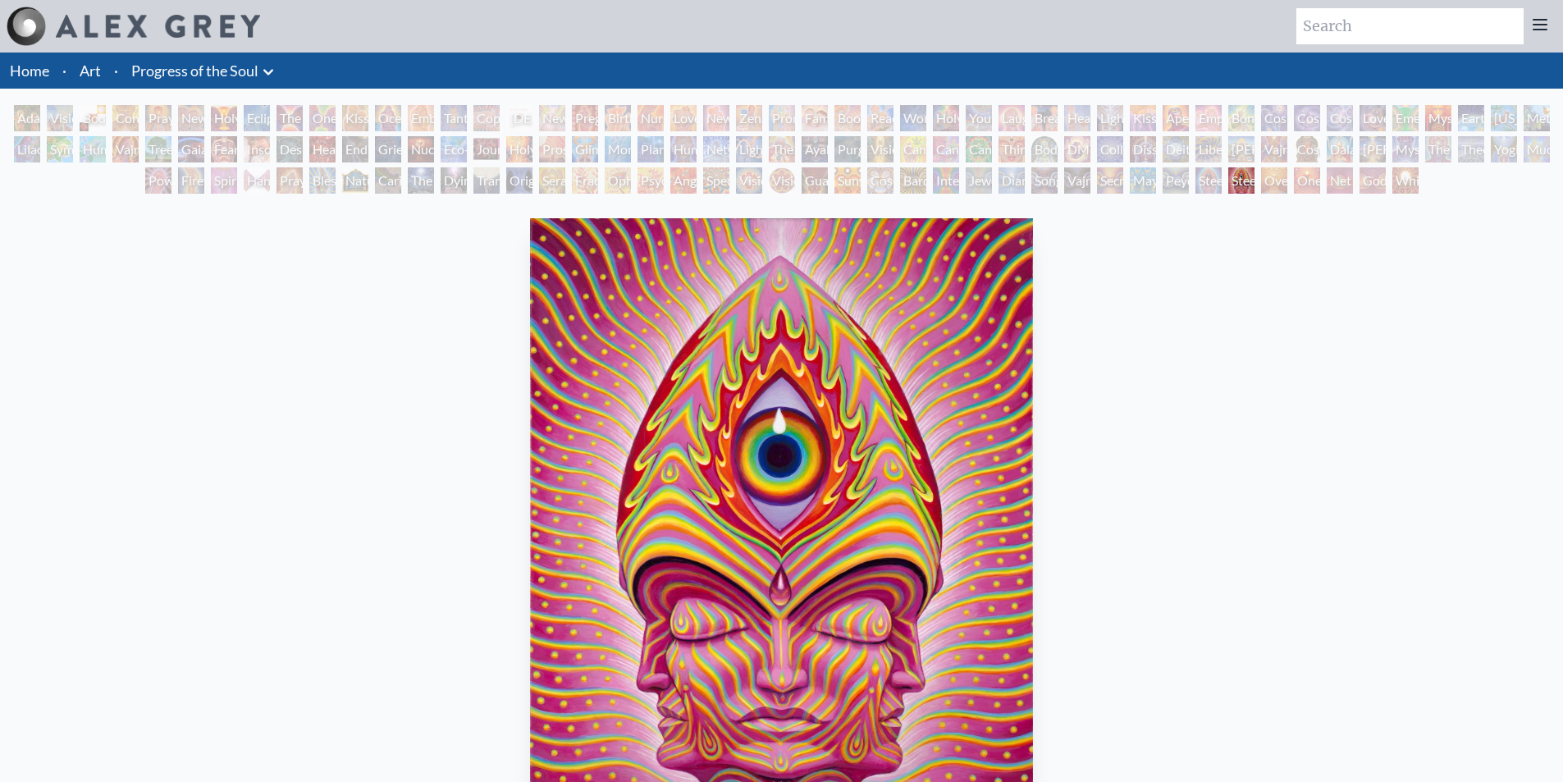
click at [1336, 188] on div "Net of Being" at bounding box center [1340, 180] width 26 height 26
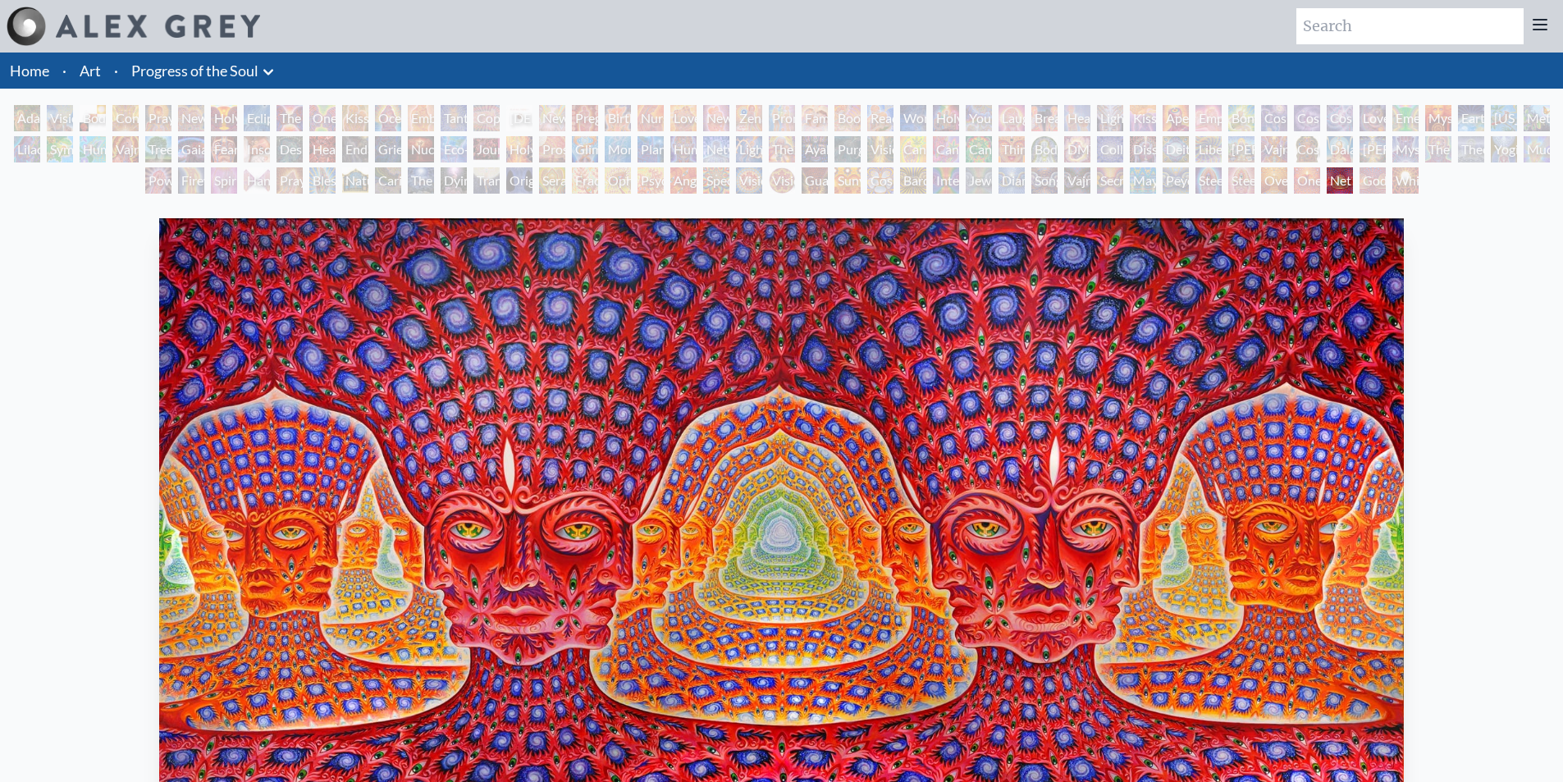
click at [1308, 185] on div "One" at bounding box center [1307, 180] width 26 height 26
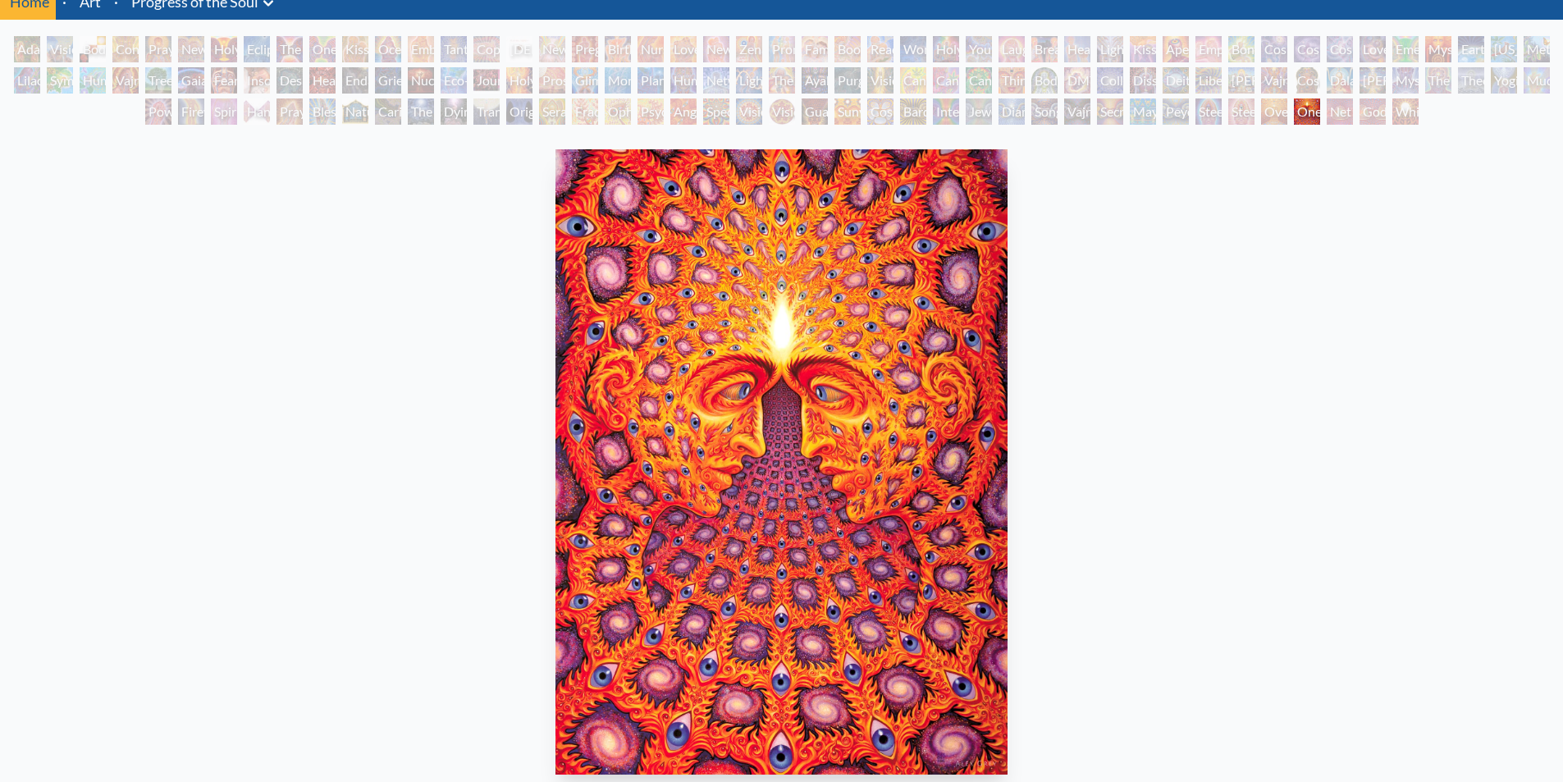
scroll to position [164, 0]
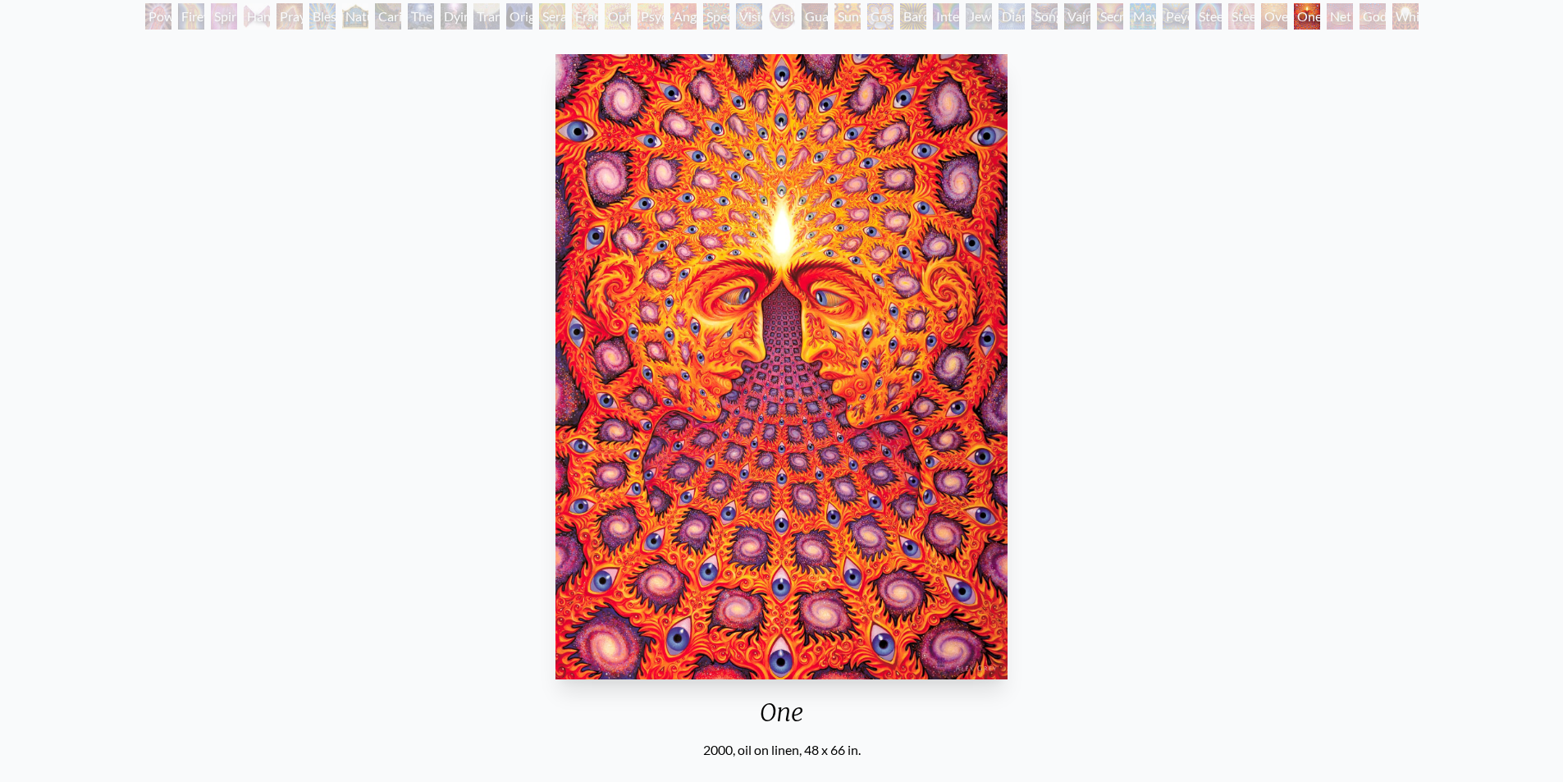
click at [1269, 25] on div "Oversoul" at bounding box center [1274, 16] width 26 height 26
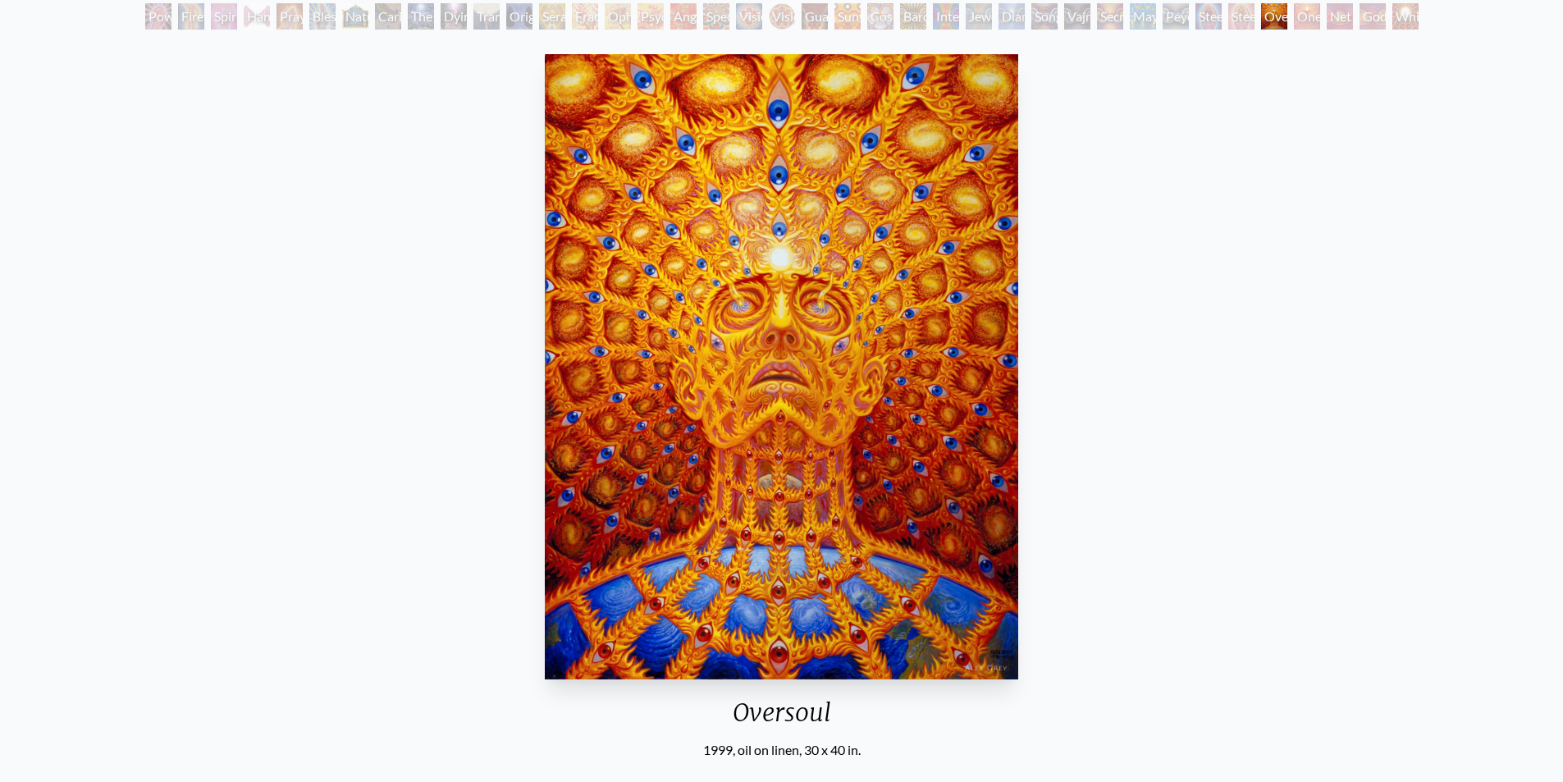
click at [1239, 19] on div "Steeplehead 2" at bounding box center [1242, 16] width 26 height 26
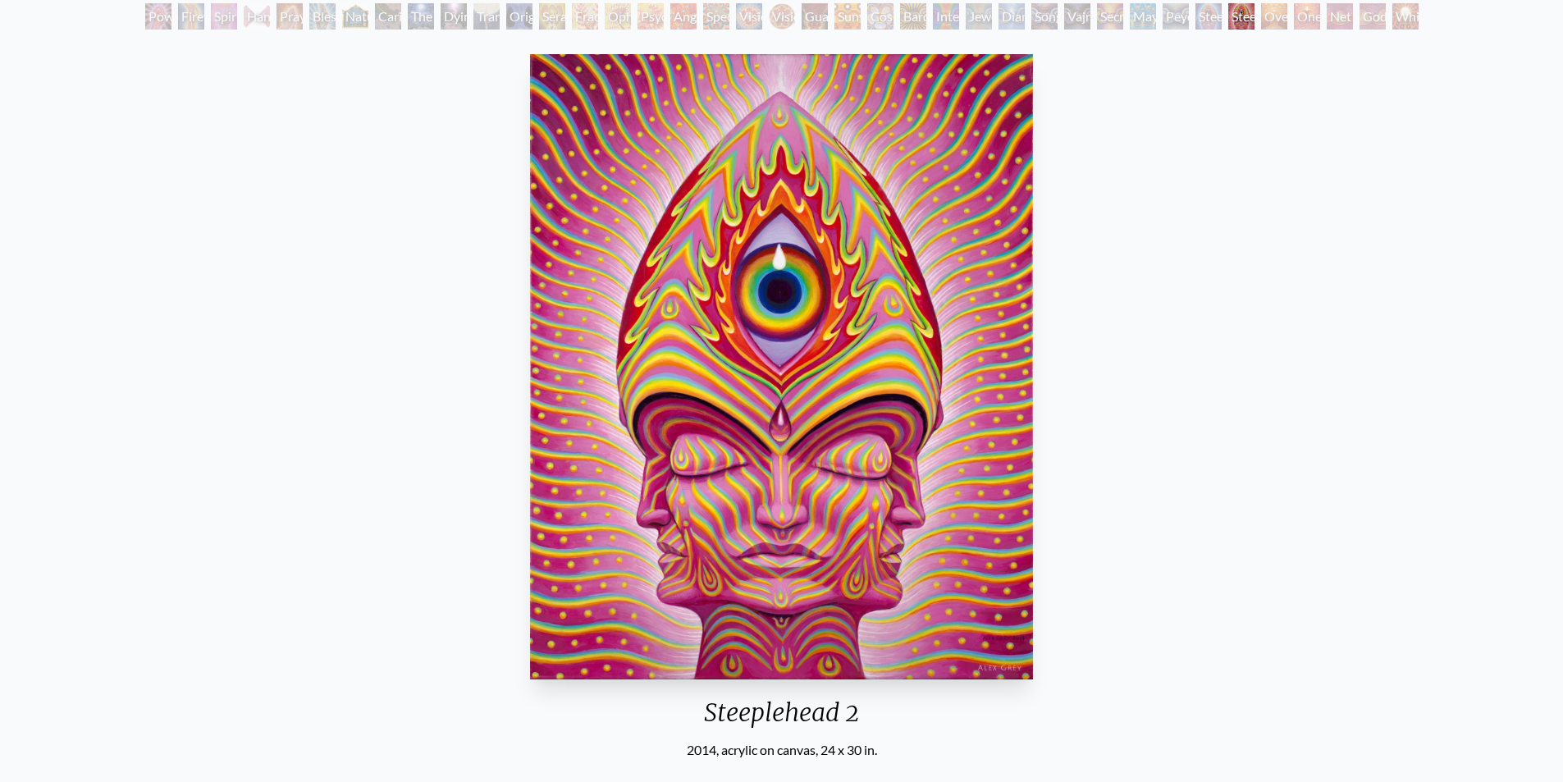
click at [1220, 17] on div "Steeplehead 1" at bounding box center [1209, 16] width 26 height 26
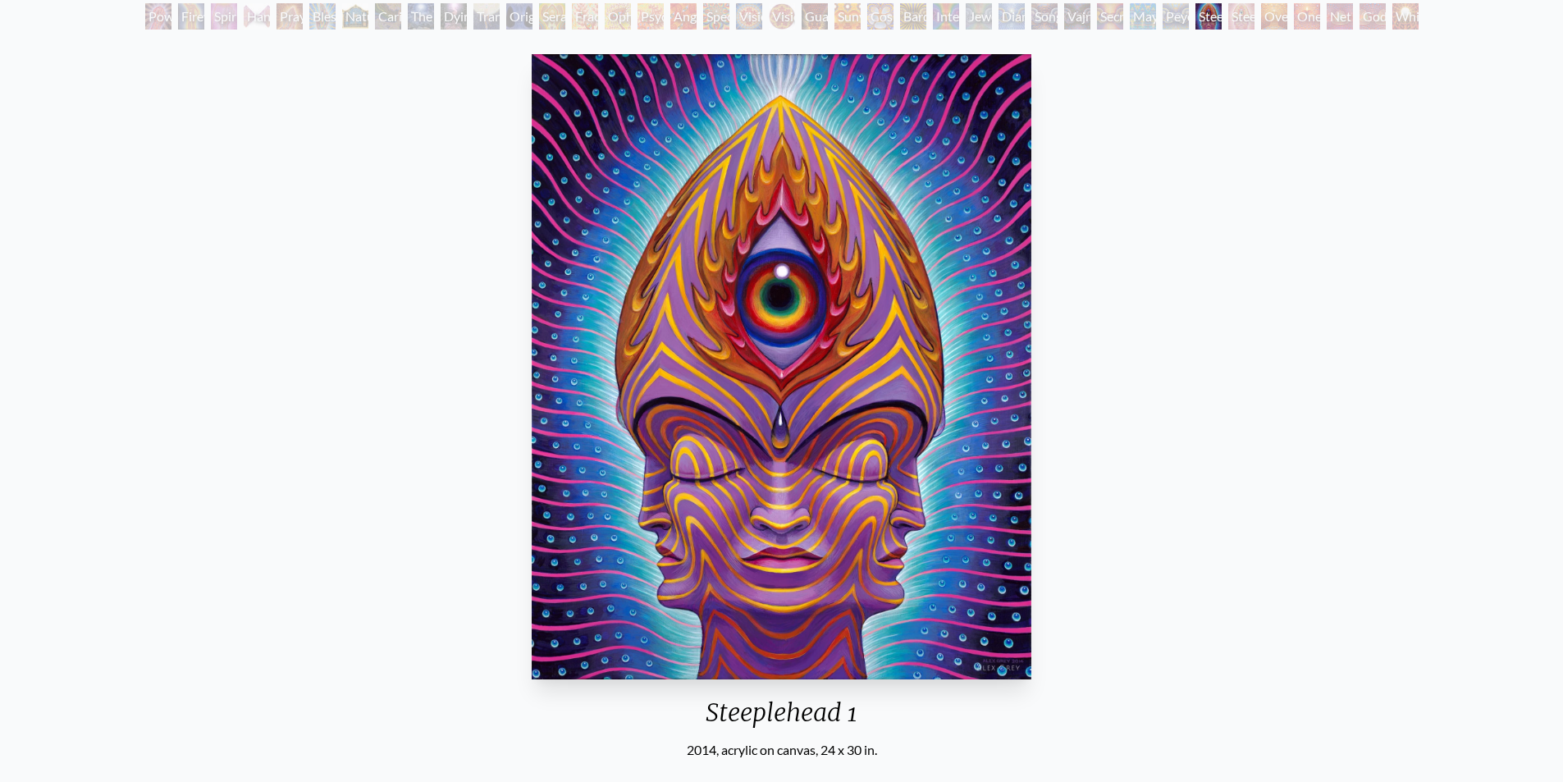
click at [1178, 18] on div "Peyote Being" at bounding box center [1176, 16] width 26 height 26
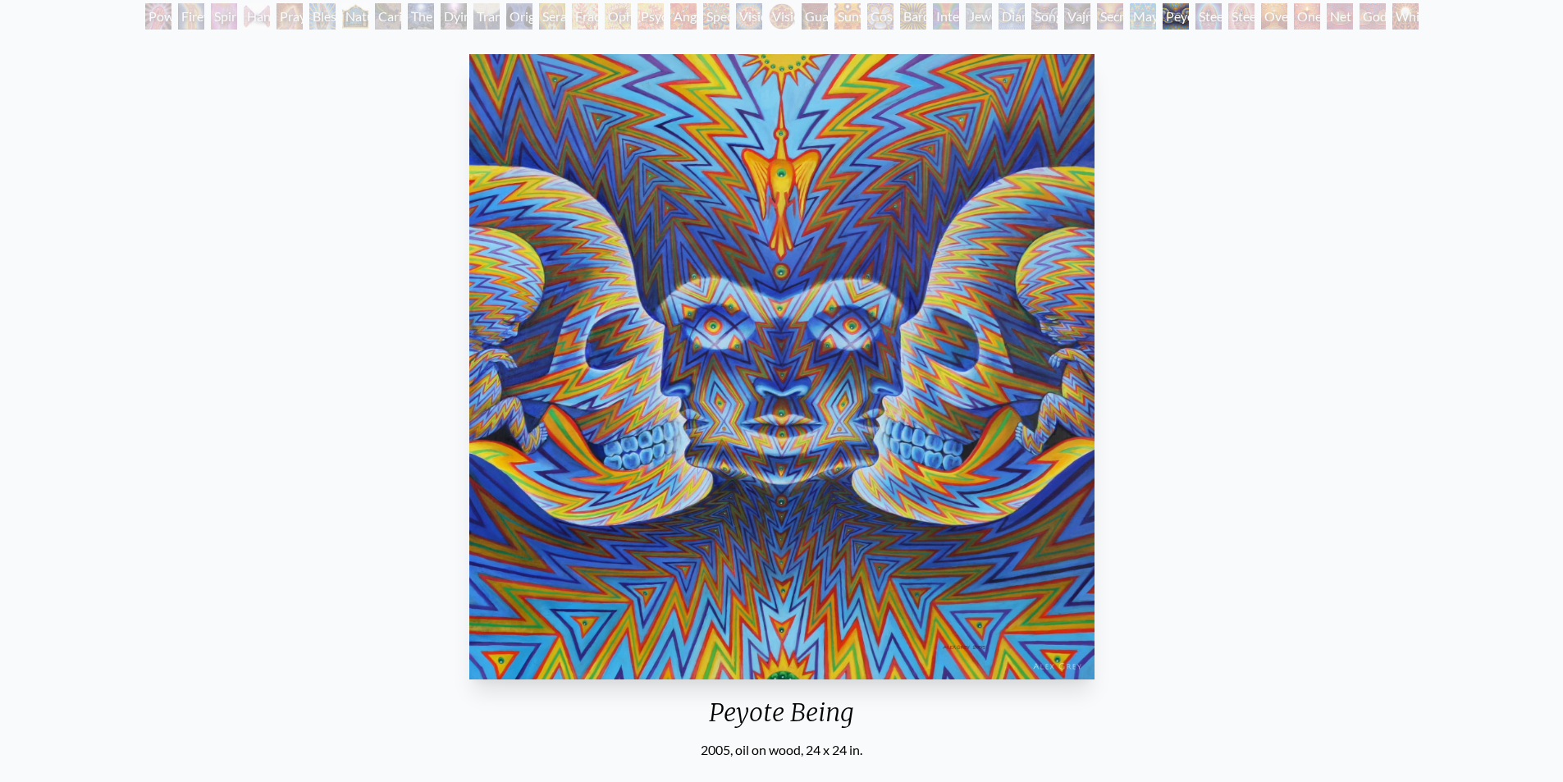
click at [1138, 18] on div "Mayan Being" at bounding box center [1143, 16] width 26 height 26
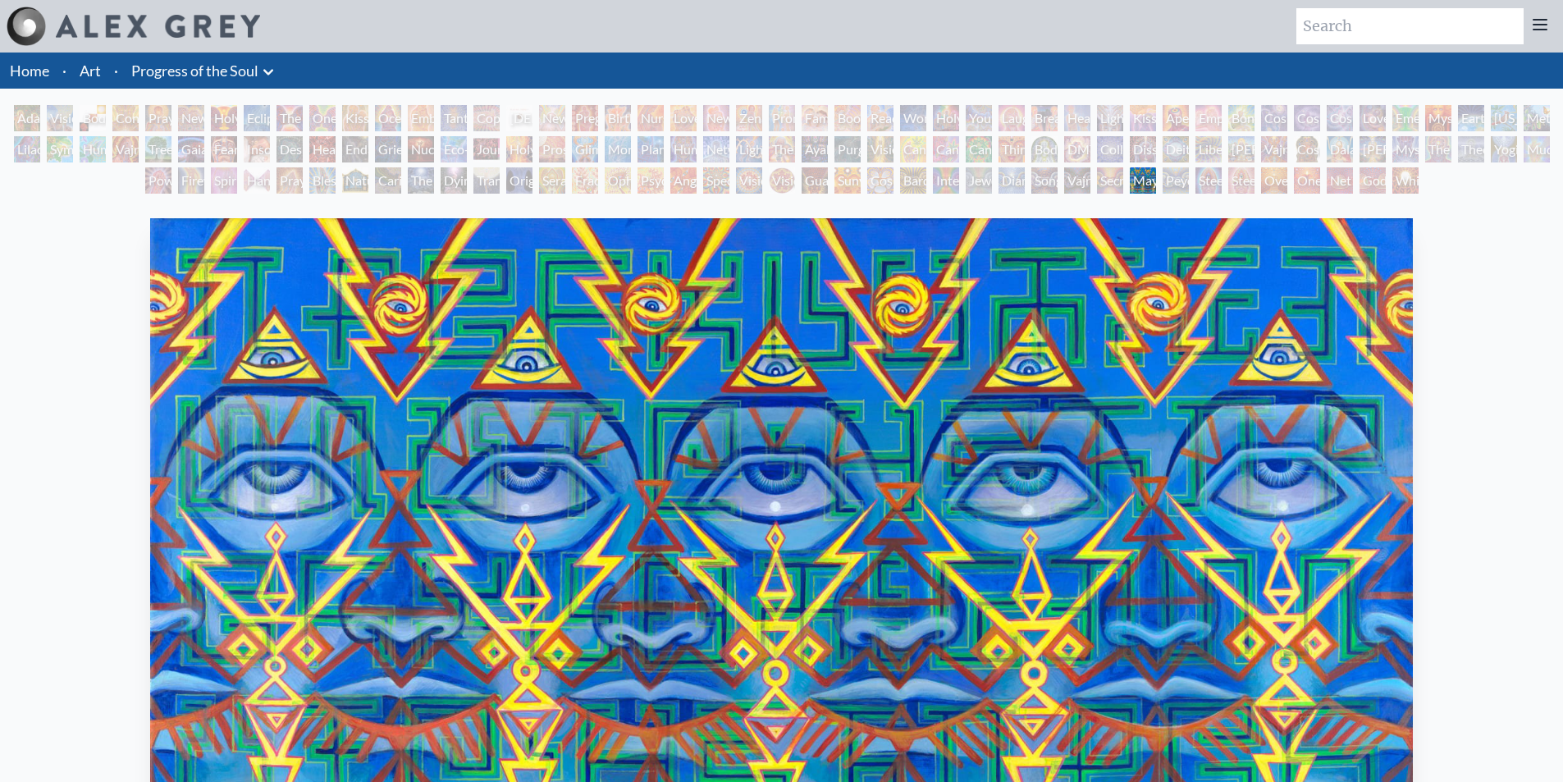
click at [1105, 181] on div "Secret Writing Being" at bounding box center [1110, 180] width 26 height 26
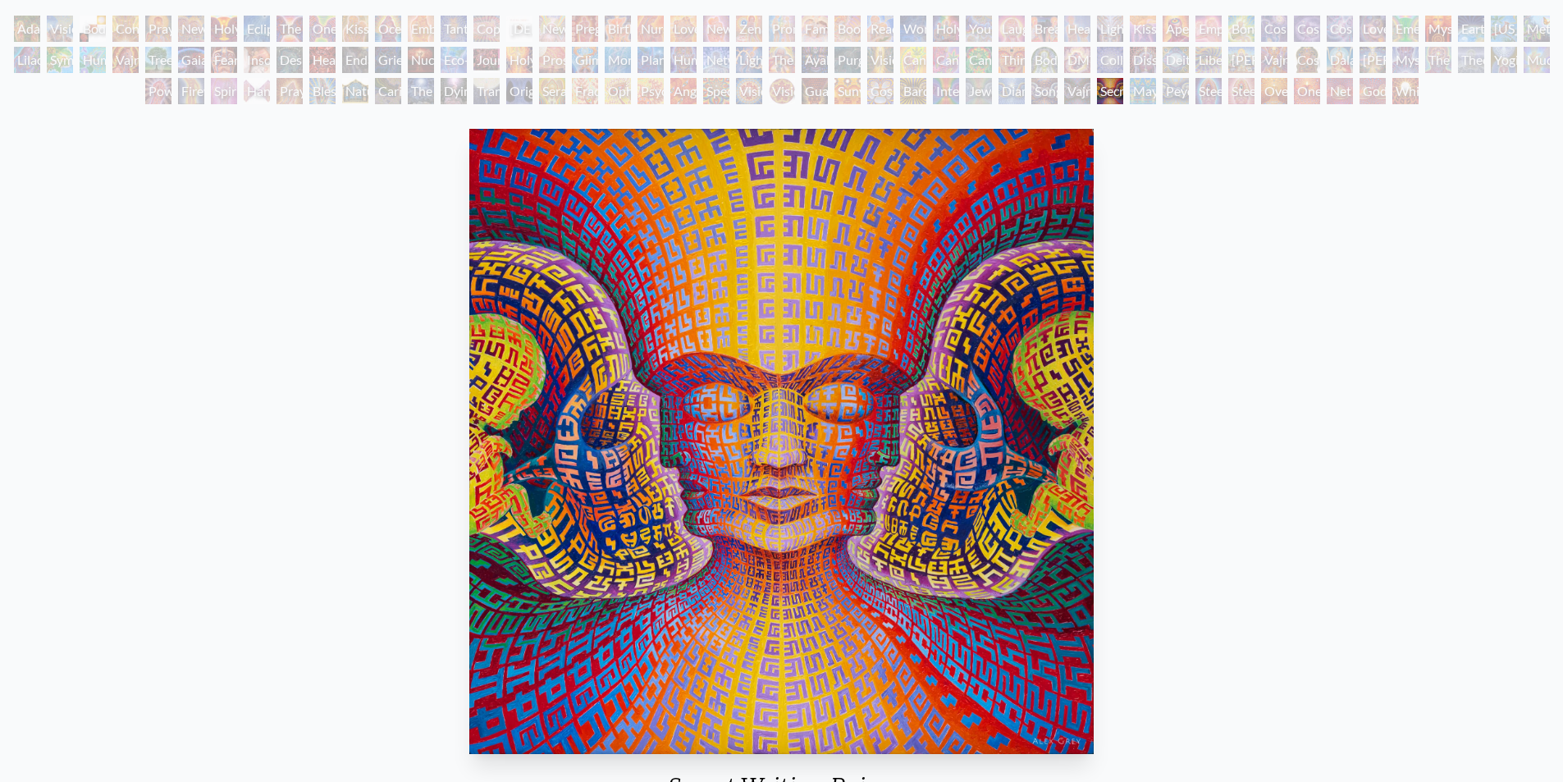
scroll to position [82, 0]
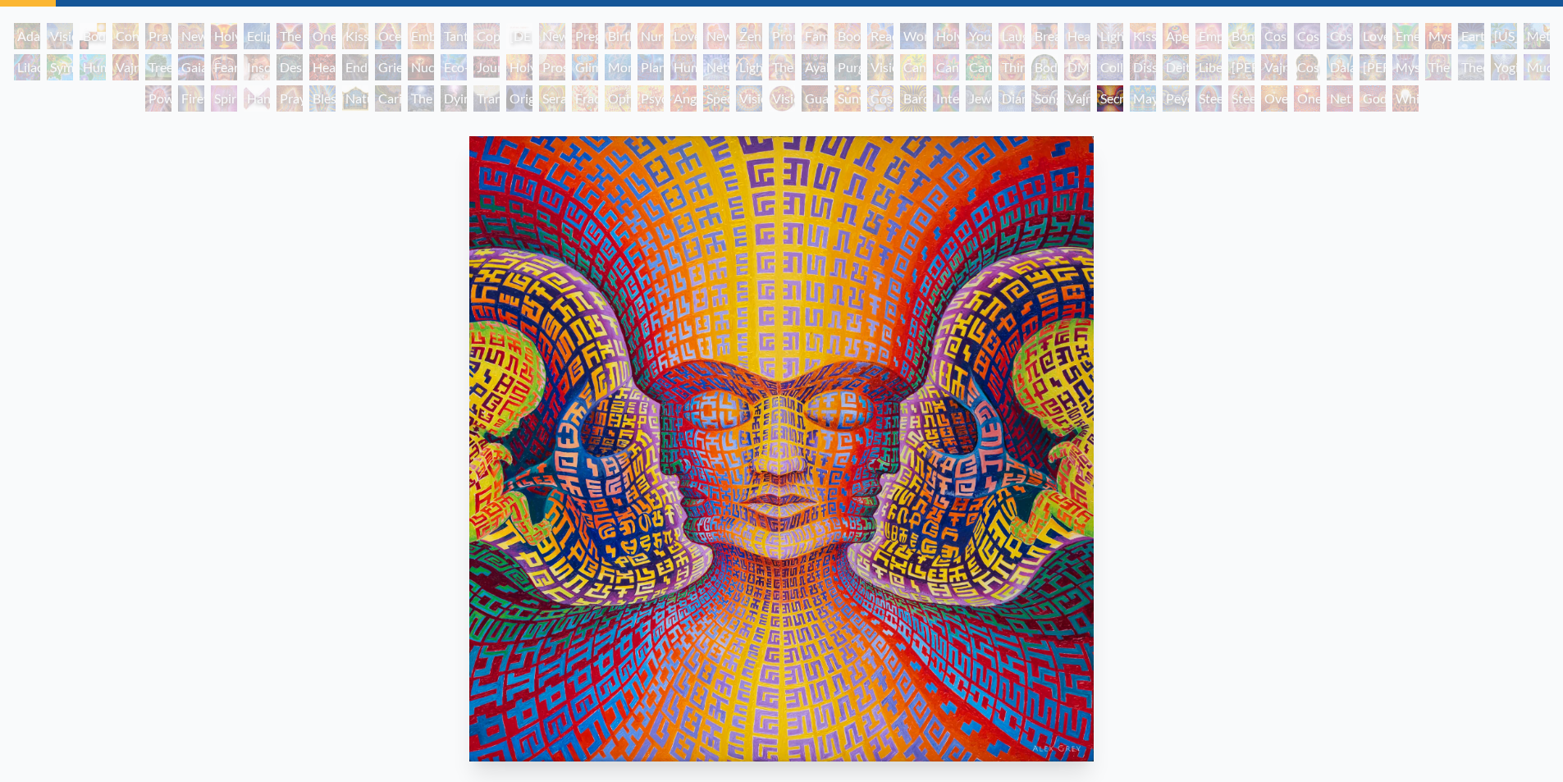
click at [1078, 96] on div "Vajra Being" at bounding box center [1077, 98] width 26 height 26
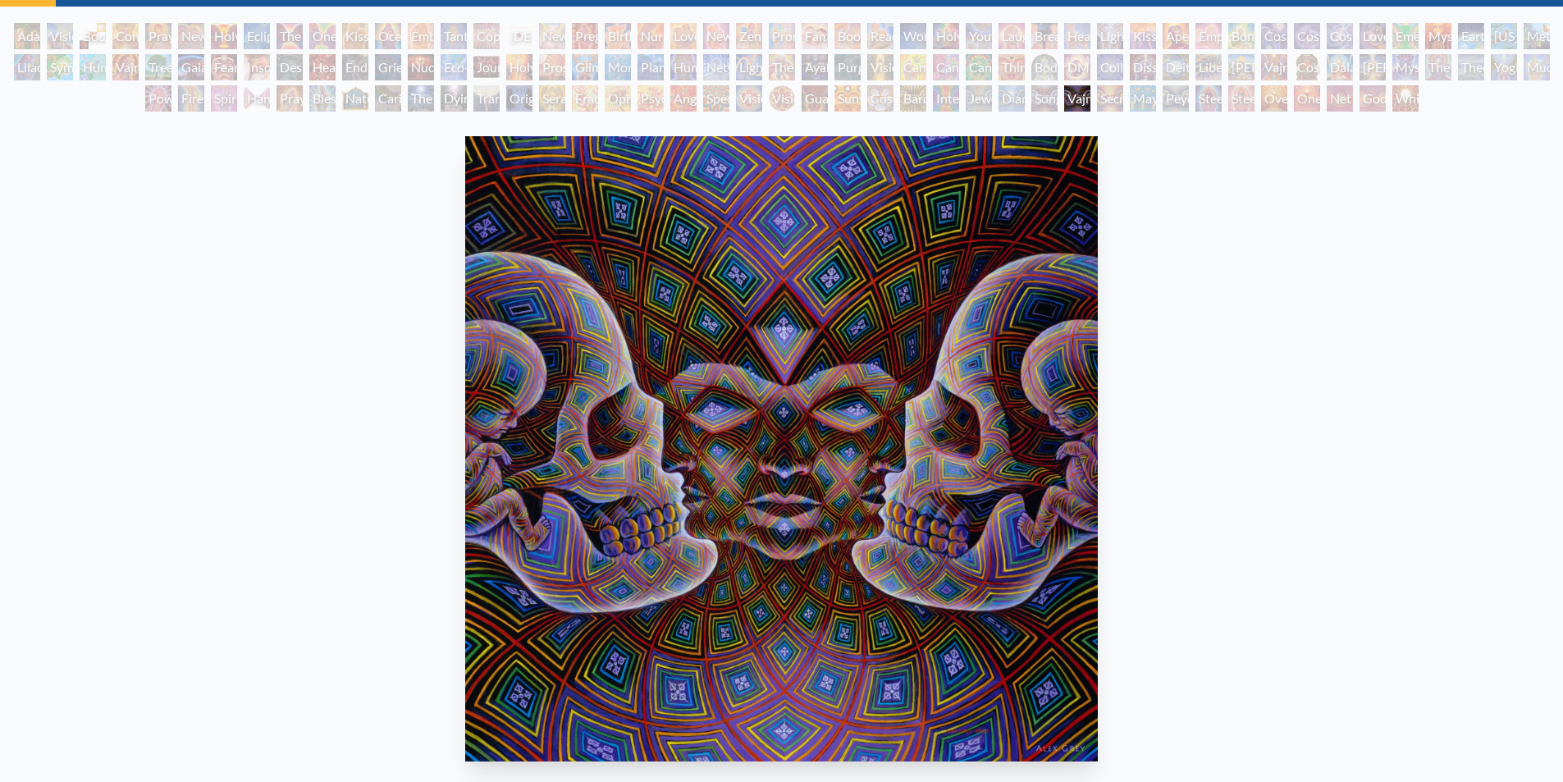
click at [1038, 105] on div "Song of Vajra Being" at bounding box center [1045, 98] width 26 height 26
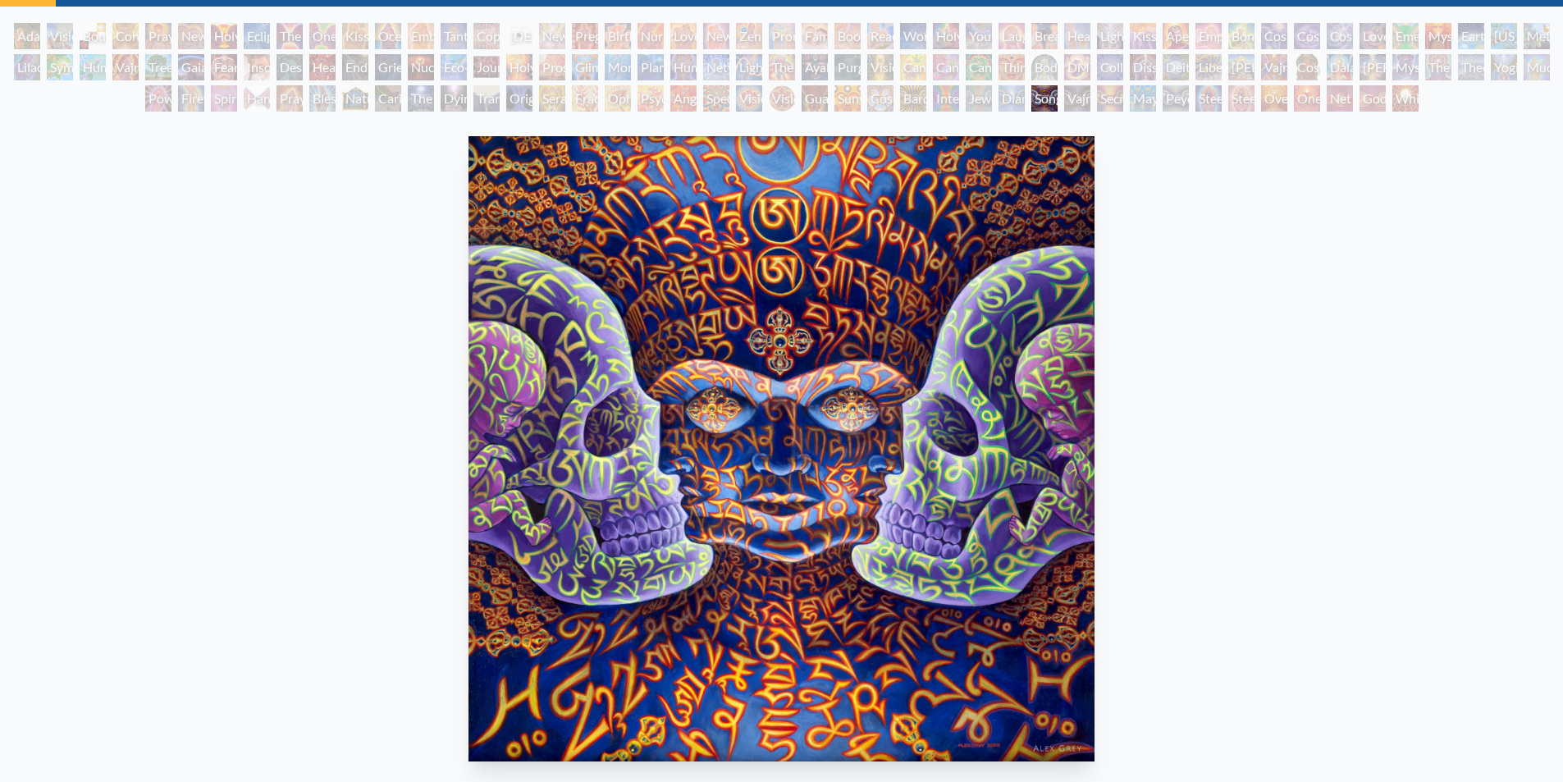
click at [1007, 104] on div "Diamond Being" at bounding box center [1012, 98] width 26 height 26
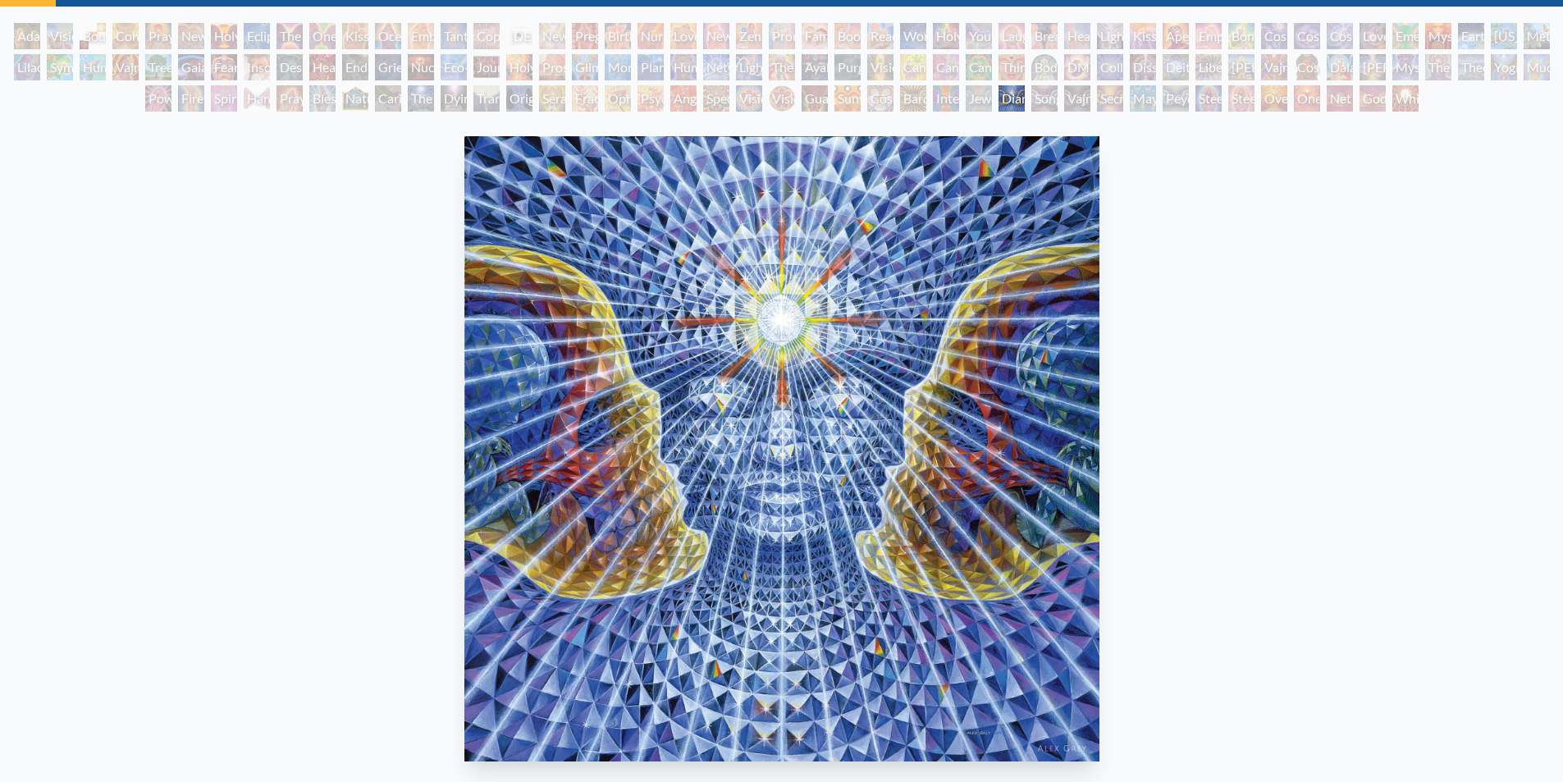
click at [976, 103] on div "Jewel Being" at bounding box center [979, 98] width 26 height 26
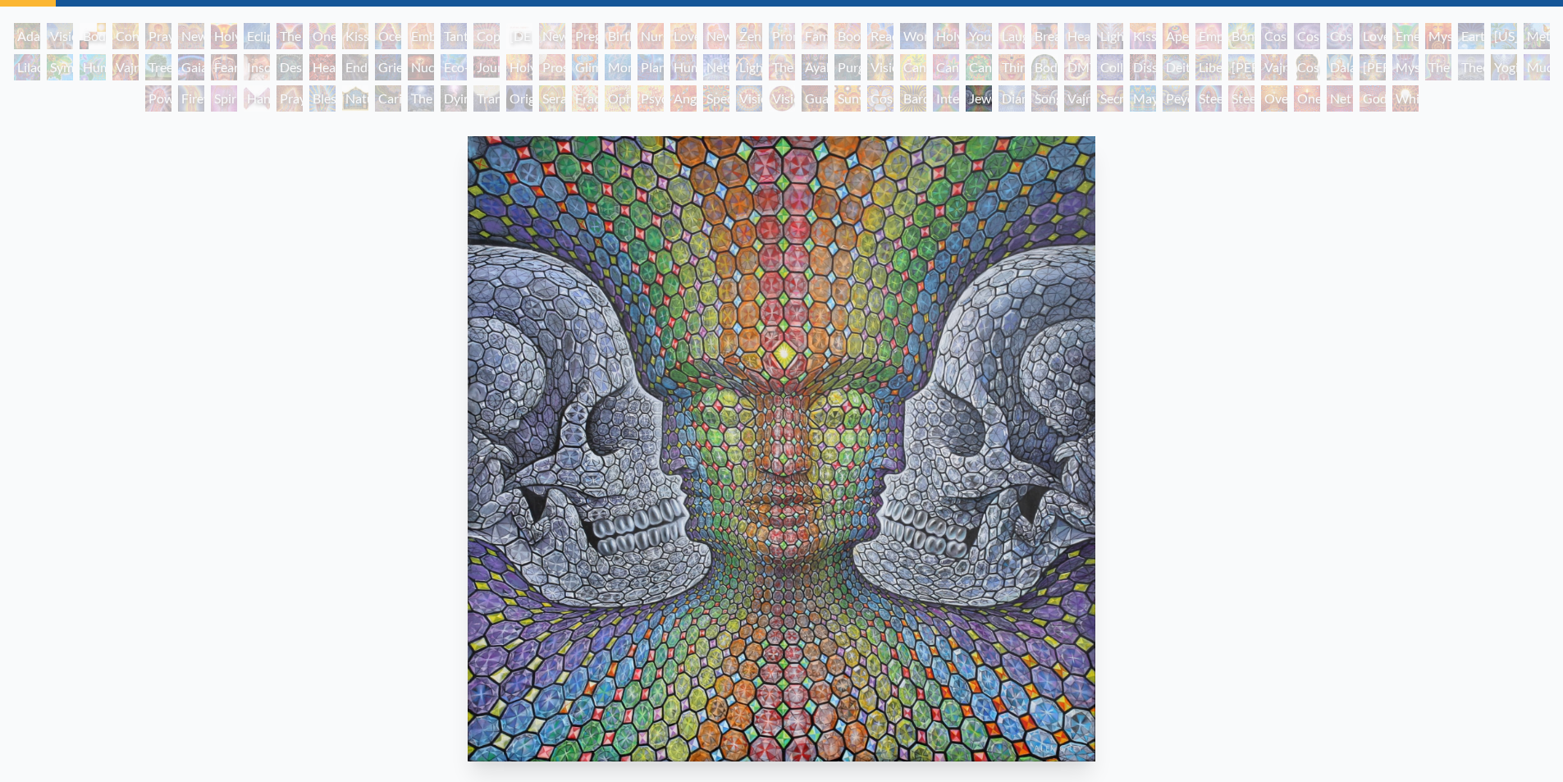
click at [945, 103] on div "Interbeing" at bounding box center [946, 98] width 26 height 26
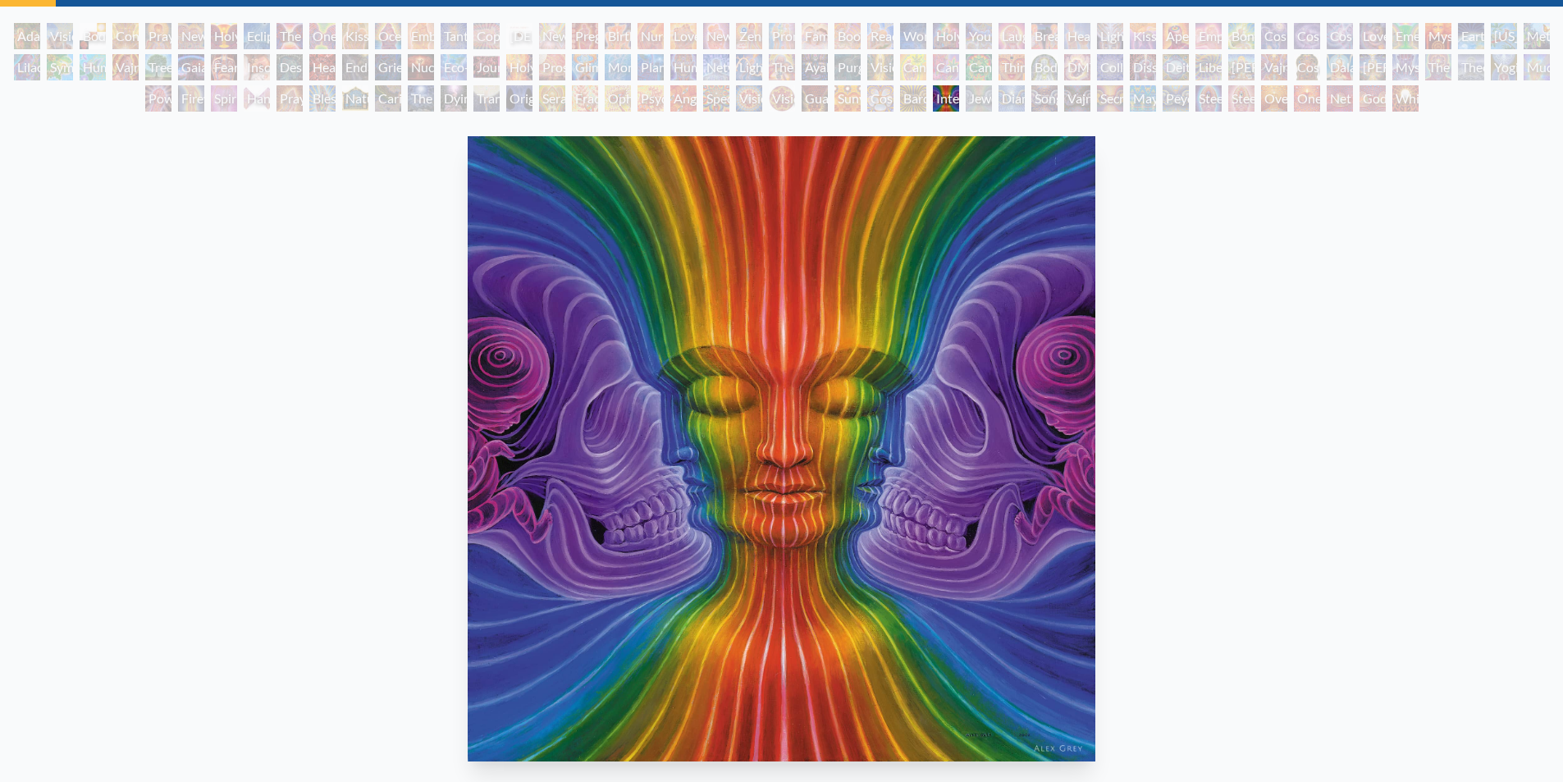
click at [908, 99] on div "Bardo Being" at bounding box center [913, 98] width 26 height 26
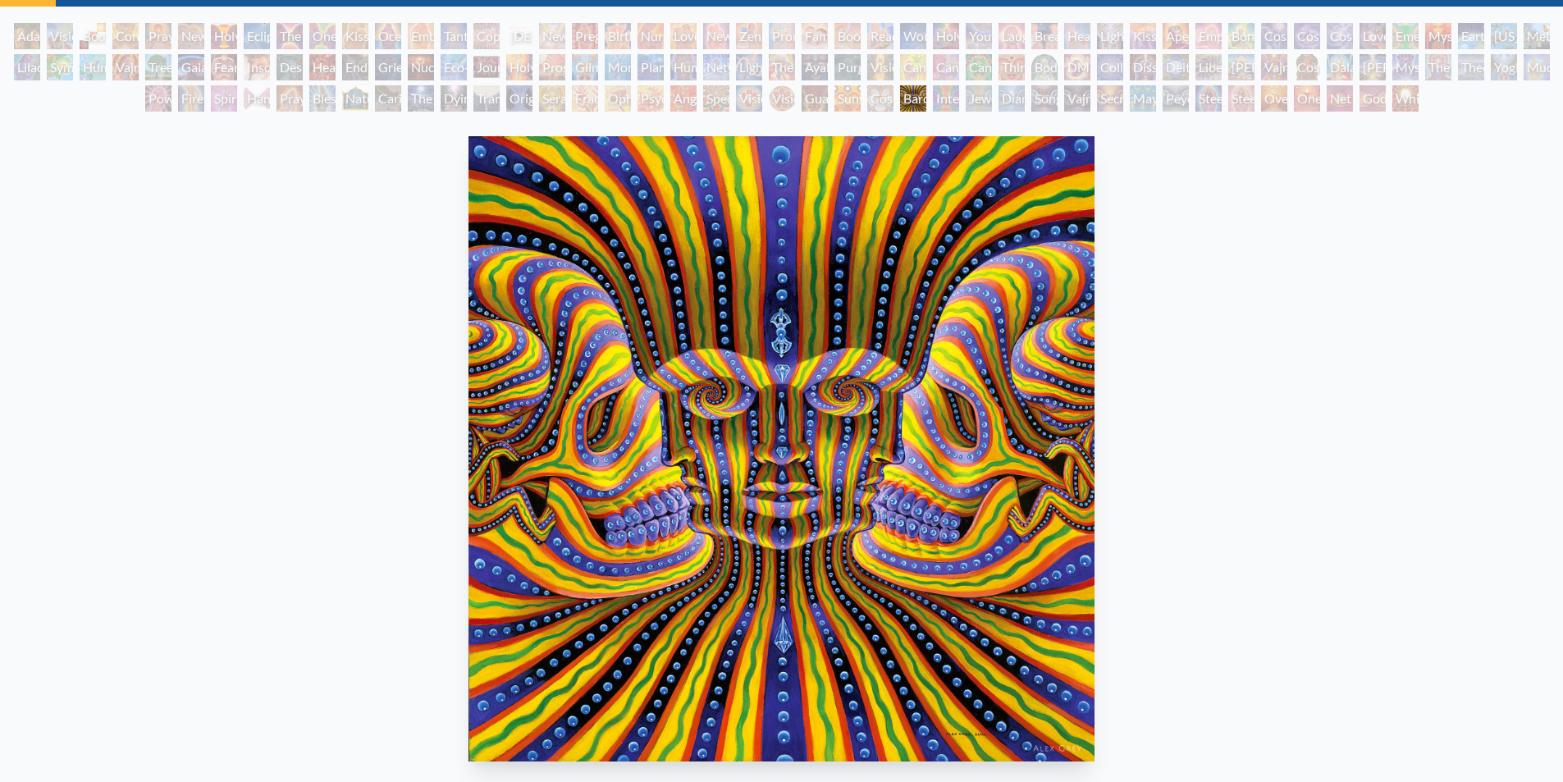
click at [882, 107] on div "Cosmic Elf" at bounding box center [880, 98] width 26 height 26
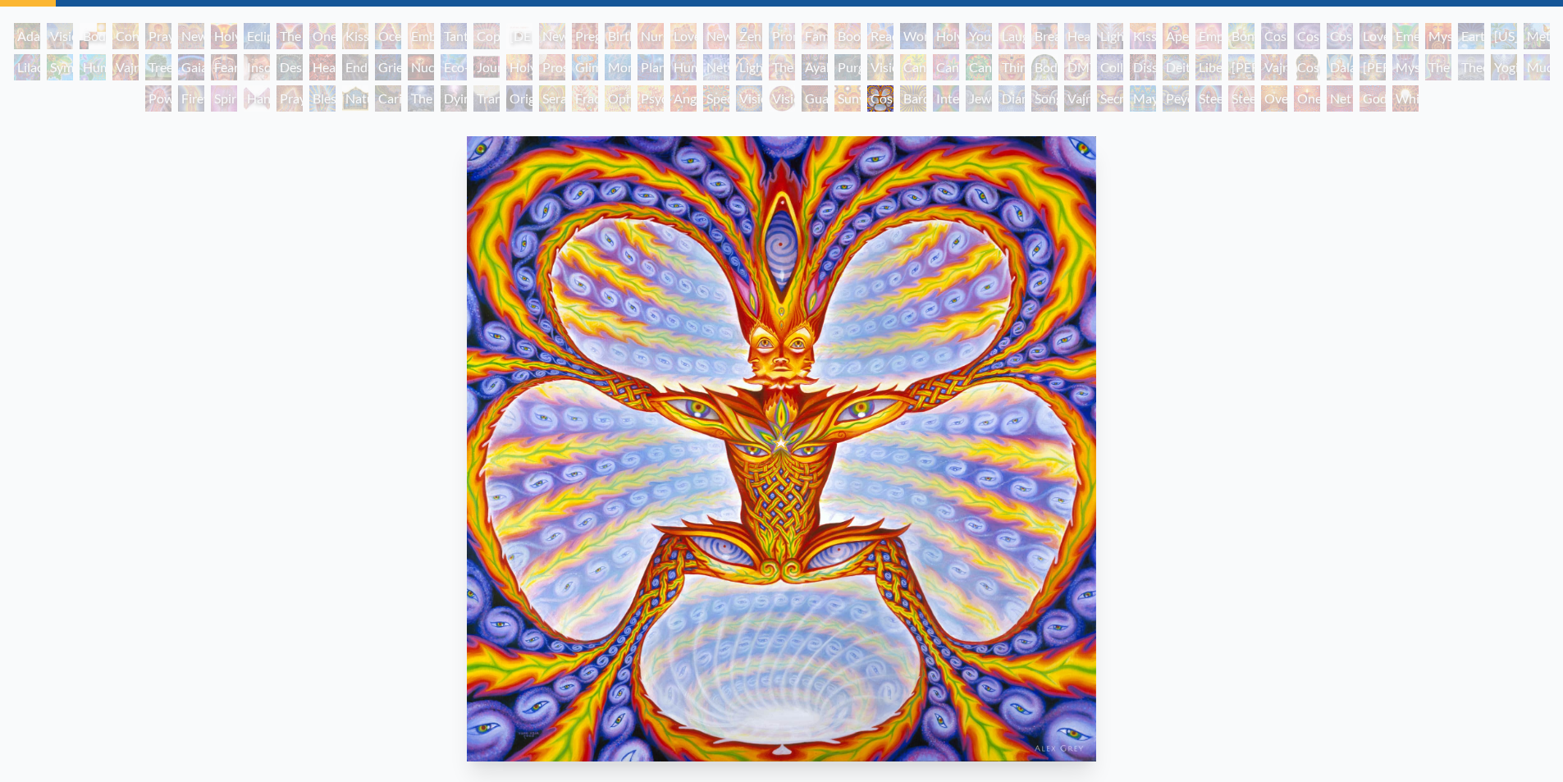
click at [850, 106] on div "Sunyata" at bounding box center [848, 98] width 26 height 26
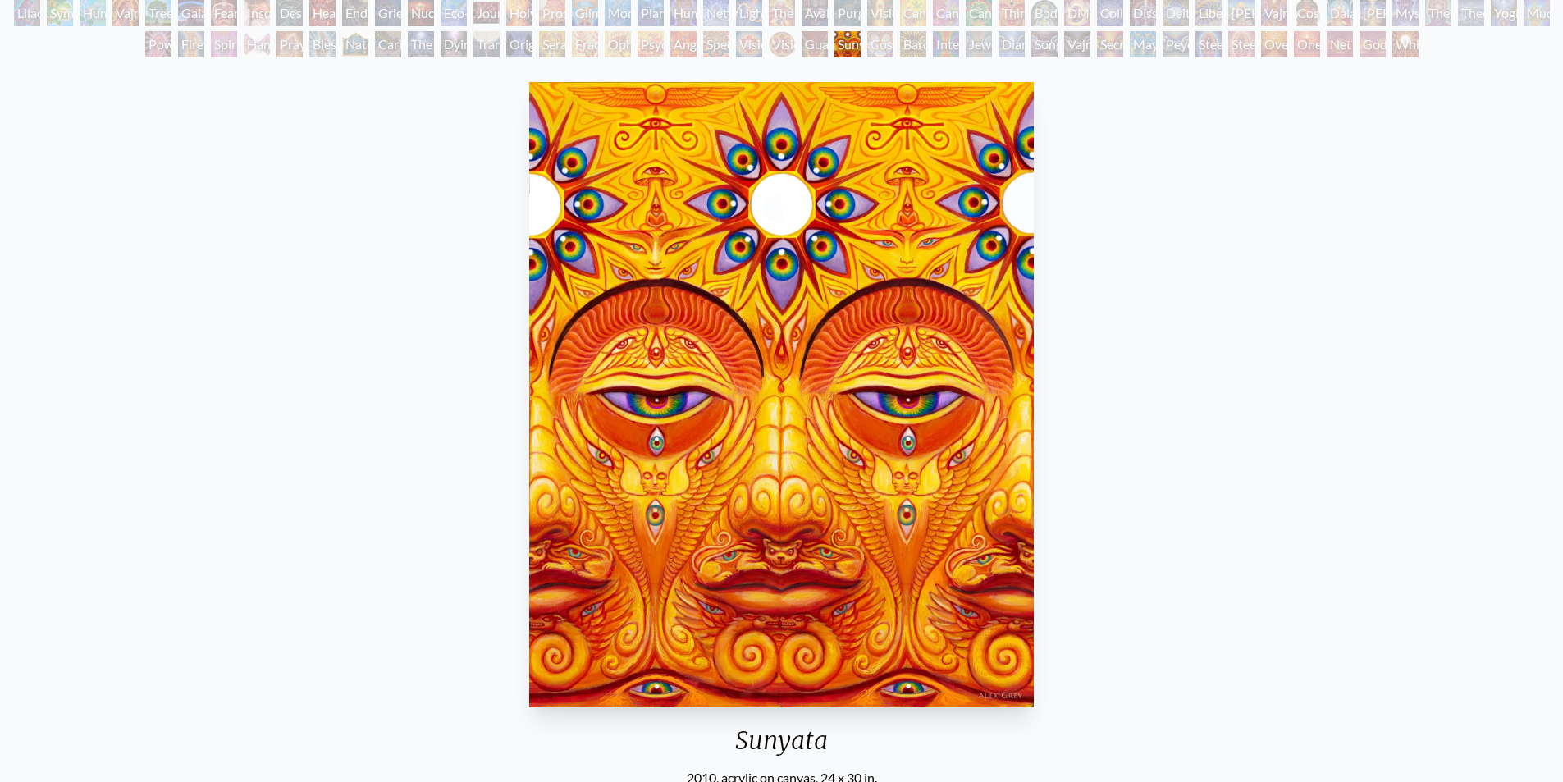
scroll to position [164, 0]
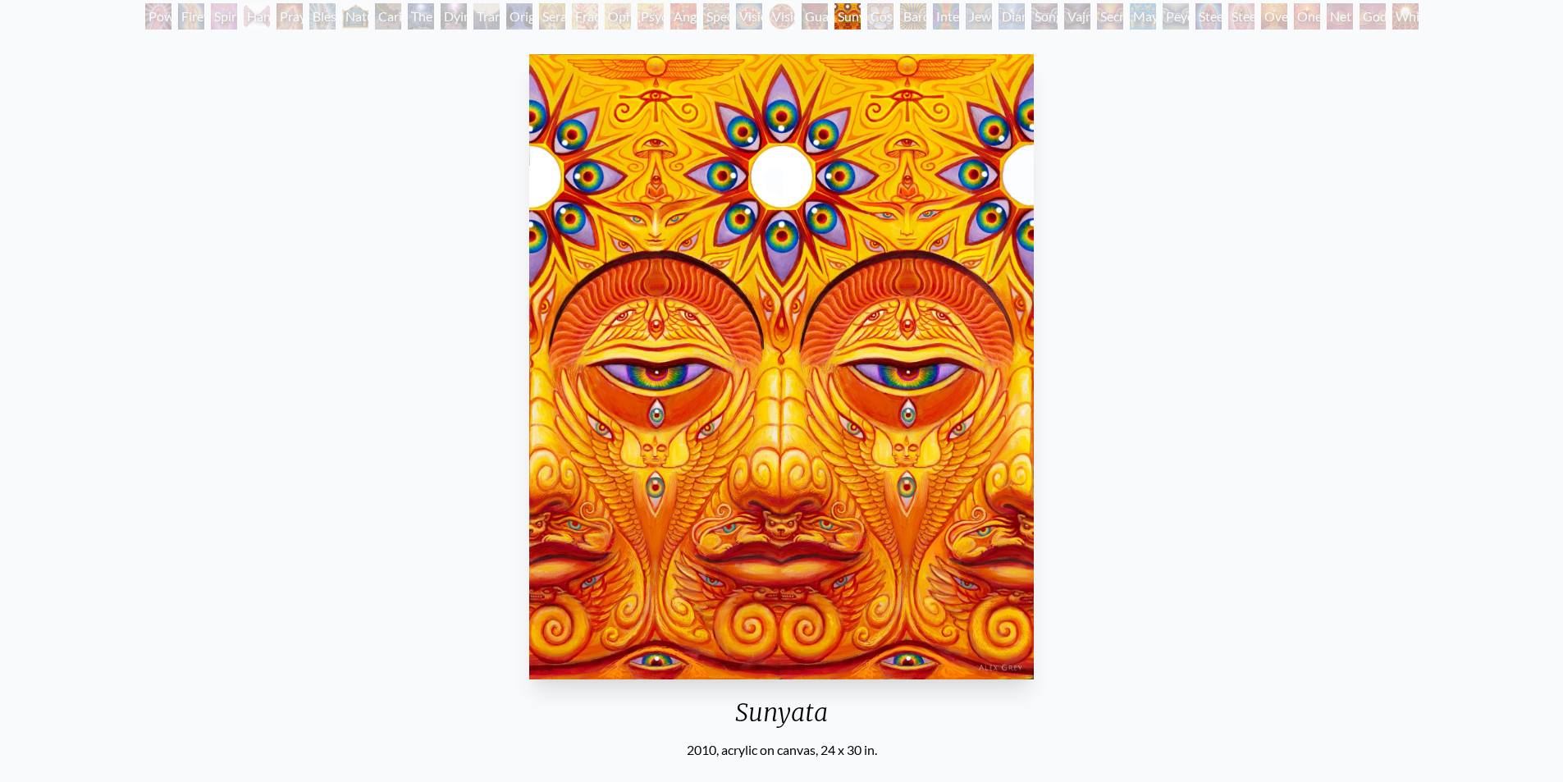
click at [803, 22] on div "Guardian of Infinite Vision" at bounding box center [815, 16] width 26 height 26
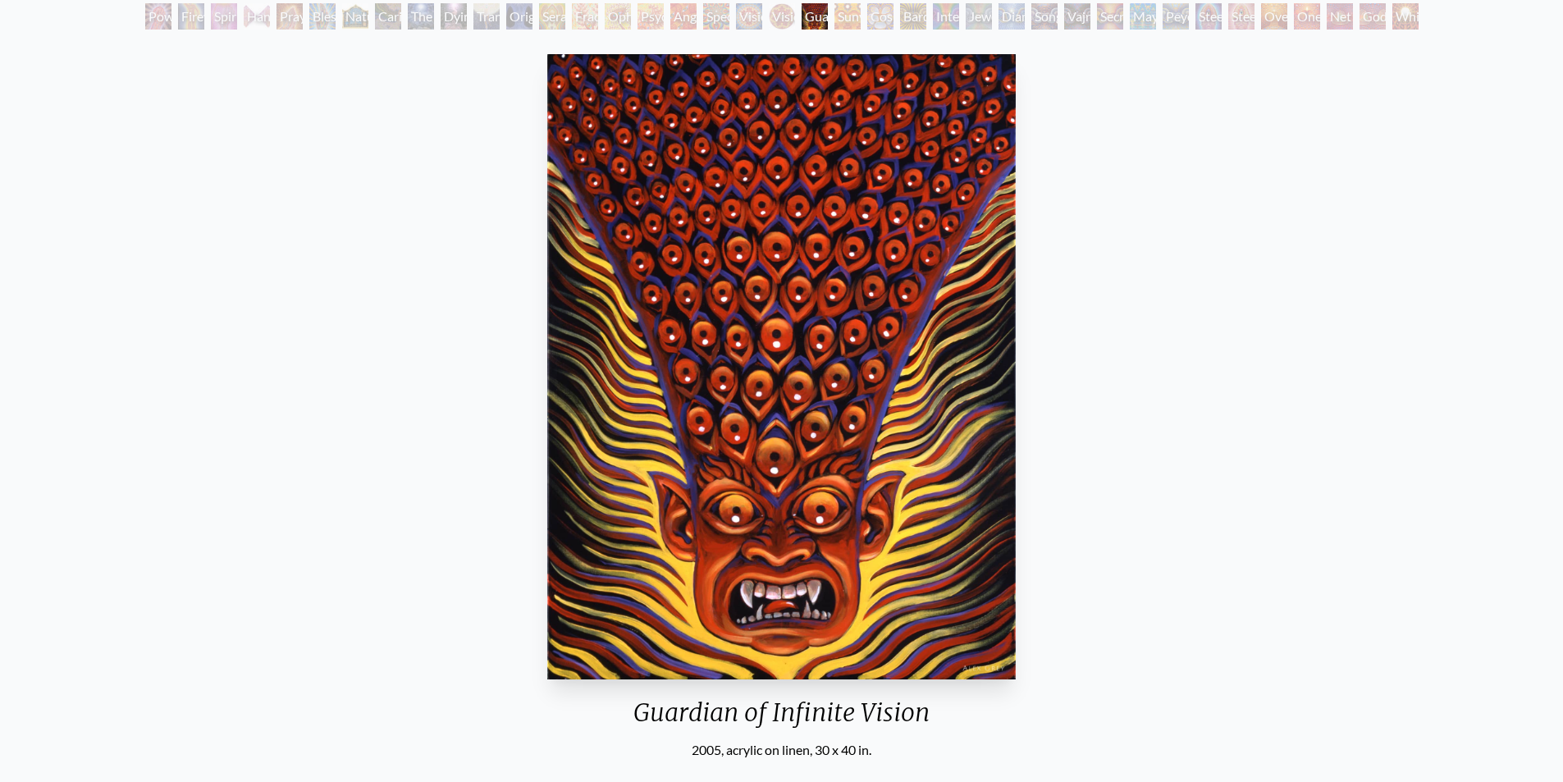
click at [777, 25] on div "Vision Crystal Tondo" at bounding box center [782, 16] width 26 height 26
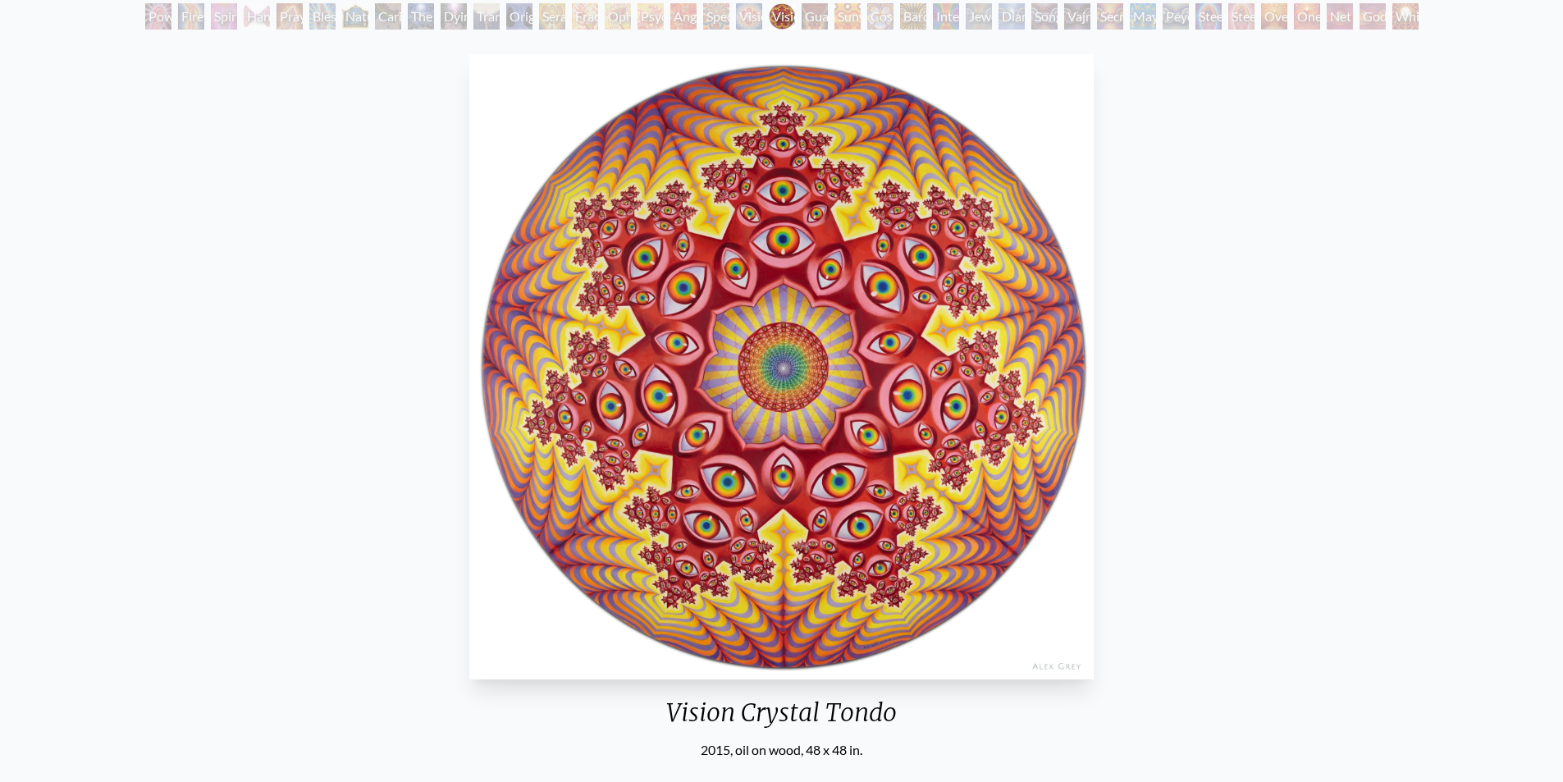
click at [748, 25] on div "Vision Crystal" at bounding box center [749, 16] width 26 height 26
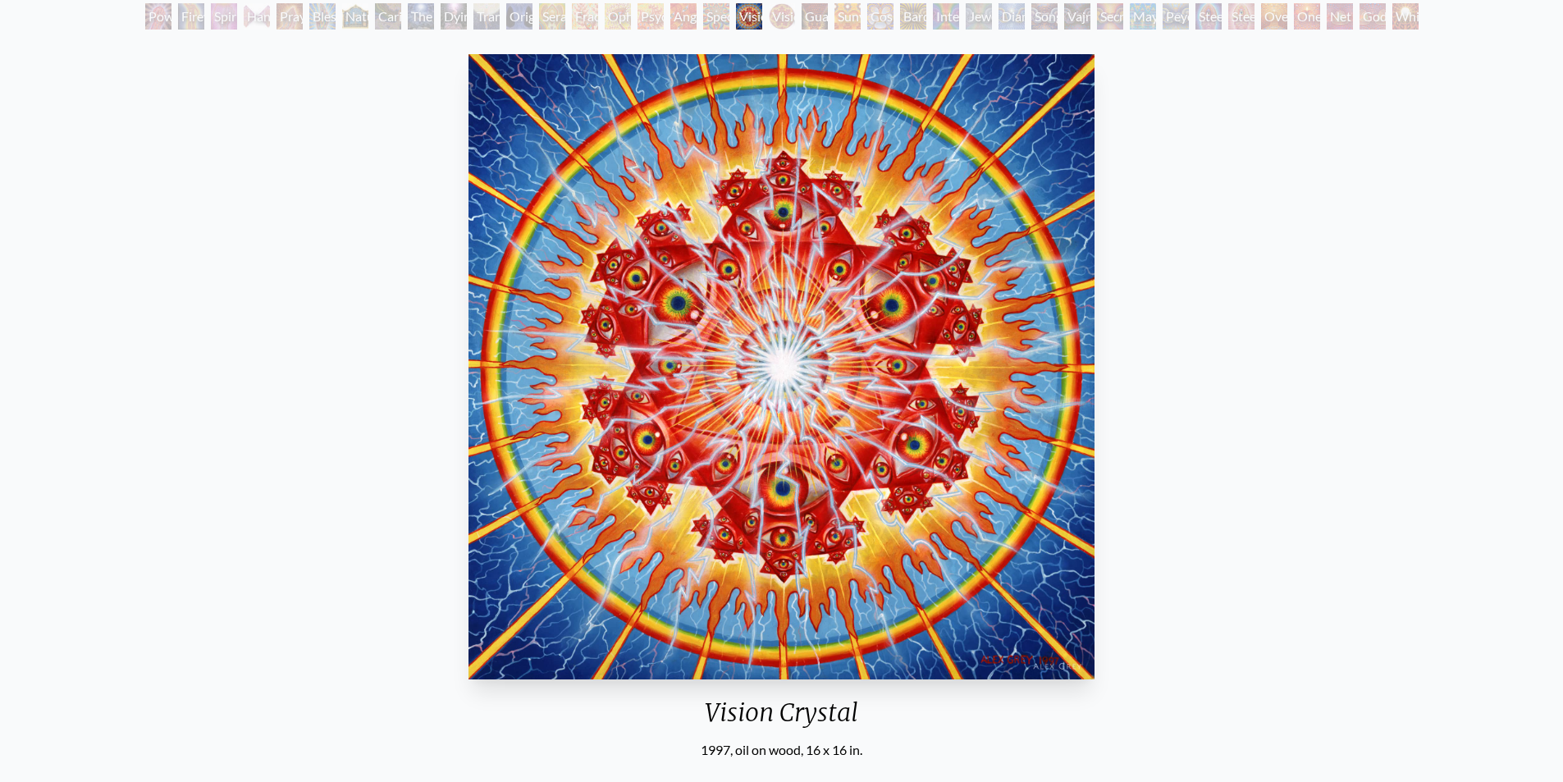
click at [717, 23] on div "Spectral Lotus" at bounding box center [716, 16] width 26 height 26
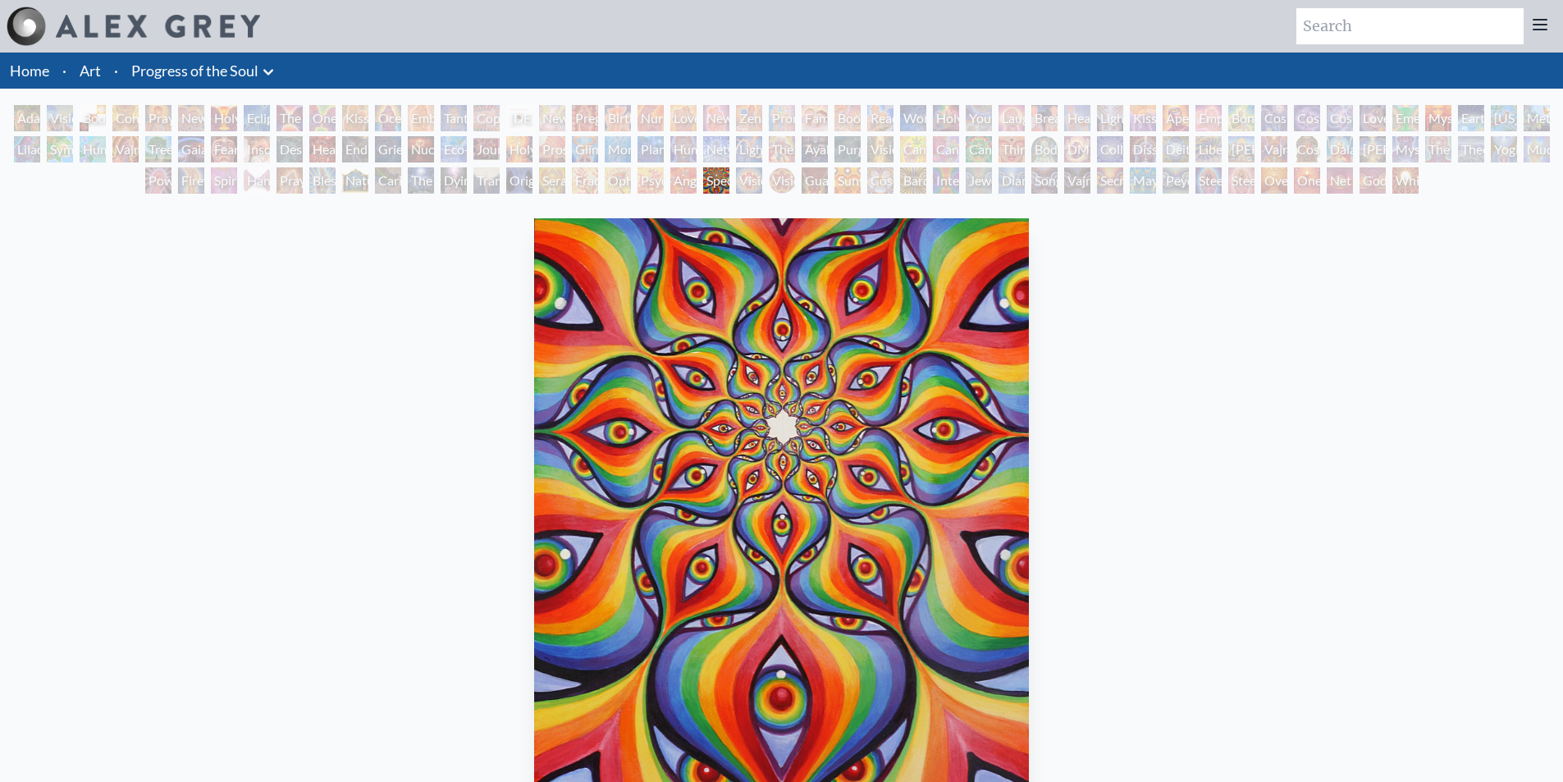
click at [680, 182] on div "Angel Skin" at bounding box center [684, 180] width 26 height 26
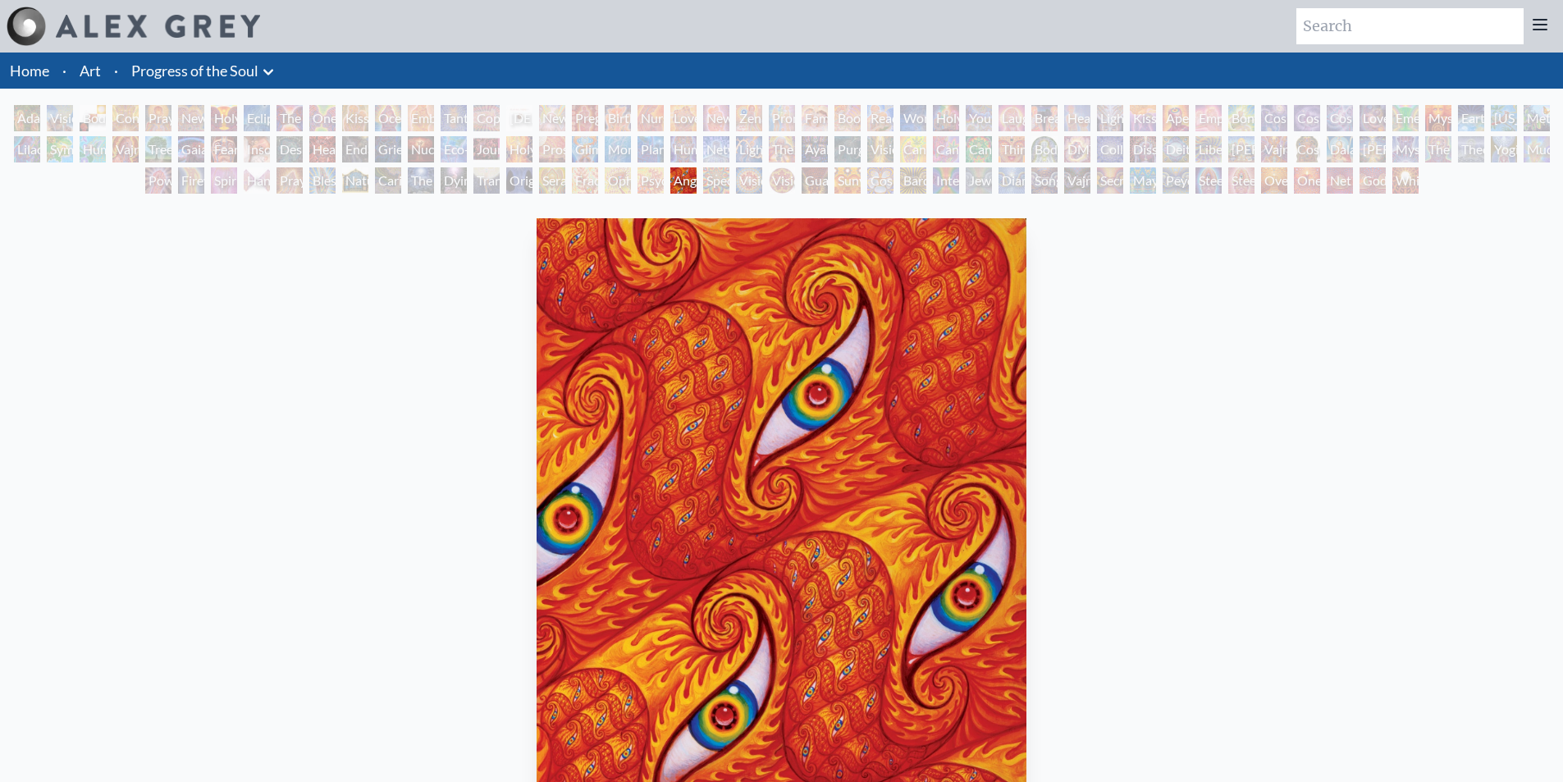
click at [646, 183] on div "Psychomicrograph of a Fractal Paisley Cherub Feather Tip" at bounding box center [651, 180] width 26 height 26
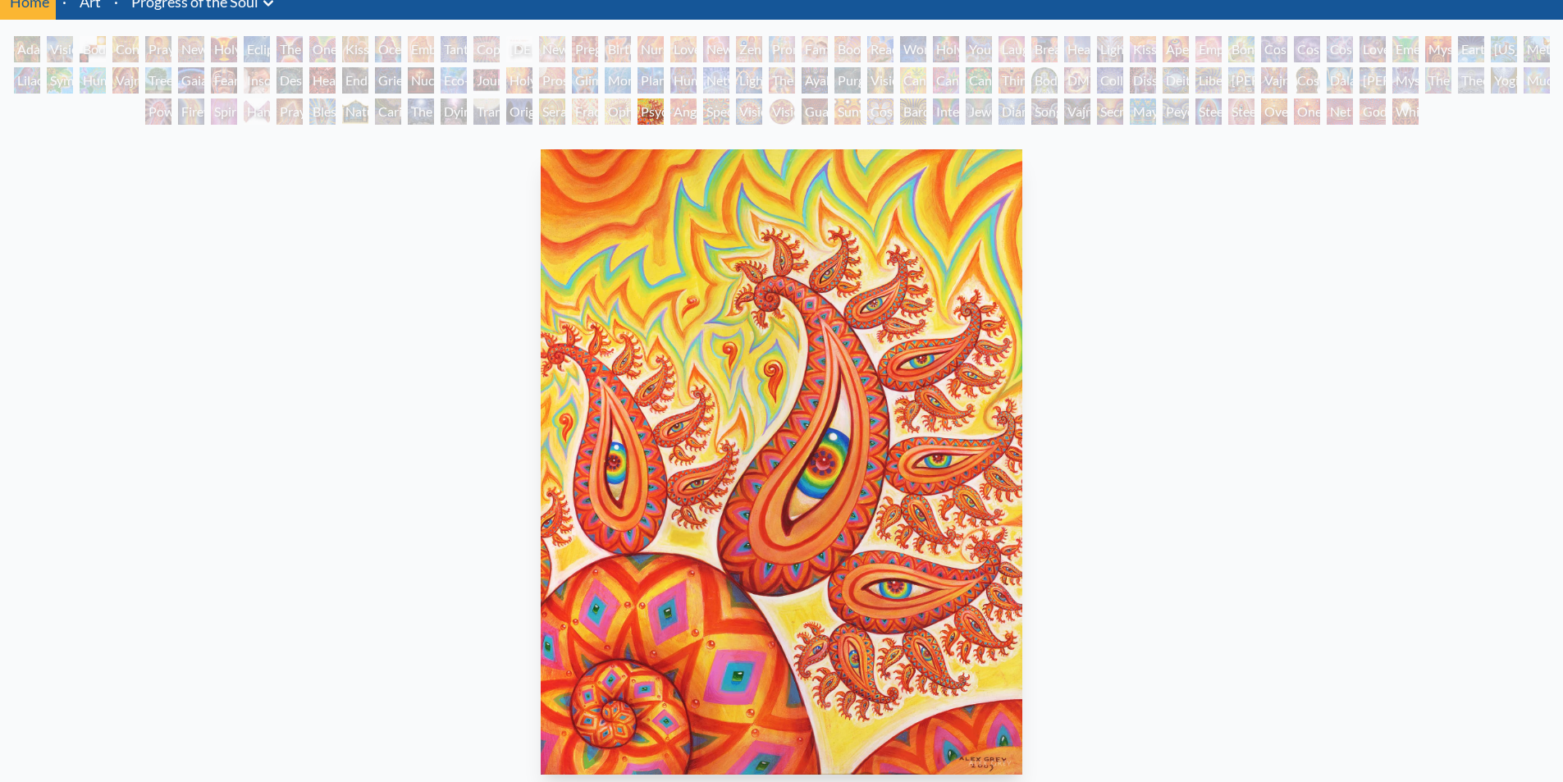
scroll to position [164, 0]
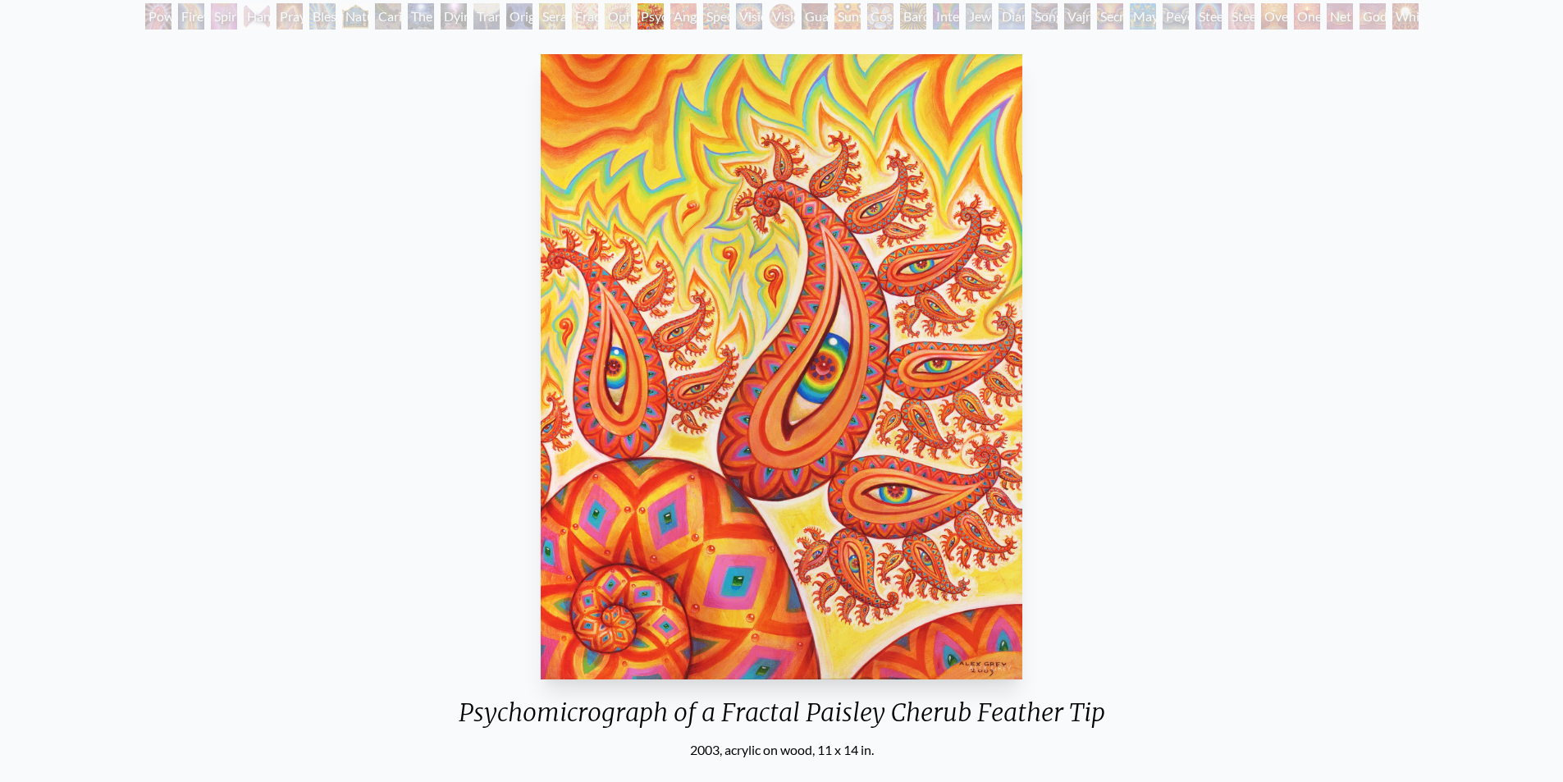
click at [605, 17] on div "Ophanic Eyelash" at bounding box center [618, 16] width 26 height 26
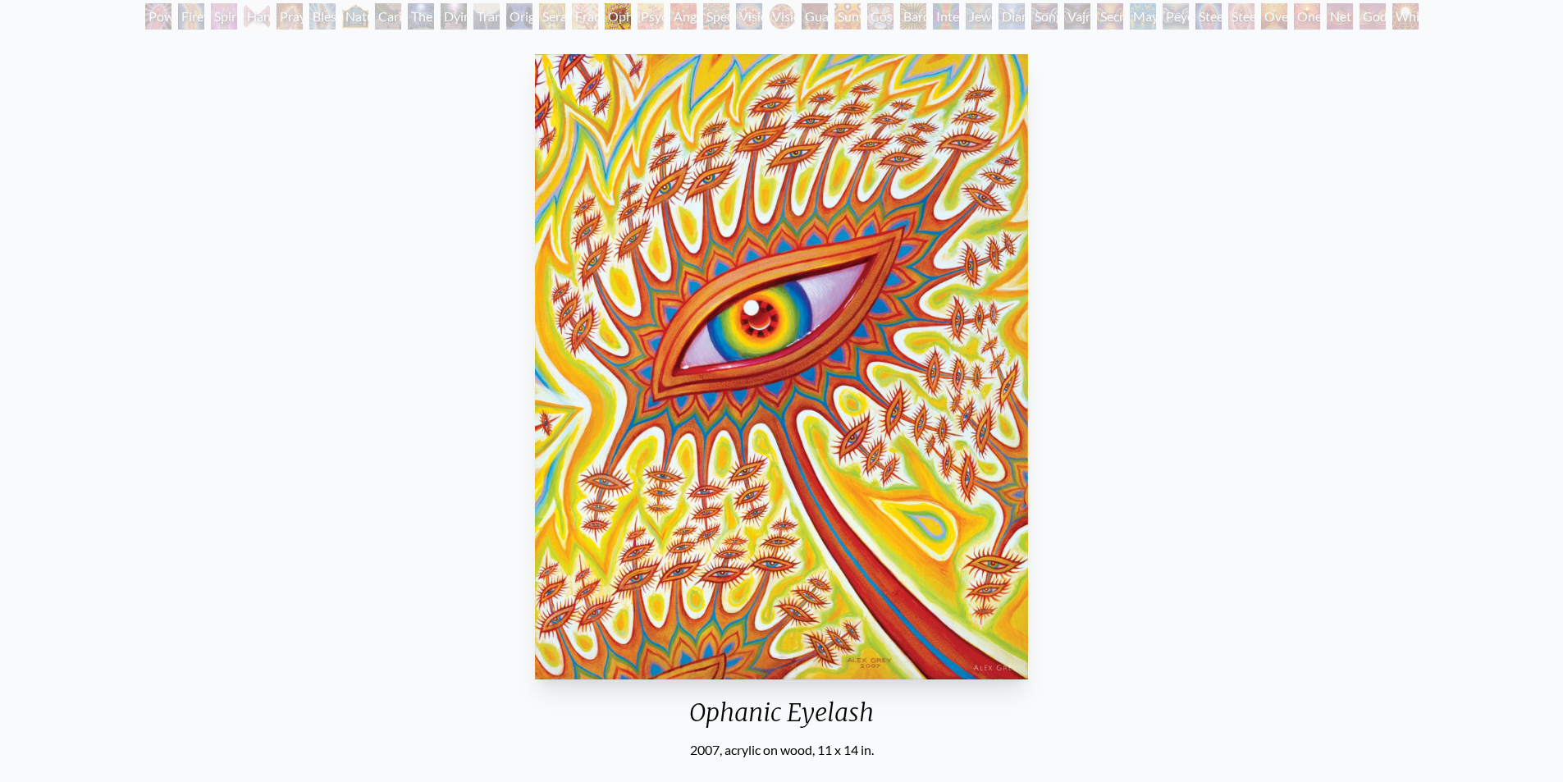
click at [582, 12] on div "Fractal Eyes" at bounding box center [585, 16] width 26 height 26
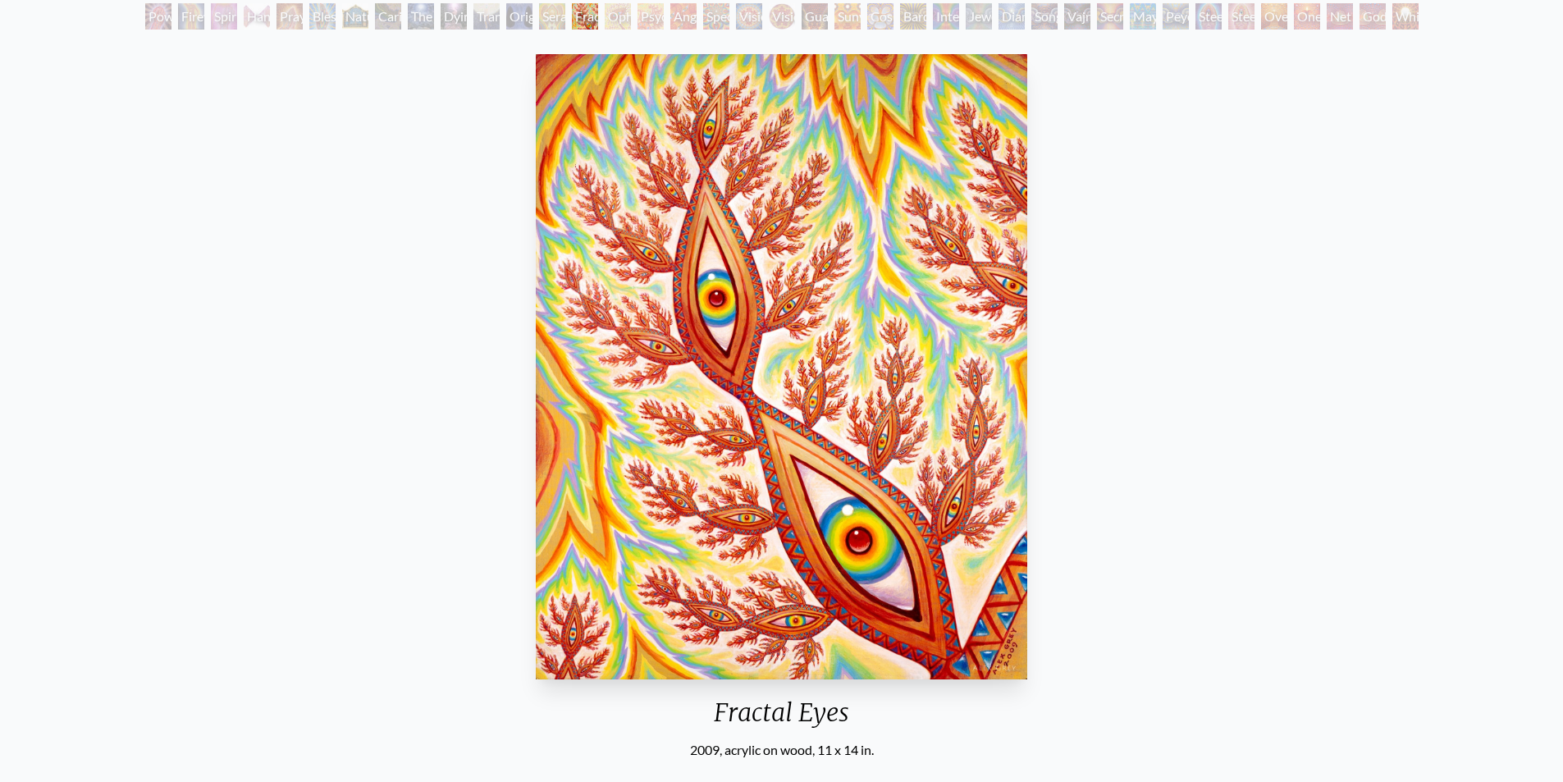
click at [547, 25] on div "Seraphic Transport Docking on the Third Eye" at bounding box center [552, 16] width 26 height 26
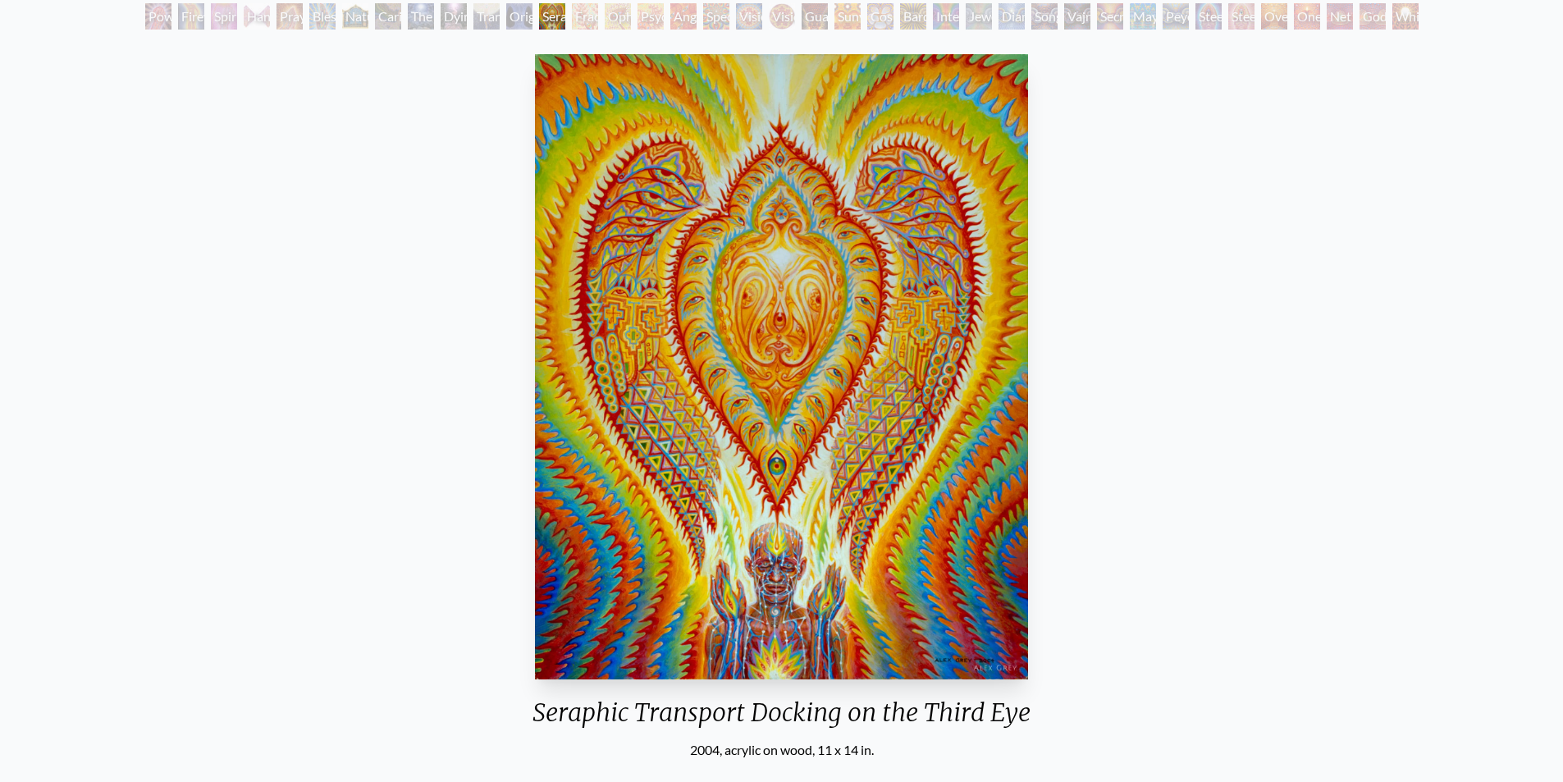
click at [942, 371] on img "107 / 133" at bounding box center [781, 366] width 493 height 625
click at [513, 18] on div "Original Face" at bounding box center [519, 16] width 26 height 26
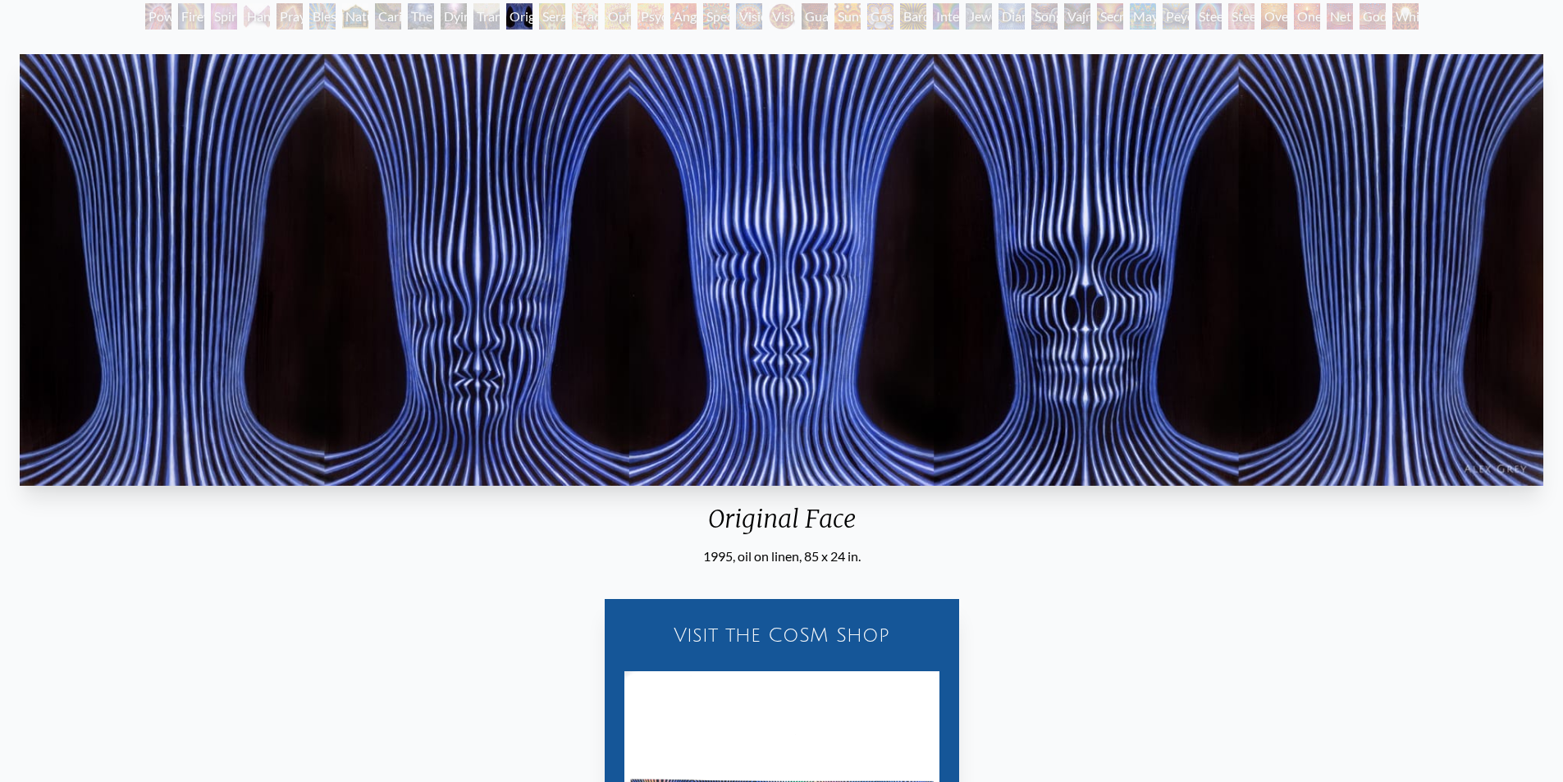
click at [478, 21] on div "Transfiguration" at bounding box center [487, 16] width 26 height 26
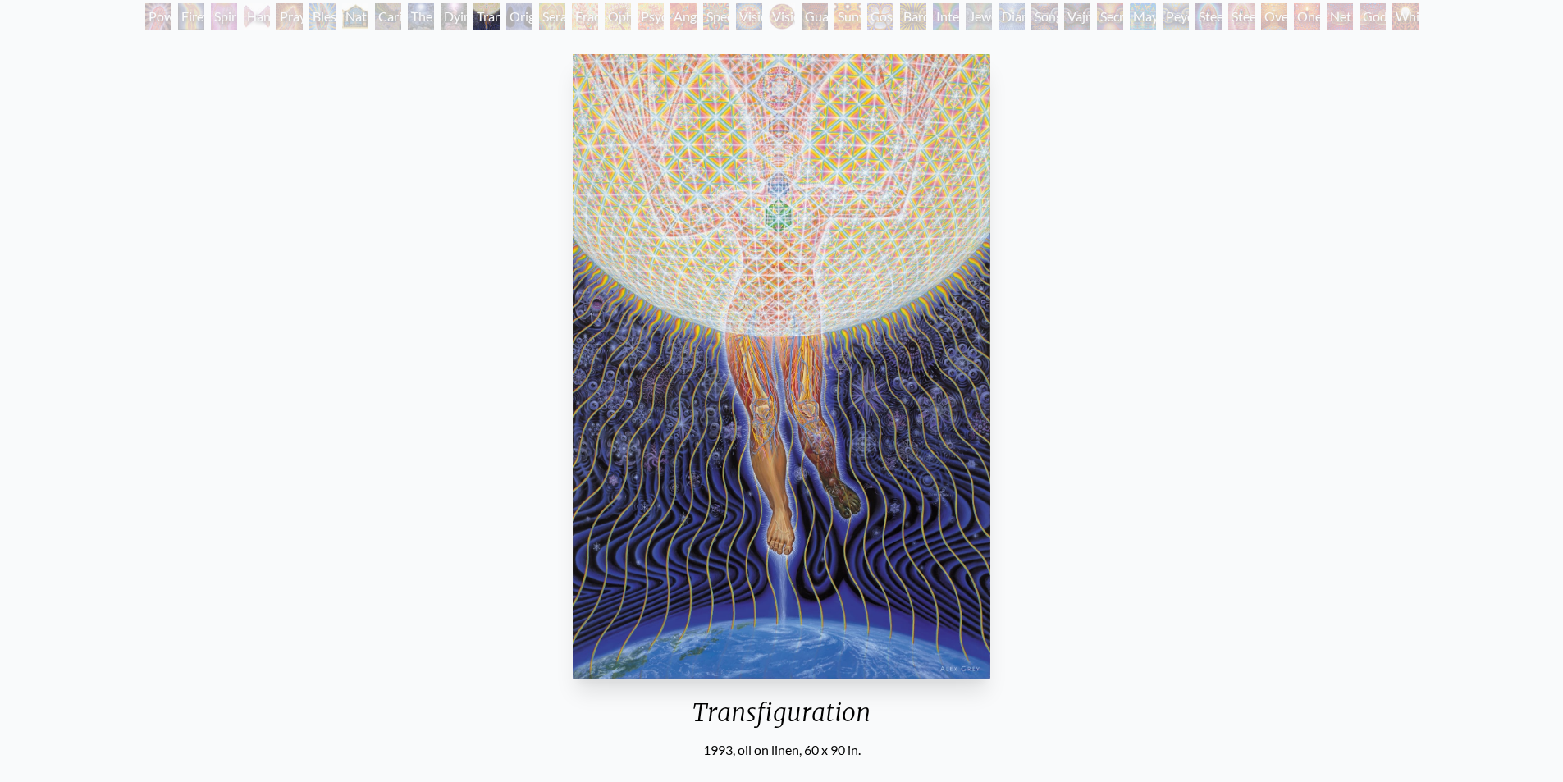
click at [451, 20] on div "Dying" at bounding box center [454, 16] width 26 height 26
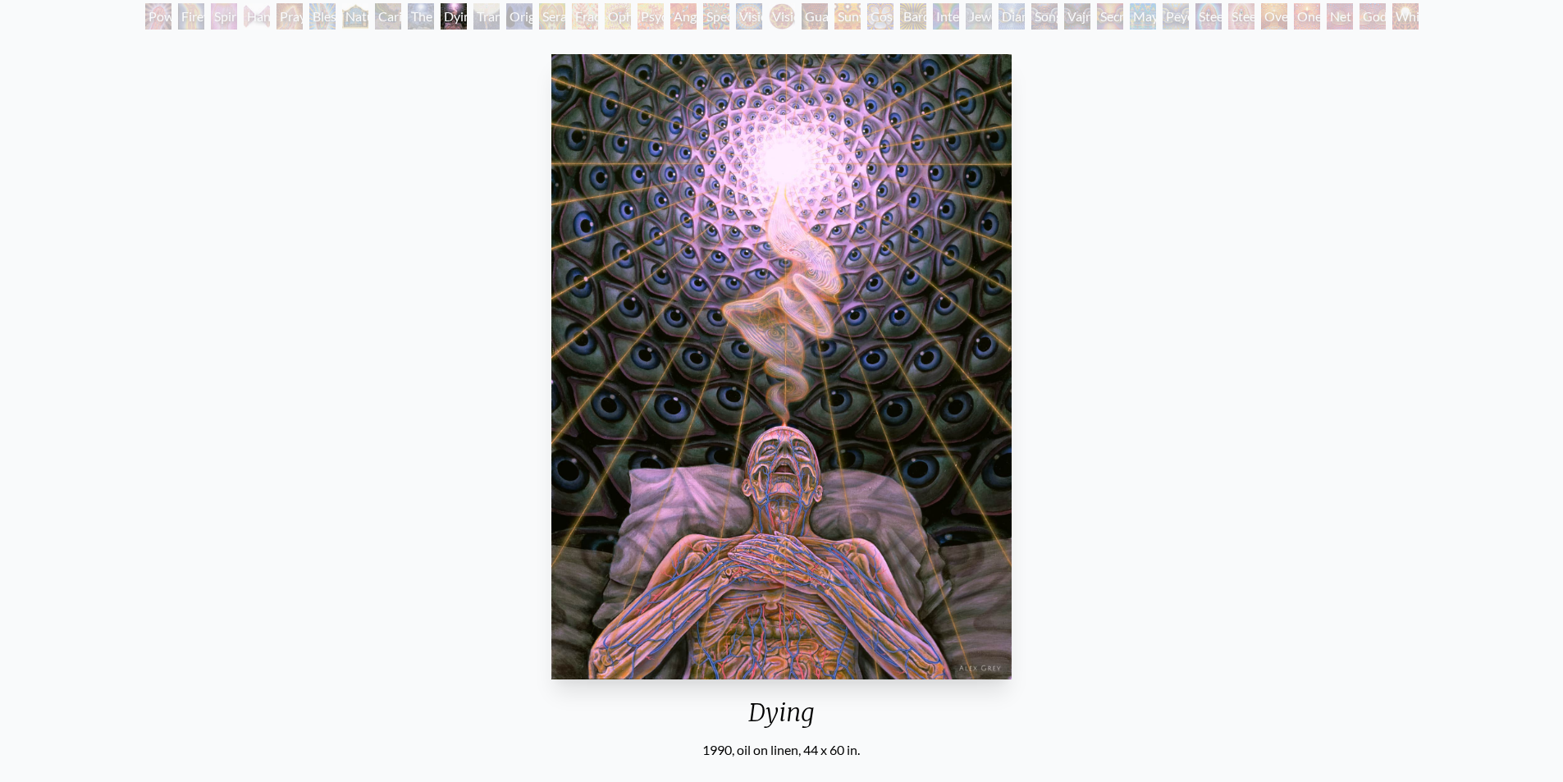
click at [424, 25] on div "The Soul Finds It's Way" at bounding box center [421, 16] width 26 height 26
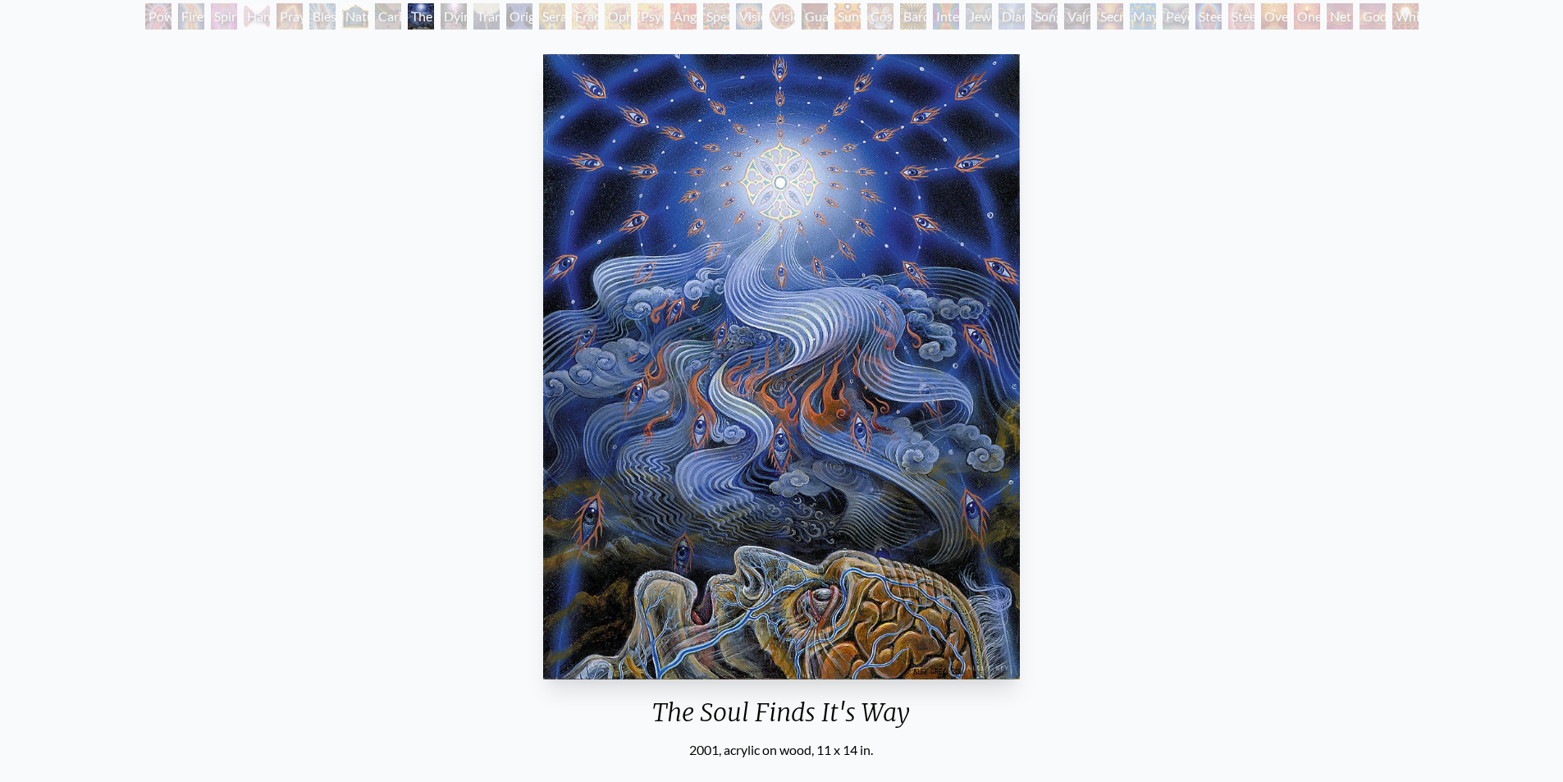
click at [384, 21] on div "Caring" at bounding box center [388, 16] width 26 height 26
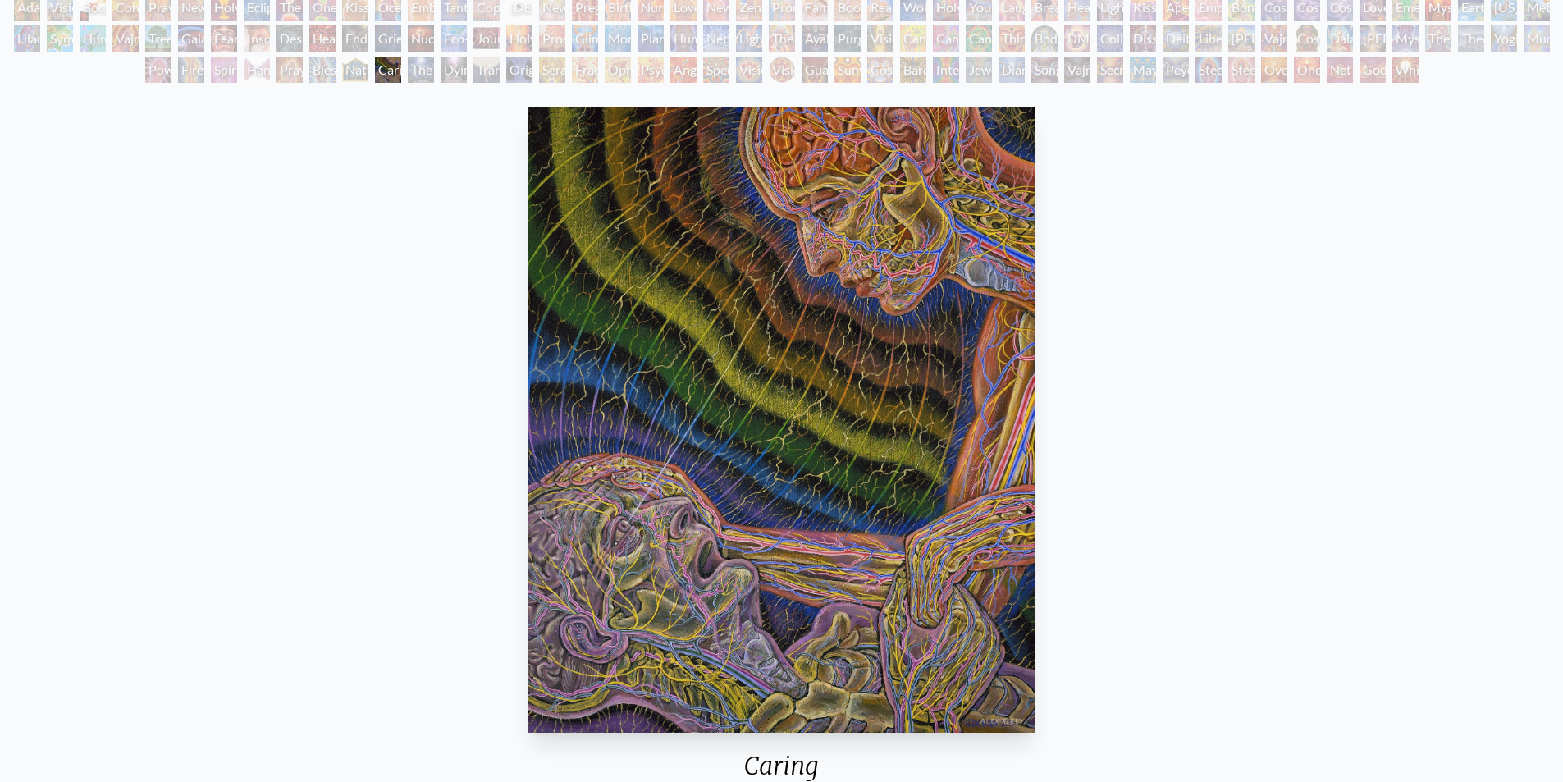
scroll to position [82, 0]
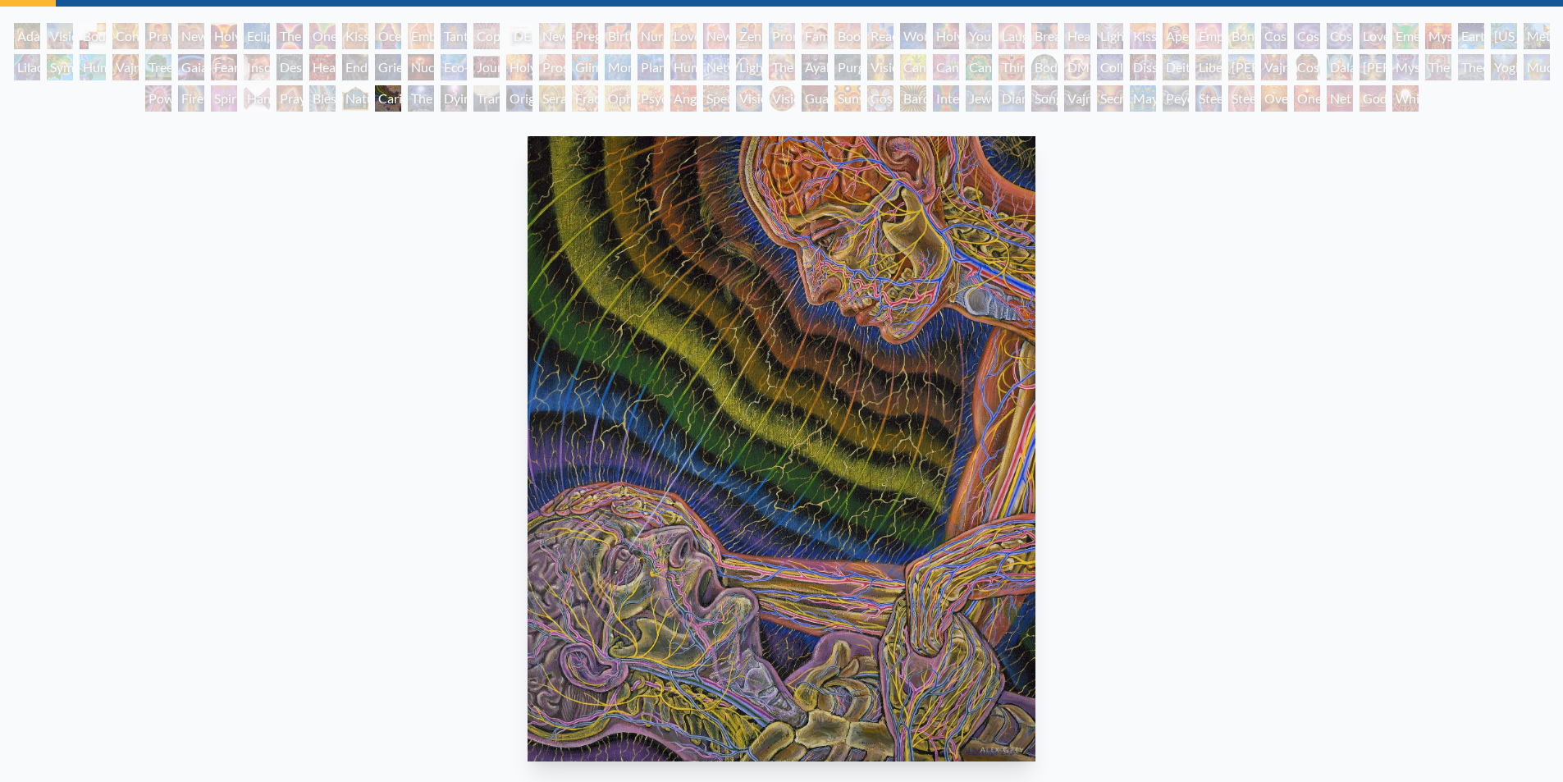
click at [346, 104] on div "Nature of Mind" at bounding box center [355, 98] width 26 height 26
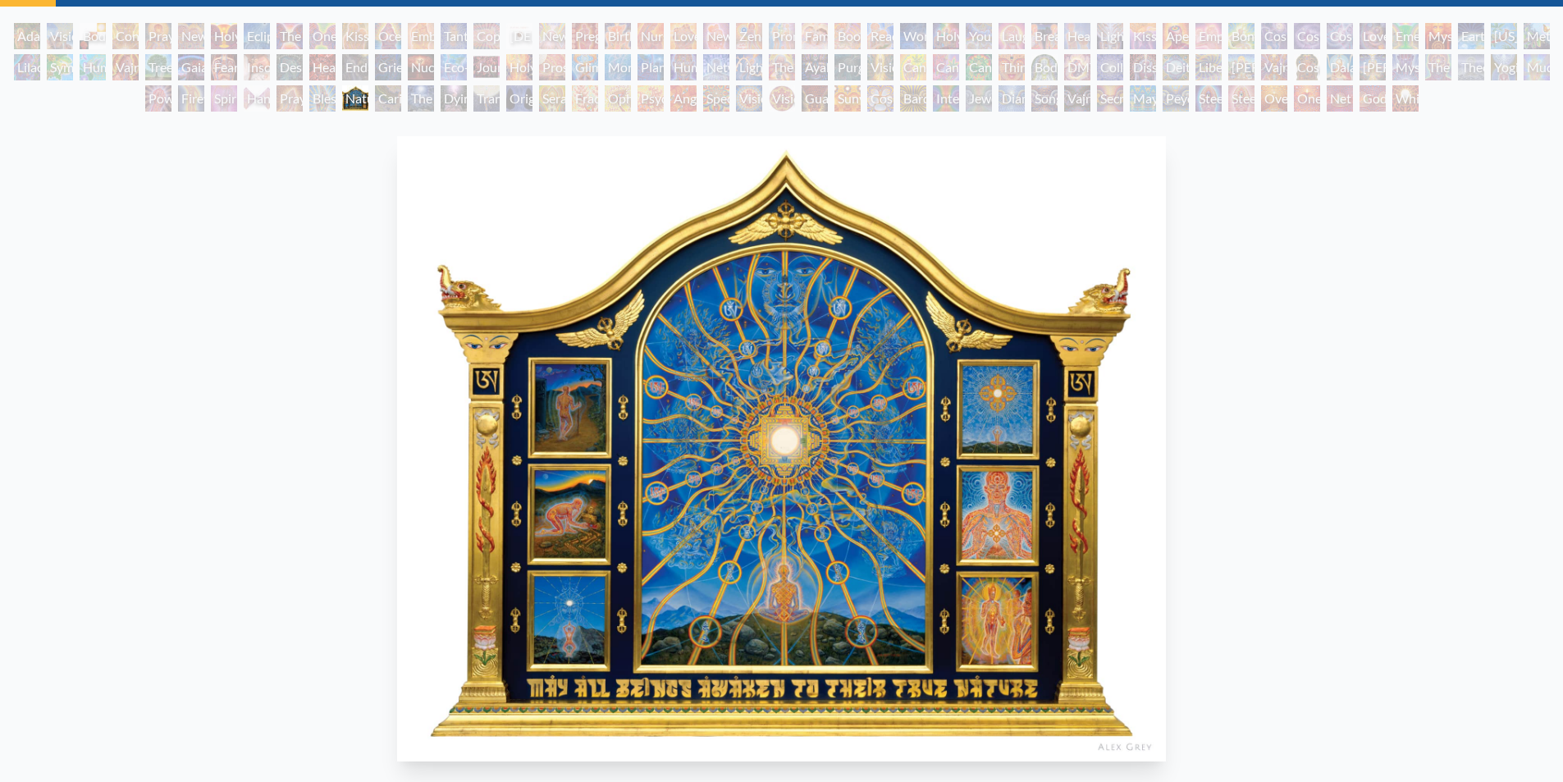
scroll to position [164, 0]
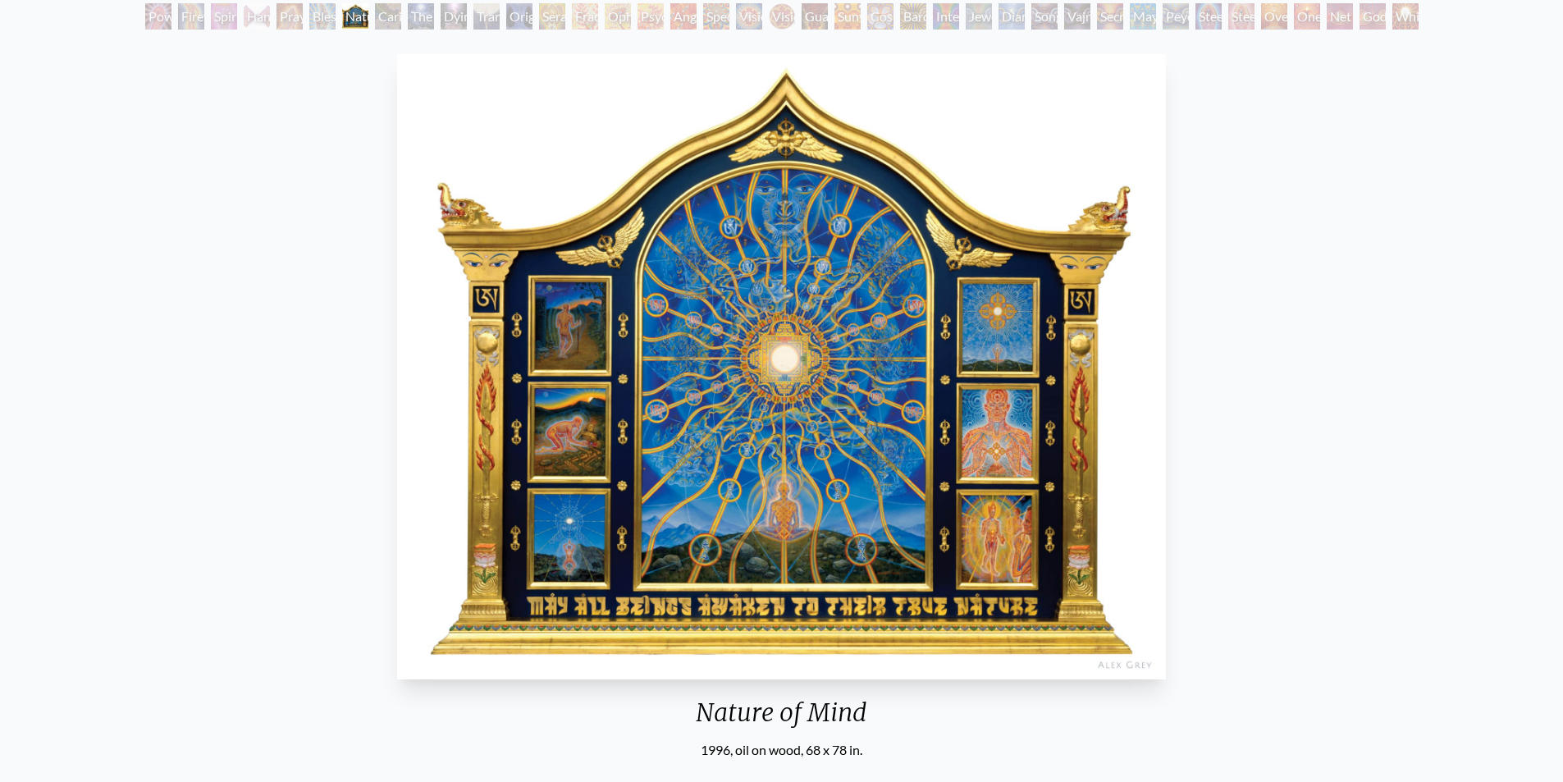
click at [313, 21] on div "Blessing Hand" at bounding box center [322, 16] width 26 height 26
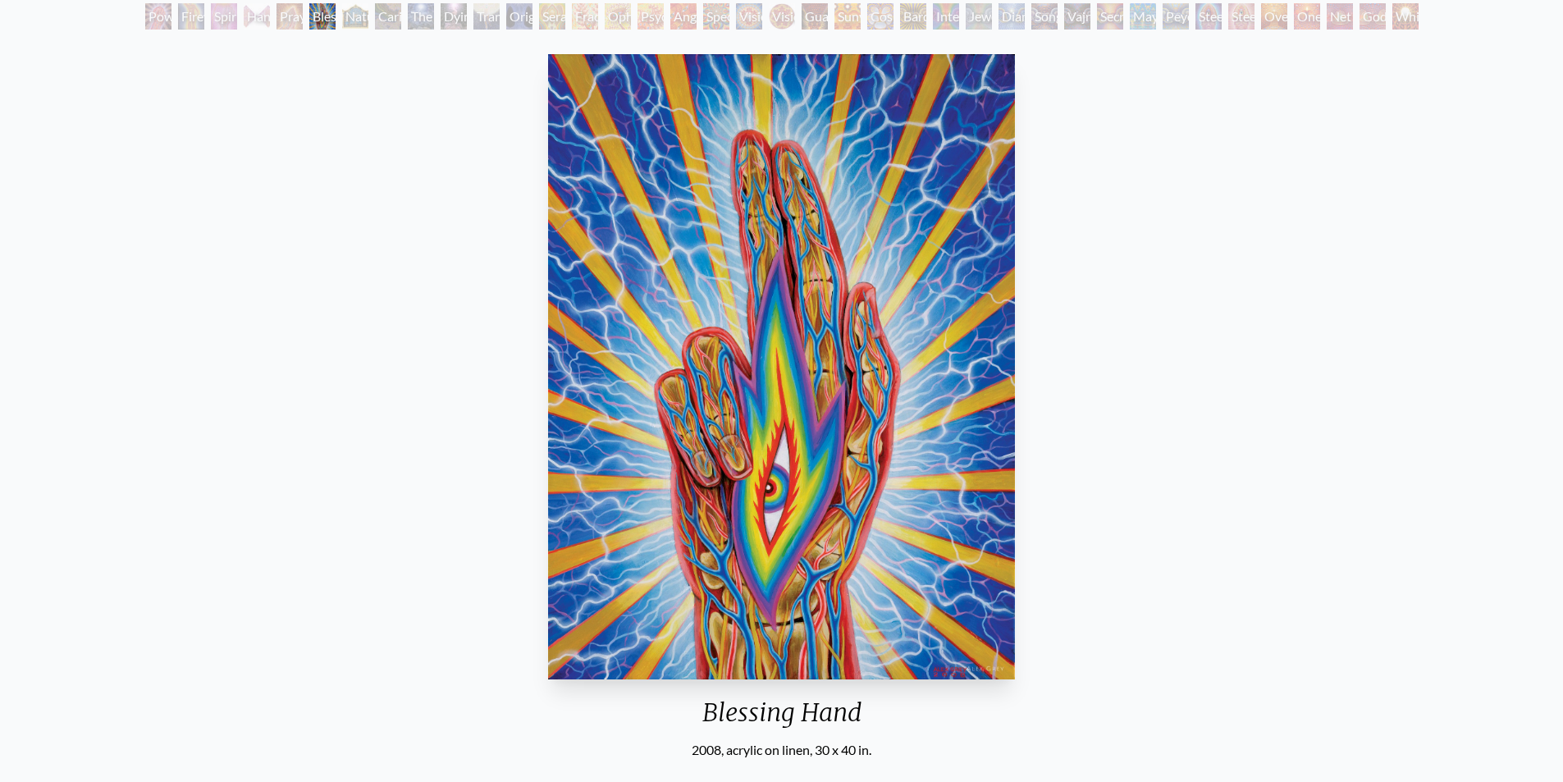
click at [281, 21] on div "Praying Hands" at bounding box center [290, 16] width 26 height 26
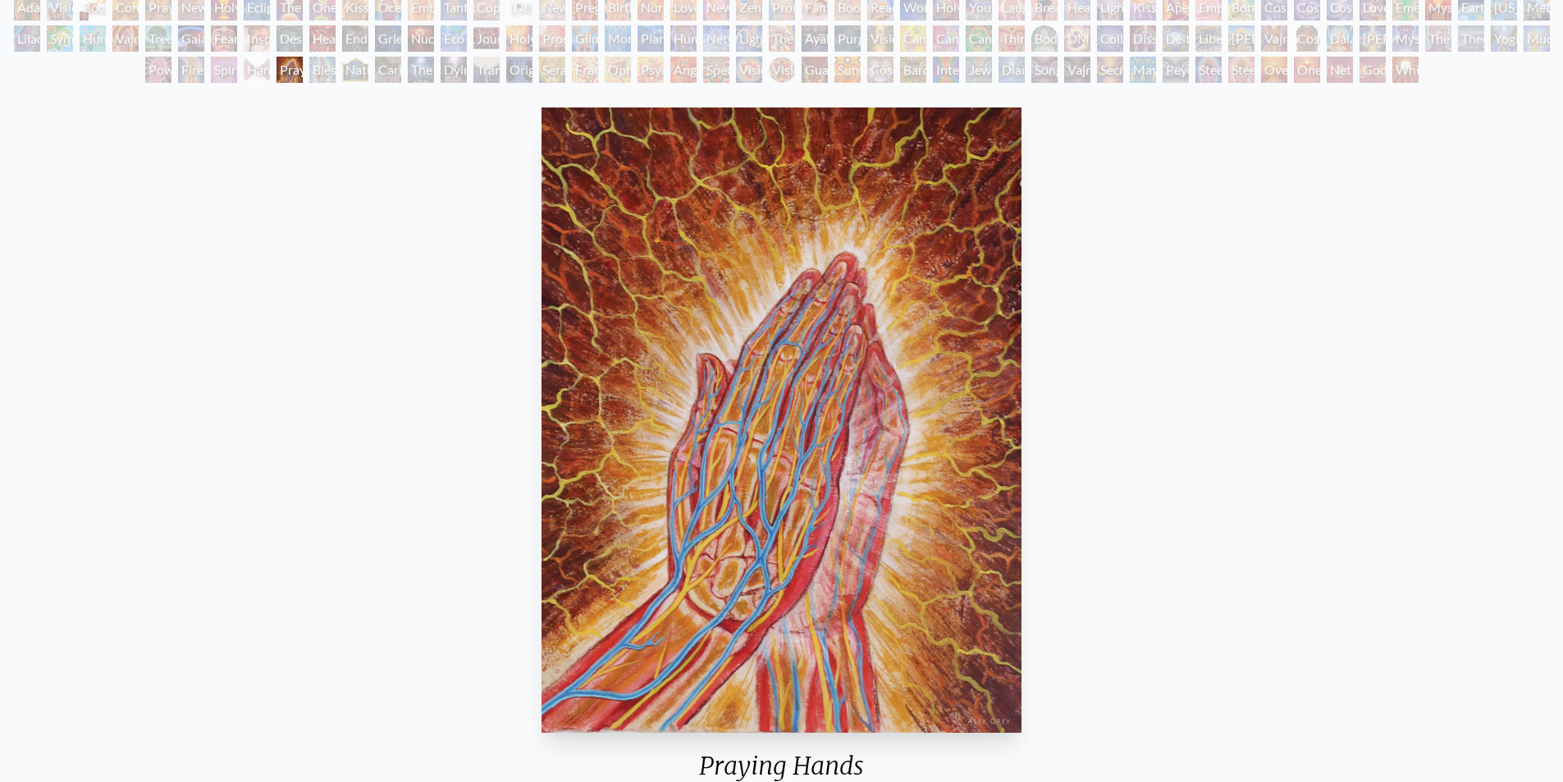
scroll to position [82, 0]
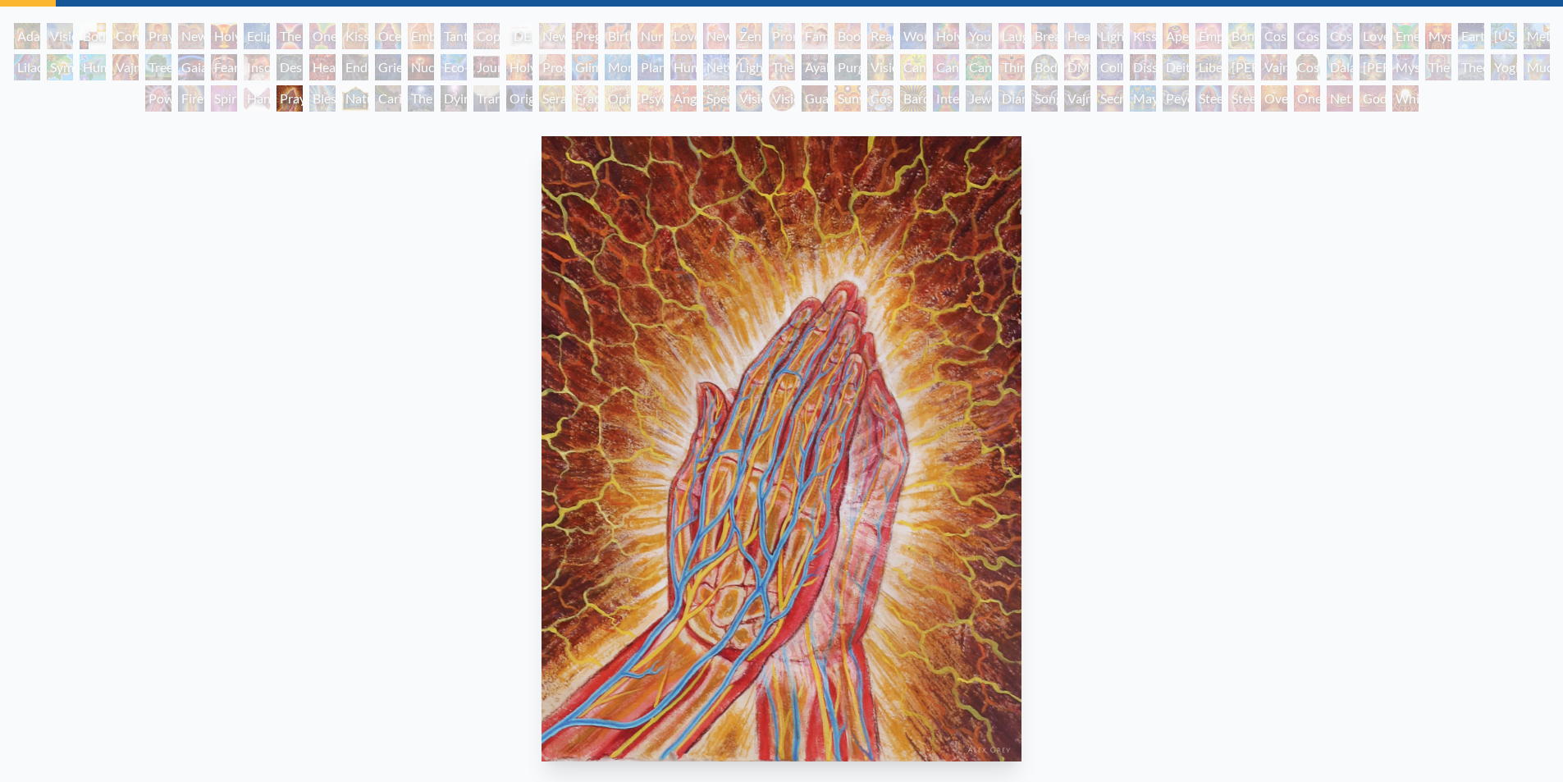
click at [263, 108] on div "Hands that See" at bounding box center [257, 98] width 26 height 26
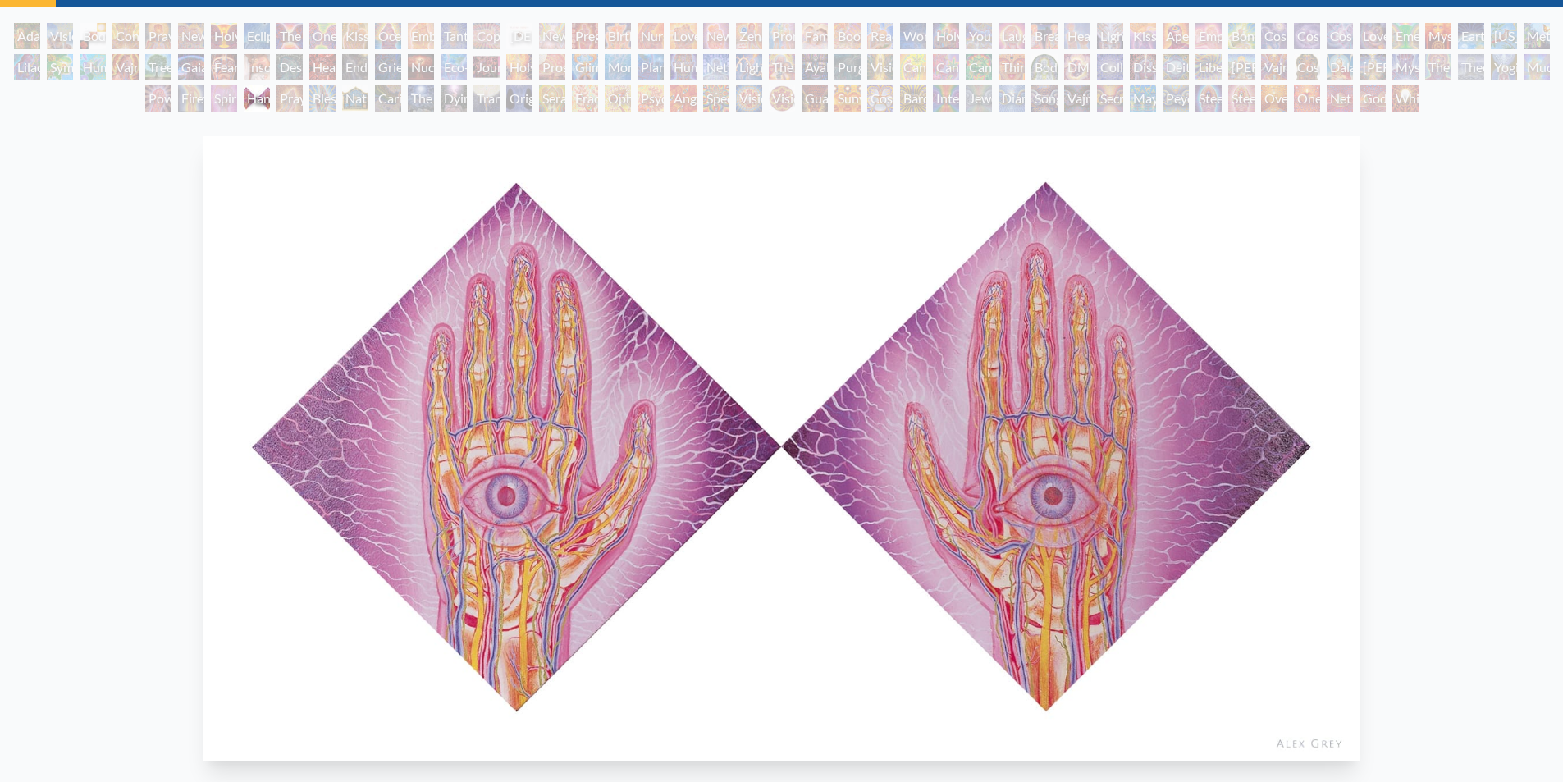
click at [220, 101] on div "Spirit Animates the Flesh" at bounding box center [224, 98] width 26 height 26
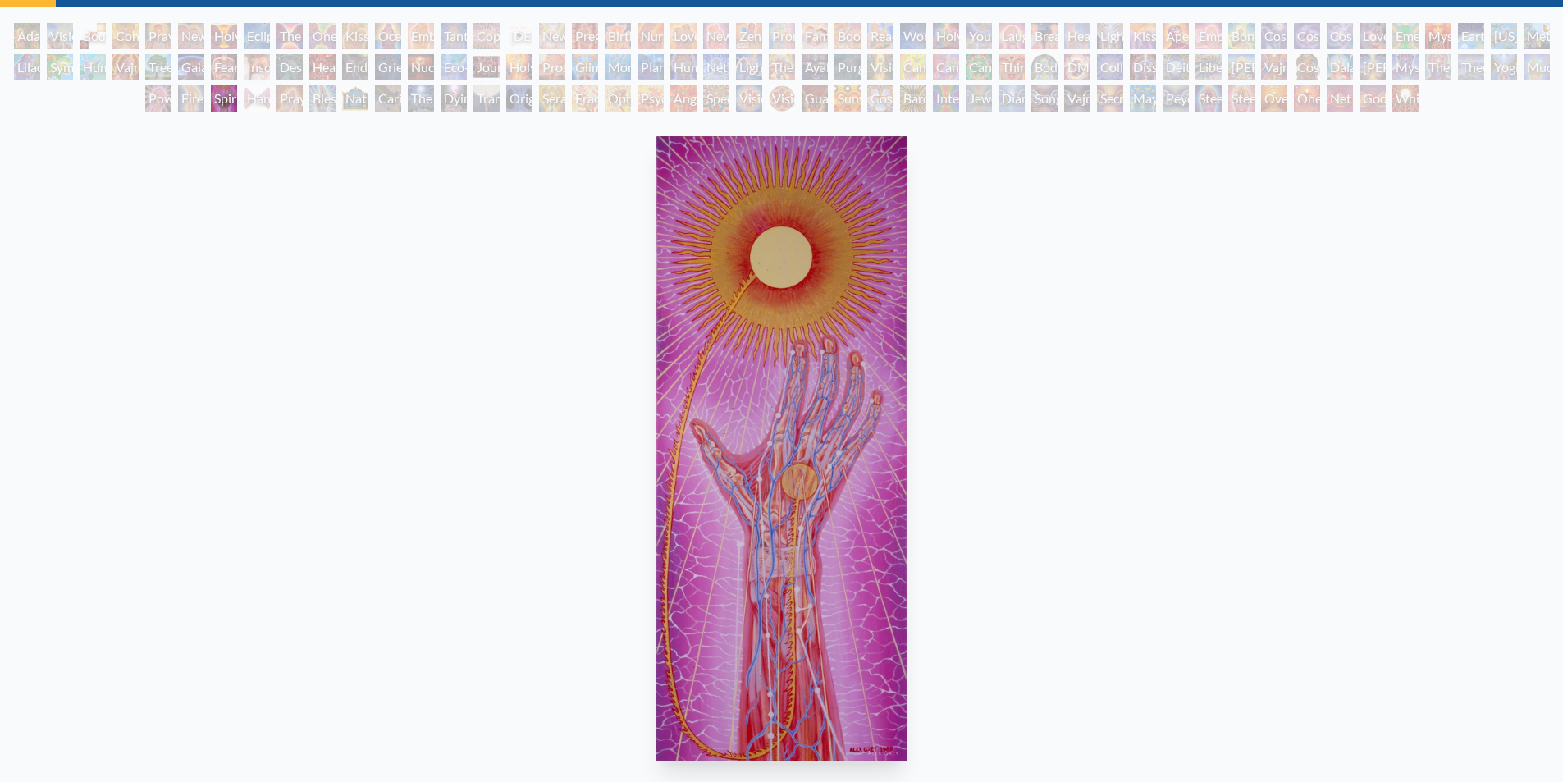
click at [185, 98] on div "Firewalking" at bounding box center [191, 98] width 26 height 26
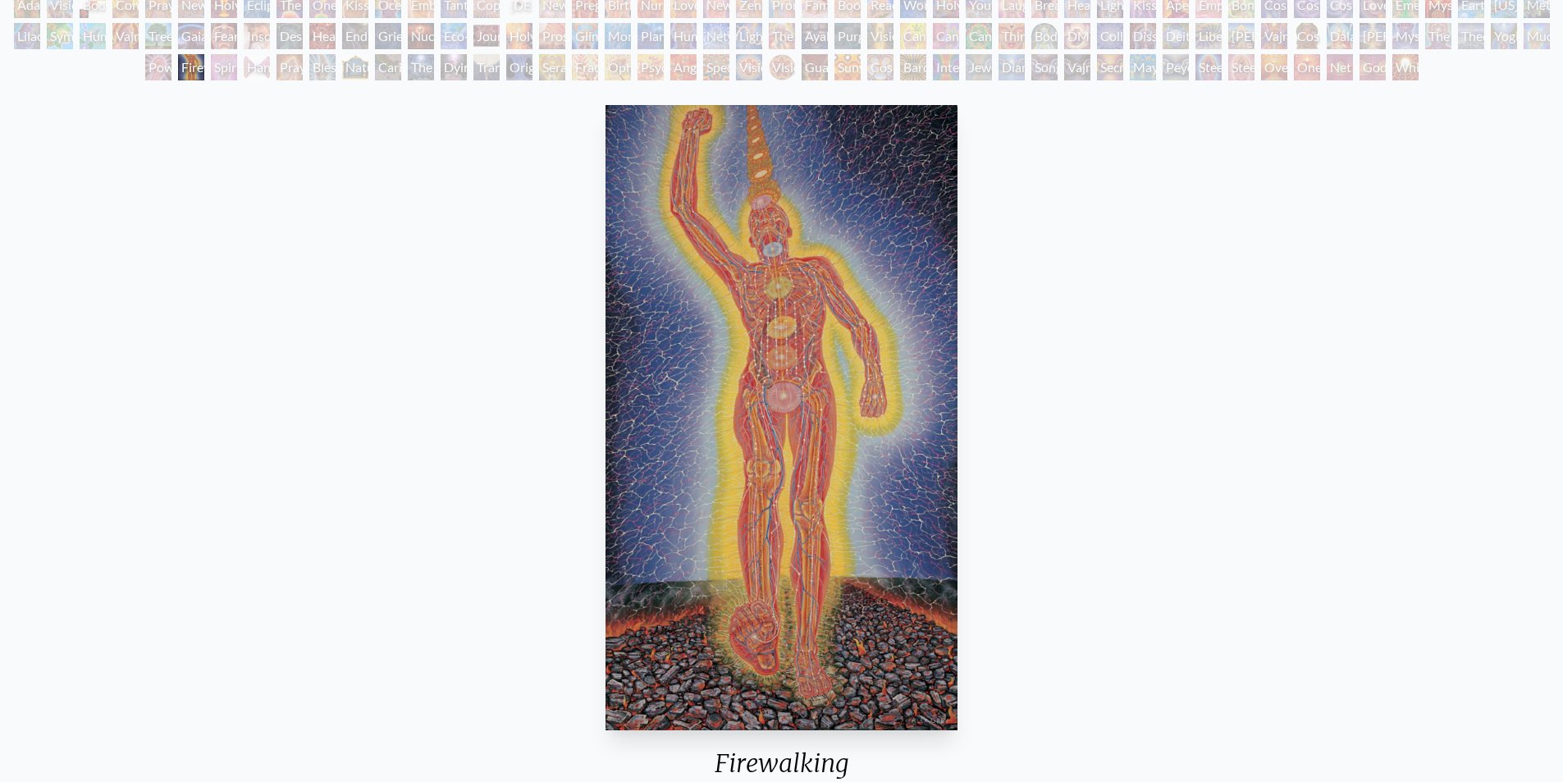
scroll to position [82, 0]
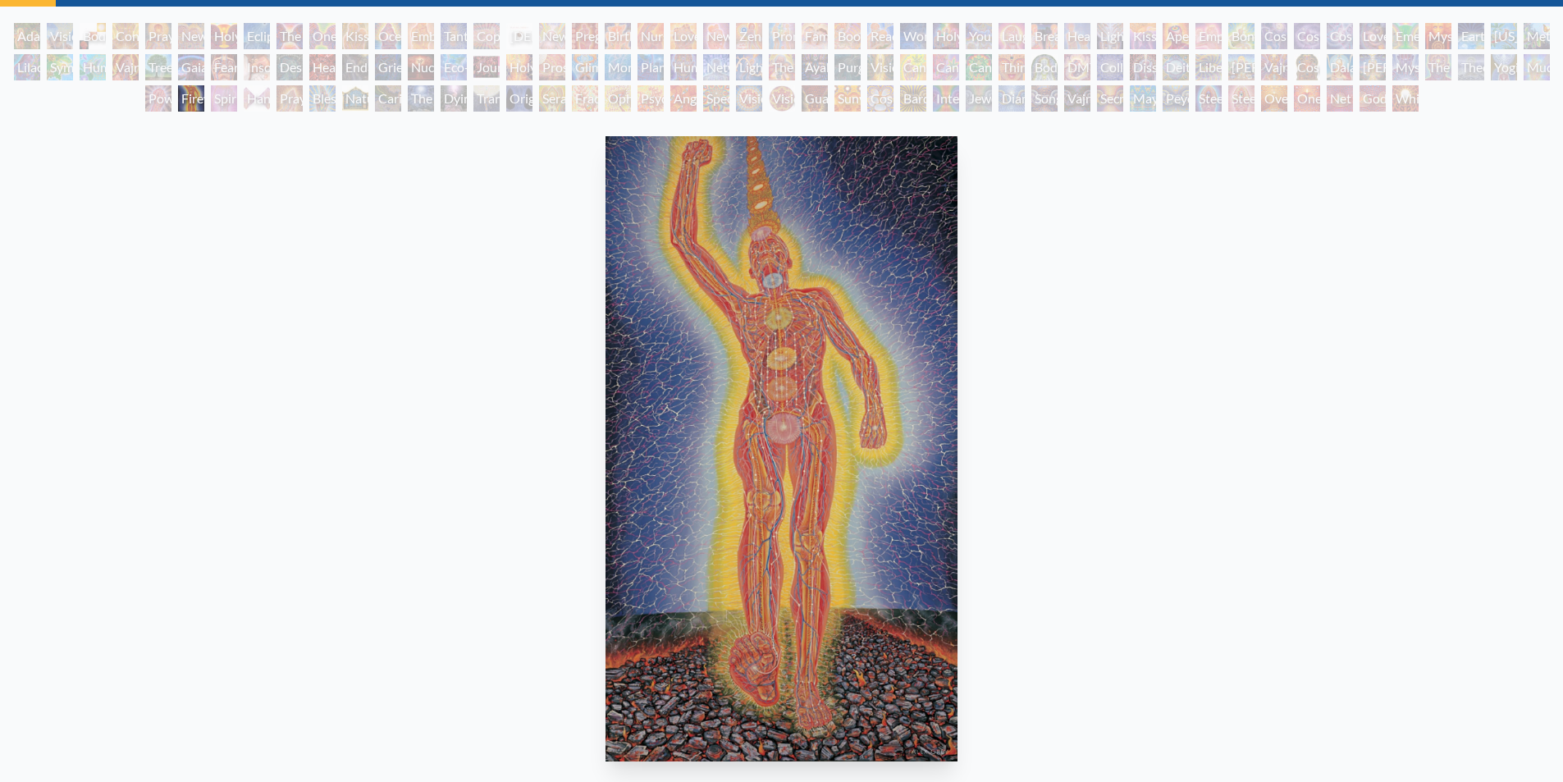
click at [149, 105] on div "Power to the Peaceful" at bounding box center [158, 98] width 26 height 26
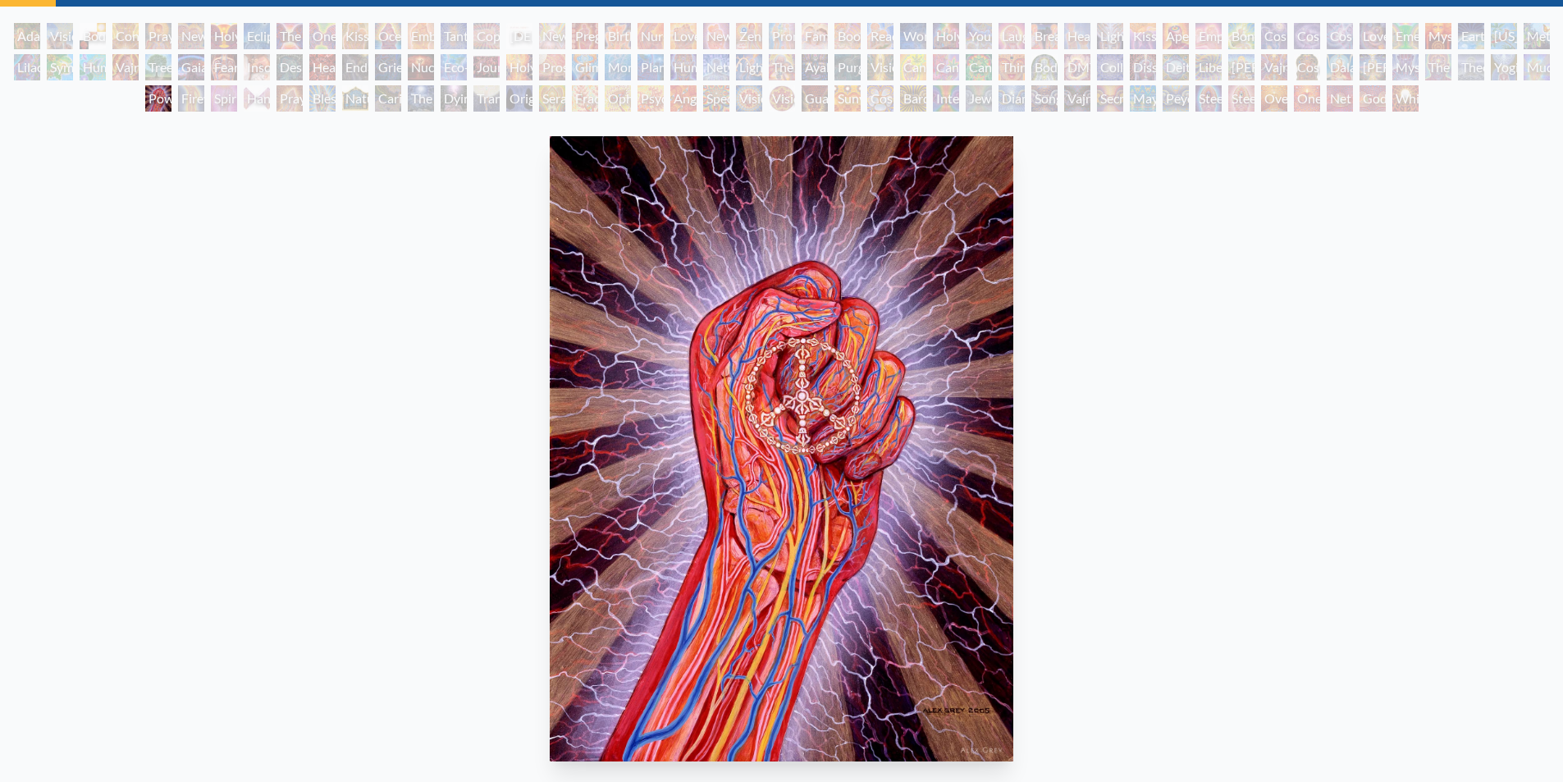
click at [19, 67] on div "Lilacs" at bounding box center [27, 67] width 26 height 26
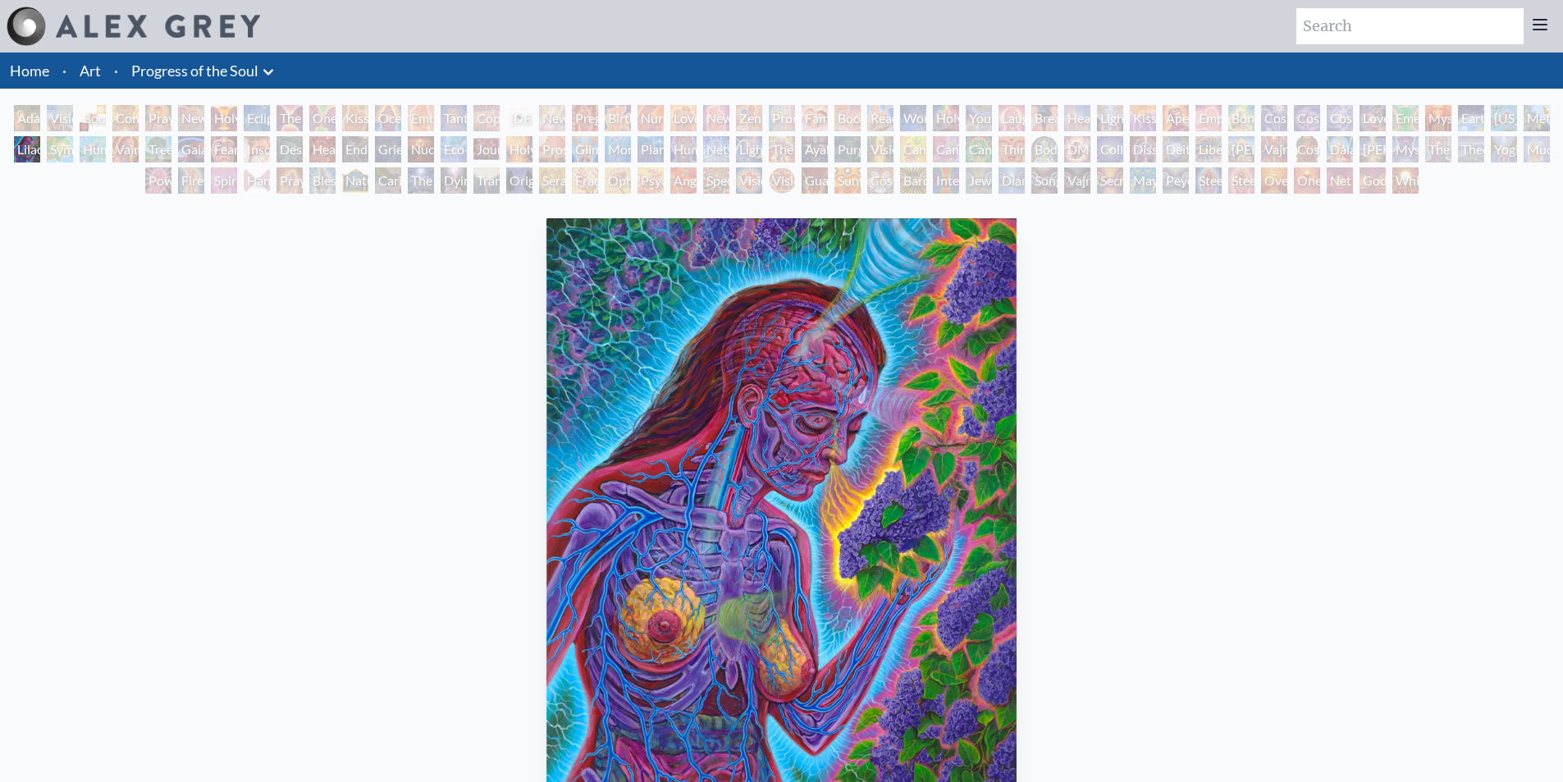
click at [49, 155] on div "Symbiosis: Gall Wasp & Oak Tree" at bounding box center [60, 149] width 26 height 26
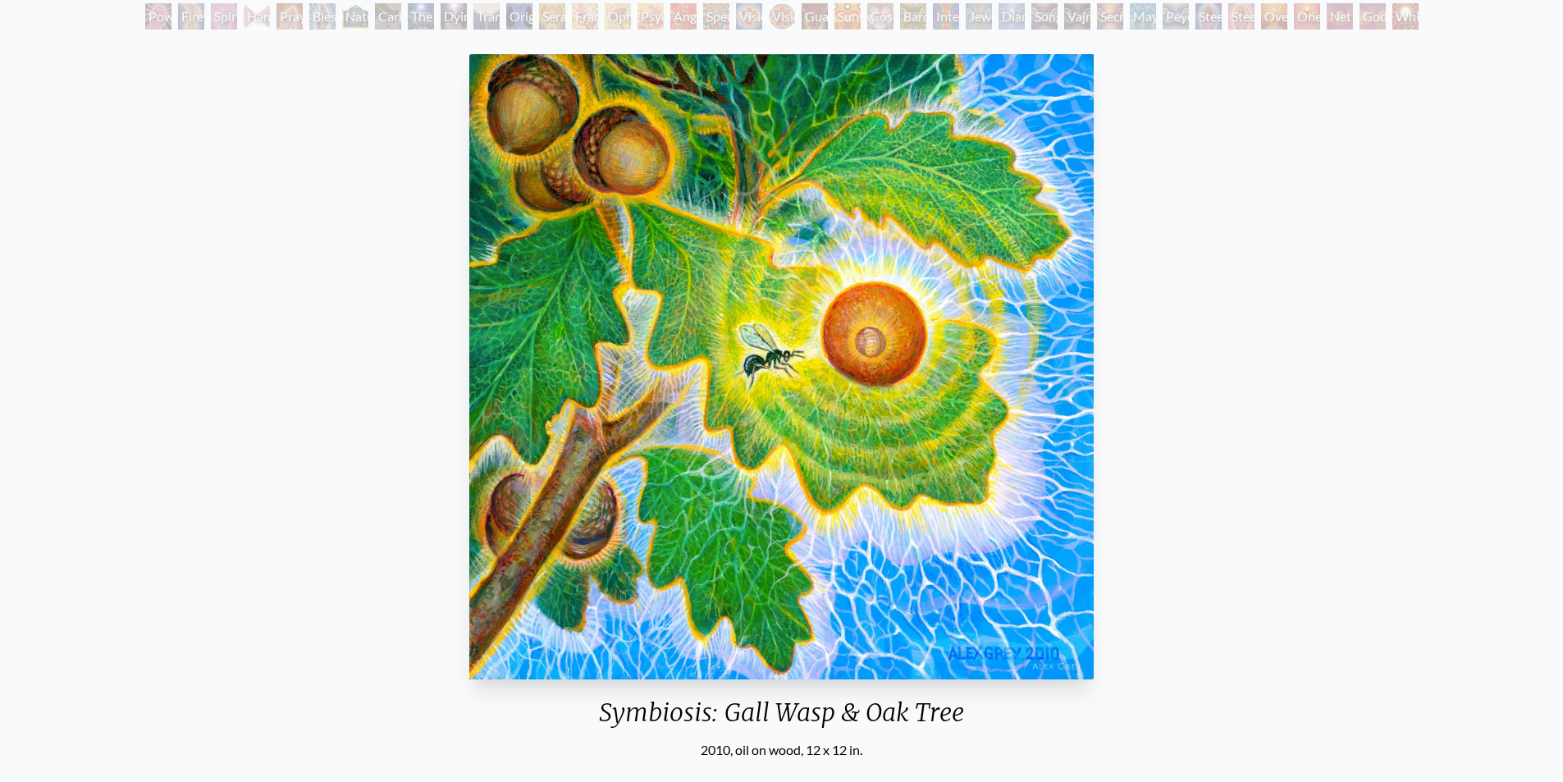
scroll to position [82, 0]
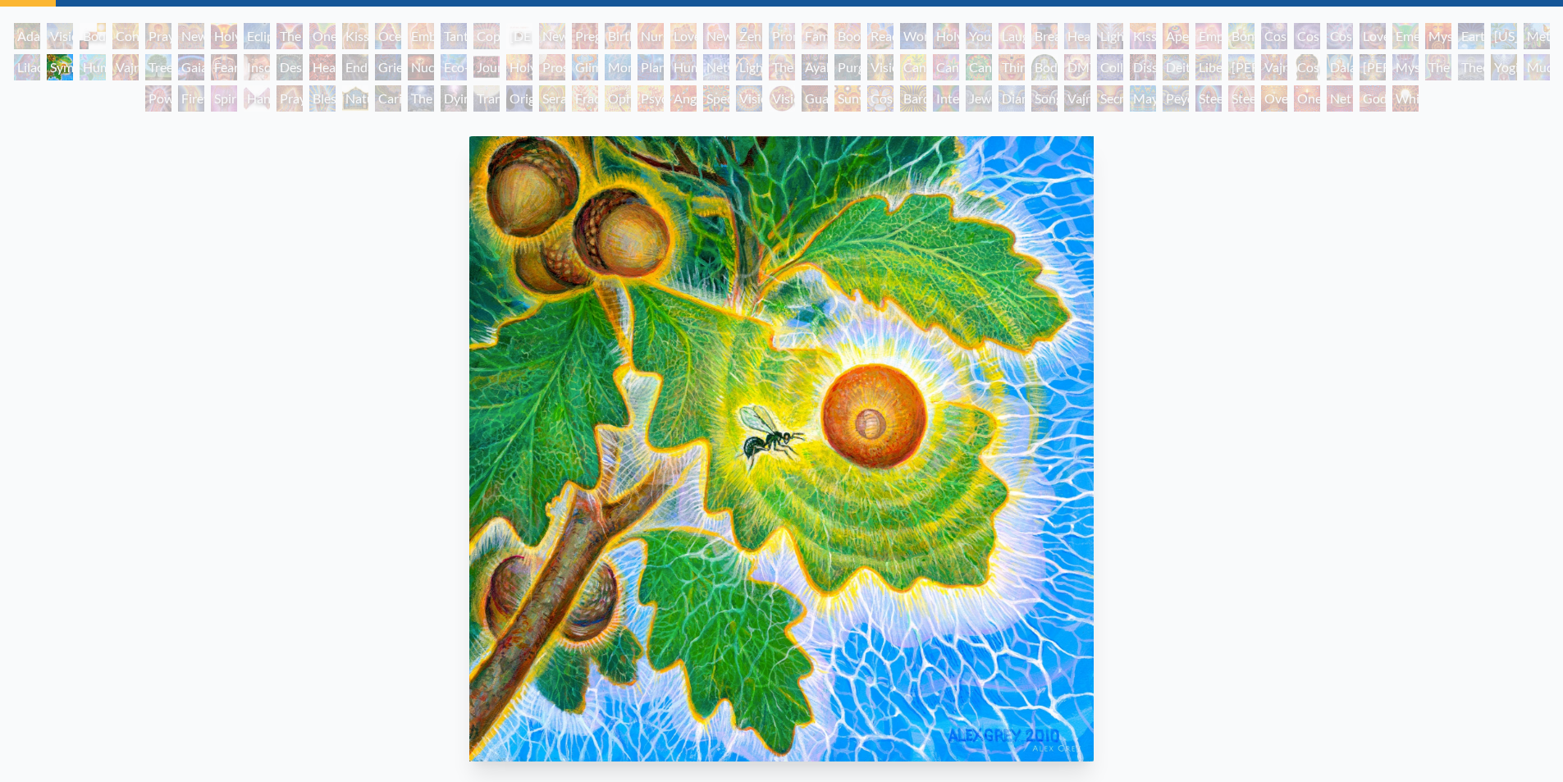
click at [94, 78] on div "Humming Bird" at bounding box center [93, 67] width 26 height 26
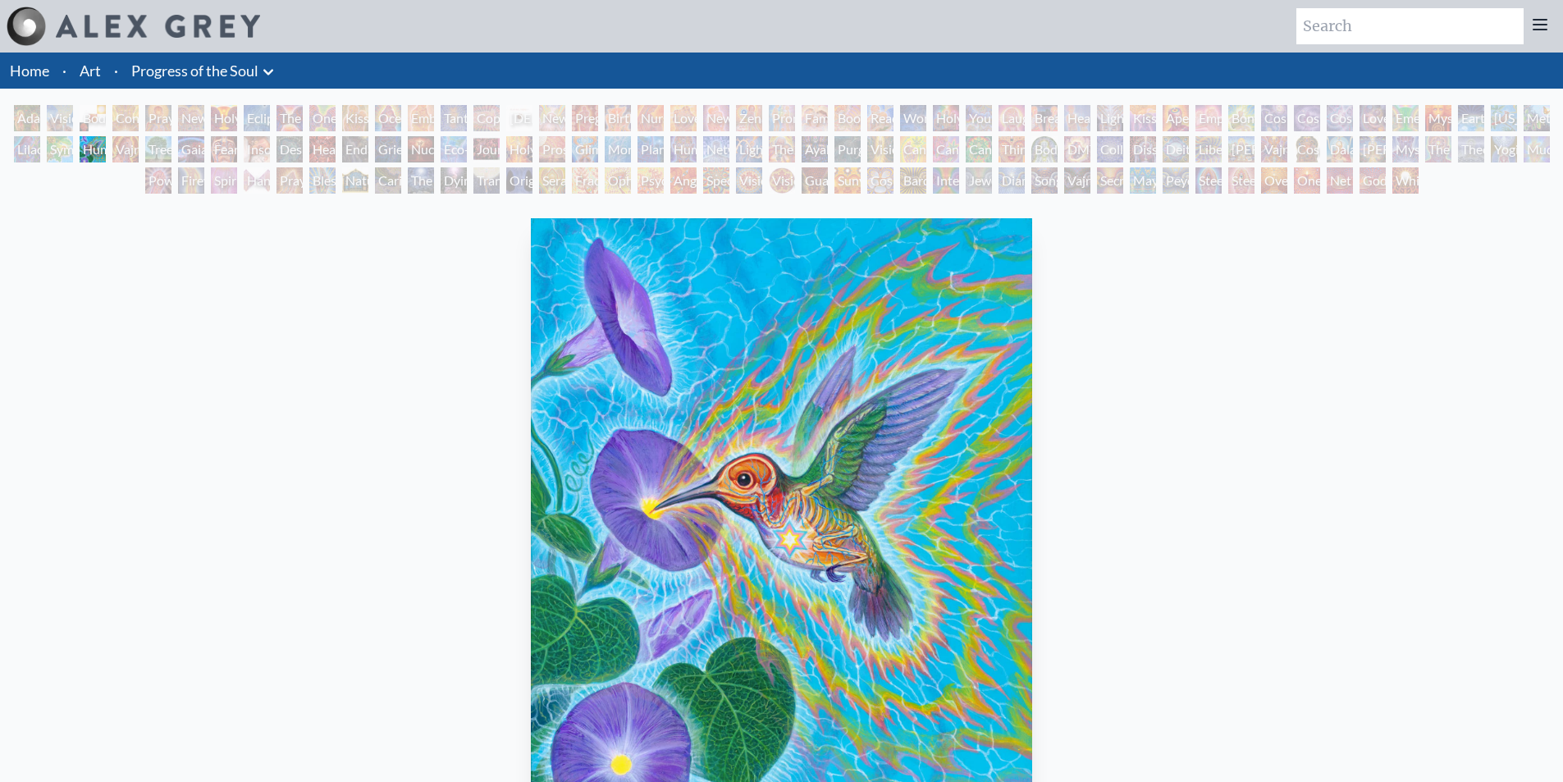
click at [115, 160] on div "Vajra Horse" at bounding box center [125, 149] width 26 height 26
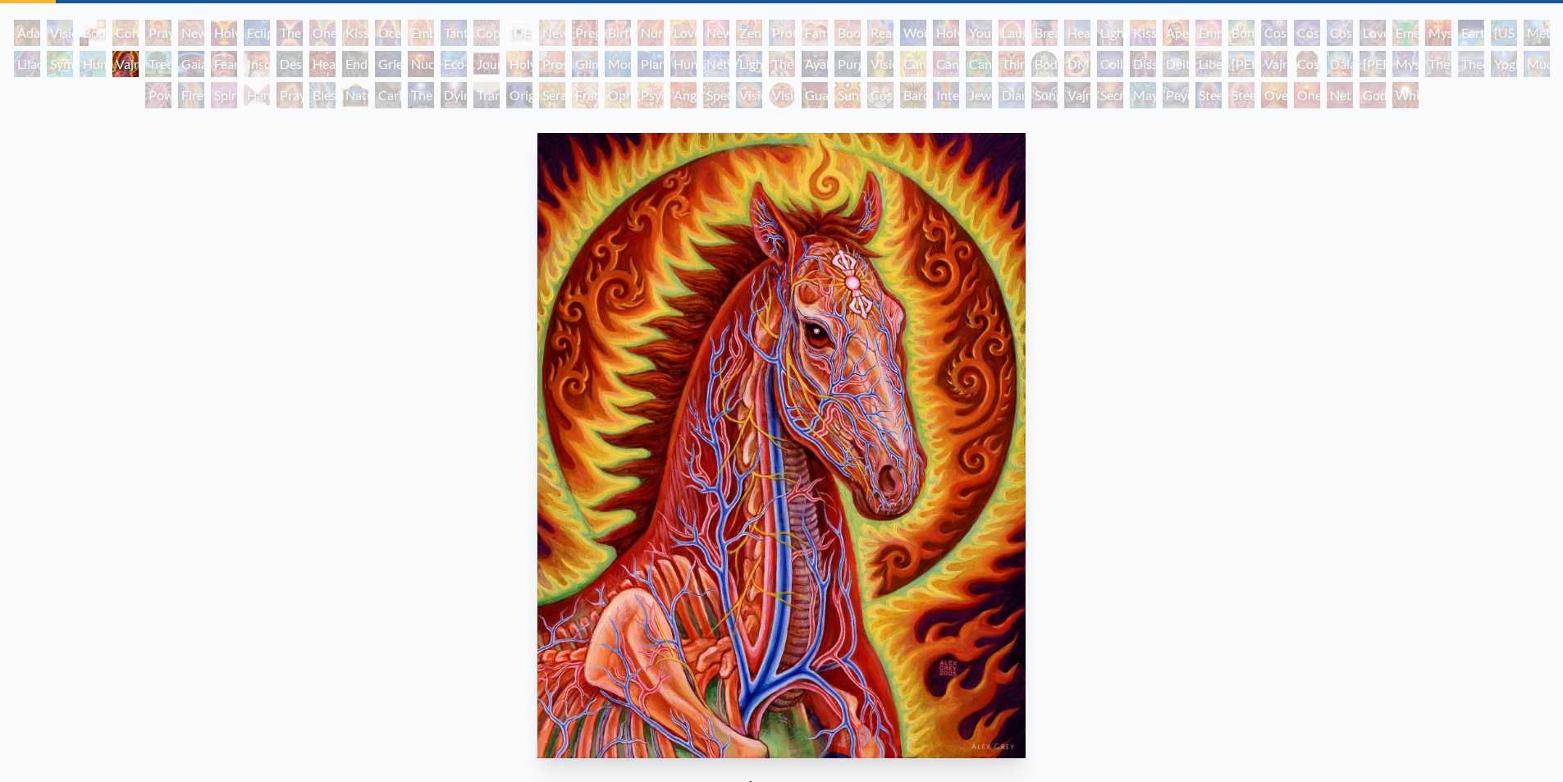
scroll to position [82, 0]
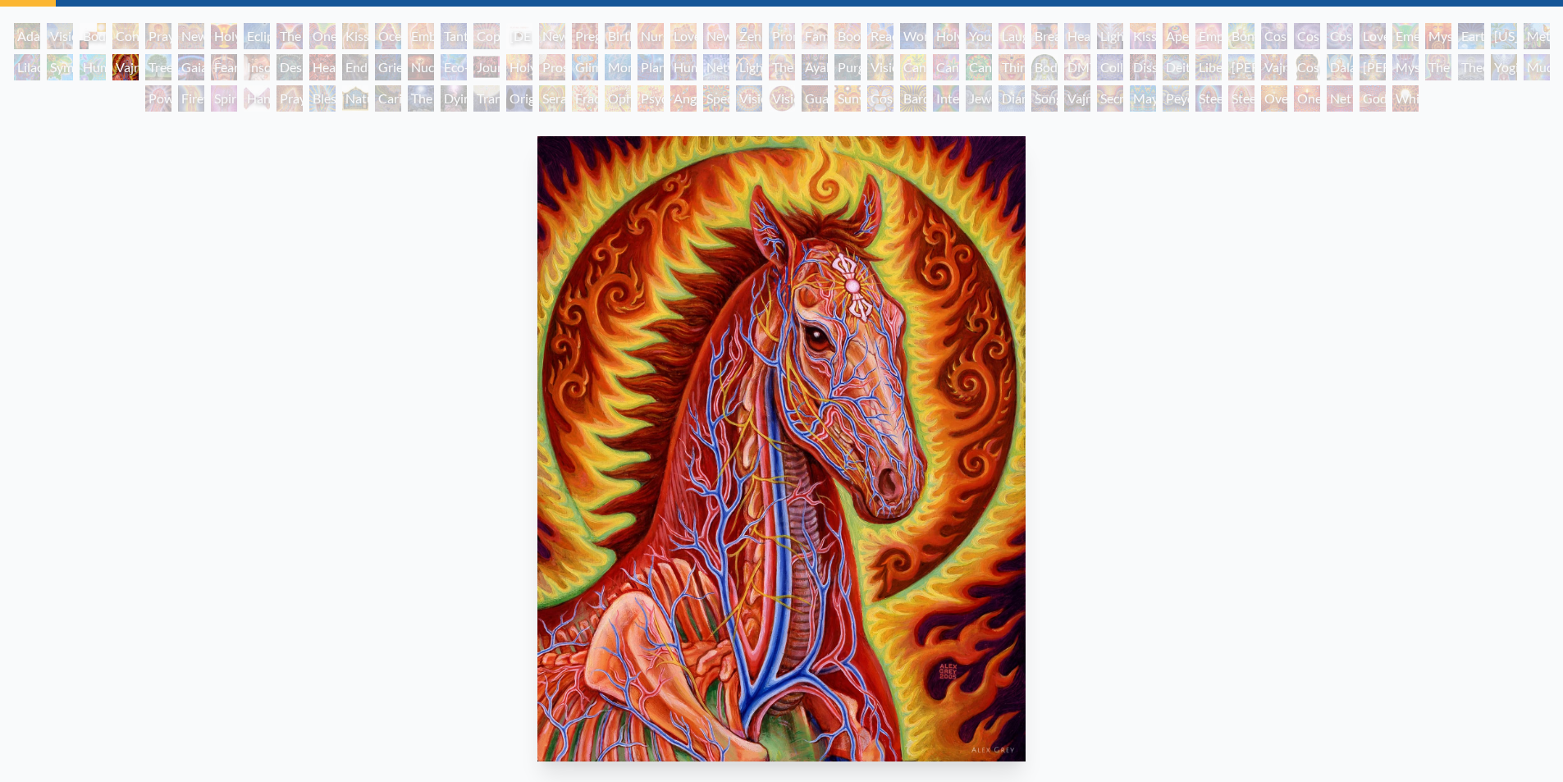
click at [158, 74] on div "Tree & Person" at bounding box center [158, 67] width 26 height 26
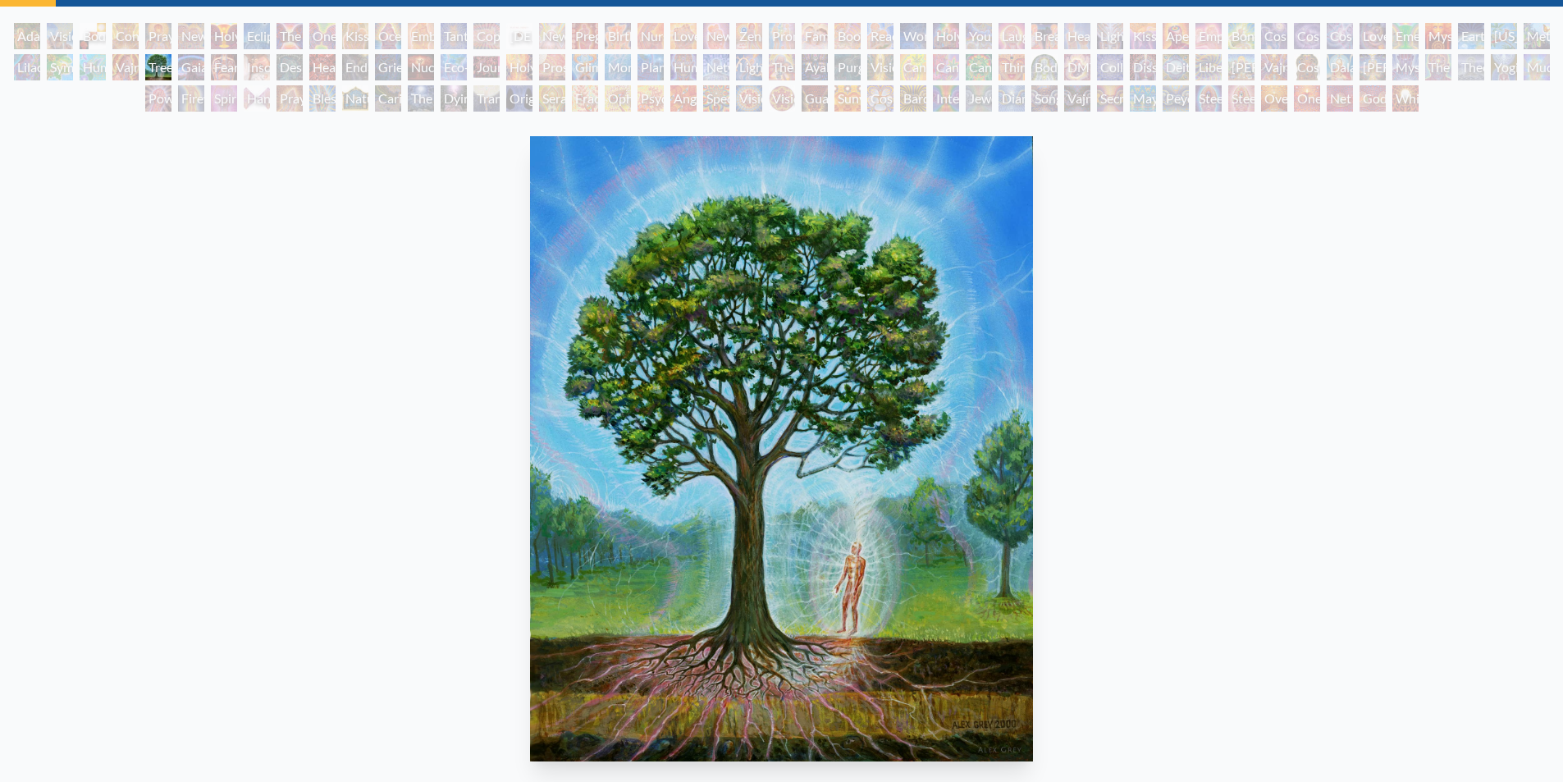
click at [191, 73] on div "Gaia" at bounding box center [191, 67] width 26 height 26
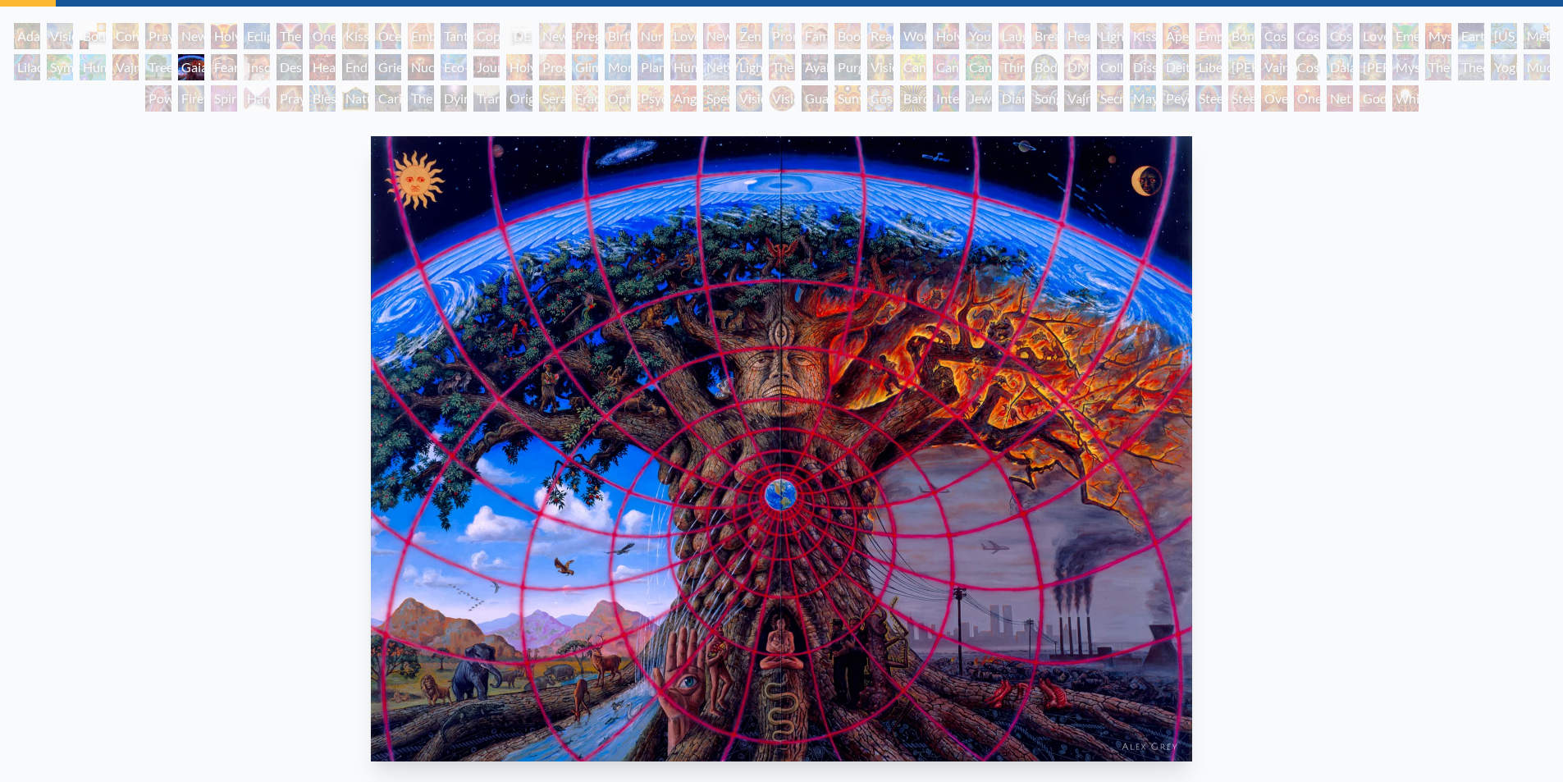
click at [220, 70] on div "Fear" at bounding box center [224, 67] width 26 height 26
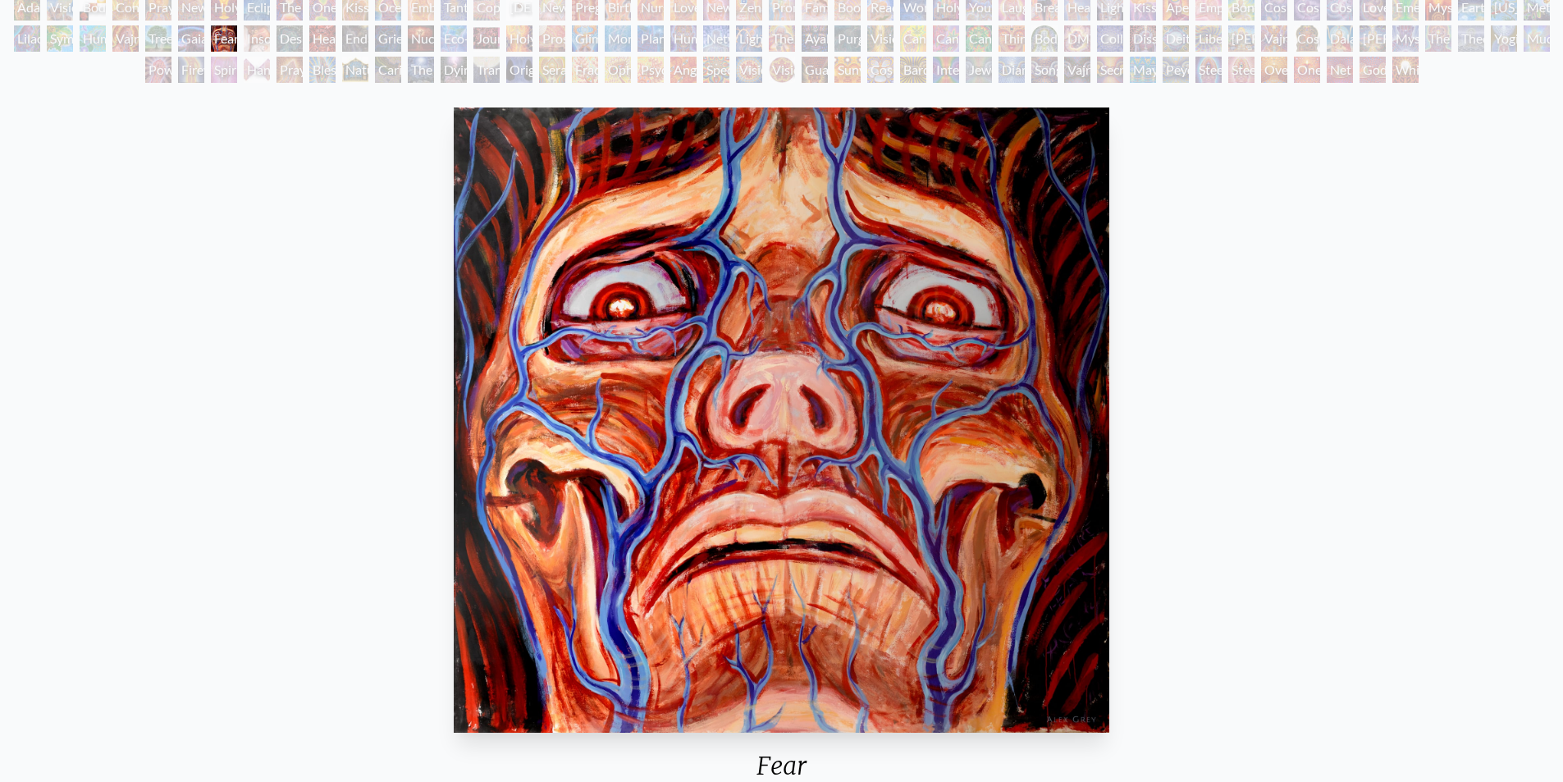
scroll to position [82, 0]
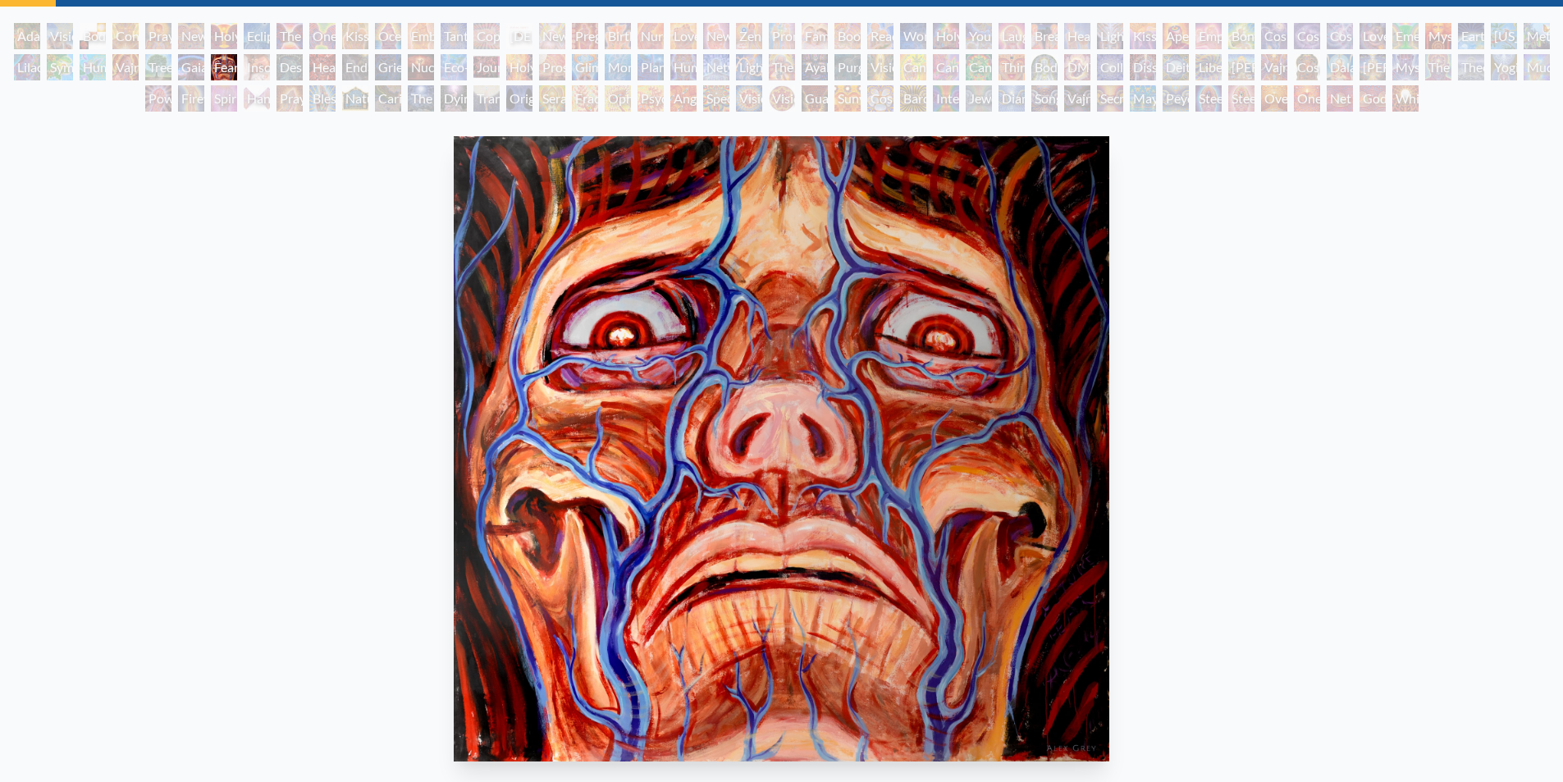
click at [255, 67] on div "Insomnia" at bounding box center [257, 67] width 26 height 26
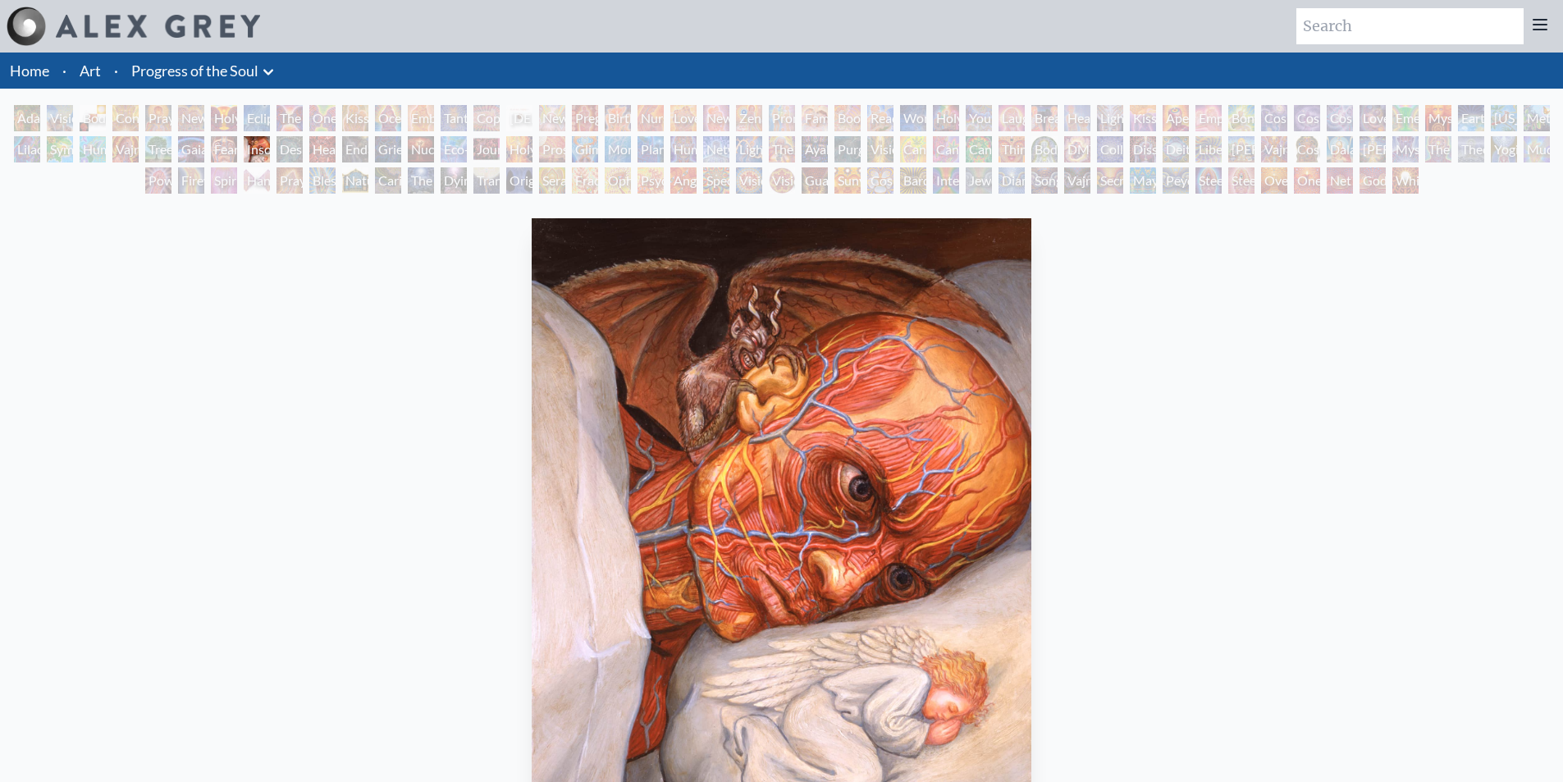
click at [291, 153] on div "Despair" at bounding box center [290, 149] width 26 height 26
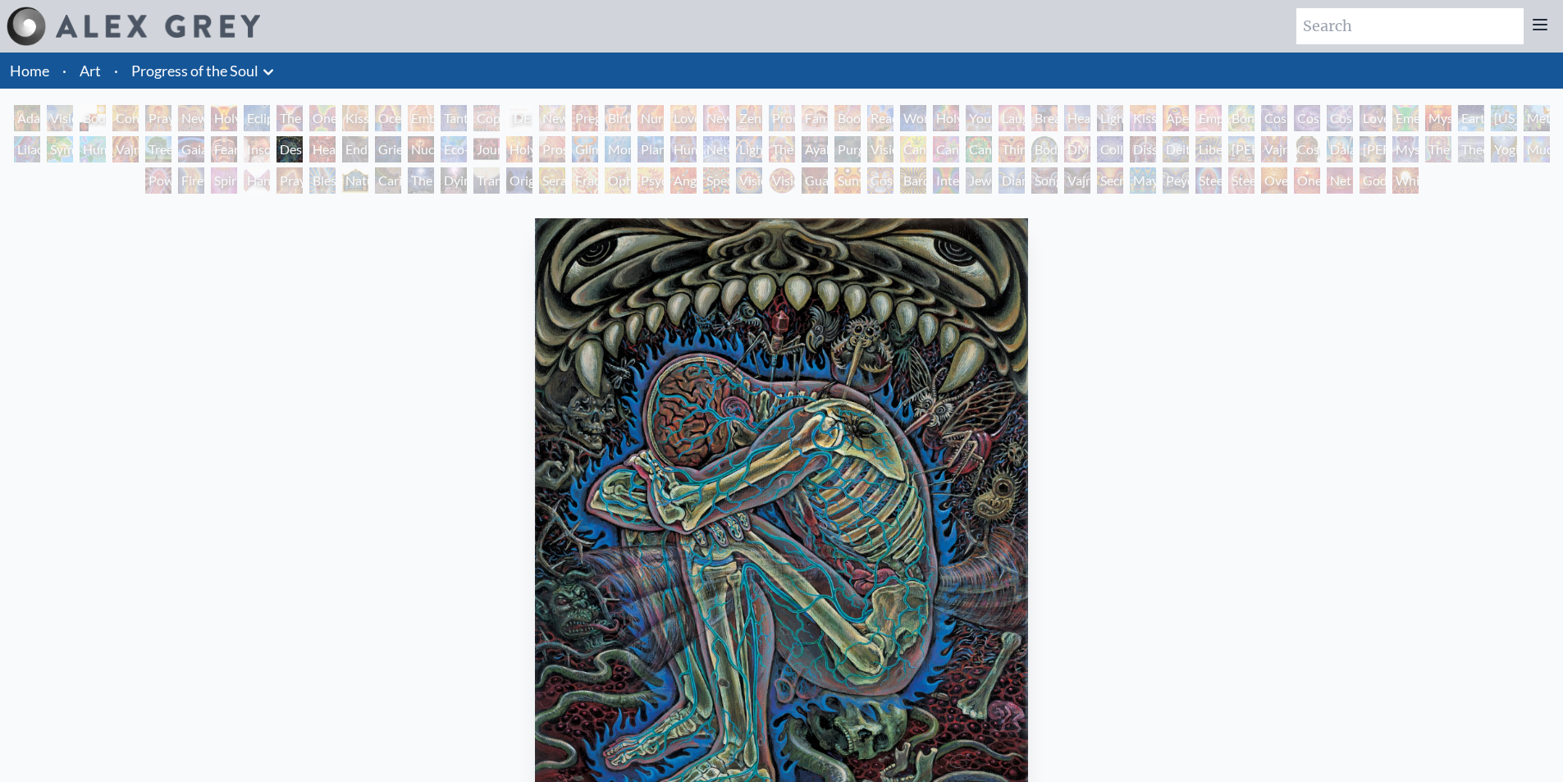
click at [316, 155] on div "Headache" at bounding box center [322, 149] width 26 height 26
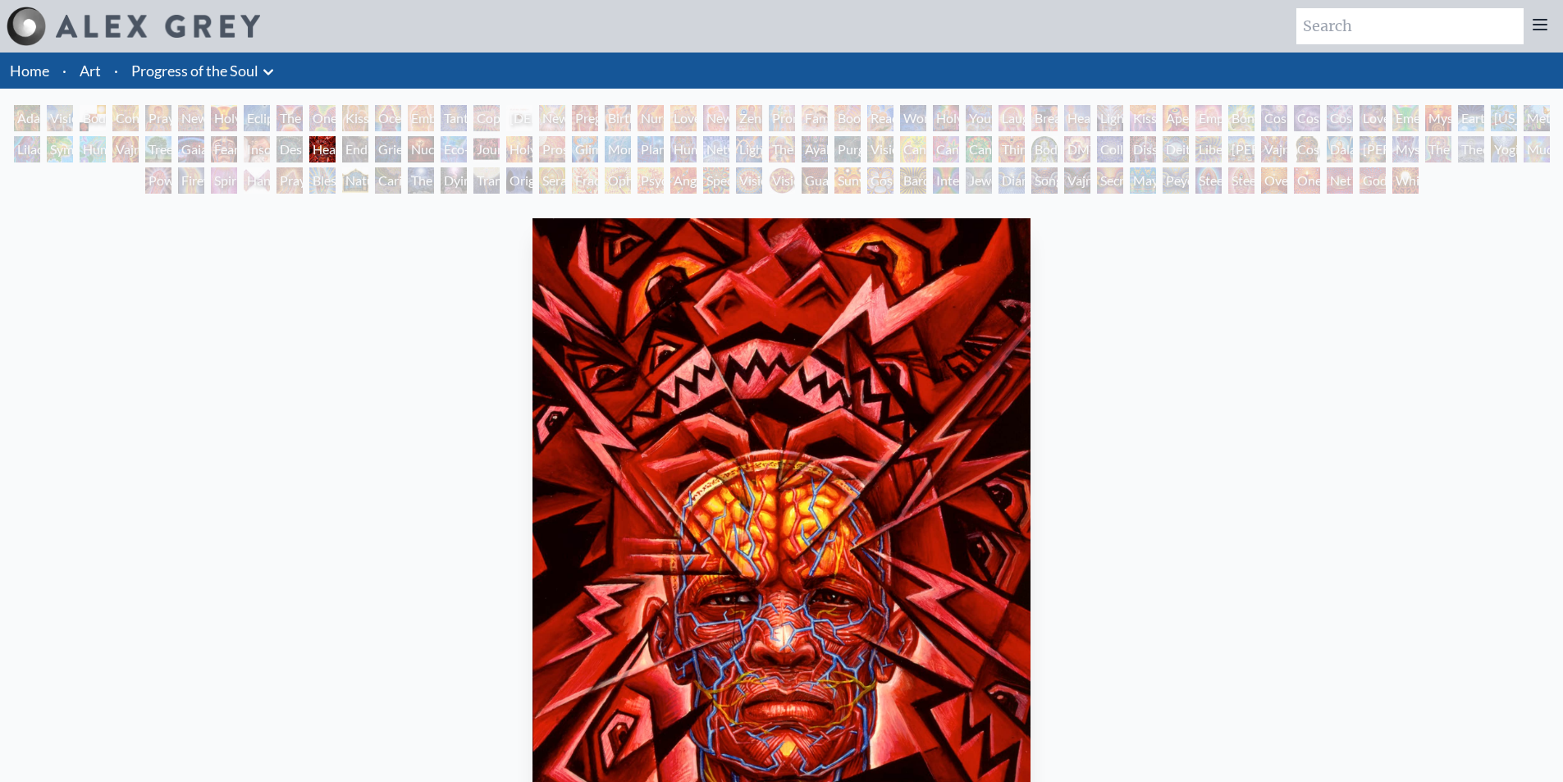
click at [350, 153] on div "Endarkenment" at bounding box center [355, 149] width 26 height 26
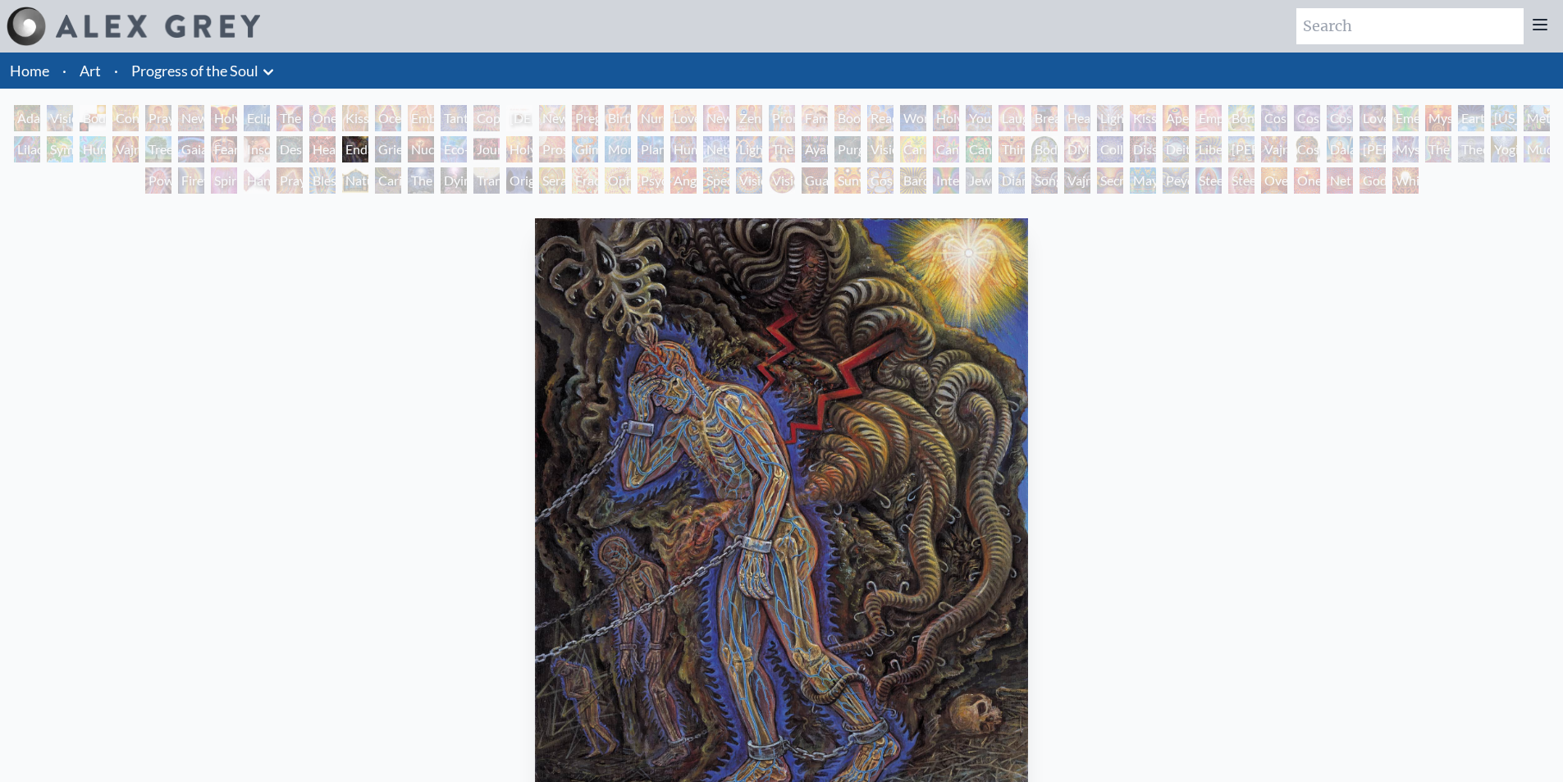
click at [385, 154] on div "Grieving" at bounding box center [388, 149] width 26 height 26
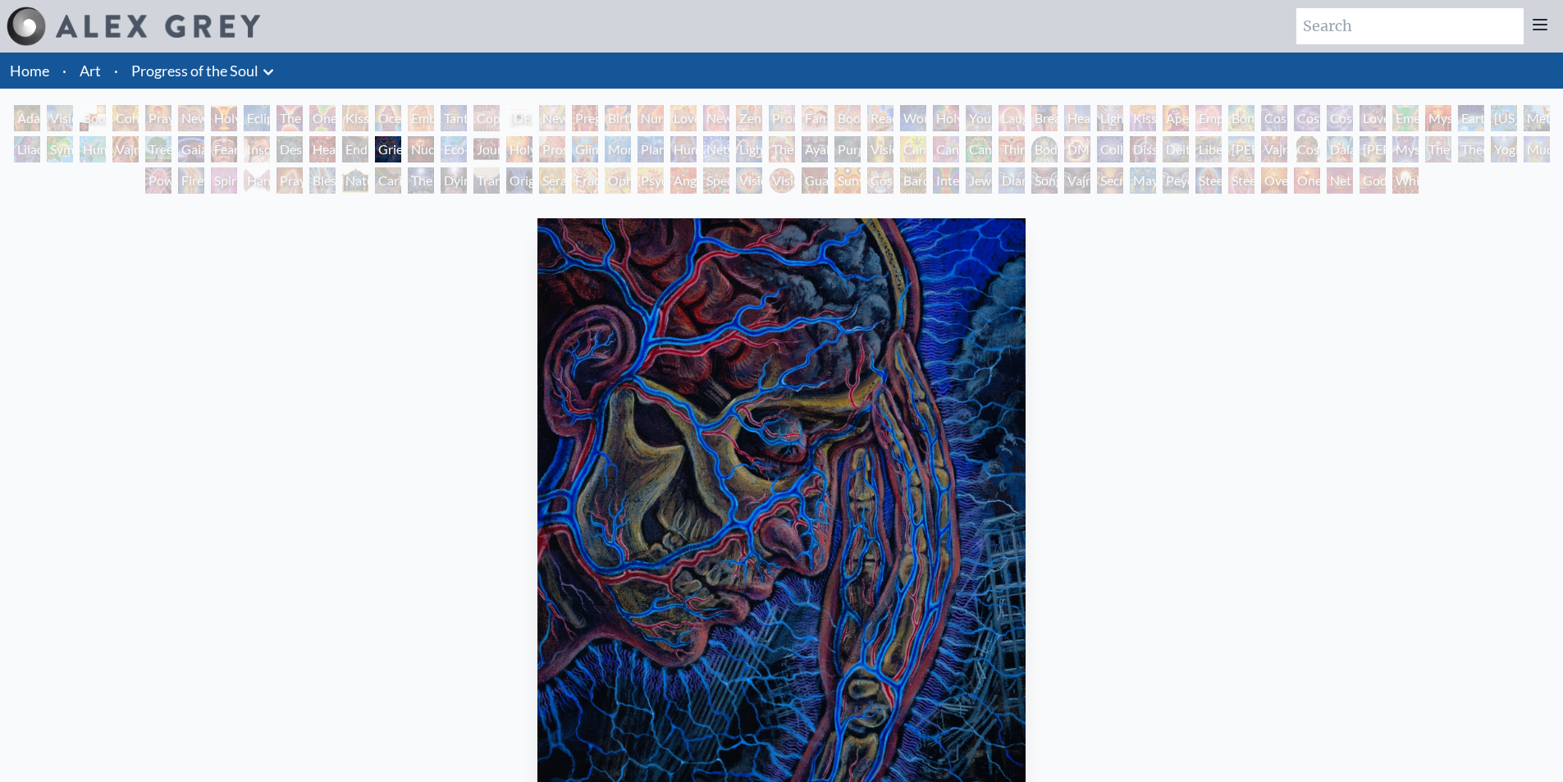
click at [424, 158] on div "Nuclear Crucifixion" at bounding box center [421, 149] width 26 height 26
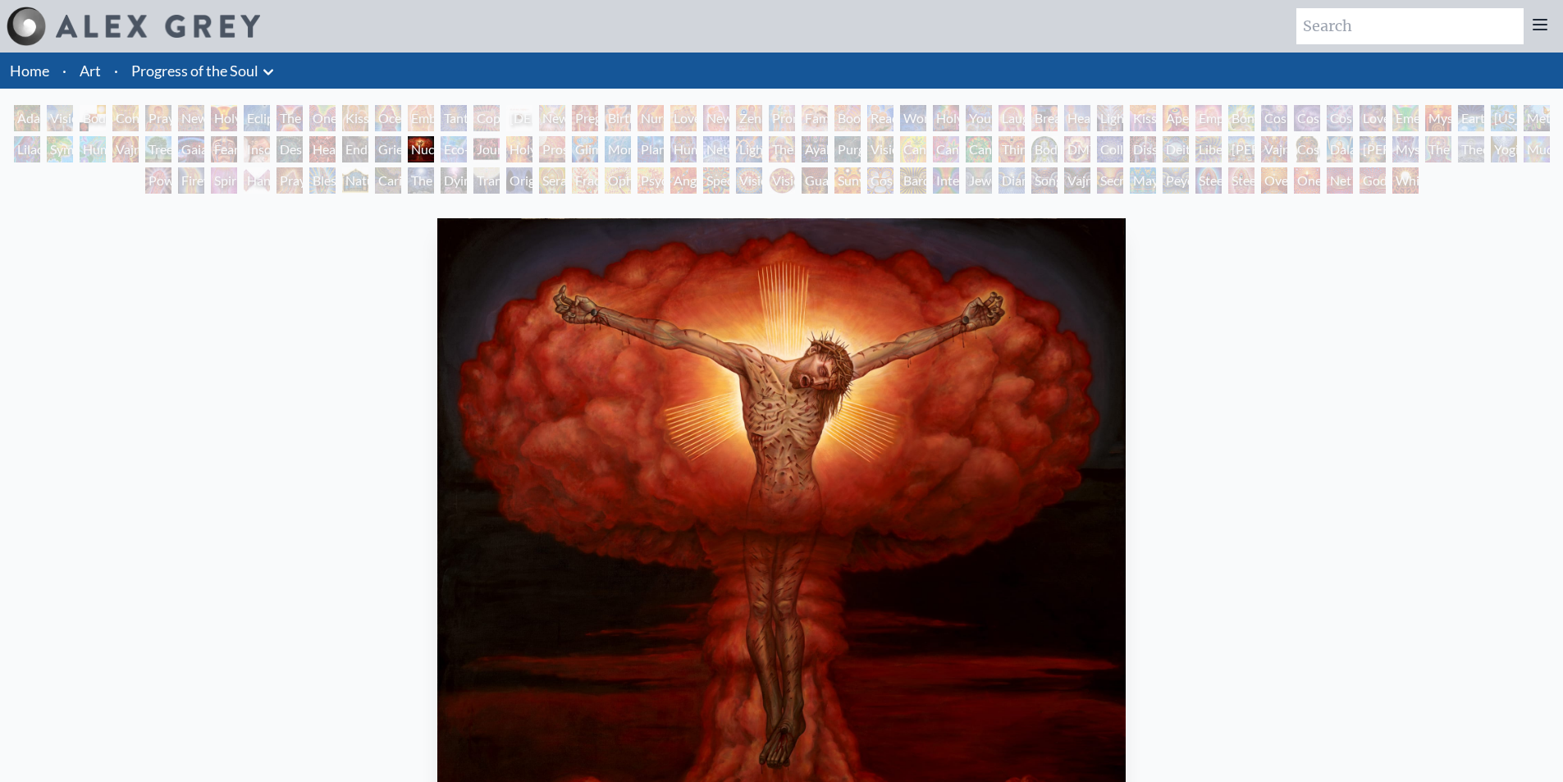
click at [450, 151] on div "Eco-Atlas" at bounding box center [454, 149] width 26 height 26
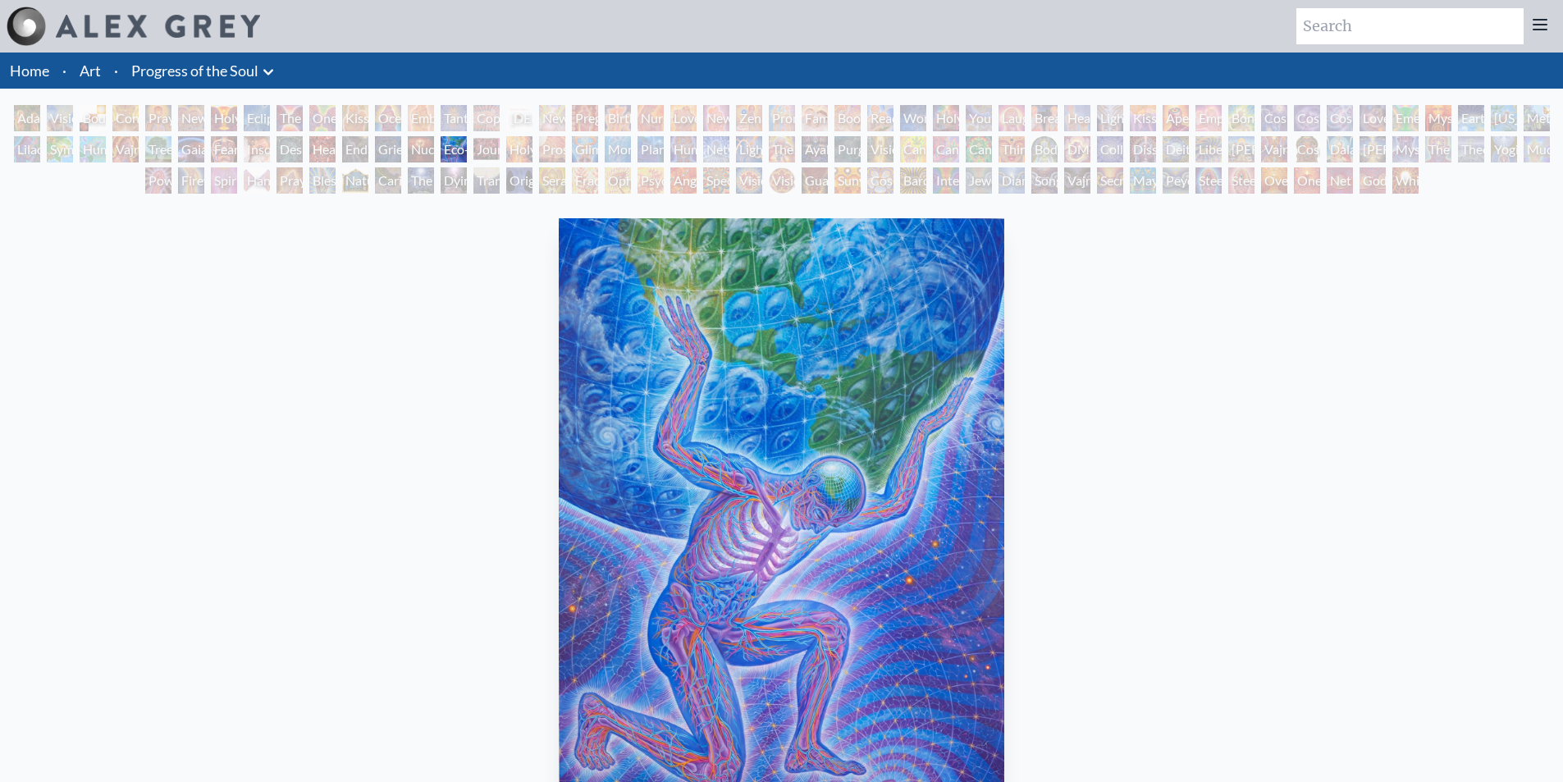
click at [421, 156] on div "Nuclear Crucifixion" at bounding box center [421, 149] width 26 height 26
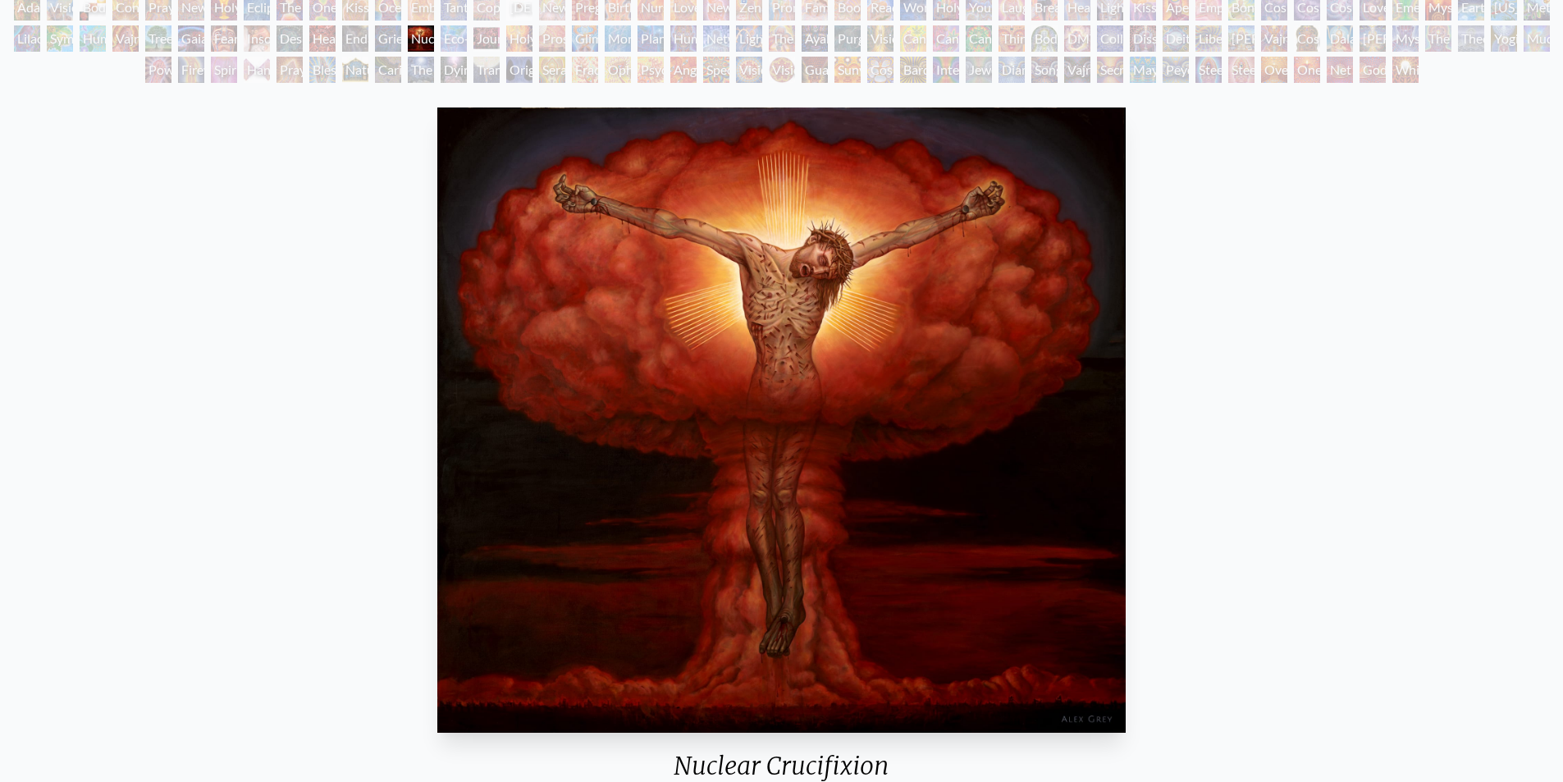
scroll to position [82, 0]
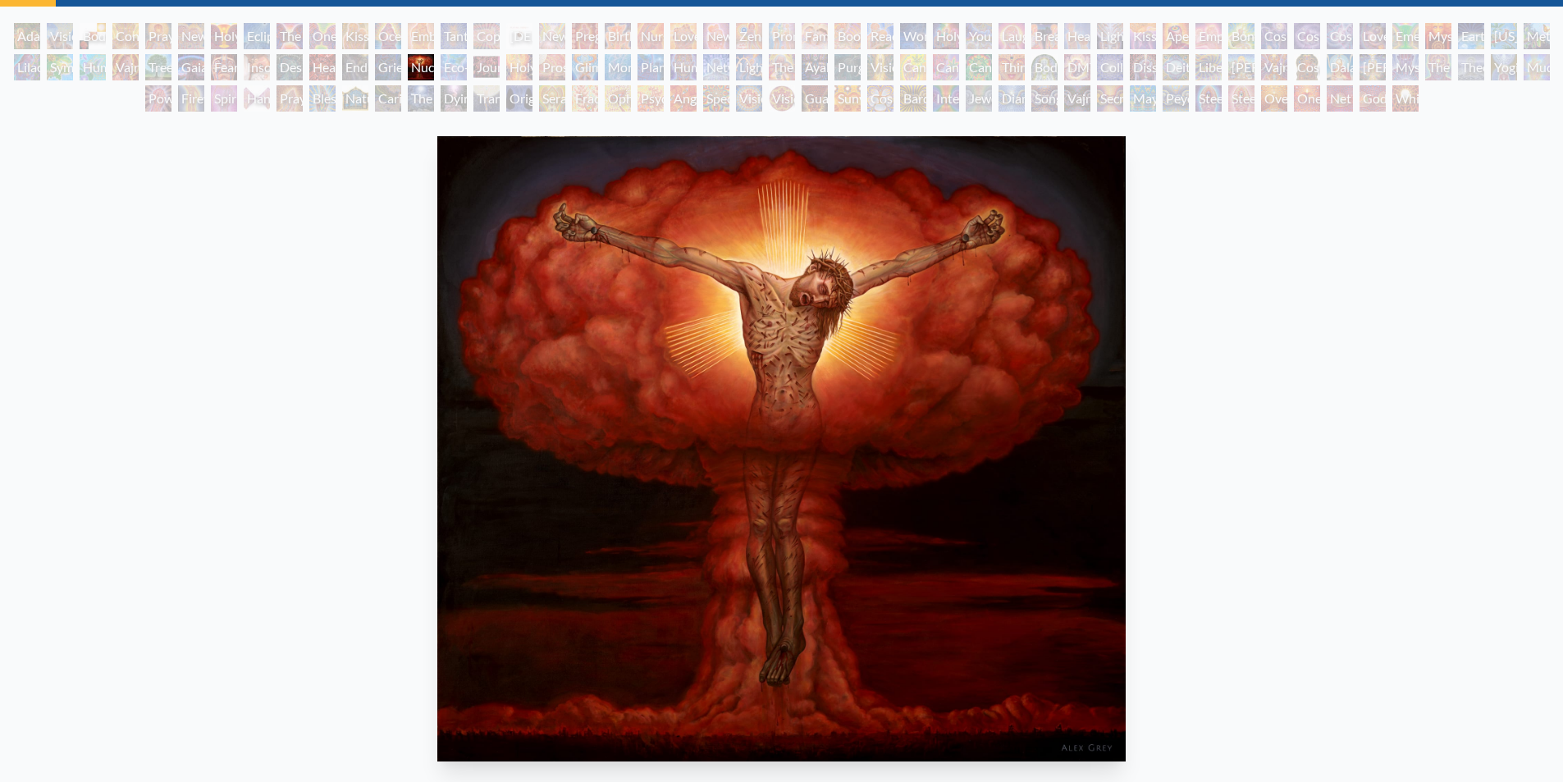
click at [485, 68] on div "Journey of the Wounded Healer" at bounding box center [487, 67] width 26 height 26
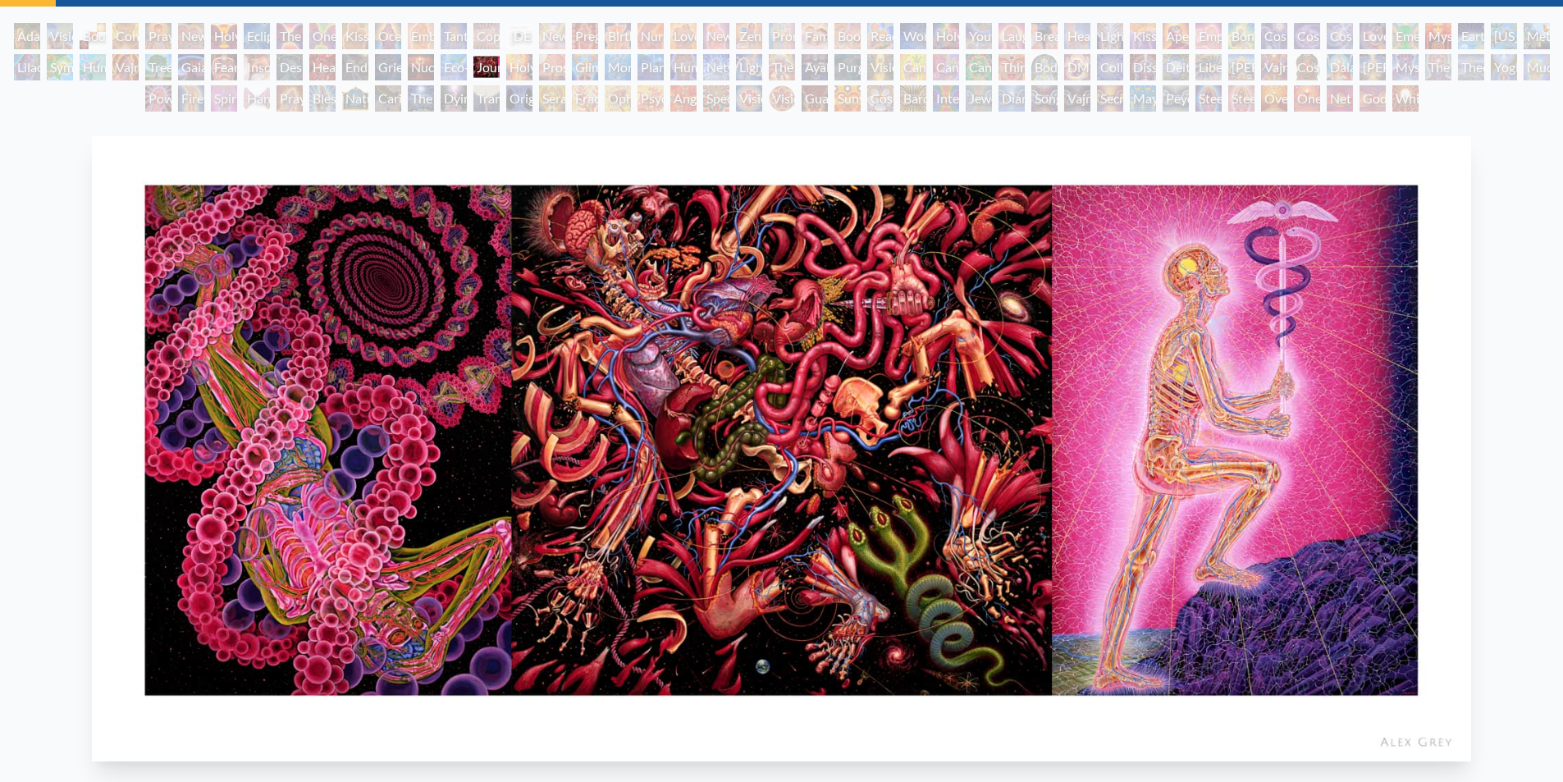
click at [515, 70] on div "Holy Fire" at bounding box center [519, 67] width 26 height 26
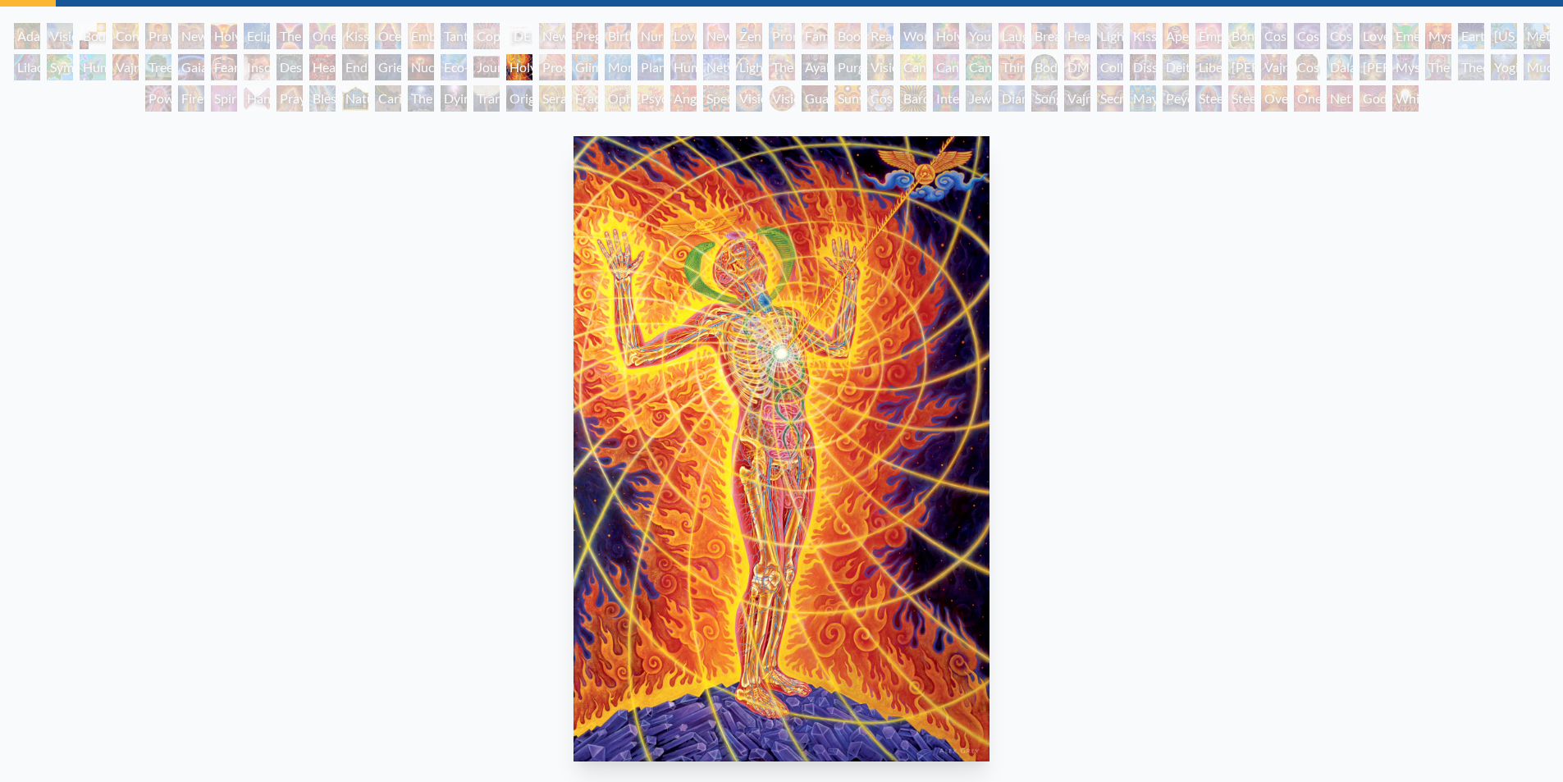
click at [584, 72] on div "Glimpsing the Empyrean" at bounding box center [585, 67] width 26 height 26
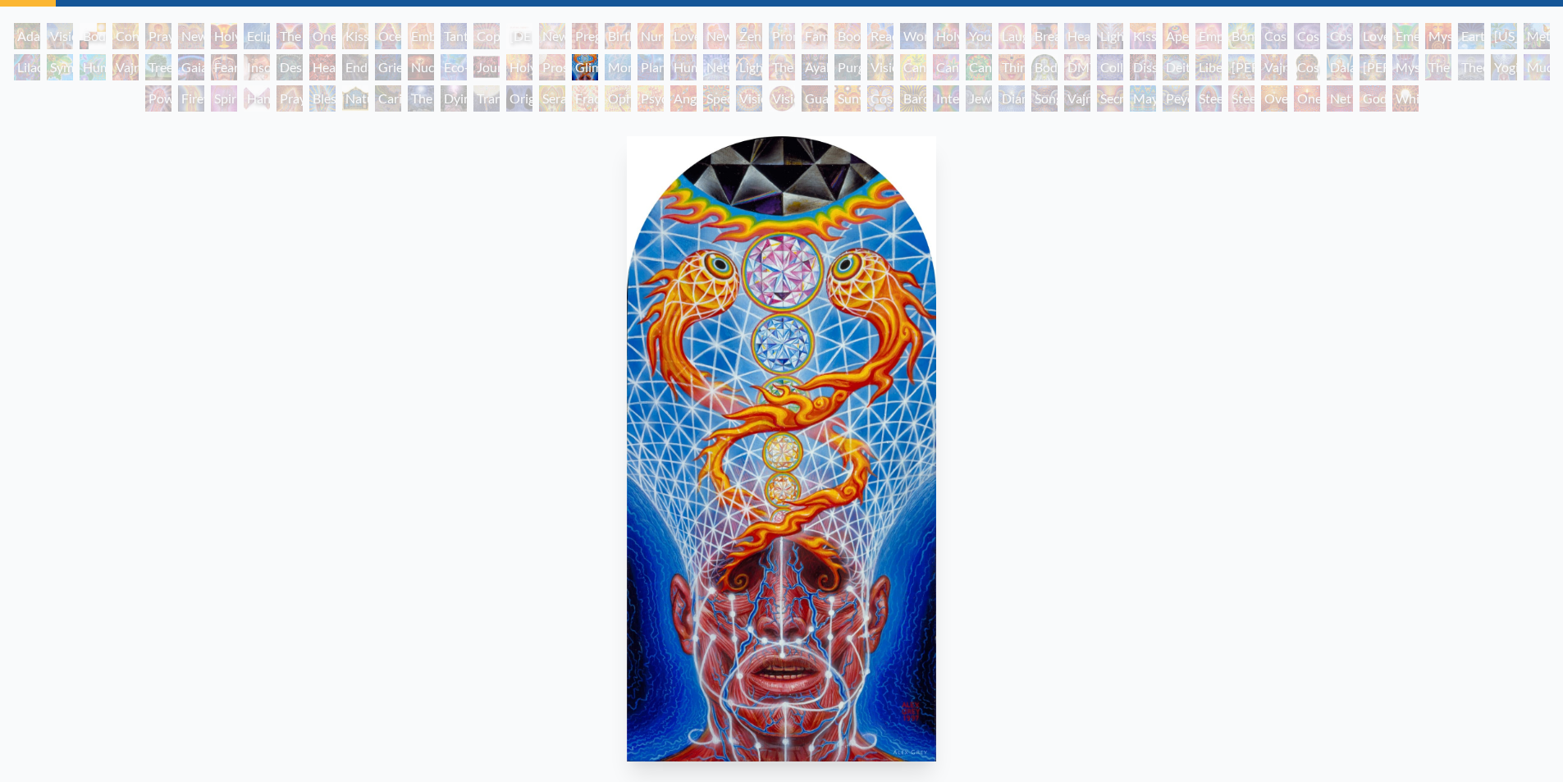
click at [623, 71] on div "Monochord" at bounding box center [618, 67] width 26 height 26
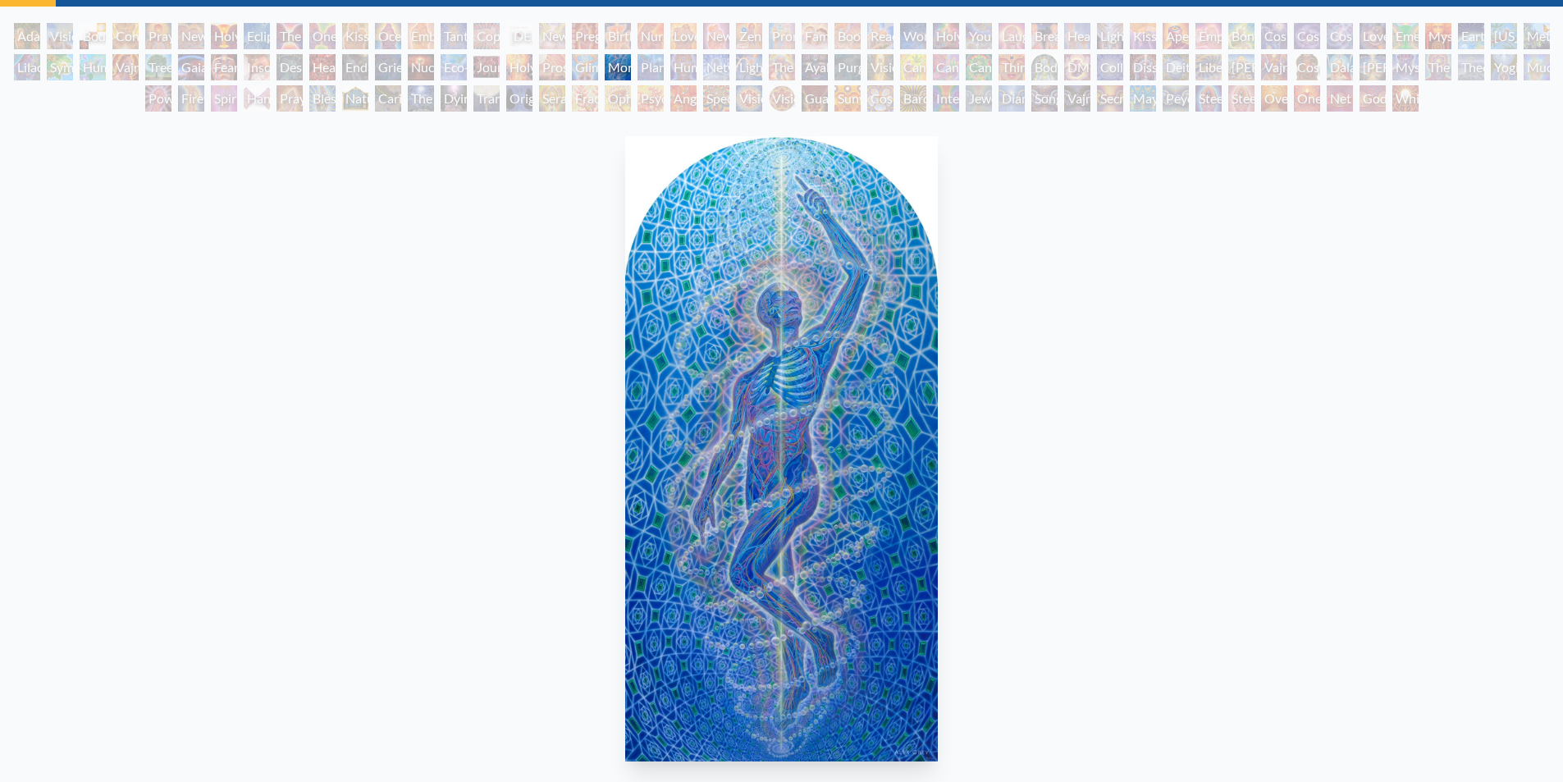
click at [578, 69] on div "Glimpsing the Empyrean" at bounding box center [585, 67] width 26 height 26
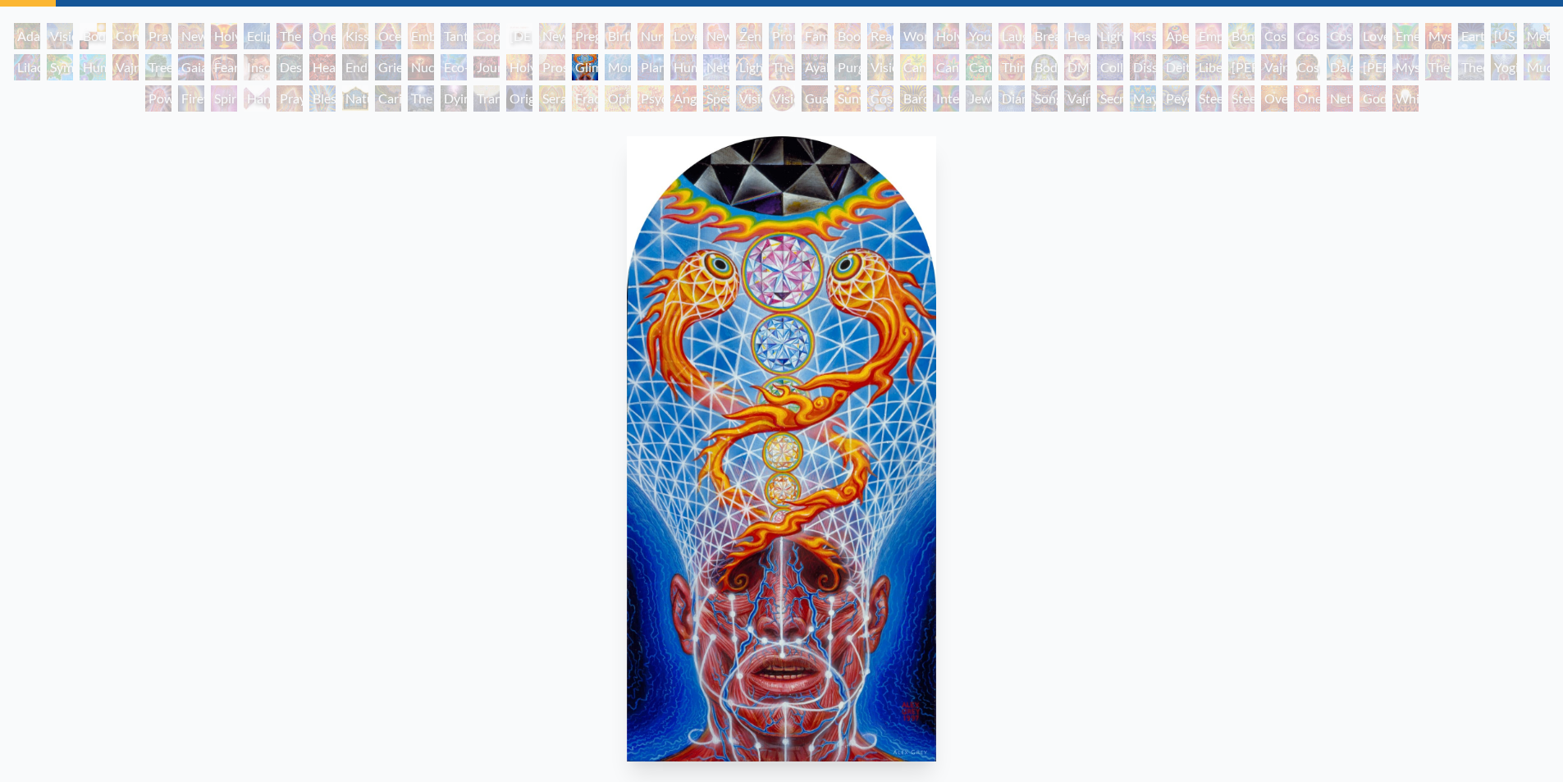
click at [616, 71] on div "Monochord" at bounding box center [618, 67] width 26 height 26
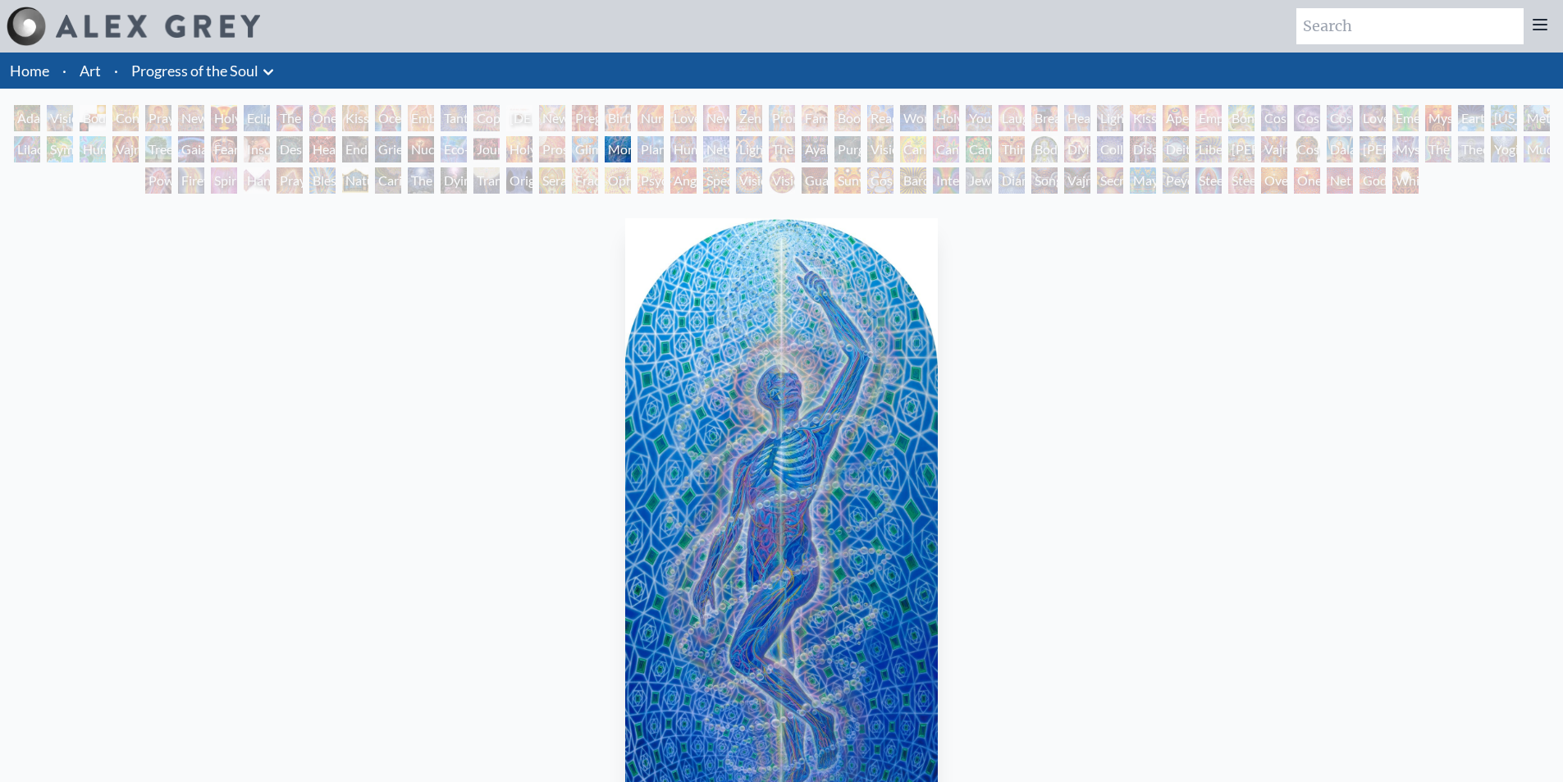
click at [660, 147] on div "Planetary Prayers" at bounding box center [651, 149] width 26 height 26
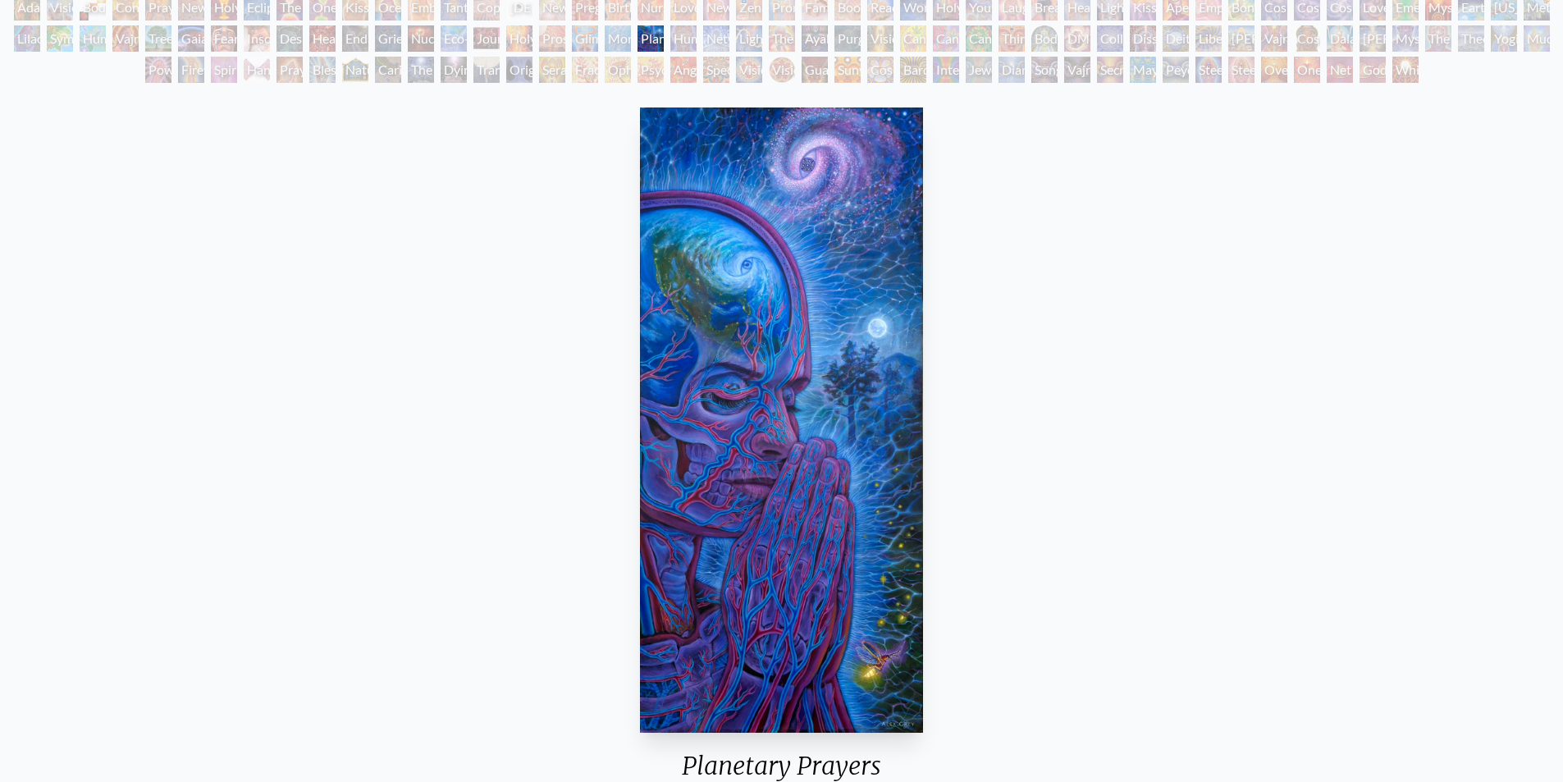
scroll to position [82, 0]
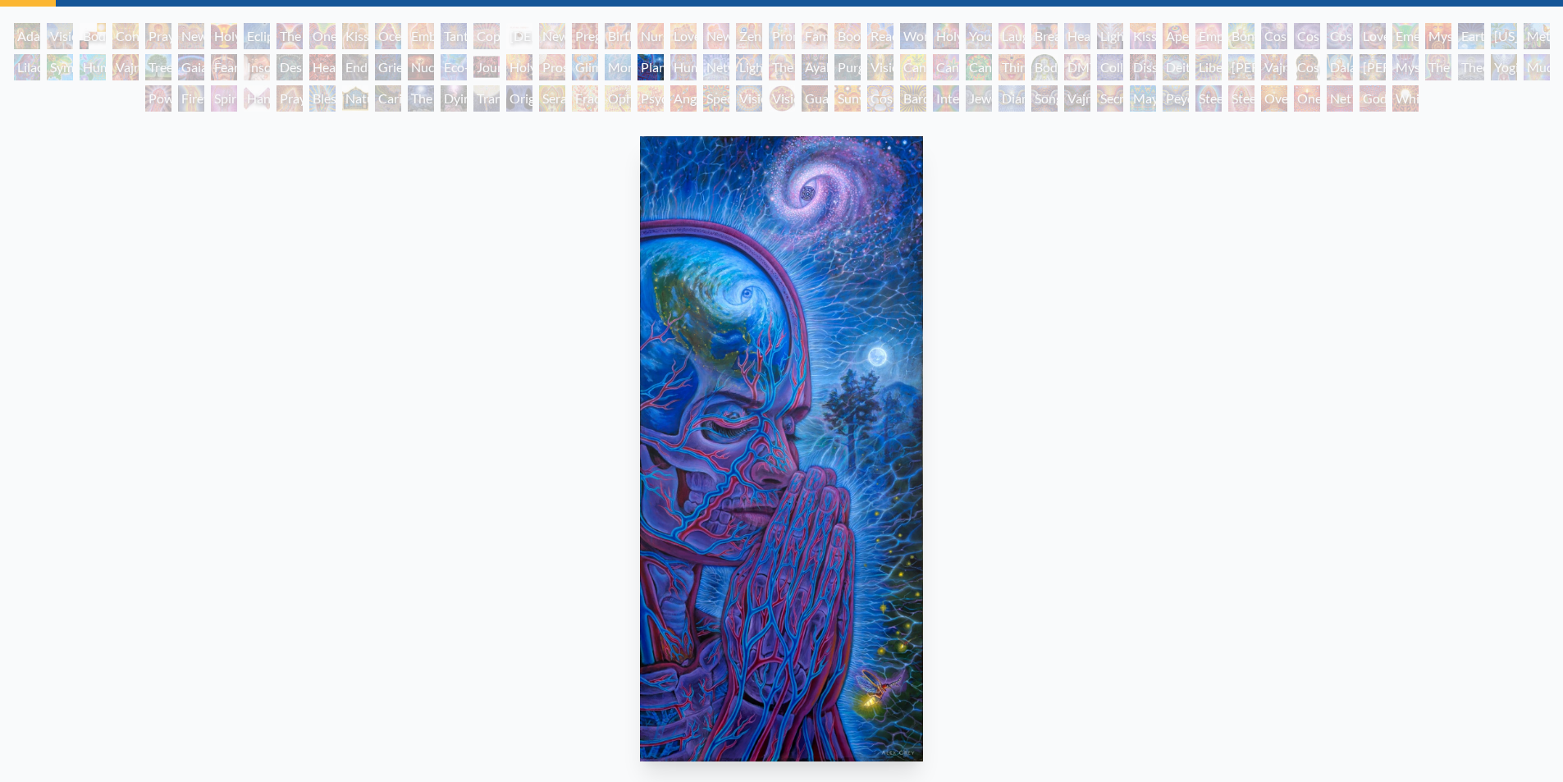
click at [675, 70] on div "Human Geometry" at bounding box center [684, 67] width 26 height 26
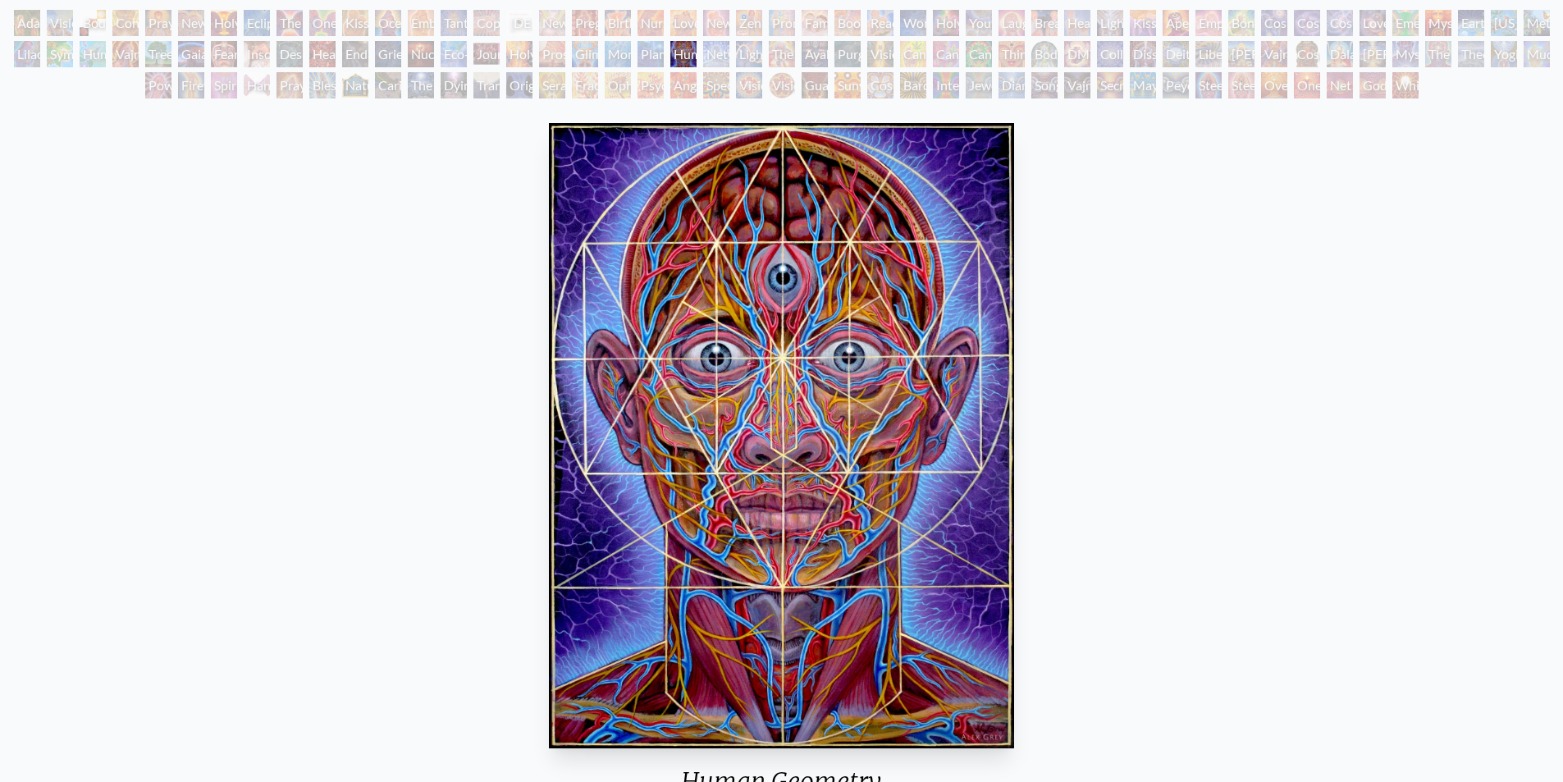
scroll to position [82, 0]
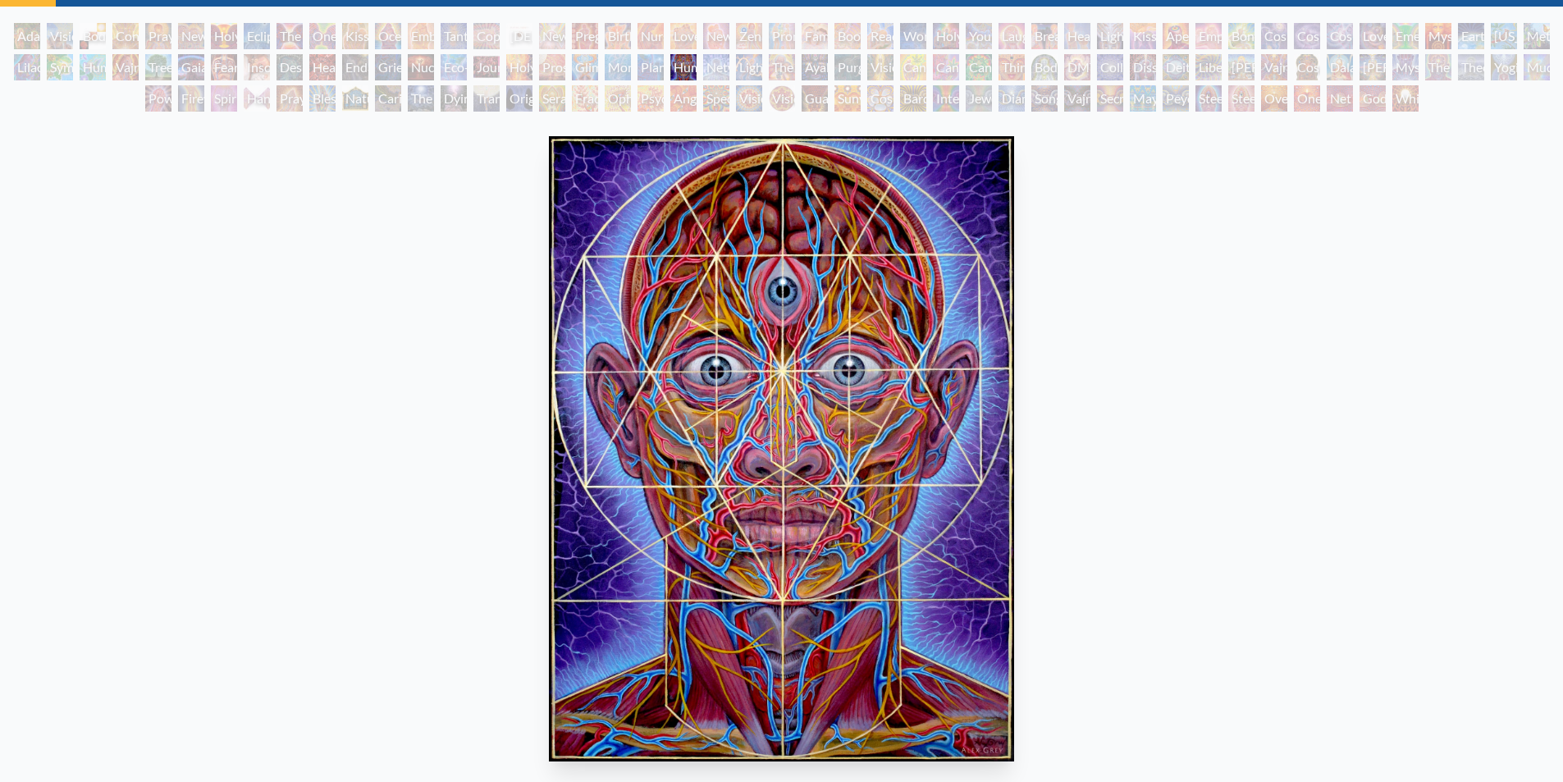
click at [712, 67] on div "Networks" at bounding box center [716, 67] width 26 height 26
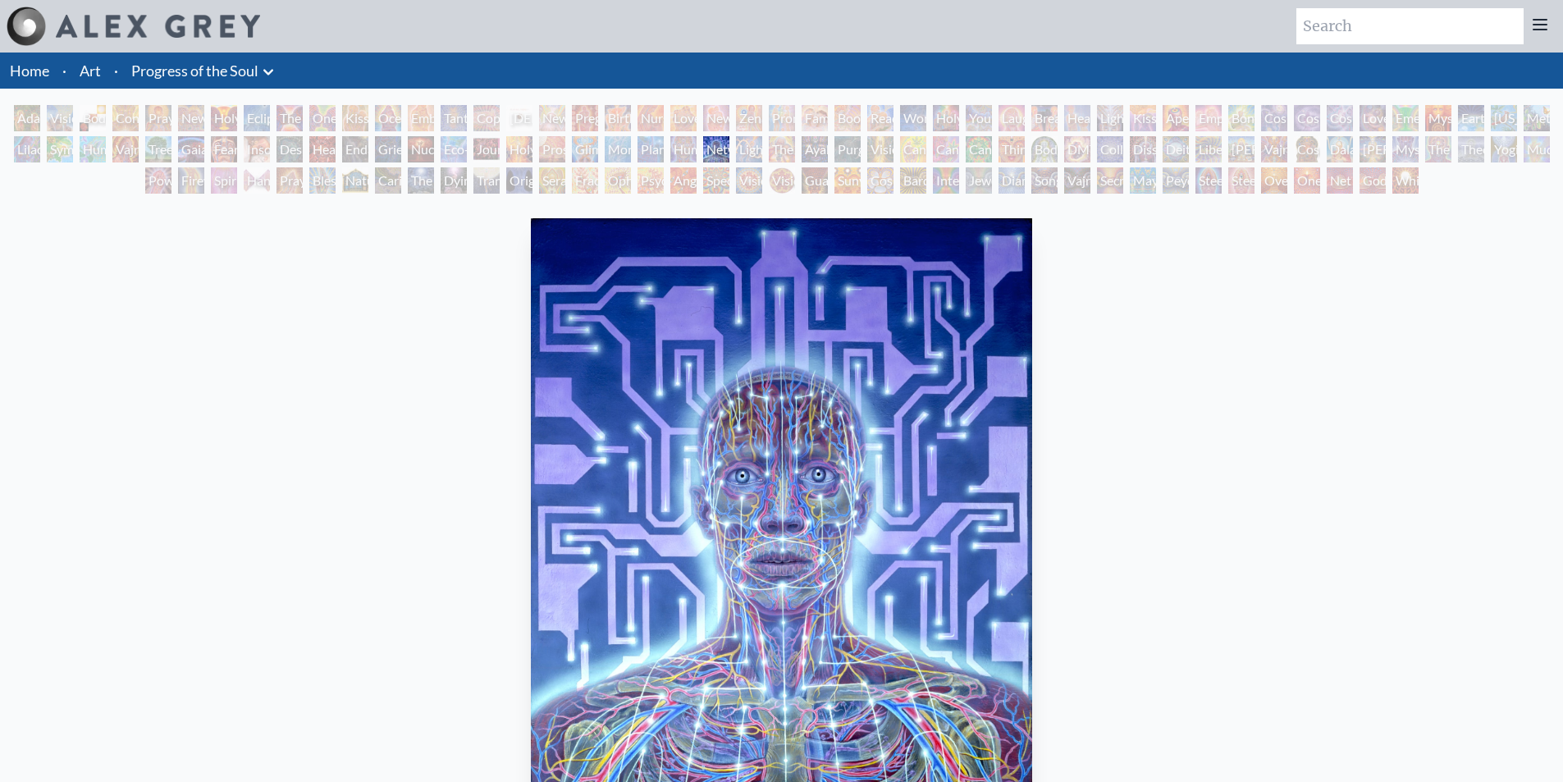
click at [753, 149] on div "Lightworker" at bounding box center [749, 149] width 26 height 26
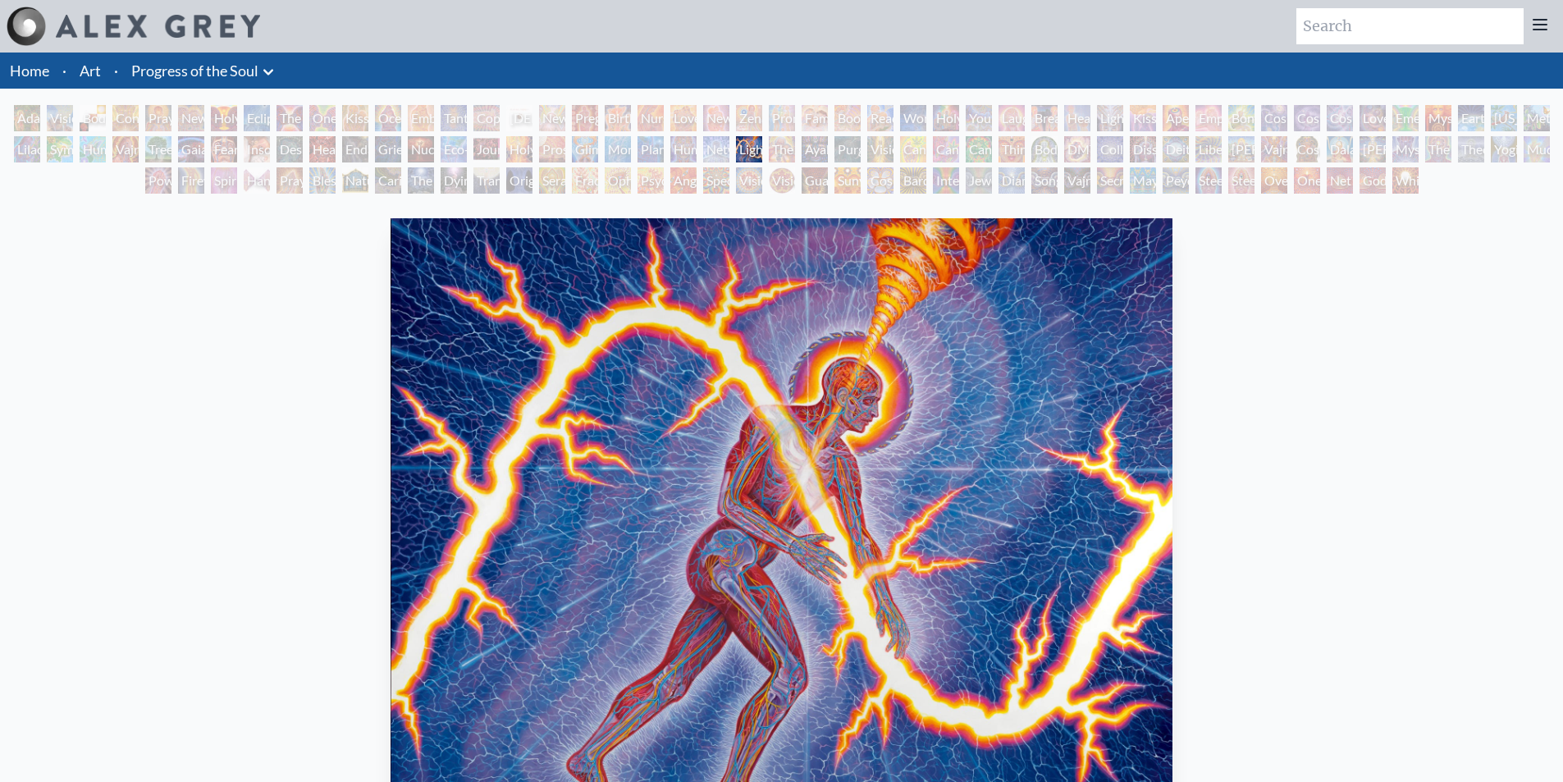
click at [778, 147] on div "The Shulgins and their Alchemical Angels" at bounding box center [782, 149] width 26 height 26
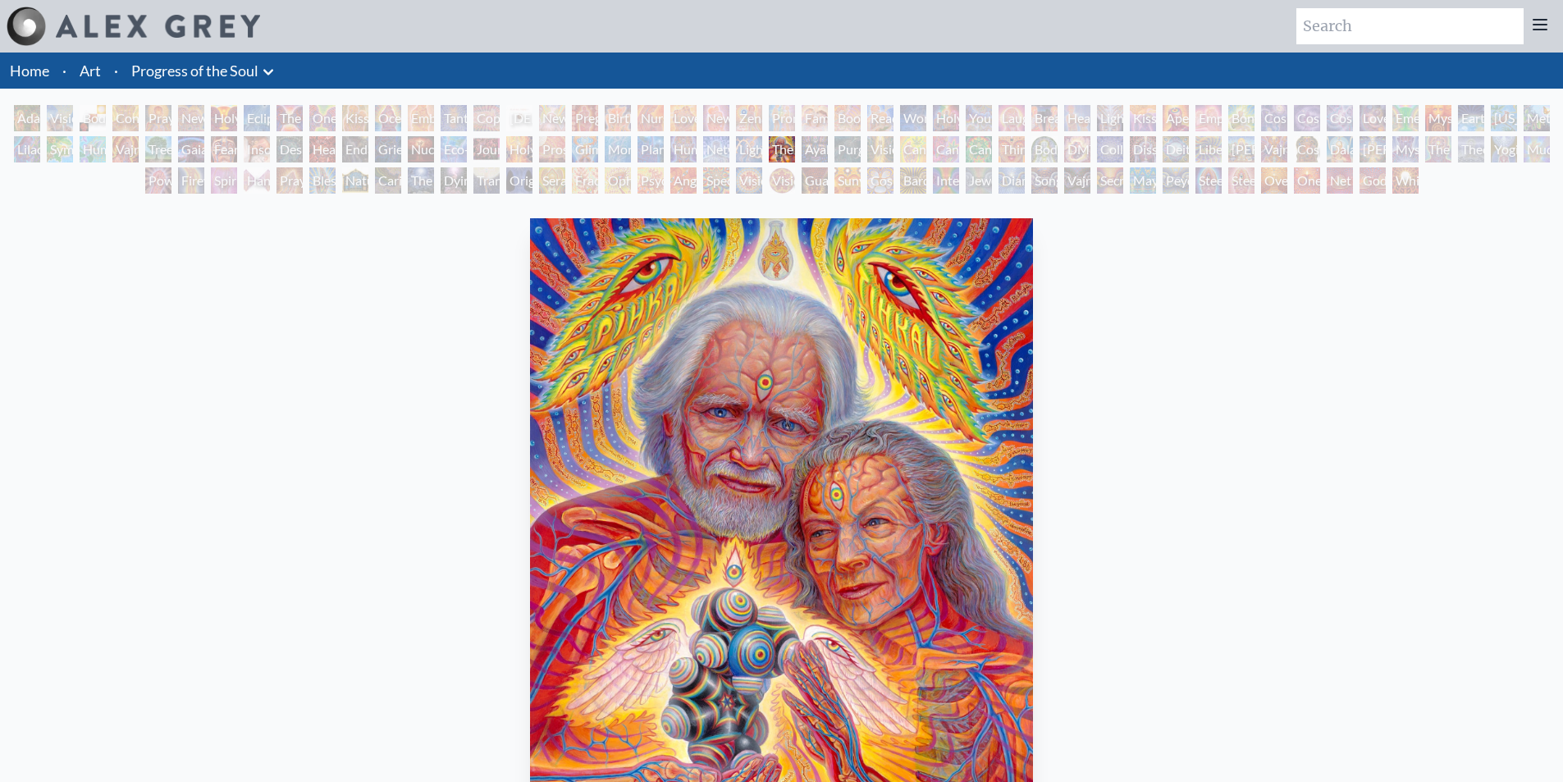
click at [816, 150] on div "Ayahuasca Visitation" at bounding box center [815, 149] width 26 height 26
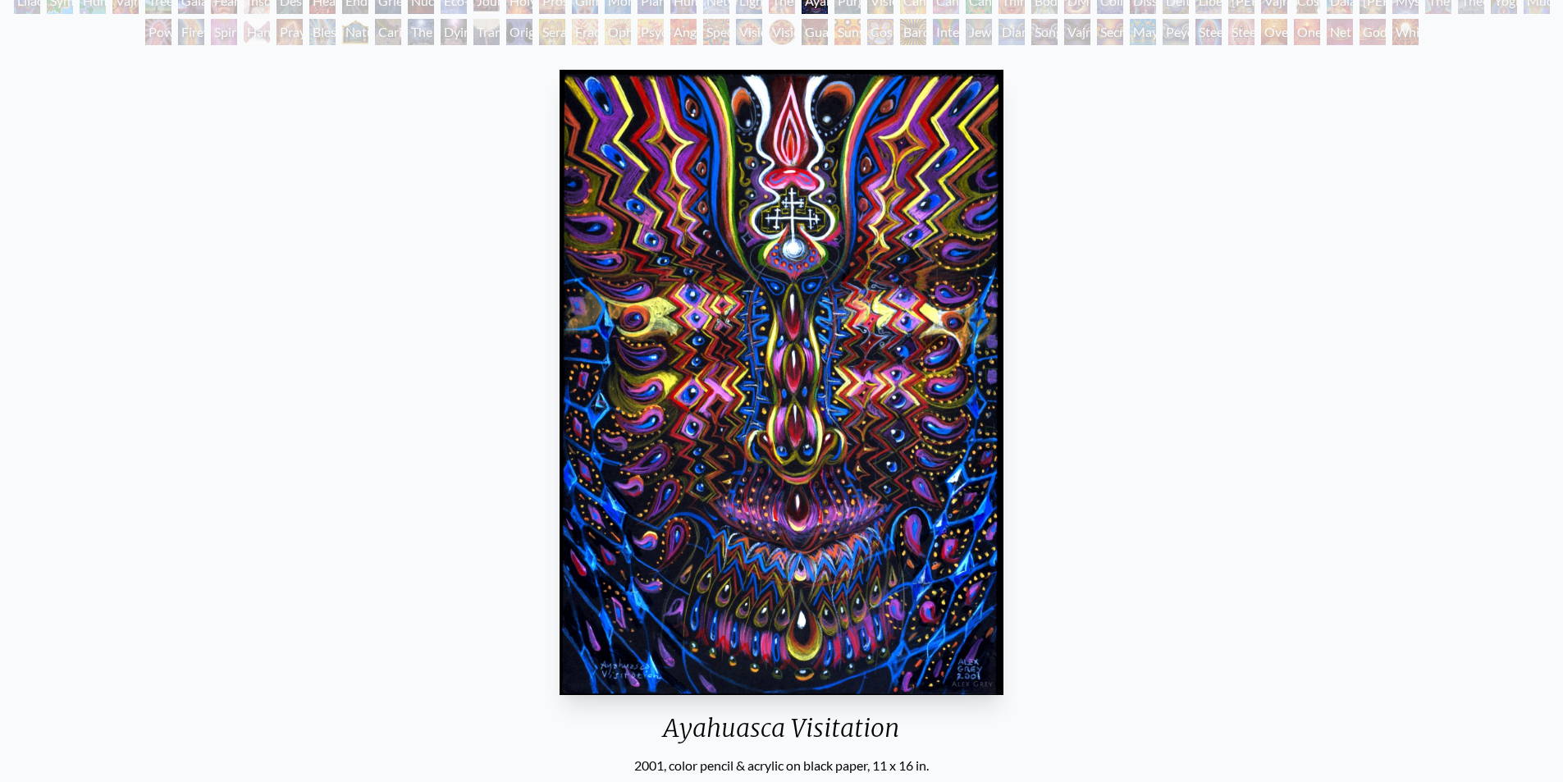
scroll to position [164, 0]
